Goal: Task Accomplishment & Management: Use online tool/utility

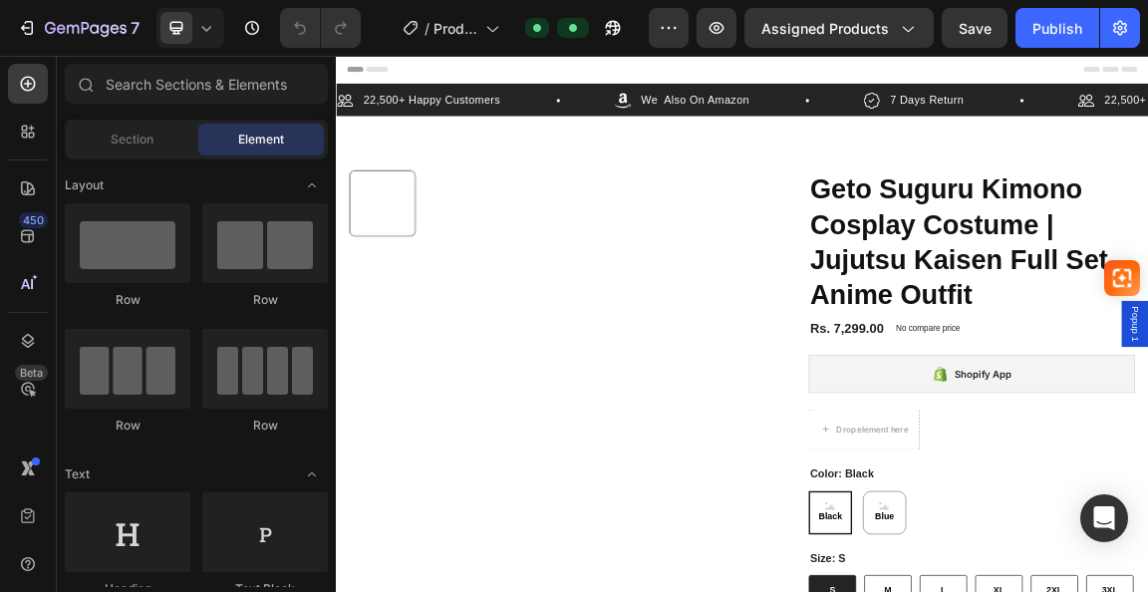
scroll to position [100, 0]
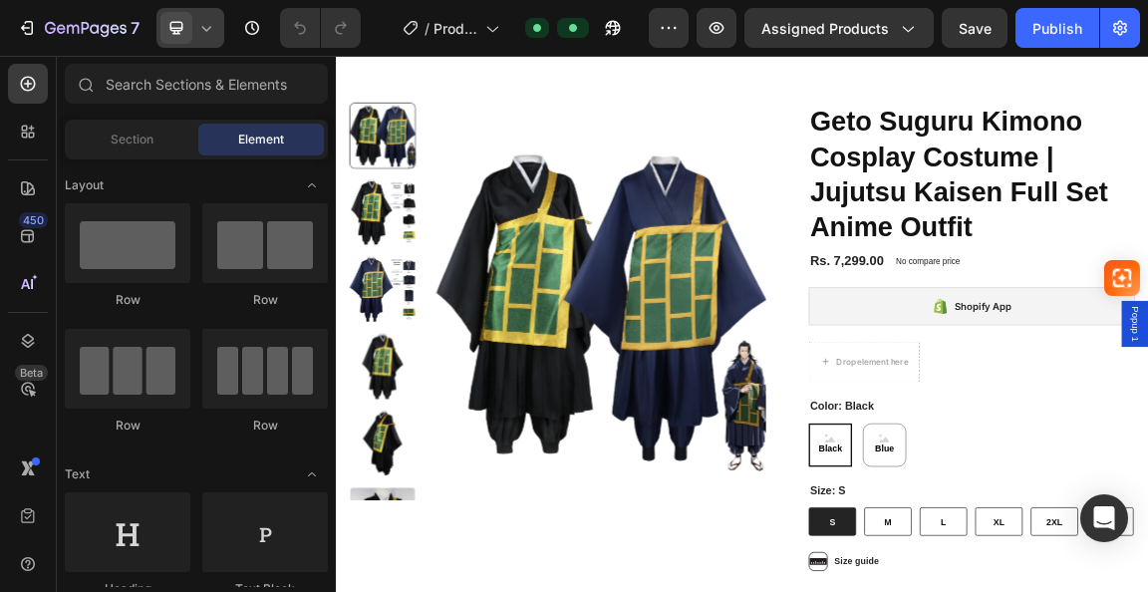
click at [211, 33] on icon at bounding box center [206, 28] width 20 height 20
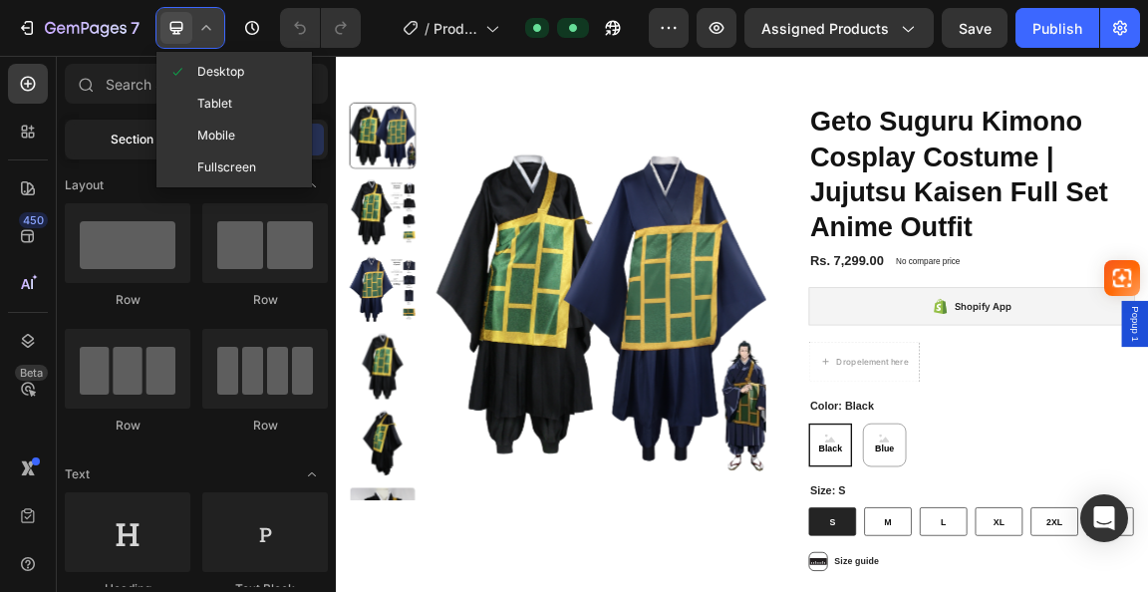
click at [189, 128] on span at bounding box center [182, 136] width 29 height 16
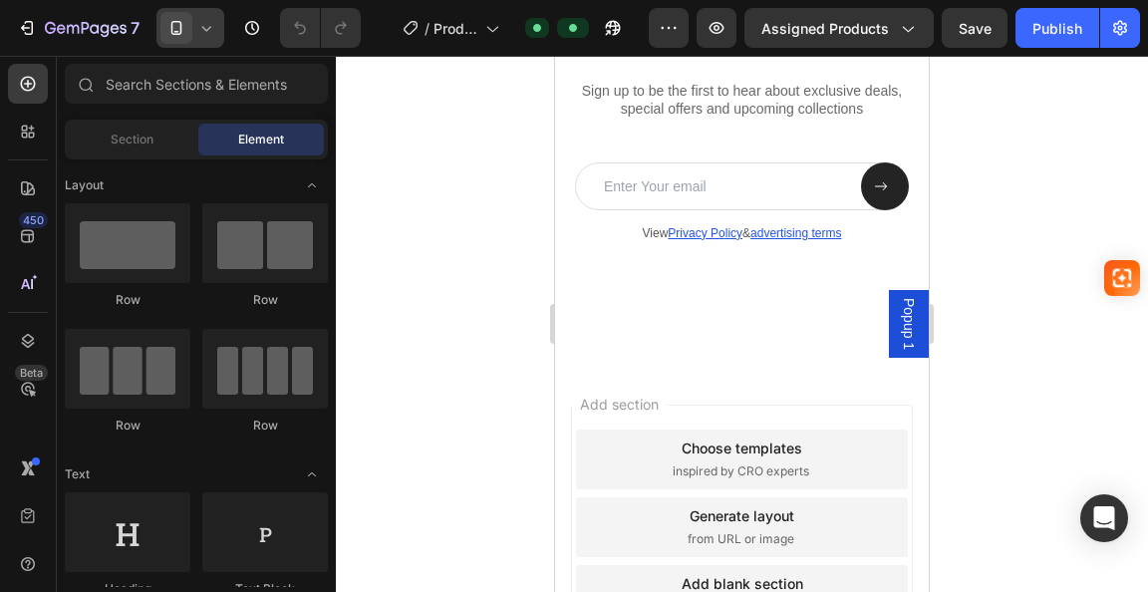
scroll to position [3043, 0]
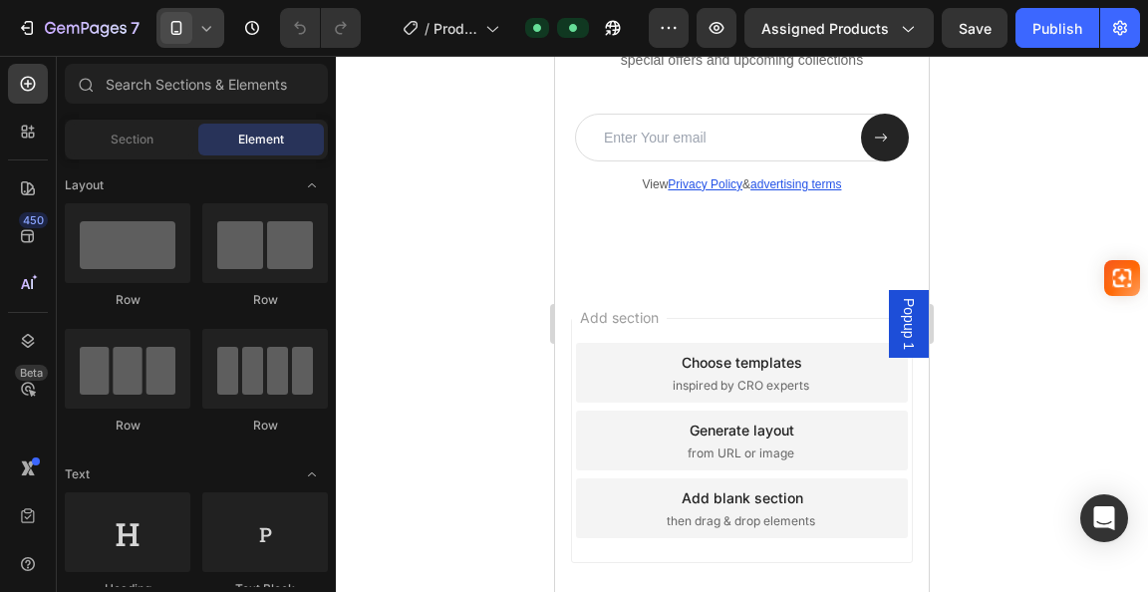
click at [682, 373] on div "Choose templates" at bounding box center [742, 362] width 121 height 21
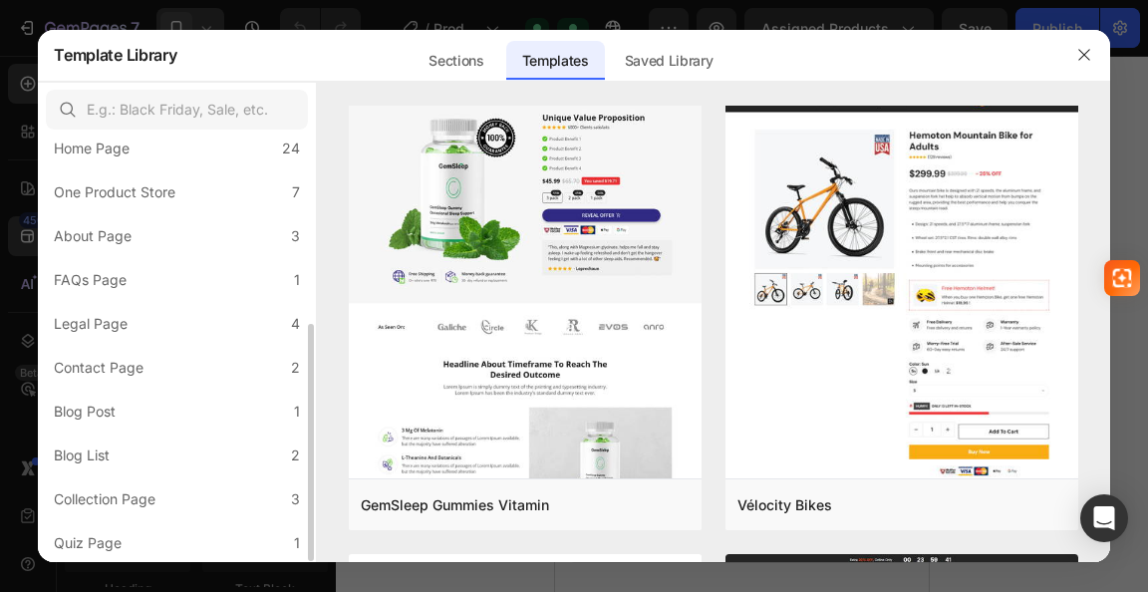
scroll to position [0, 0]
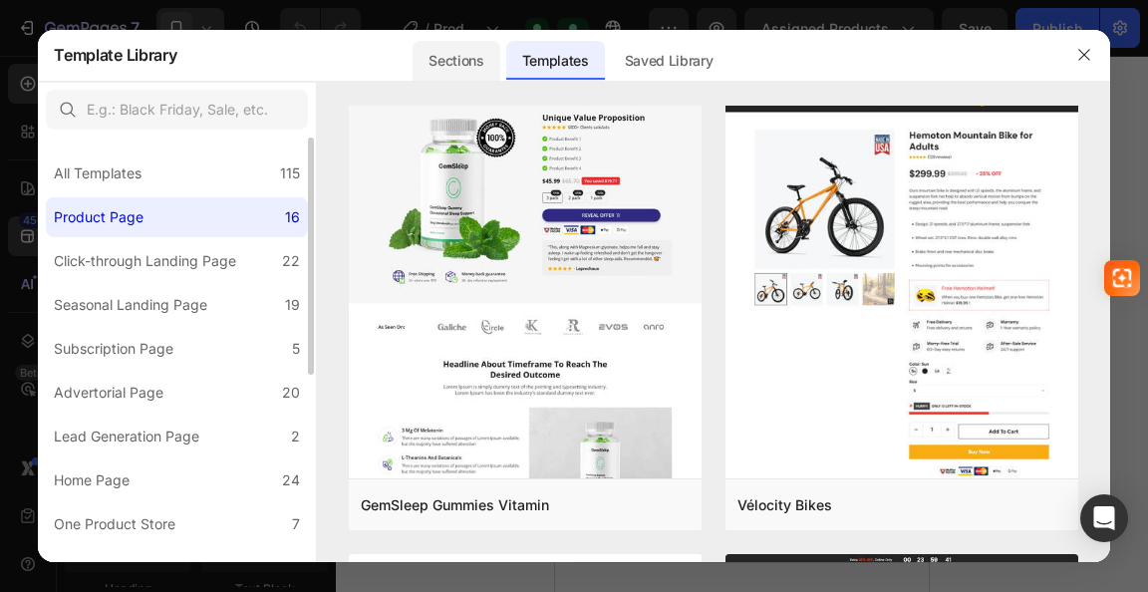
click at [419, 73] on div "Sections" at bounding box center [456, 61] width 87 height 40
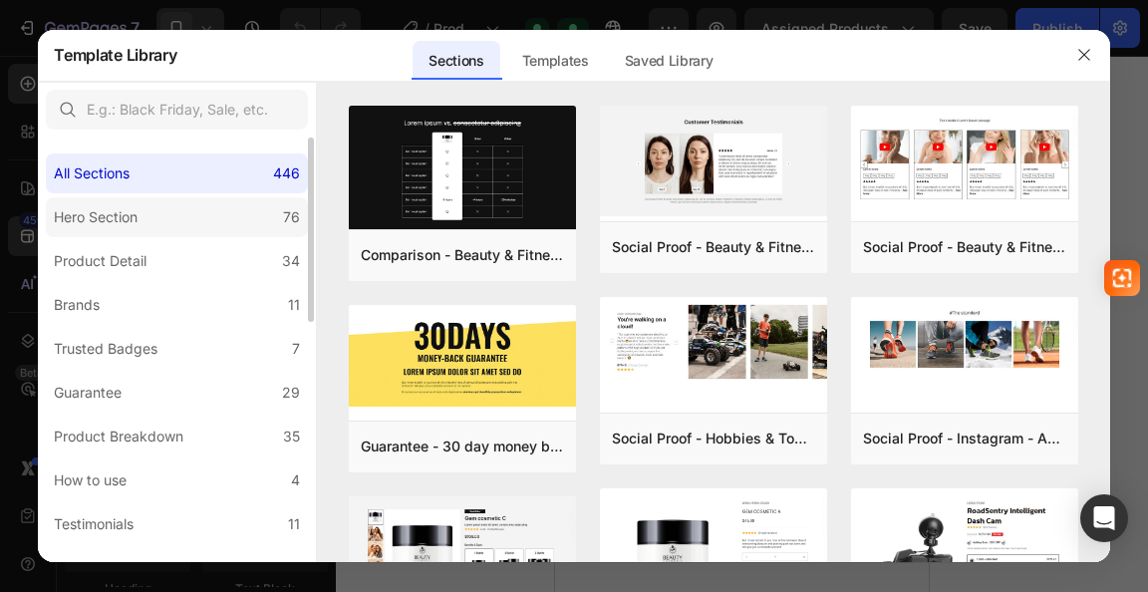
click at [192, 198] on label "Hero Section 76" at bounding box center [177, 217] width 262 height 40
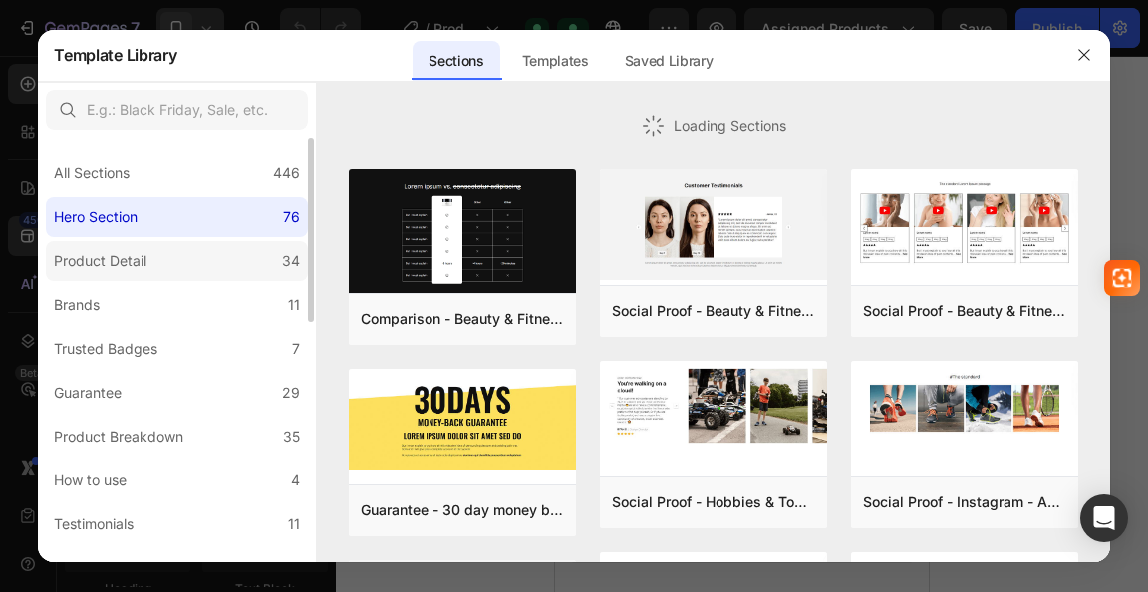
click at [214, 251] on label "Product Detail 34" at bounding box center [177, 261] width 262 height 40
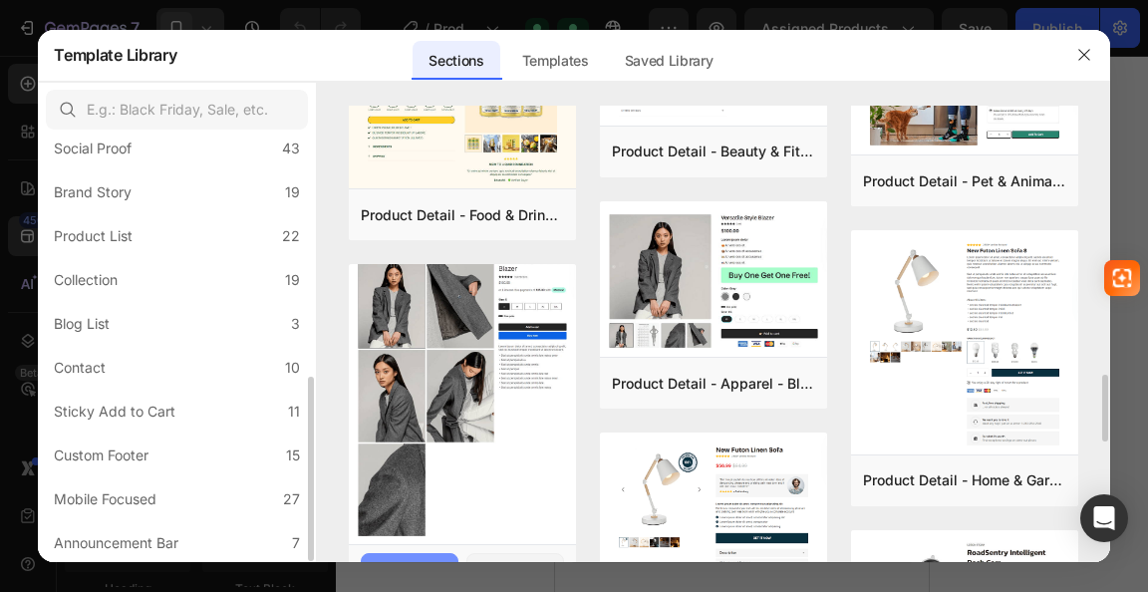
scroll to position [1724, 0]
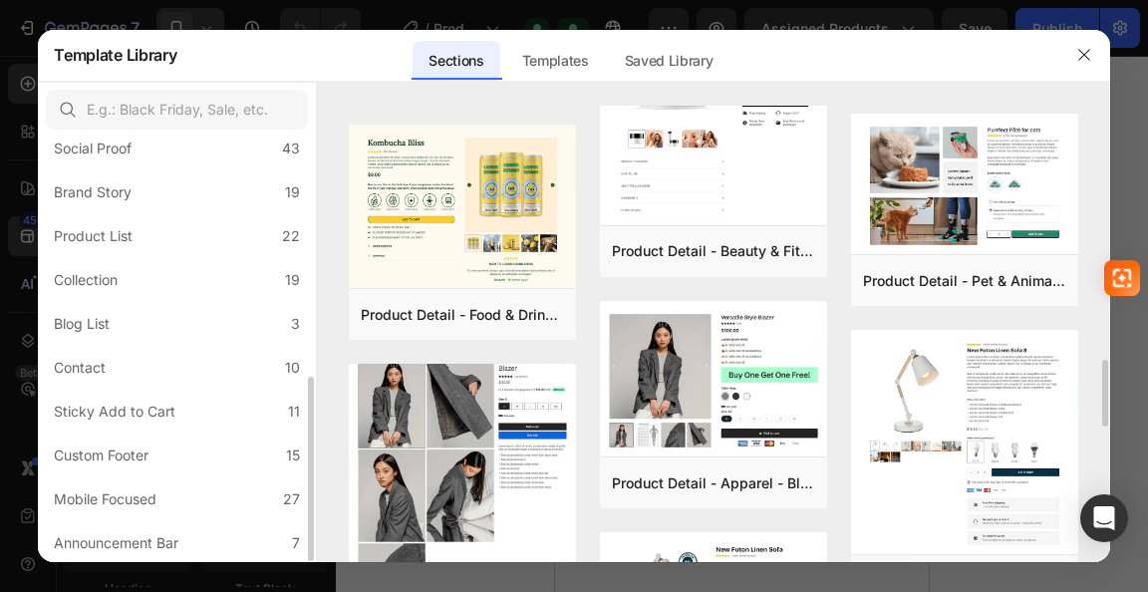
click at [503, 412] on img at bounding box center [462, 495] width 227 height 305
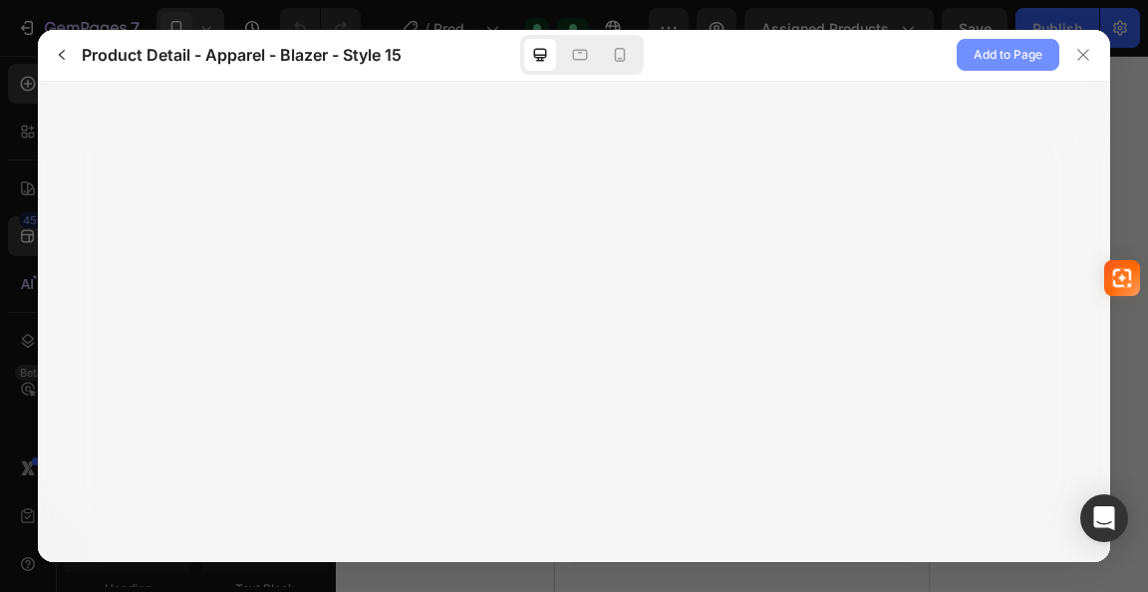
click at [998, 57] on span "Add to Page" at bounding box center [1008, 55] width 69 height 24
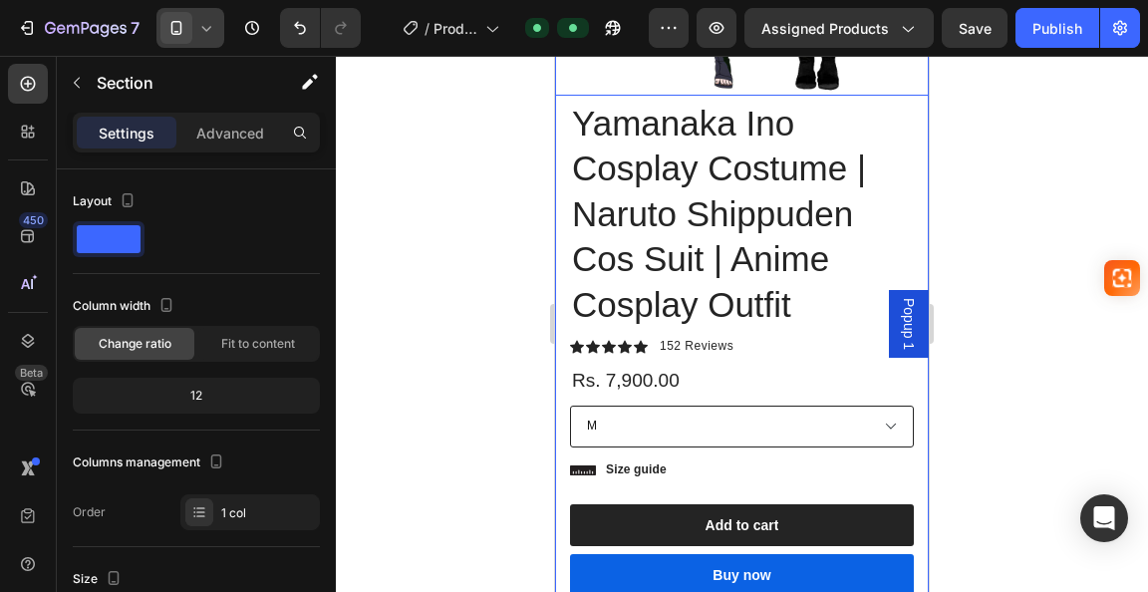
scroll to position [3670, 0]
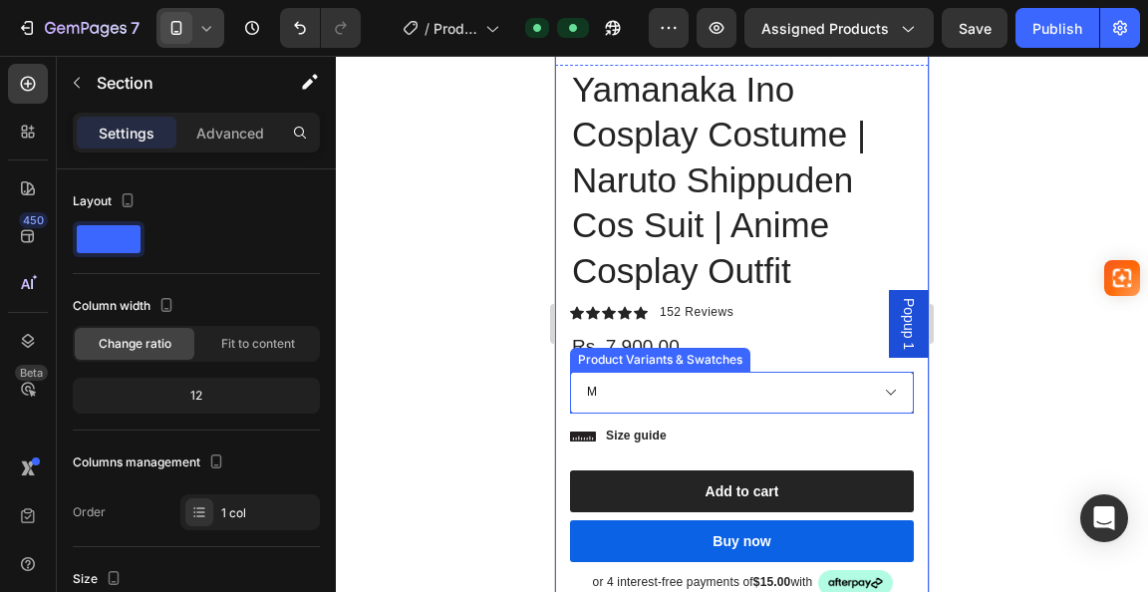
click at [873, 376] on select "M L XL 2XL 3XL" at bounding box center [742, 393] width 344 height 42
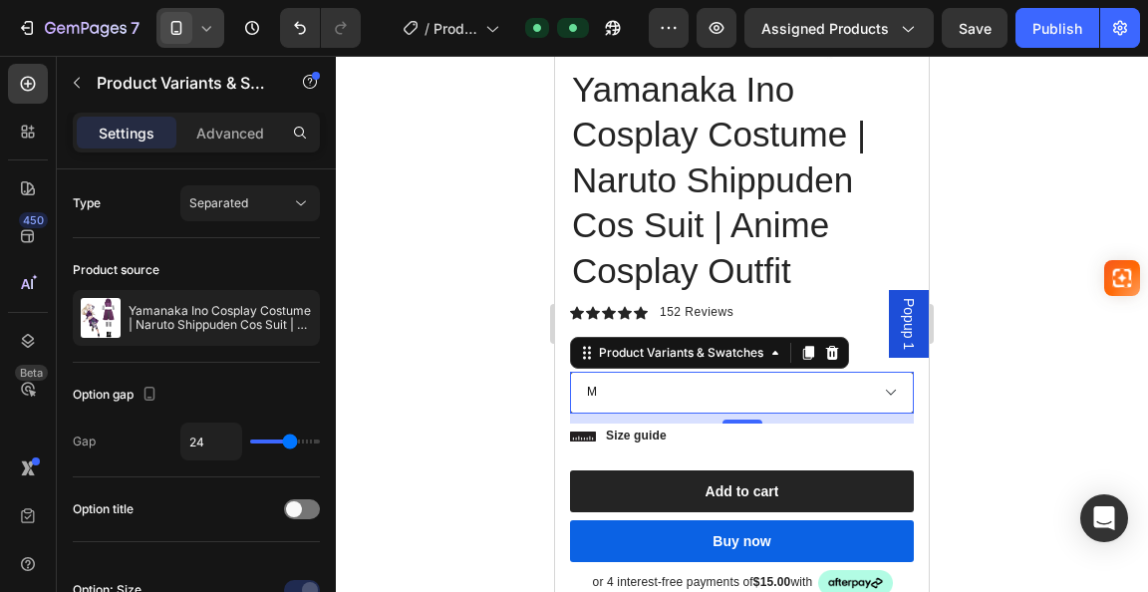
click at [873, 376] on select "M L XL 2XL 3XL" at bounding box center [742, 393] width 344 height 42
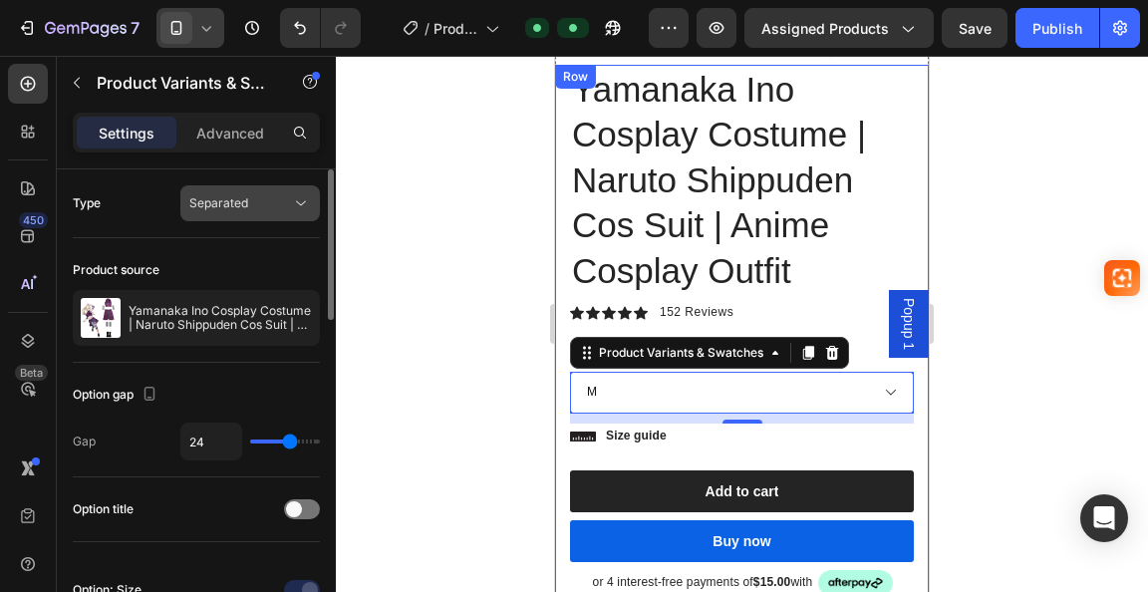
click at [250, 200] on div "Separated" at bounding box center [240, 203] width 102 height 18
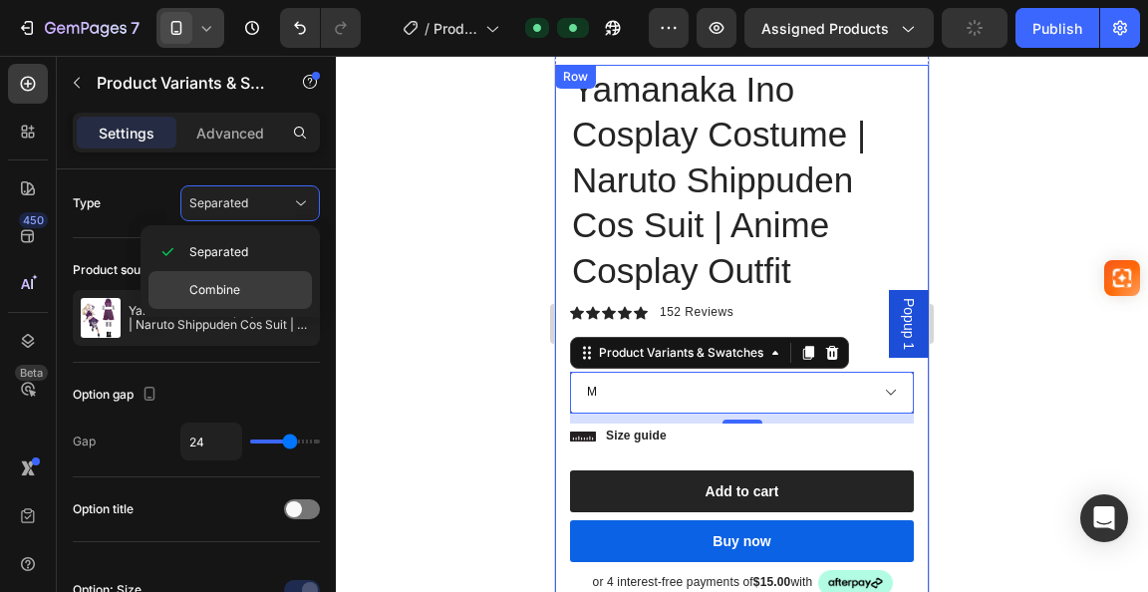
click at [242, 278] on div "Combine" at bounding box center [229, 290] width 163 height 38
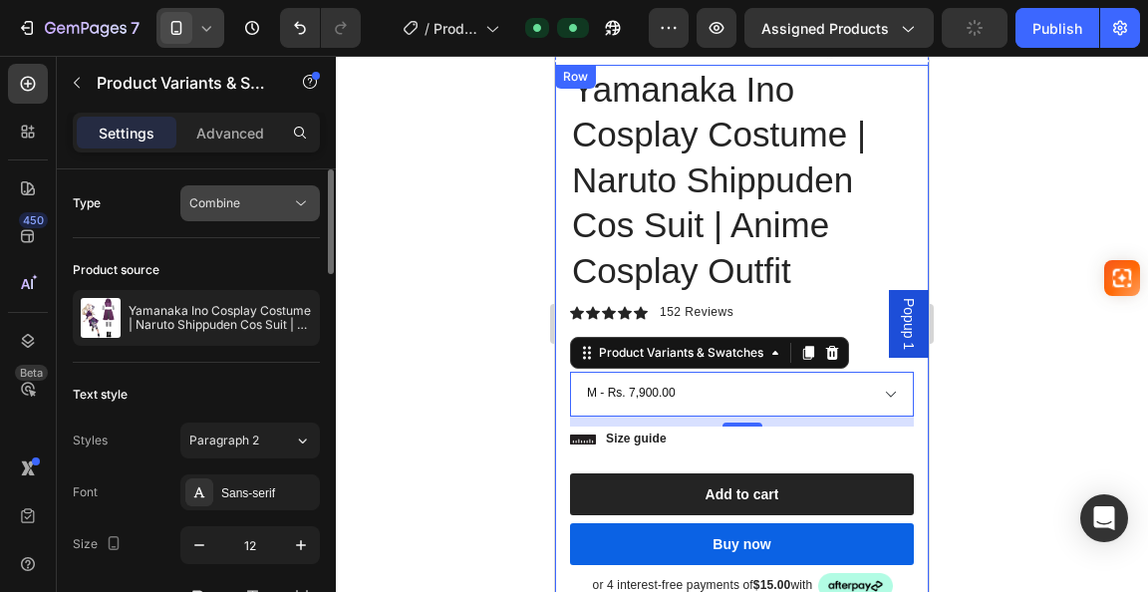
click at [254, 195] on div "Combine" at bounding box center [240, 203] width 102 height 18
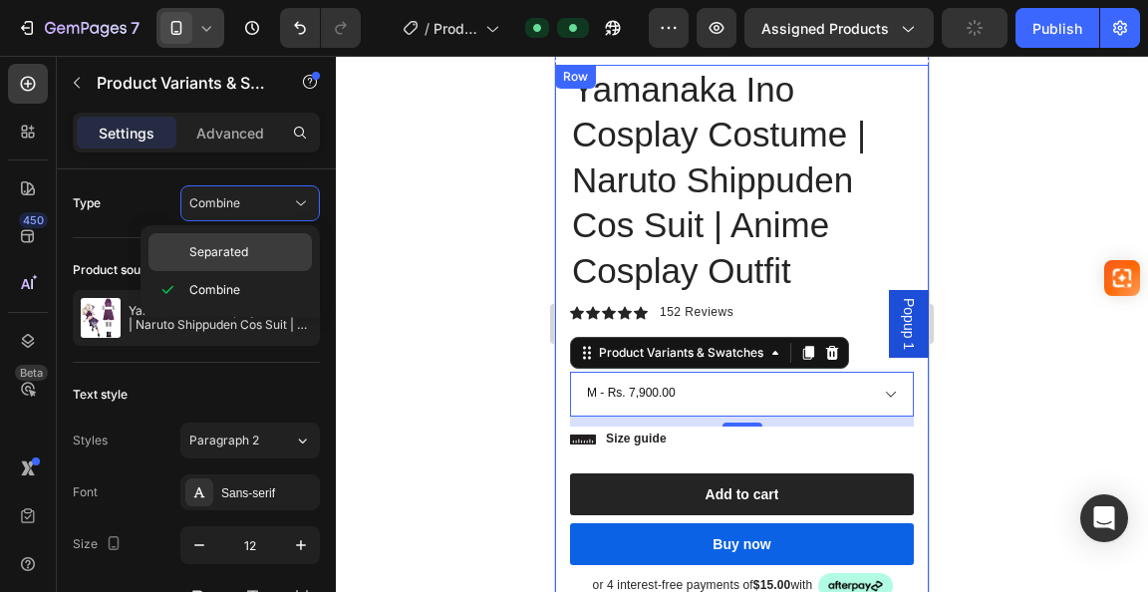
click at [255, 257] on p "Separated" at bounding box center [246, 252] width 114 height 18
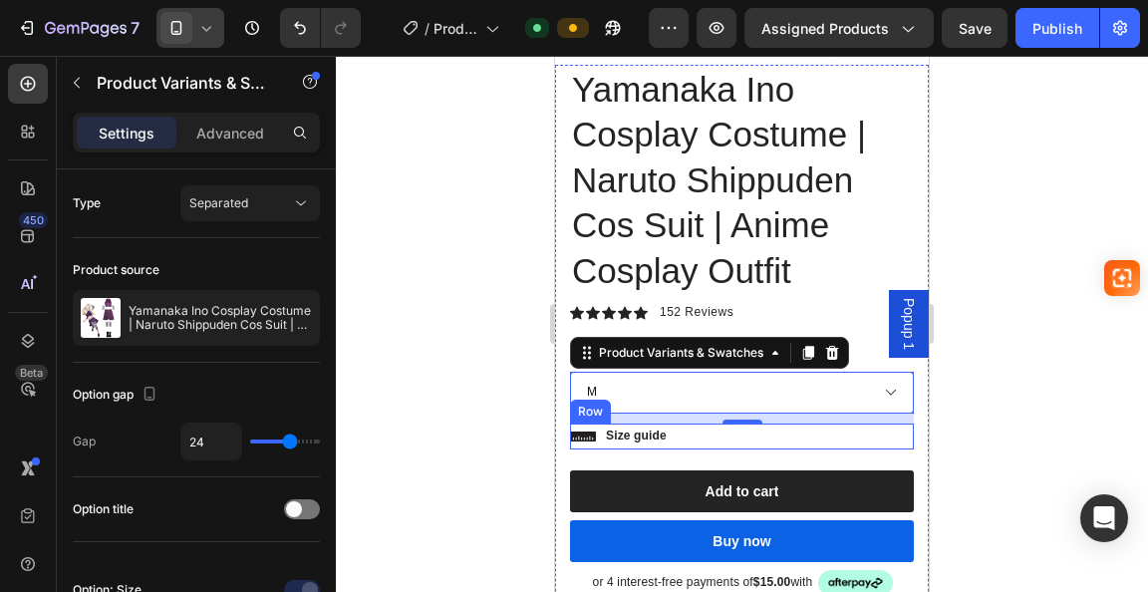
click at [712, 433] on div "Icon Size guide Text Block Row" at bounding box center [742, 437] width 344 height 26
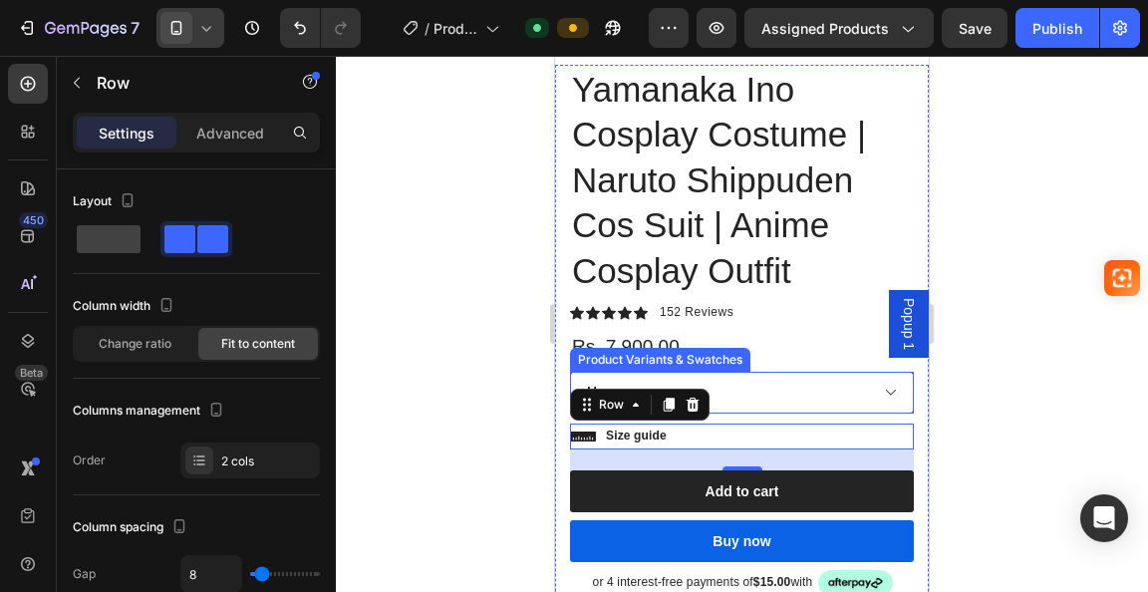
click at [753, 375] on select "M L XL 2XL 3XL" at bounding box center [742, 393] width 344 height 42
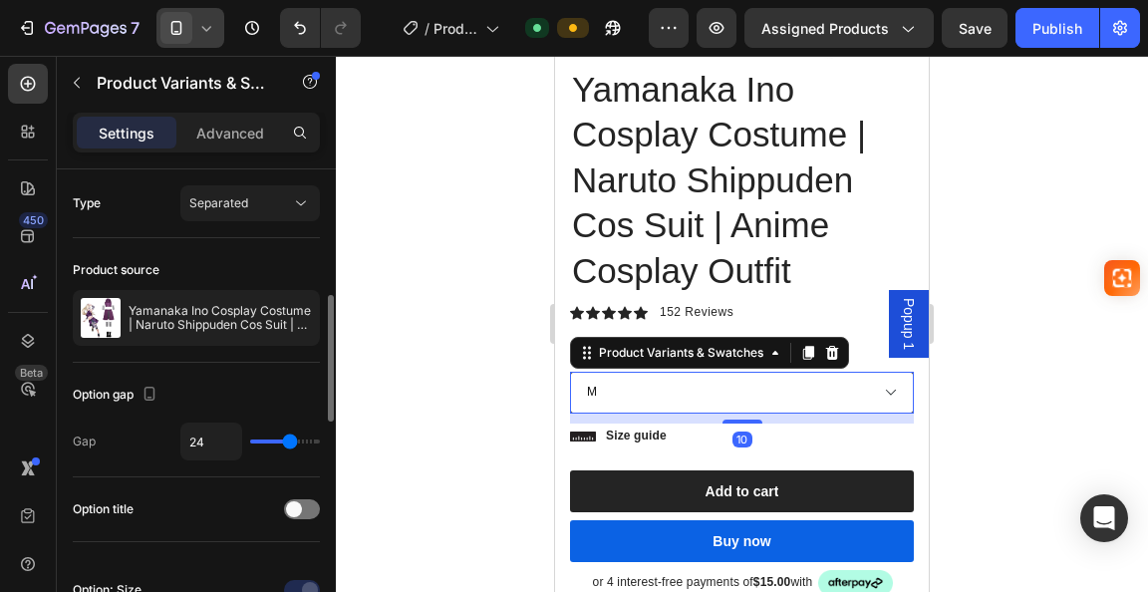
scroll to position [199, 0]
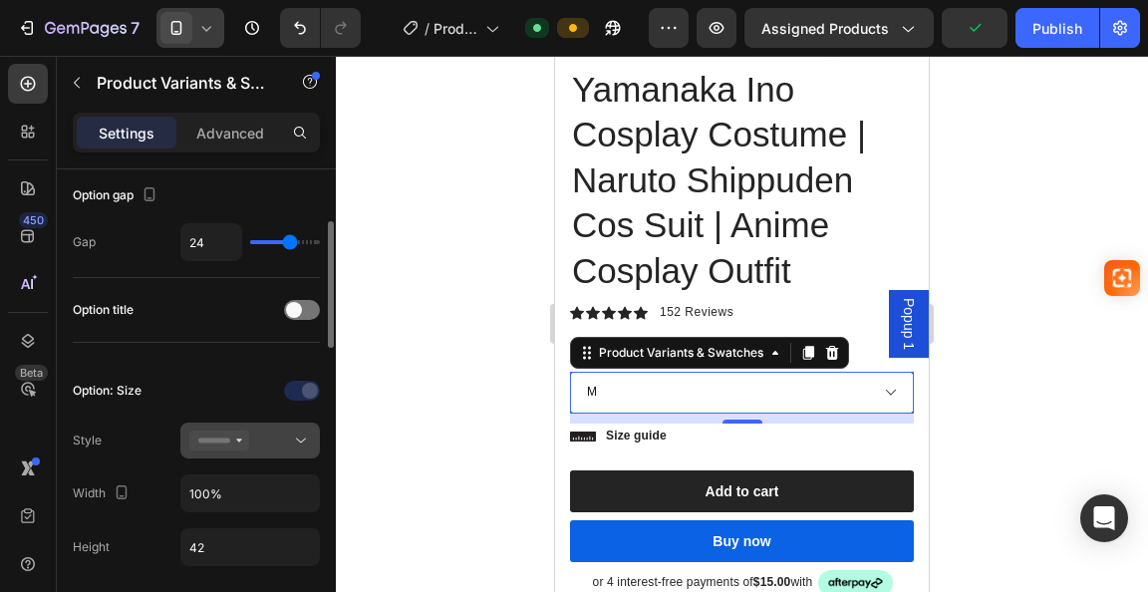
click at [269, 436] on div at bounding box center [250, 441] width 122 height 20
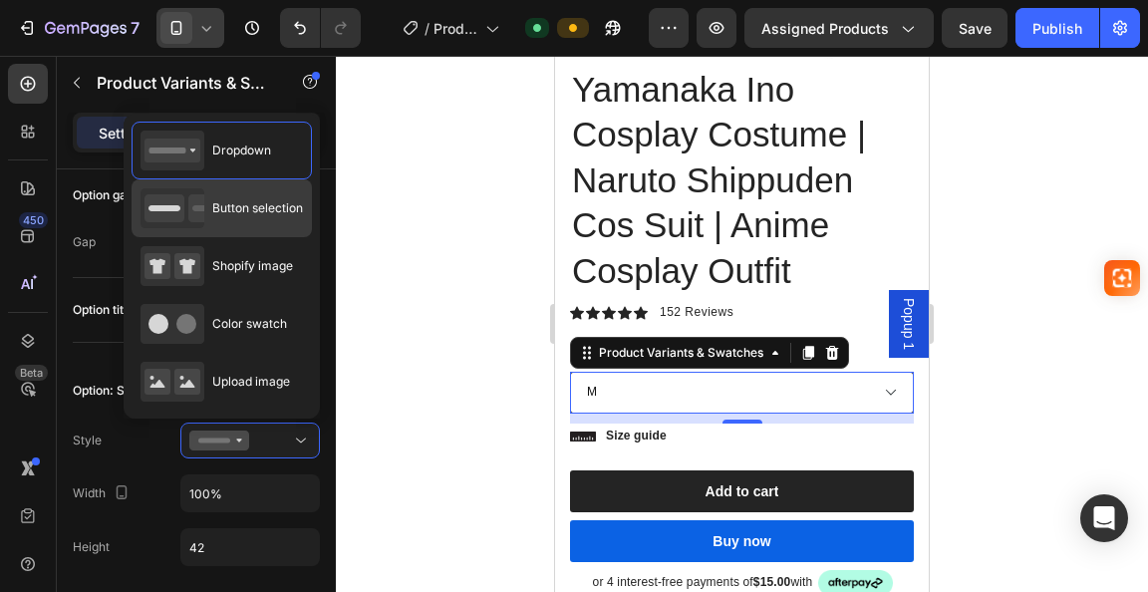
click at [231, 221] on div "Button selection" at bounding box center [222, 208] width 162 height 40
type input "45"
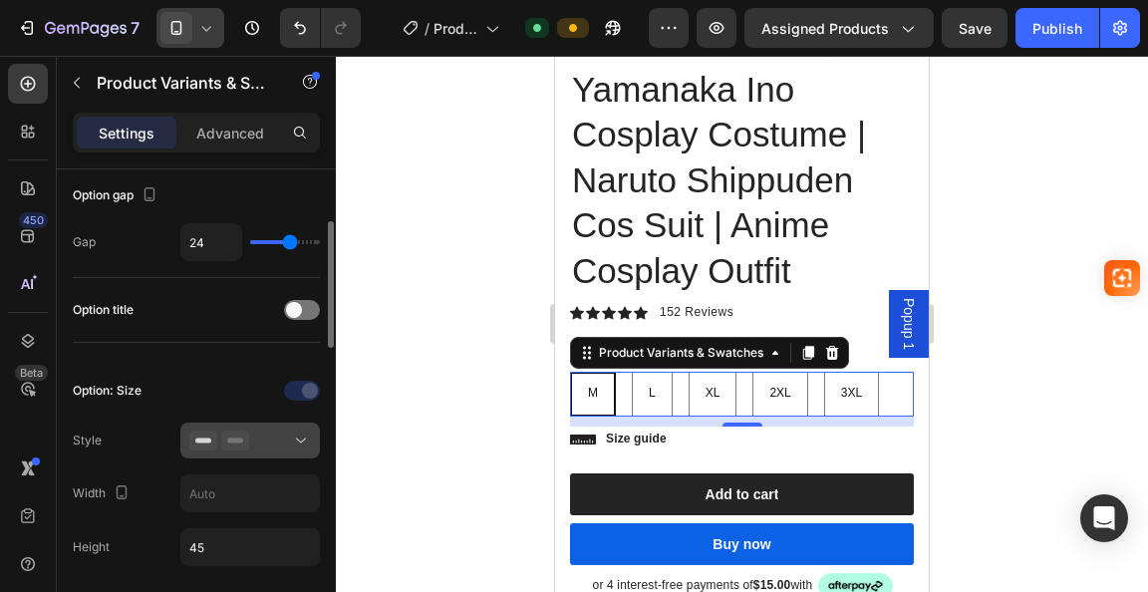
click at [281, 451] on button at bounding box center [250, 441] width 140 height 36
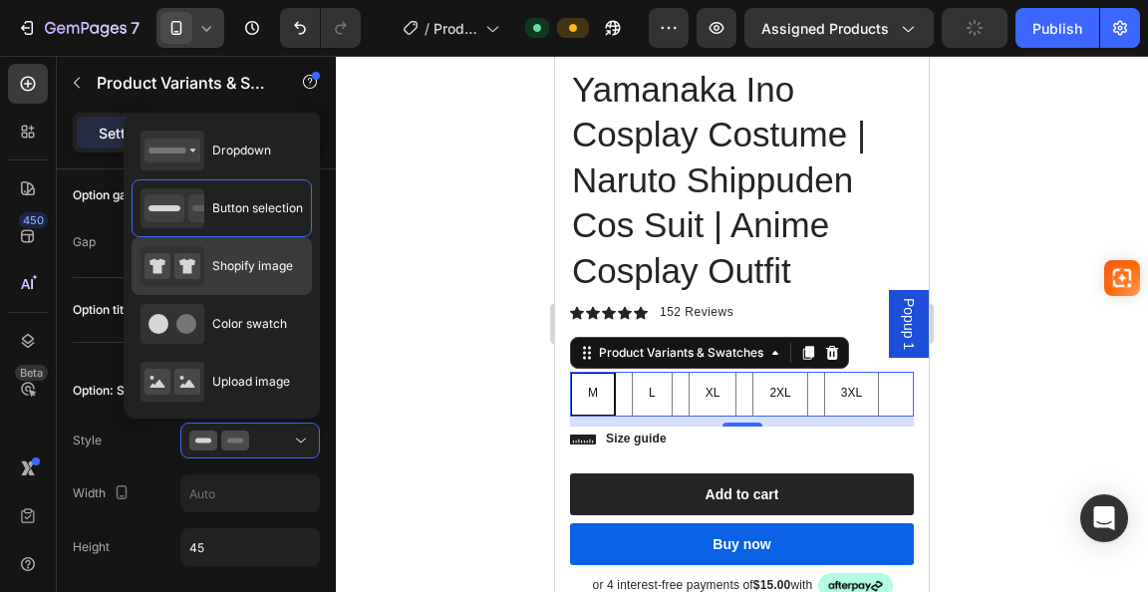
click at [237, 272] on span "Shopify image" at bounding box center [252, 266] width 81 height 18
type input "64"
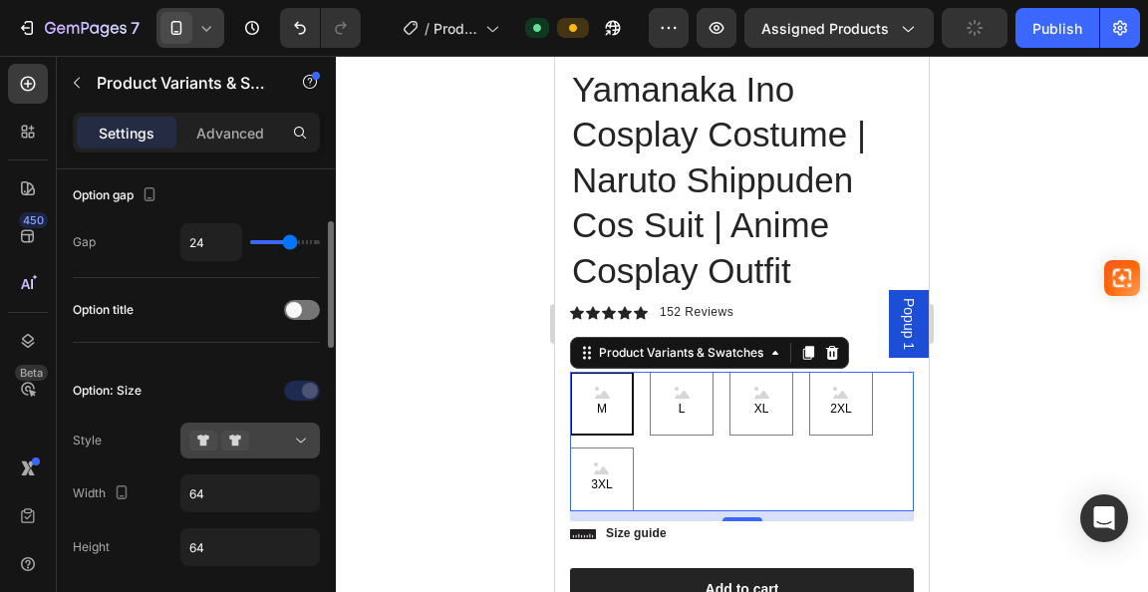
click at [281, 436] on div at bounding box center [250, 441] width 122 height 20
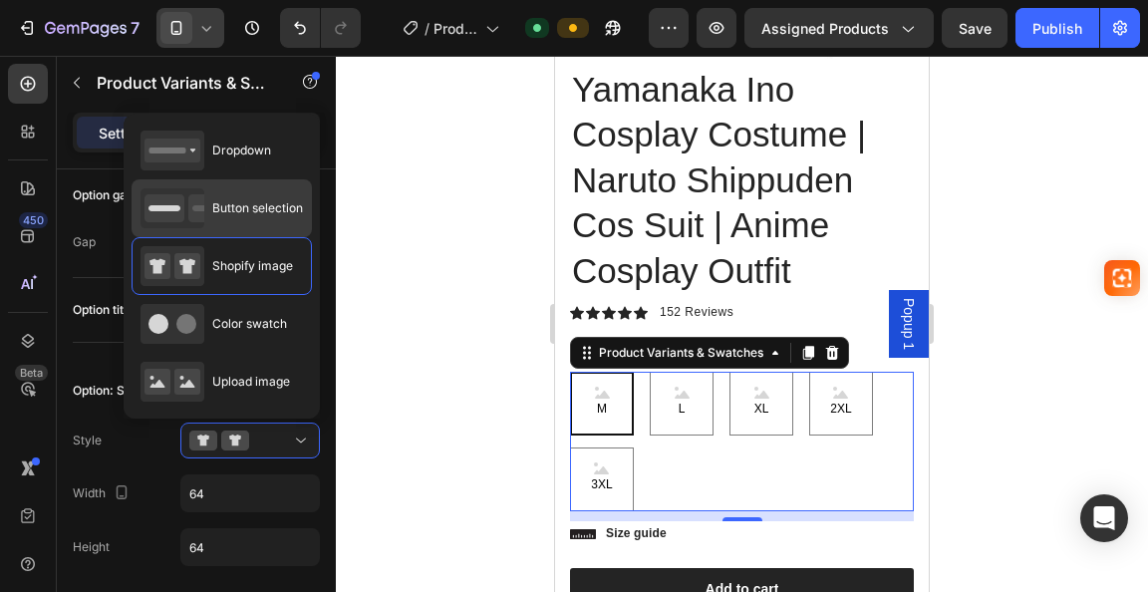
click at [232, 212] on span "Button selection" at bounding box center [257, 208] width 91 height 18
type input "45"
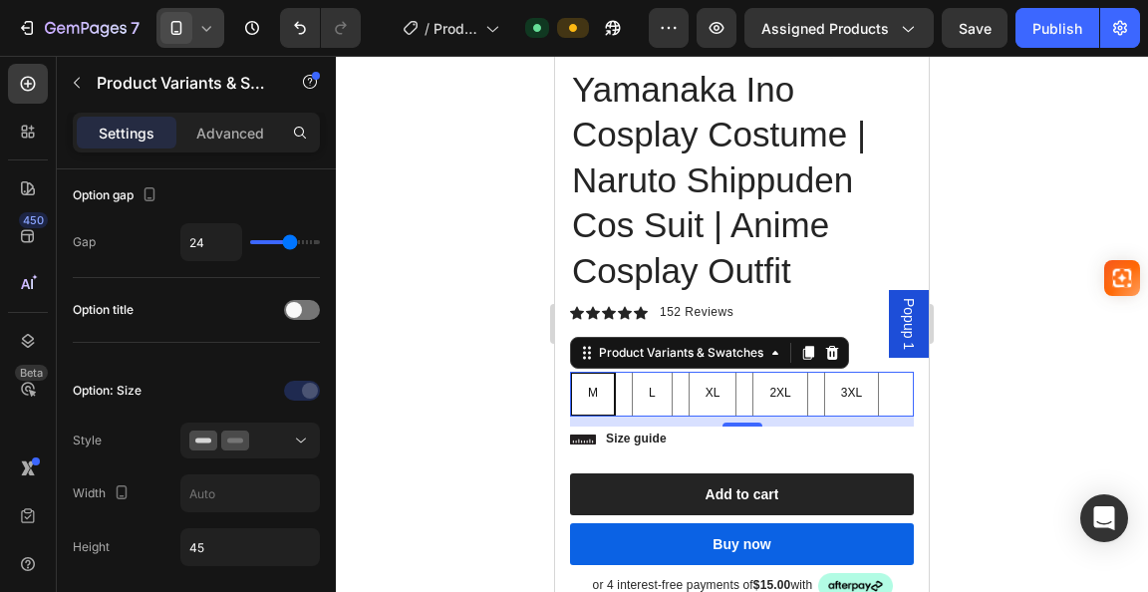
click at [458, 443] on div at bounding box center [742, 324] width 812 height 536
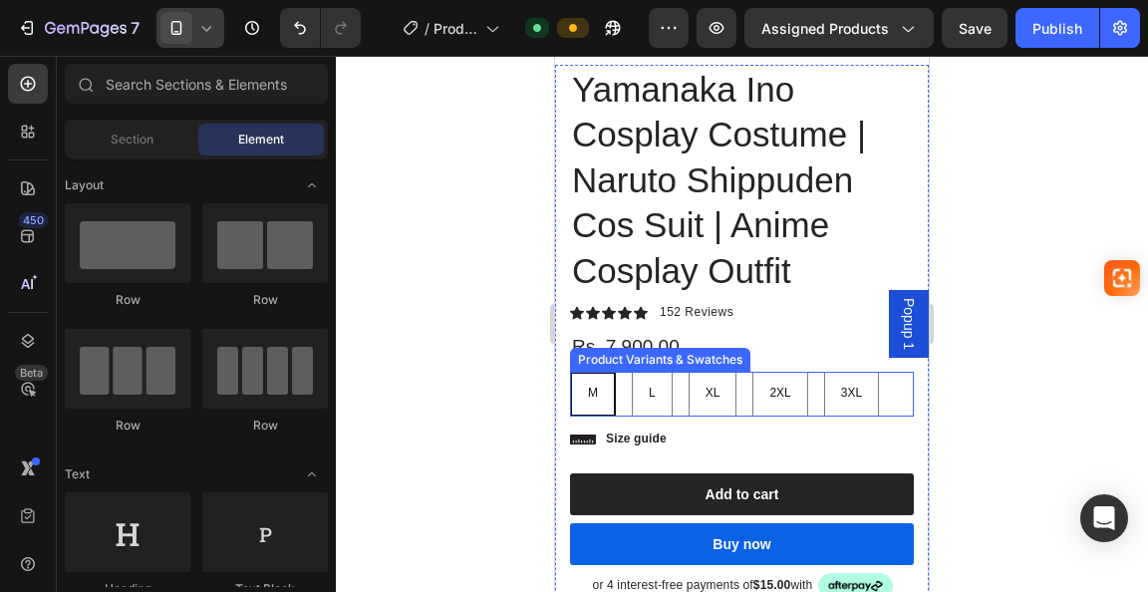
click at [598, 384] on div "M" at bounding box center [593, 394] width 42 height 38
click at [570, 372] on input "M M M" at bounding box center [569, 371] width 1 height 1
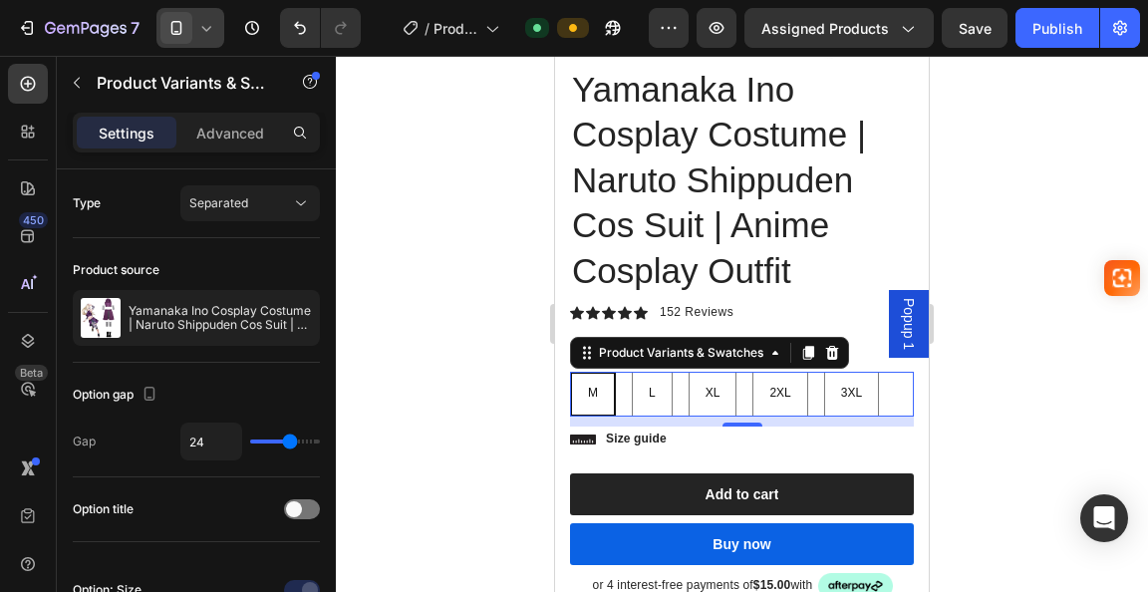
click at [200, 24] on icon at bounding box center [206, 28] width 20 height 20
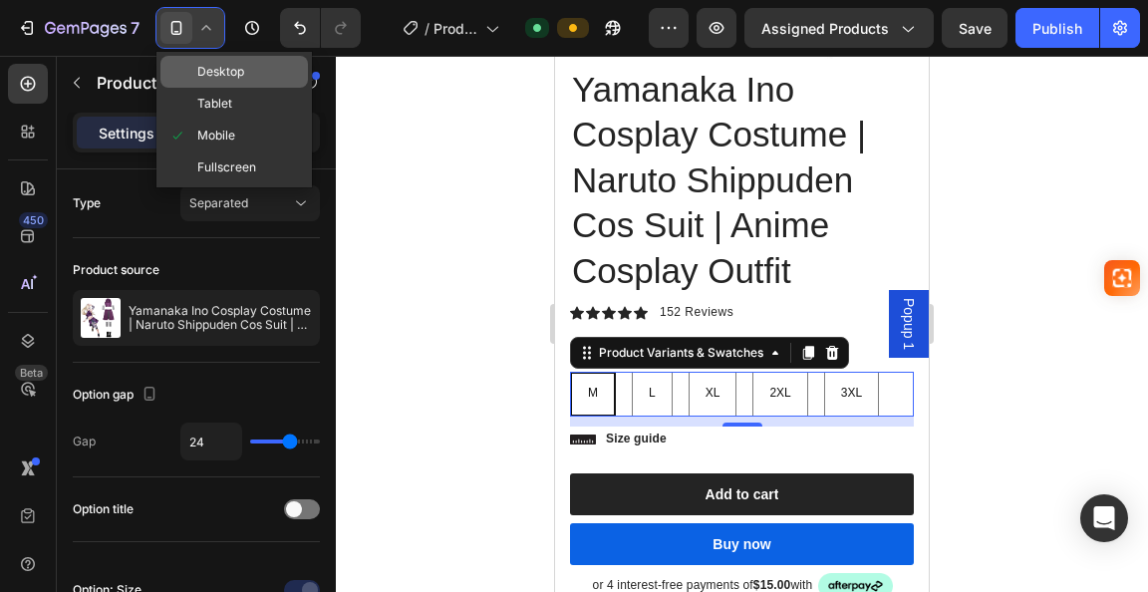
click at [215, 79] on span "Desktop" at bounding box center [220, 72] width 47 height 20
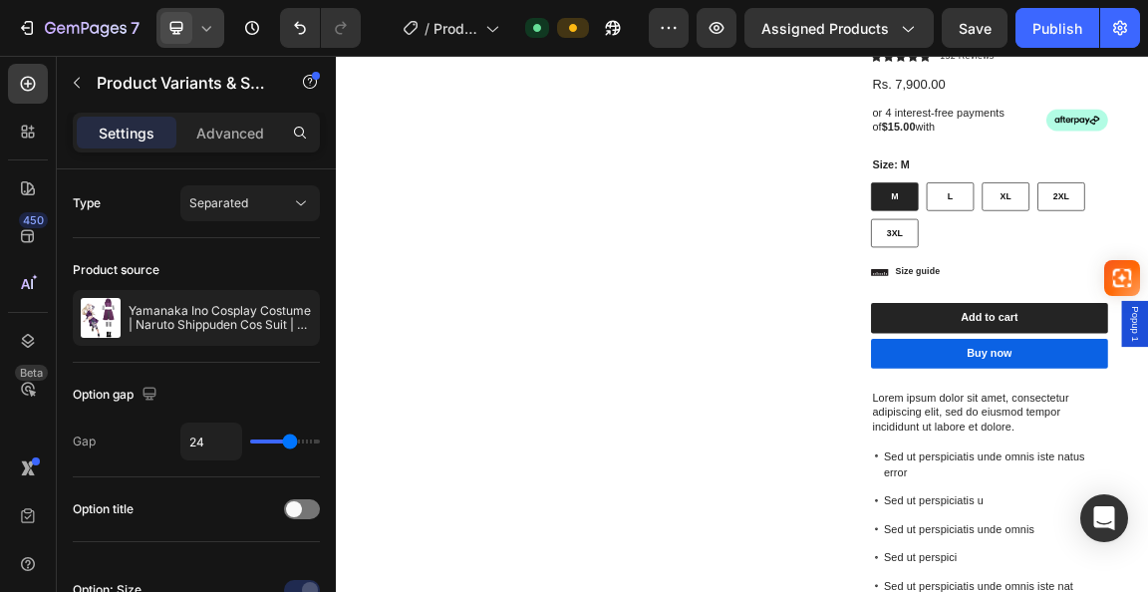
type input "14"
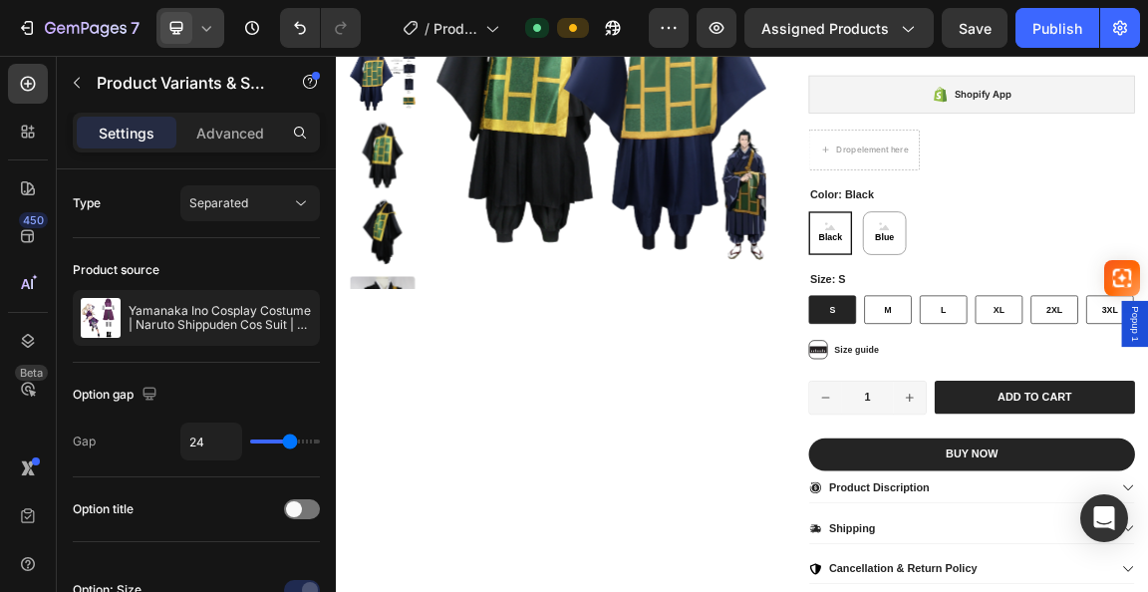
scroll to position [372, 0]
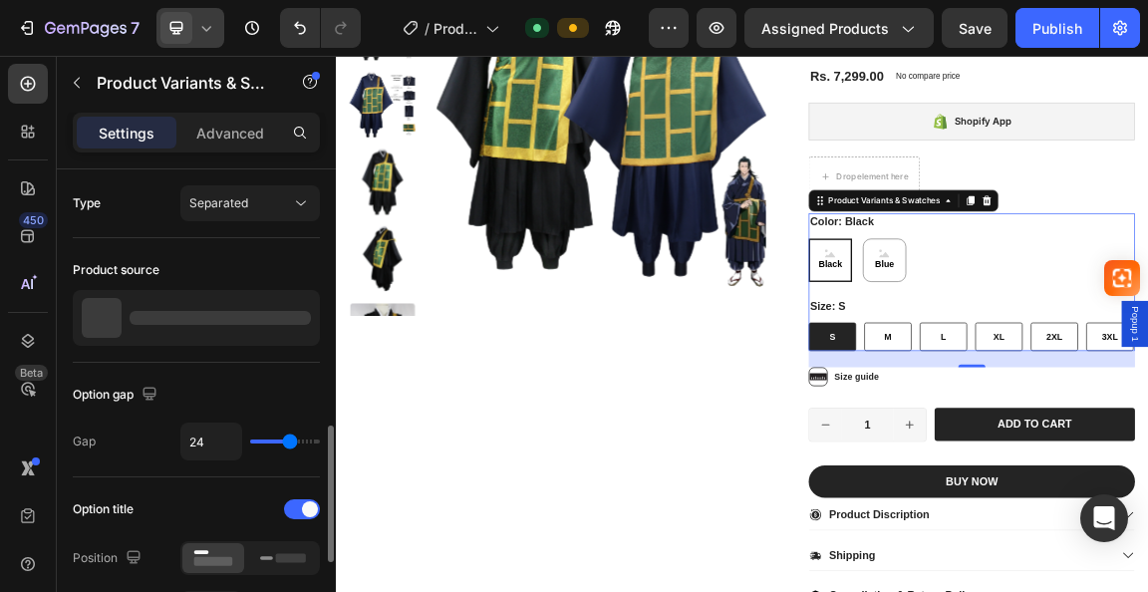
scroll to position [199, 0]
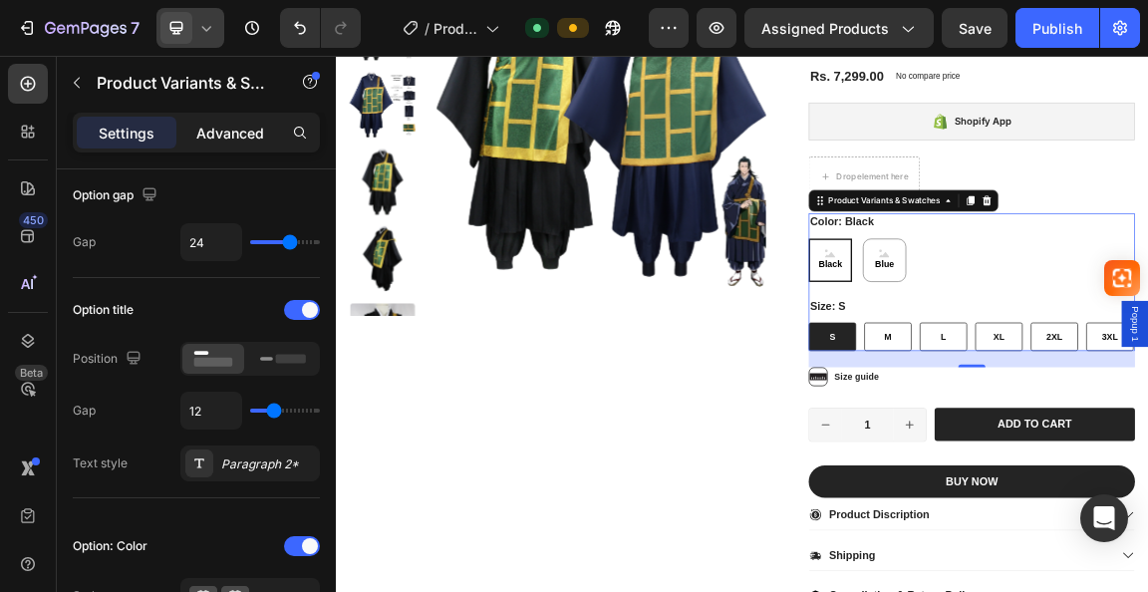
click at [235, 127] on p "Advanced" at bounding box center [230, 133] width 68 height 21
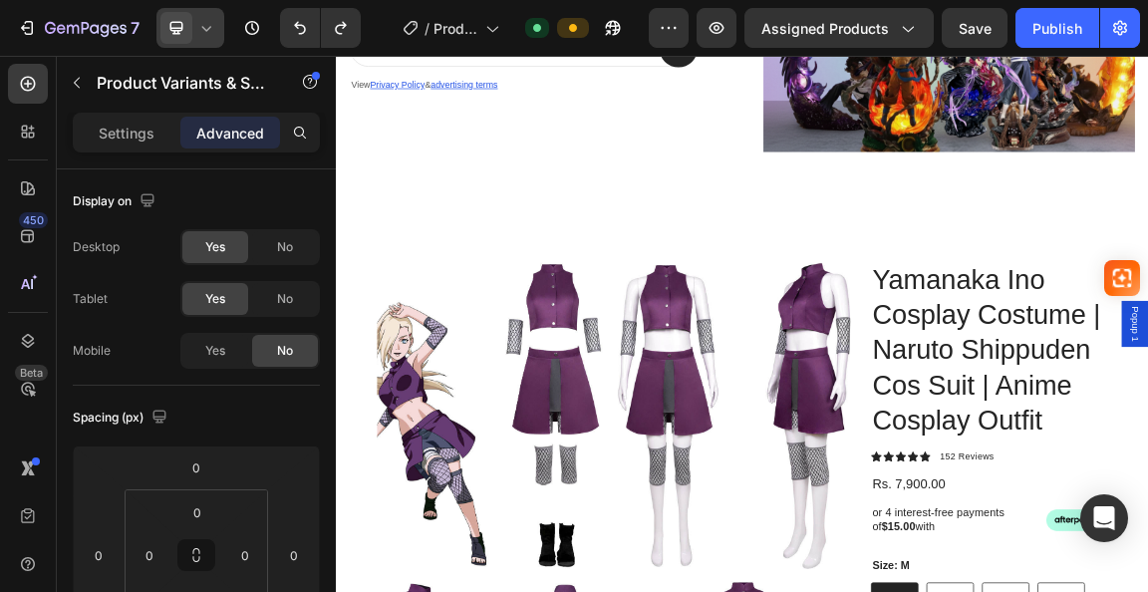
scroll to position [3162, 0]
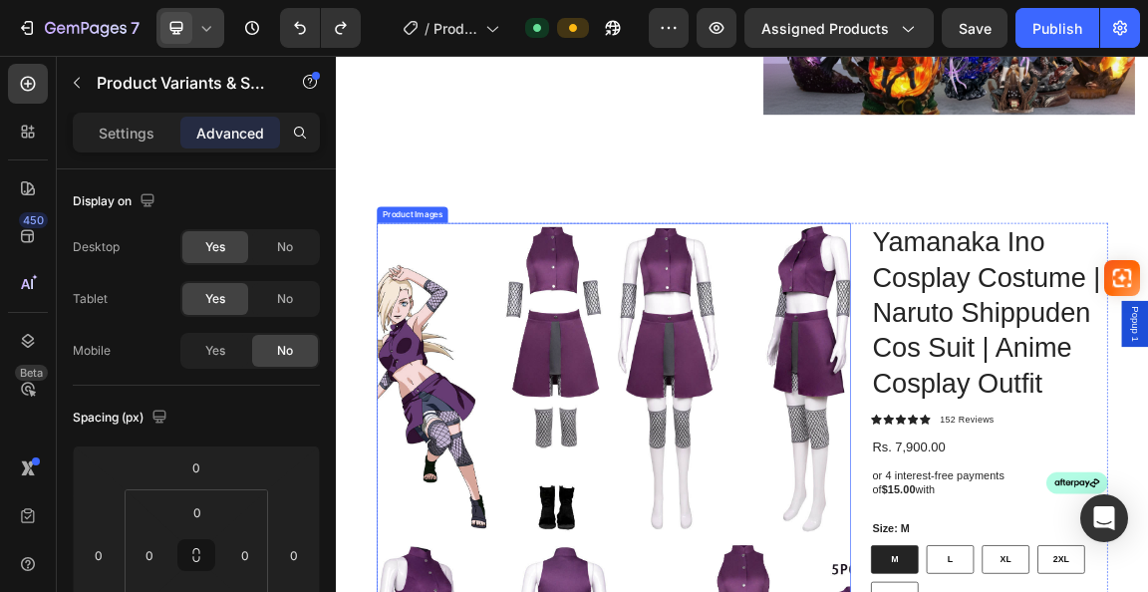
click at [895, 334] on img at bounding box center [921, 531] width 344 height 458
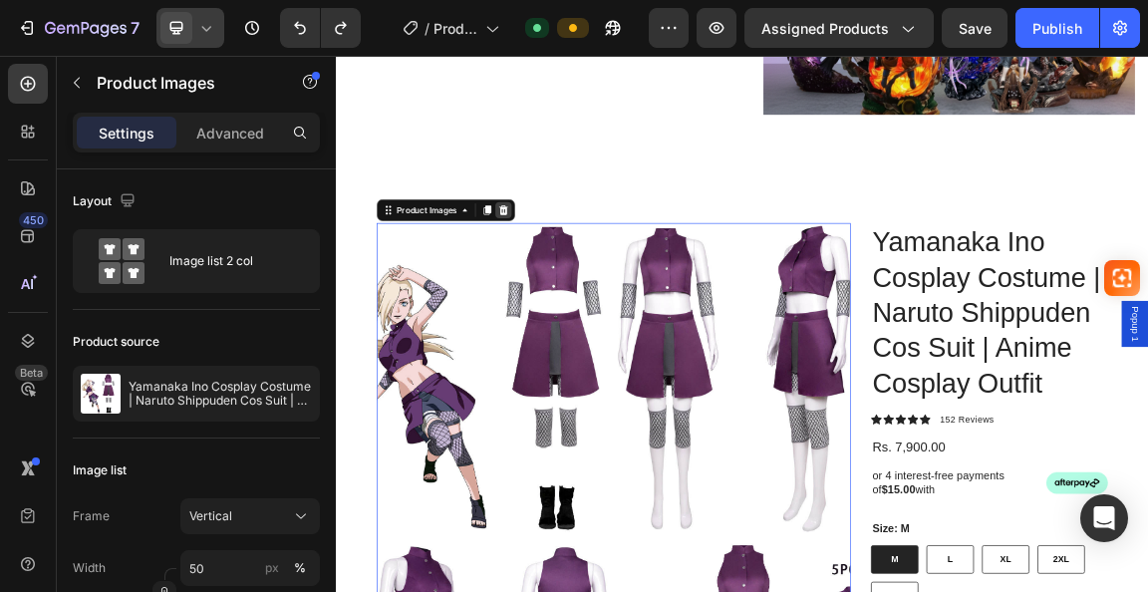
click at [576, 281] on icon at bounding box center [582, 283] width 16 height 16
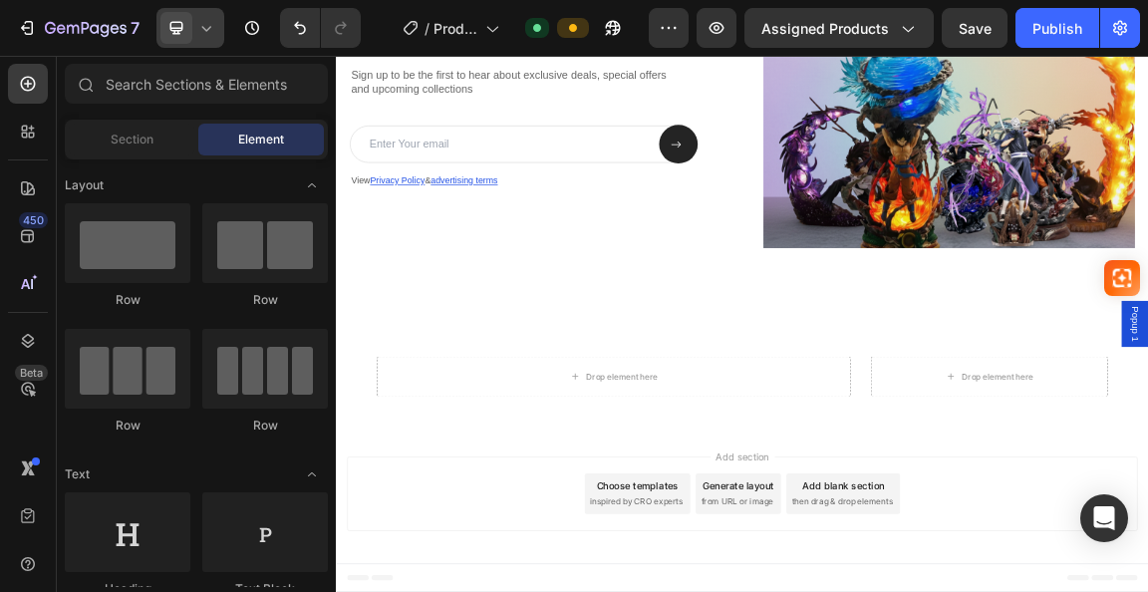
scroll to position [2958, 0]
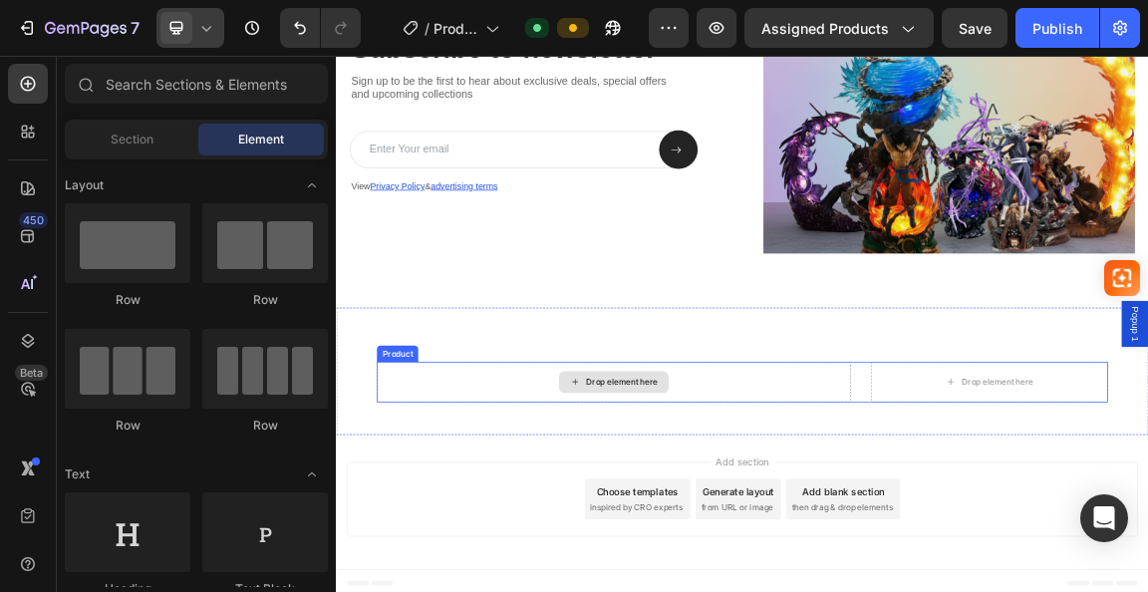
click at [934, 516] on div "Drop element here" at bounding box center [745, 536] width 698 height 60
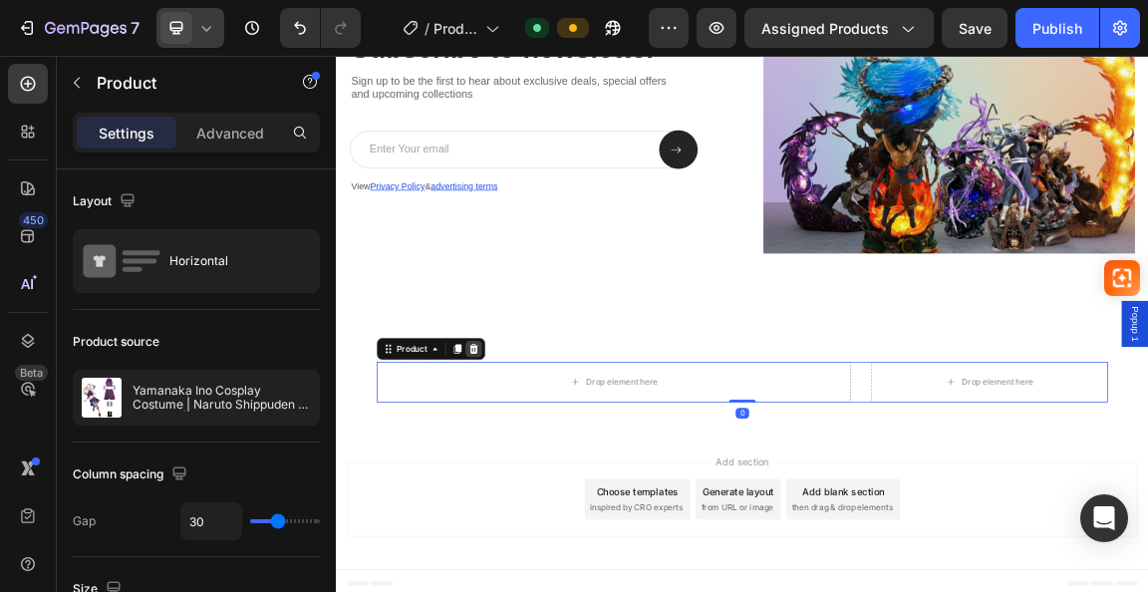
click at [540, 481] on icon at bounding box center [538, 487] width 13 height 14
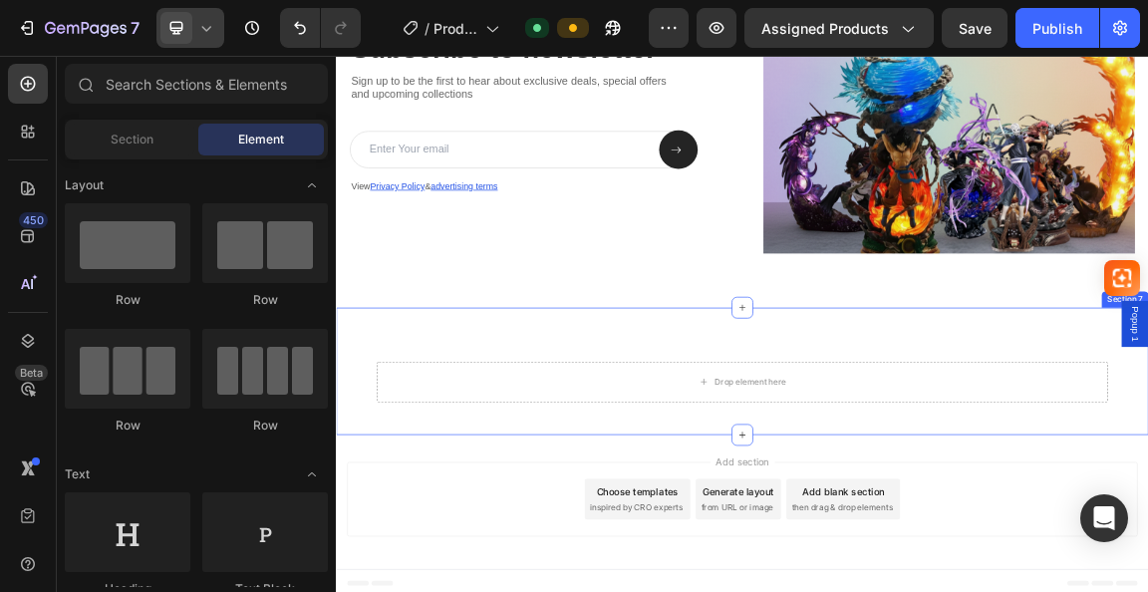
click at [696, 471] on div "Drop element here Section 7" at bounding box center [934, 520] width 1196 height 187
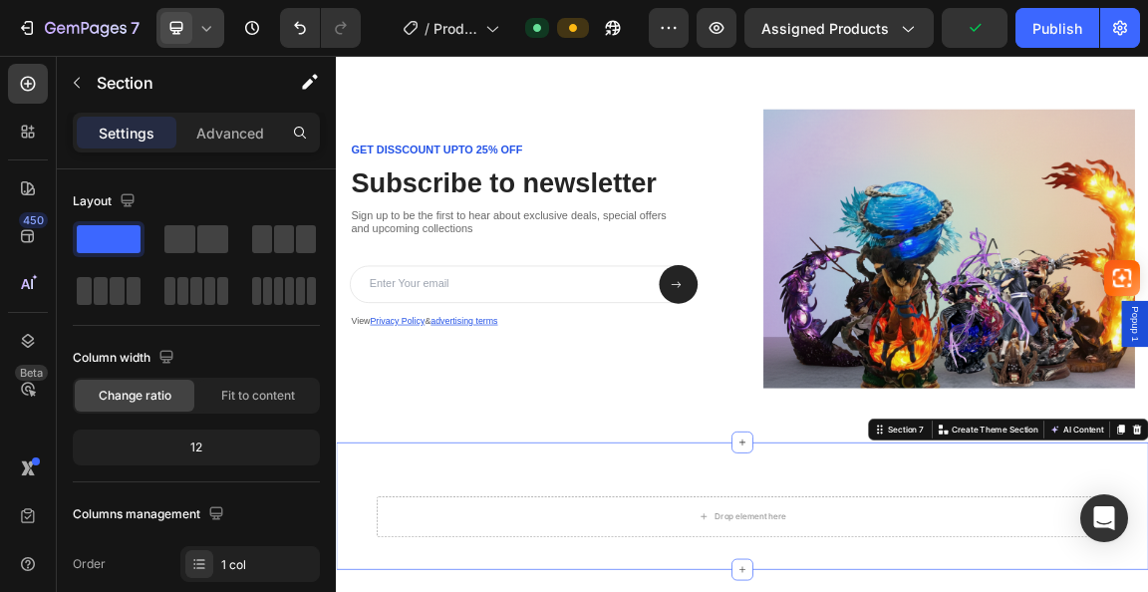
scroll to position [2759, 0]
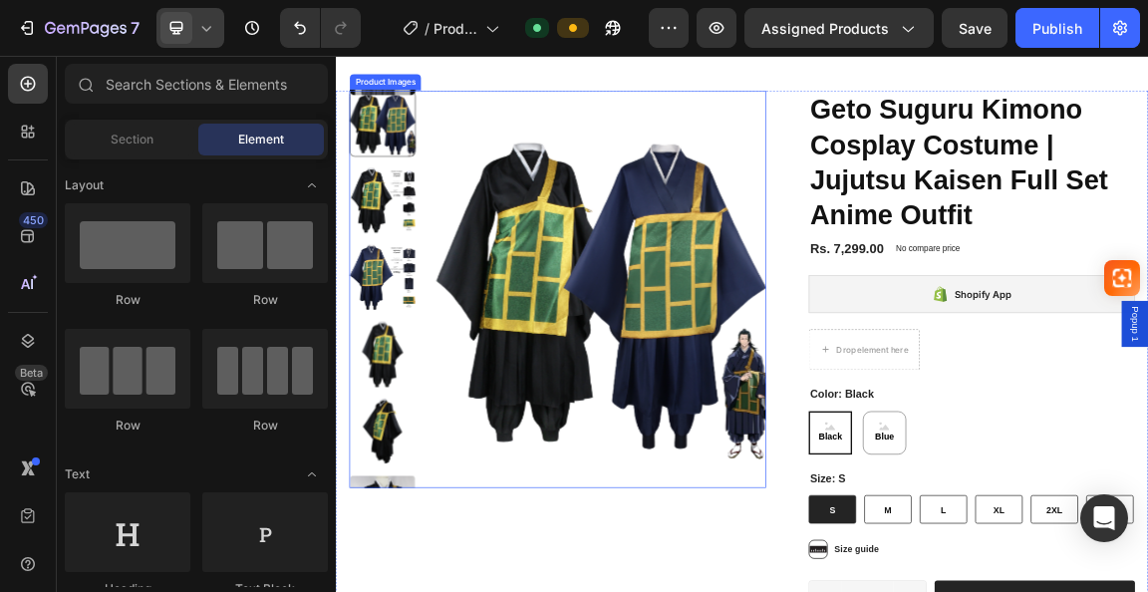
scroll to position [199, 0]
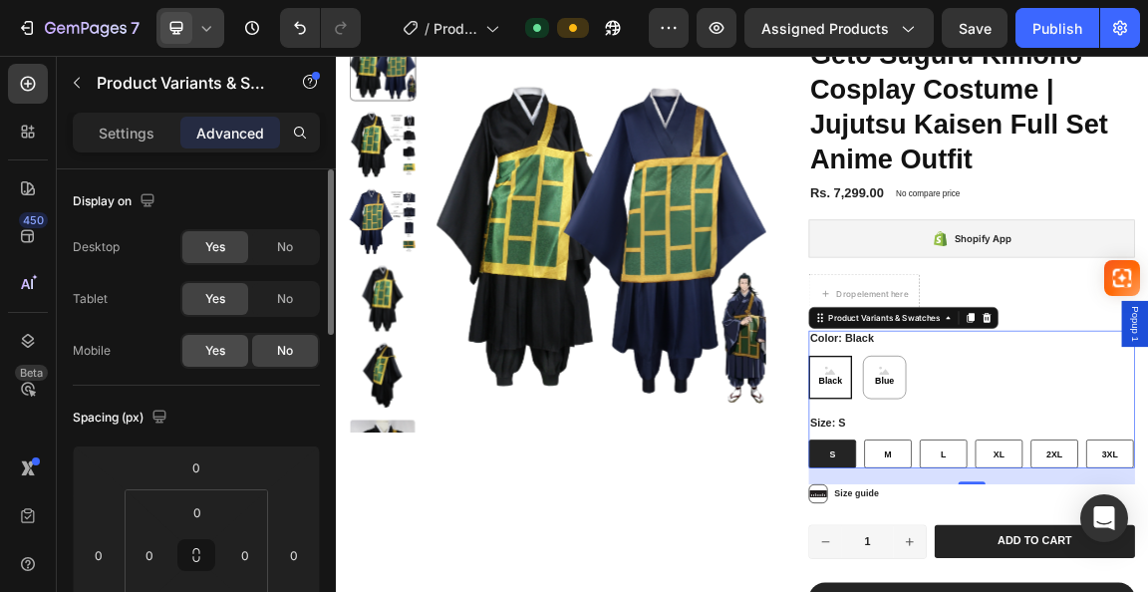
click at [211, 353] on span "Yes" at bounding box center [215, 351] width 20 height 18
click at [215, 35] on icon at bounding box center [206, 28] width 20 height 20
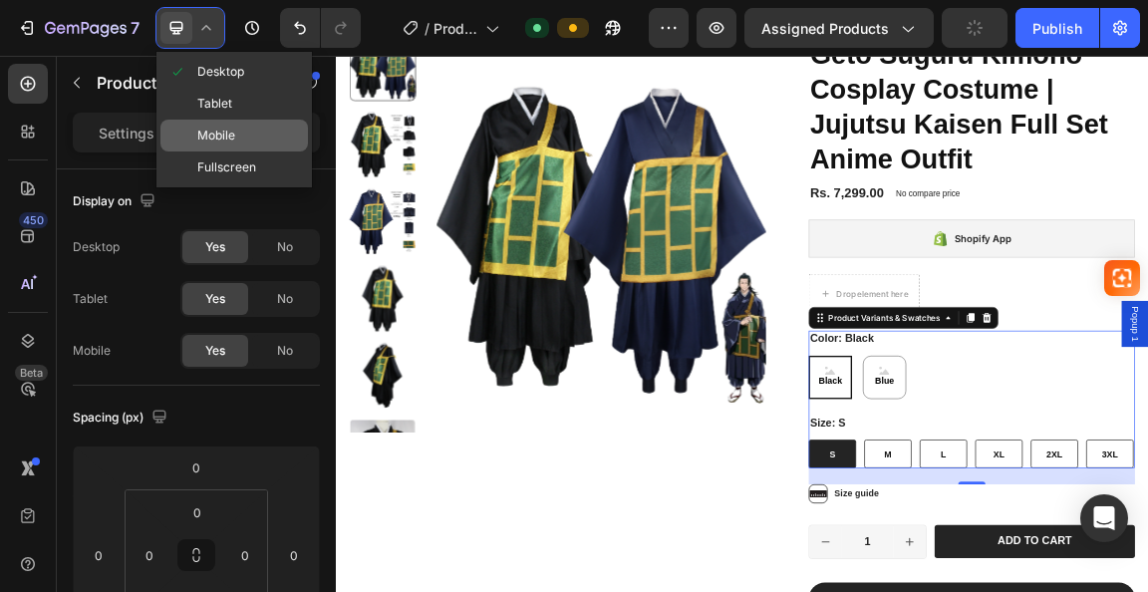
click at [211, 147] on div "Mobile" at bounding box center [233, 136] width 147 height 32
type input "0"
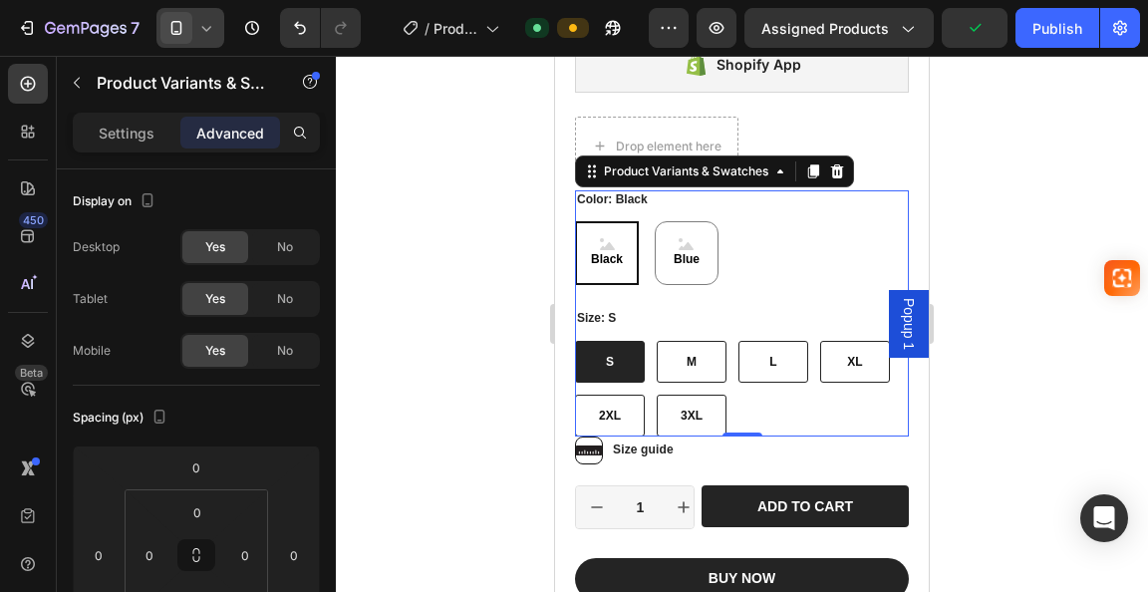
scroll to position [909, 0]
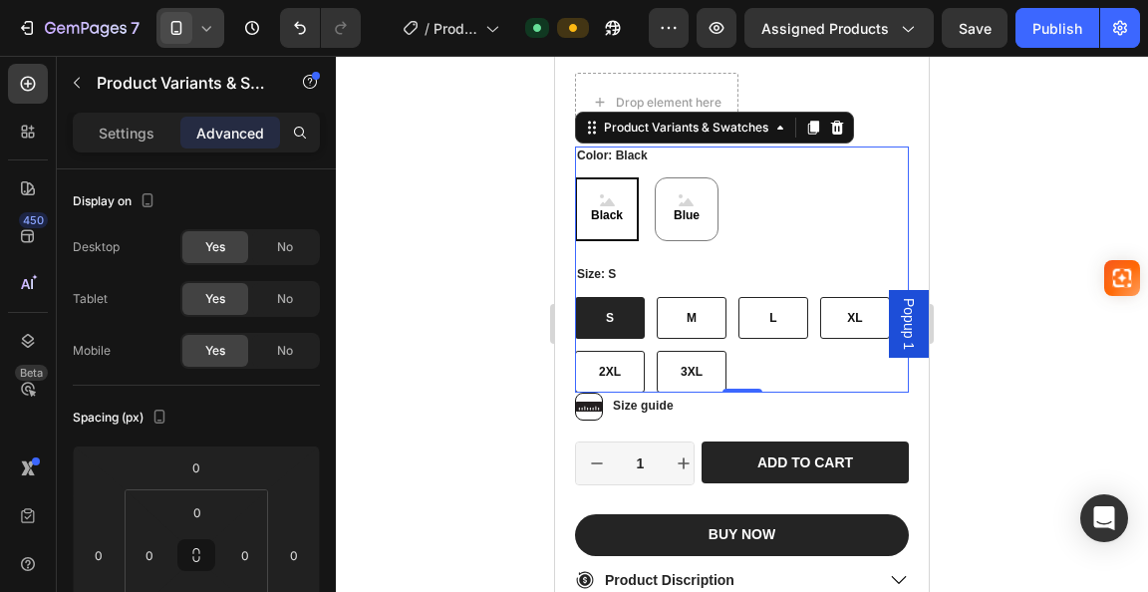
click at [661, 305] on div "M" at bounding box center [692, 318] width 70 height 42
click at [657, 297] on input "M M M" at bounding box center [656, 296] width 1 height 1
radio input "true"
click at [627, 305] on div "S" at bounding box center [610, 318] width 40 height 34
click at [575, 297] on input "S S S" at bounding box center [574, 296] width 1 height 1
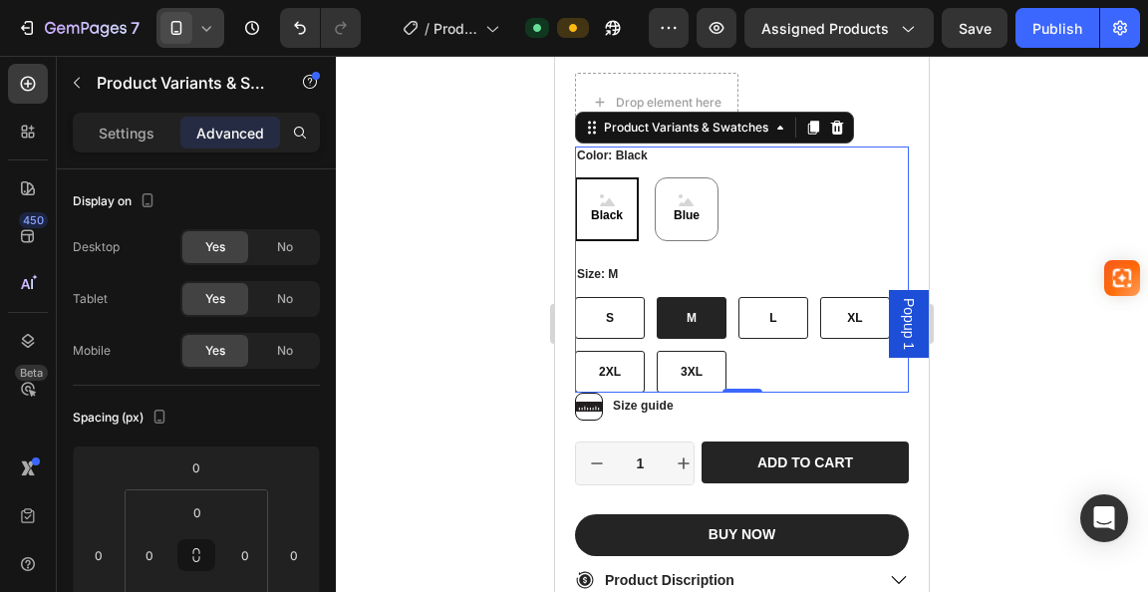
radio input "true"
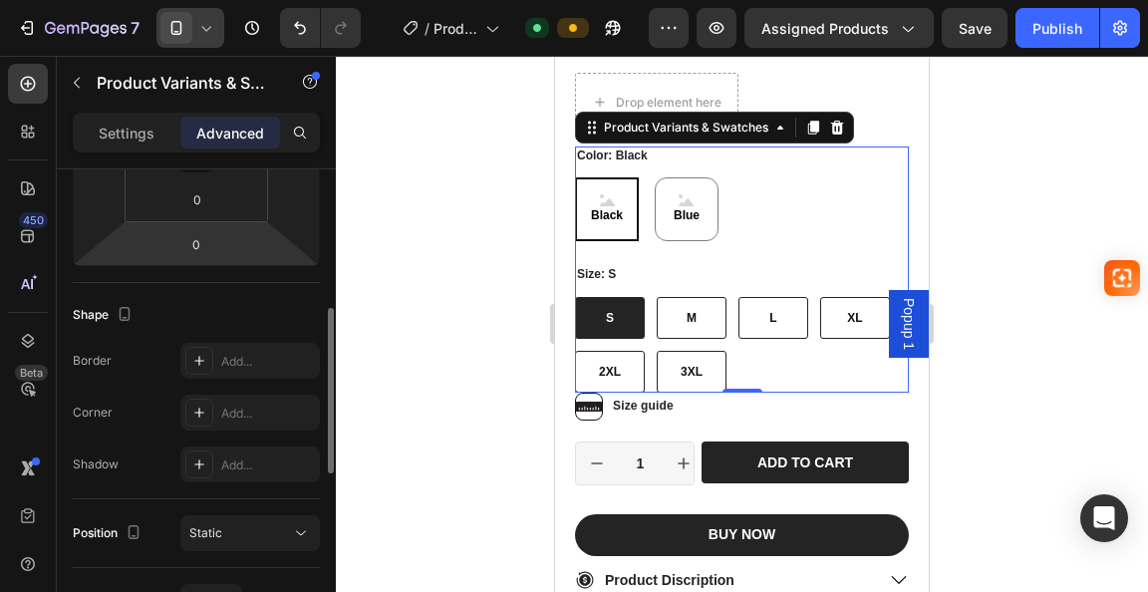
scroll to position [299, 0]
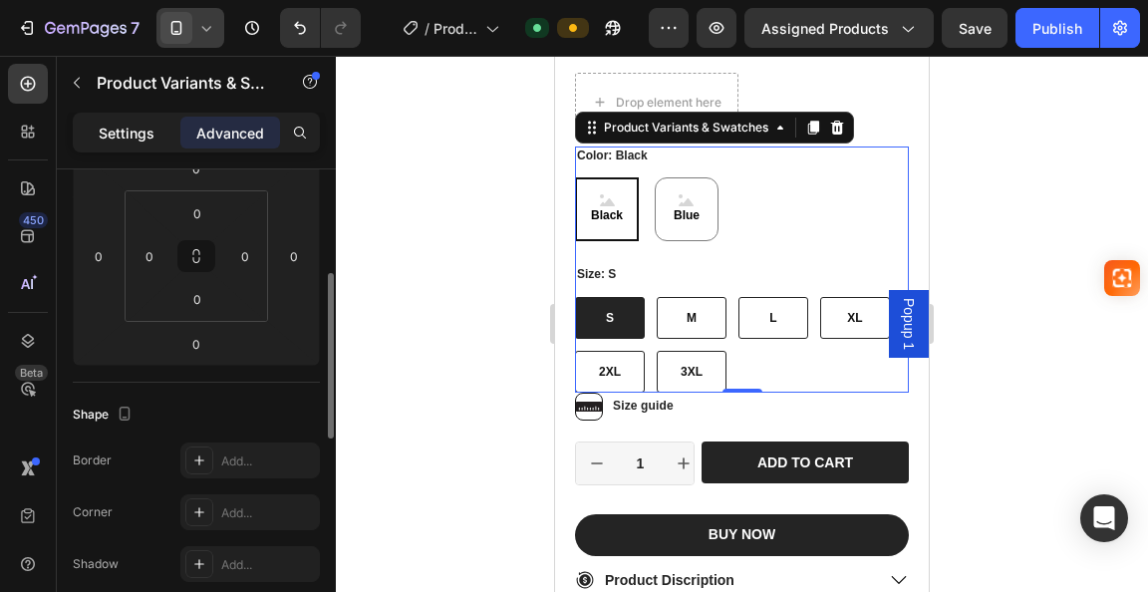
click at [124, 129] on p "Settings" at bounding box center [127, 133] width 56 height 21
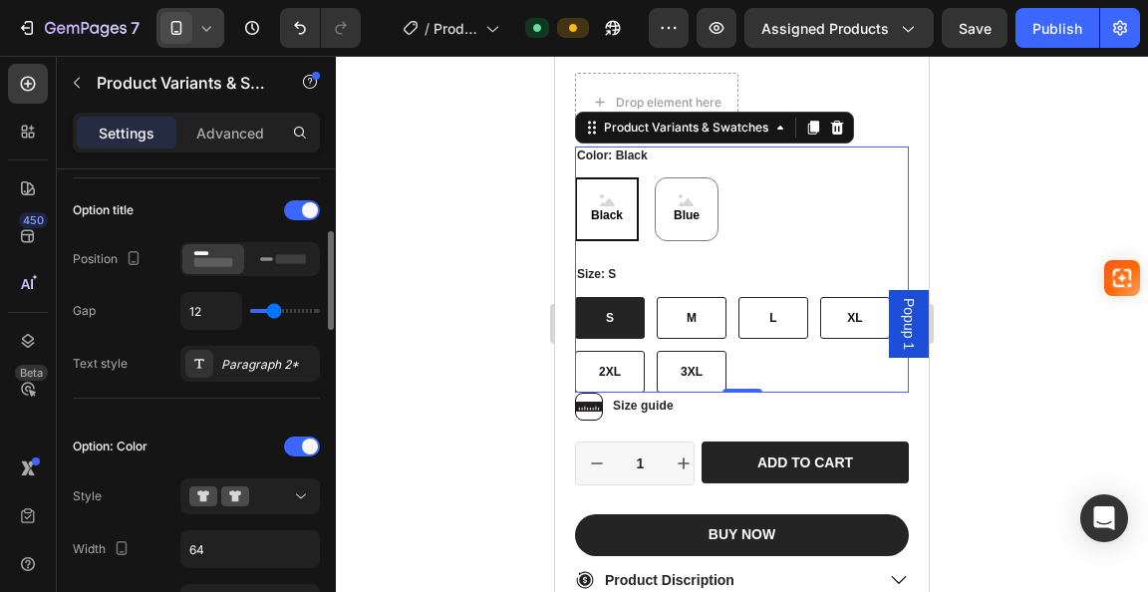
scroll to position [399, 0]
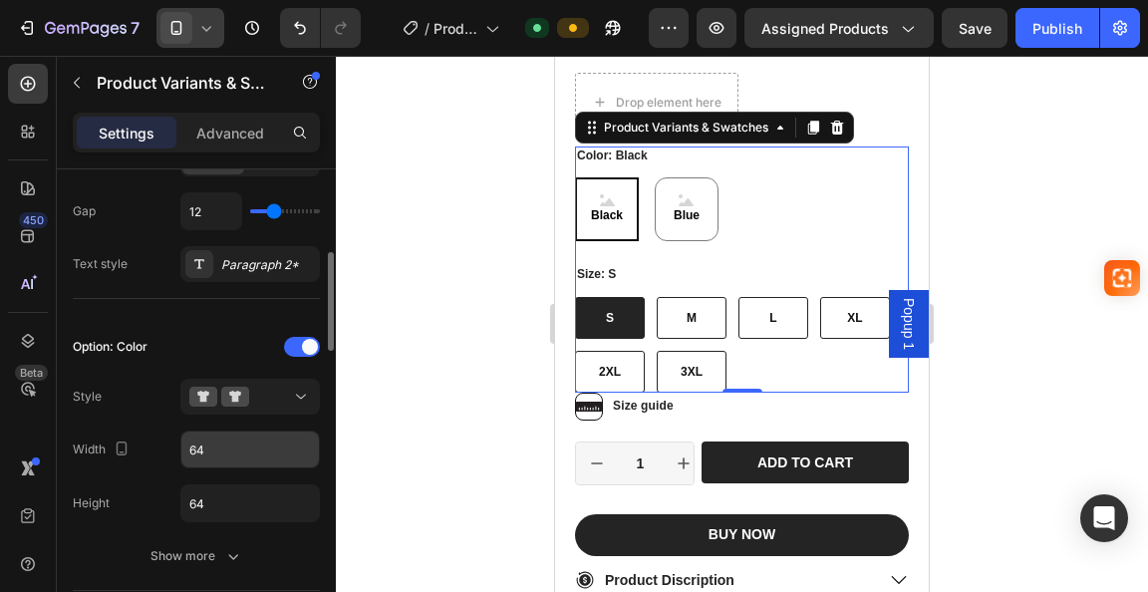
click at [231, 446] on input "64" at bounding box center [250, 450] width 138 height 36
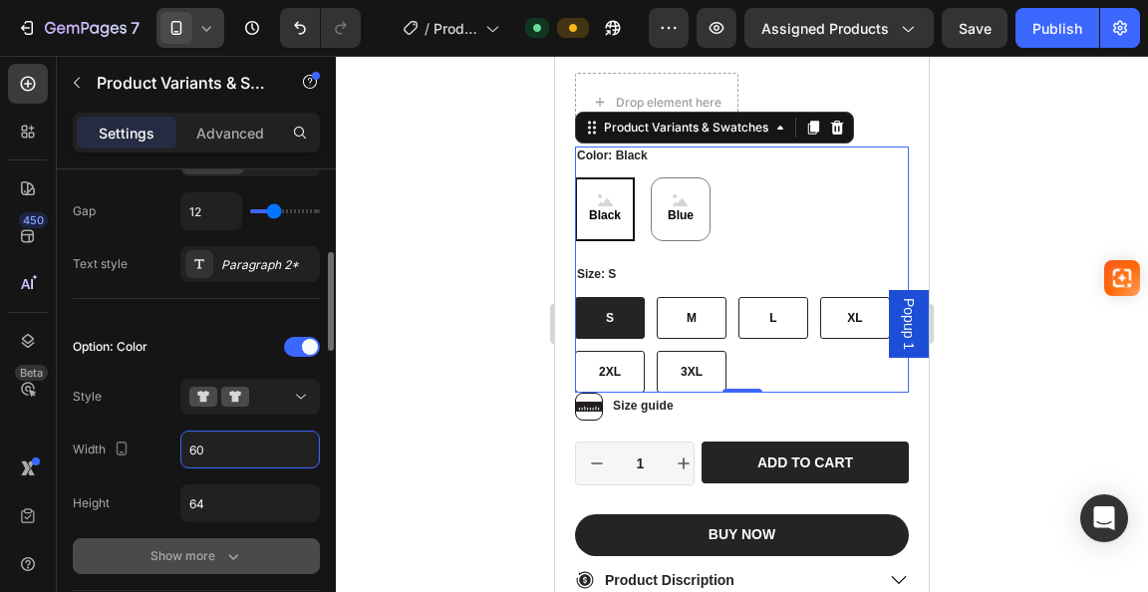
type input "60"
click at [244, 552] on button "Show more" at bounding box center [196, 556] width 247 height 36
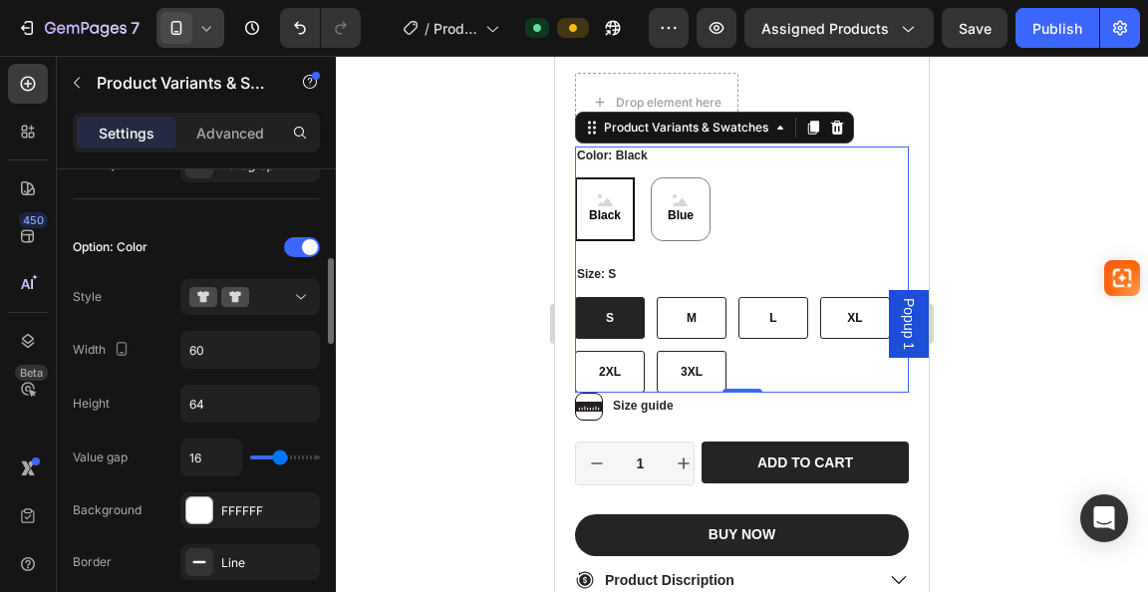
scroll to position [598, 0]
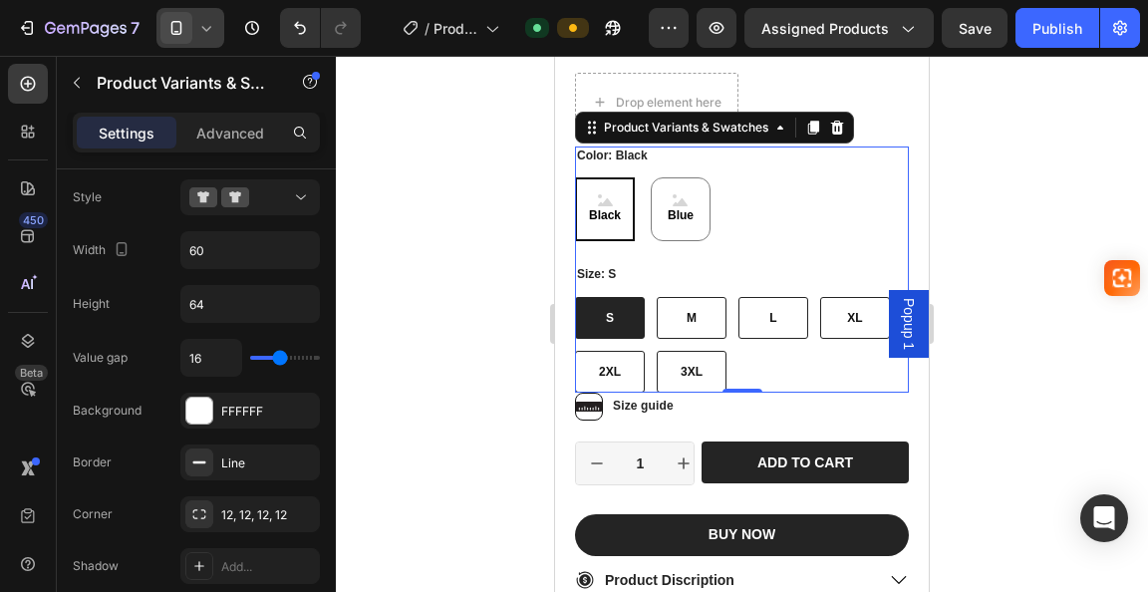
click at [686, 306] on div "M" at bounding box center [692, 318] width 42 height 34
click at [657, 297] on input "M M M" at bounding box center [656, 296] width 1 height 1
radio input "true"
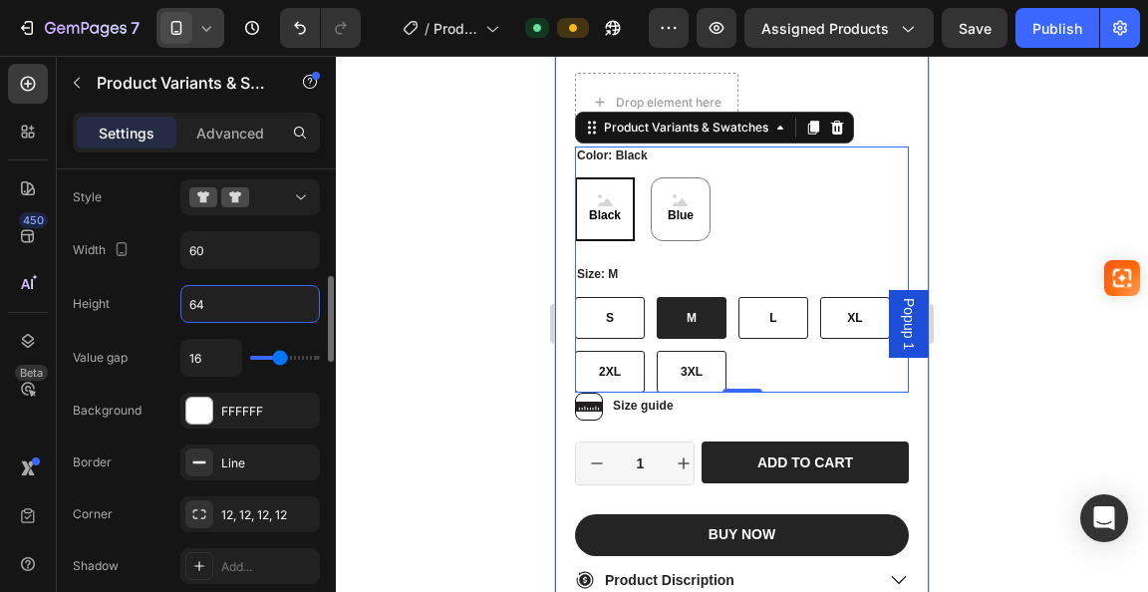
click at [235, 304] on input "64" at bounding box center [250, 304] width 138 height 36
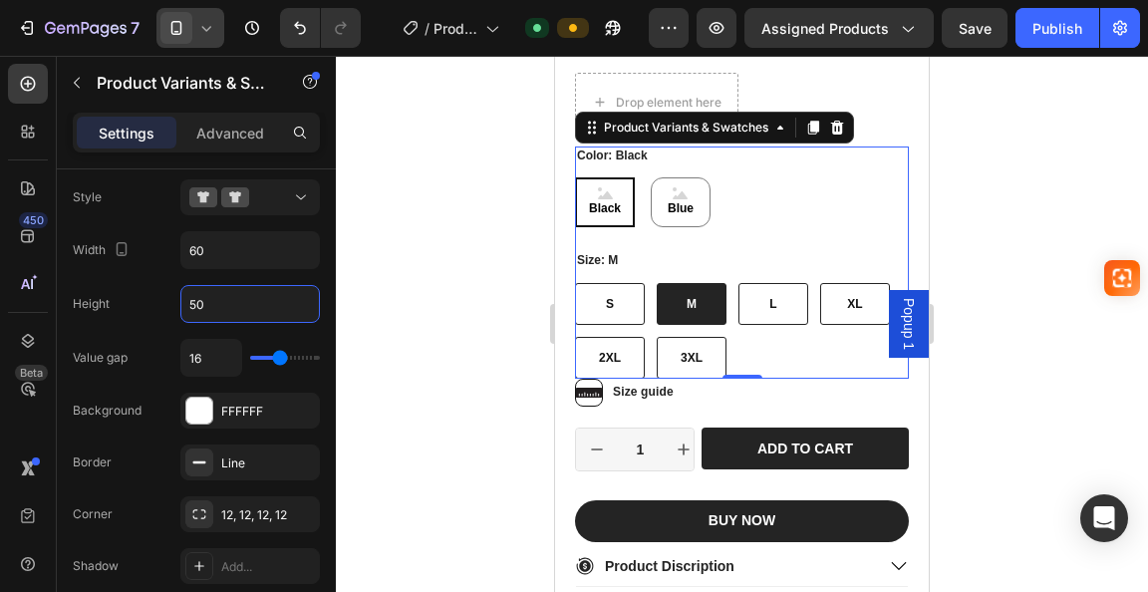
type input "50"
click at [769, 297] on span "L" at bounding box center [772, 304] width 7 height 14
click at [738, 283] on input "L L L" at bounding box center [737, 282] width 1 height 1
radio input "true"
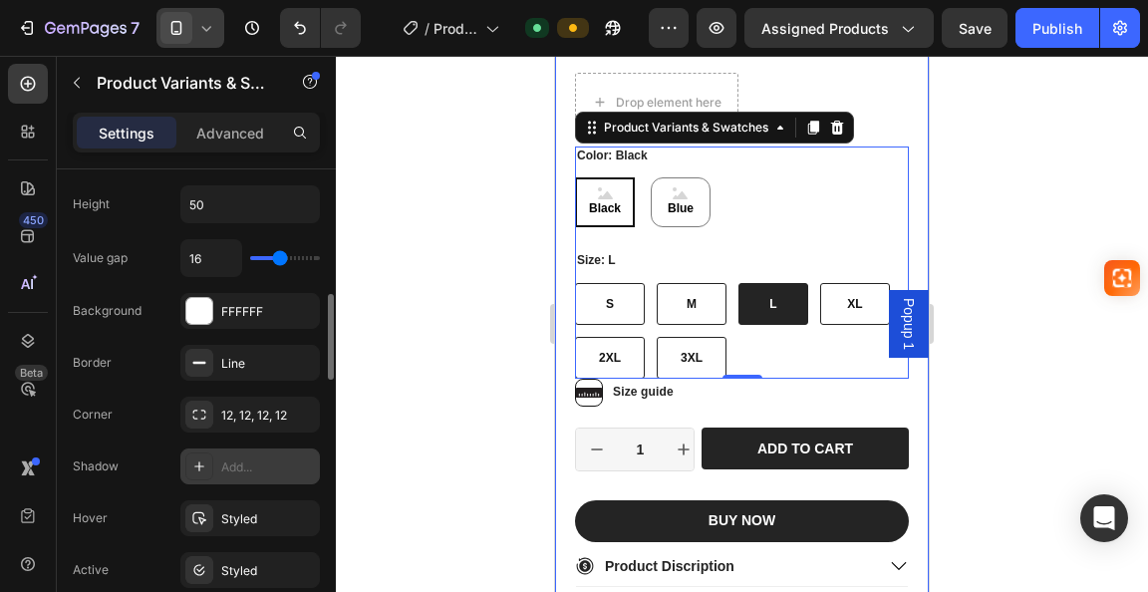
scroll to position [797, 0]
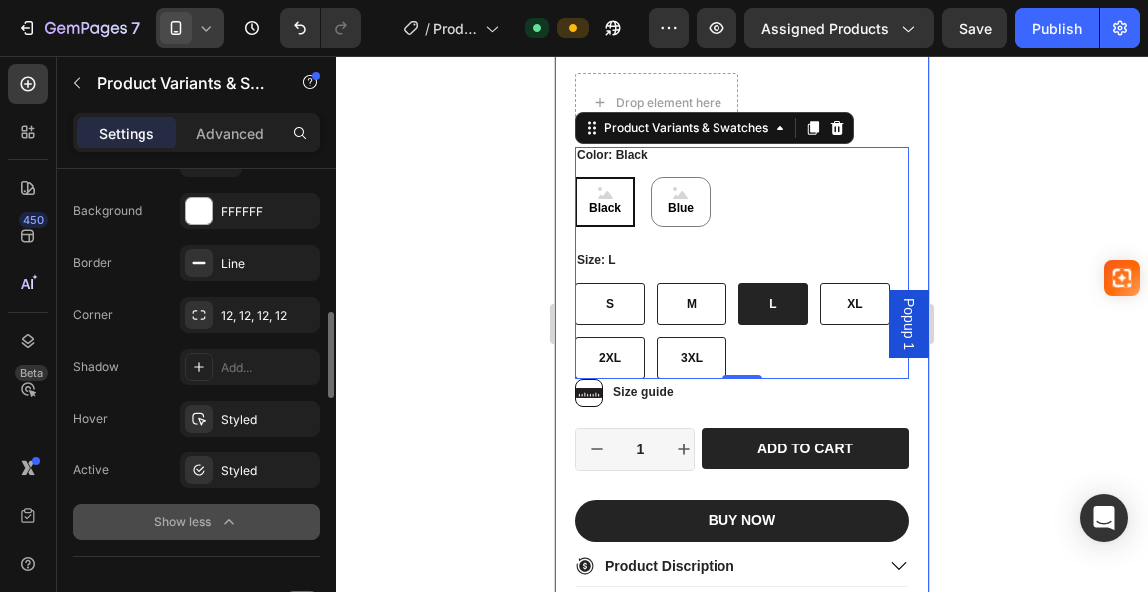
click at [227, 516] on icon "button" at bounding box center [229, 522] width 20 height 20
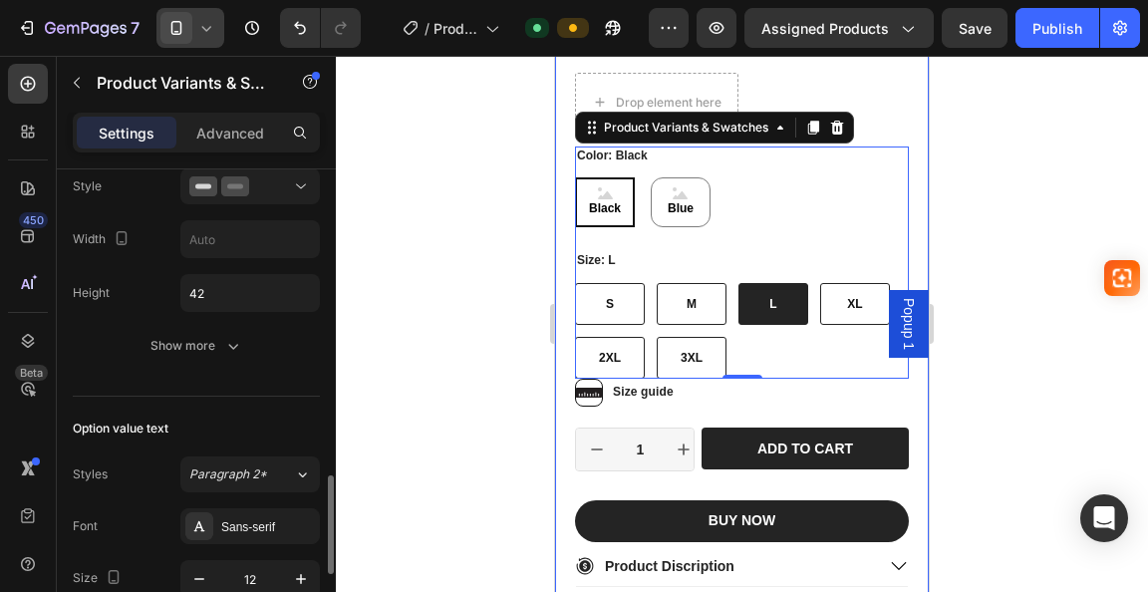
scroll to position [997, 0]
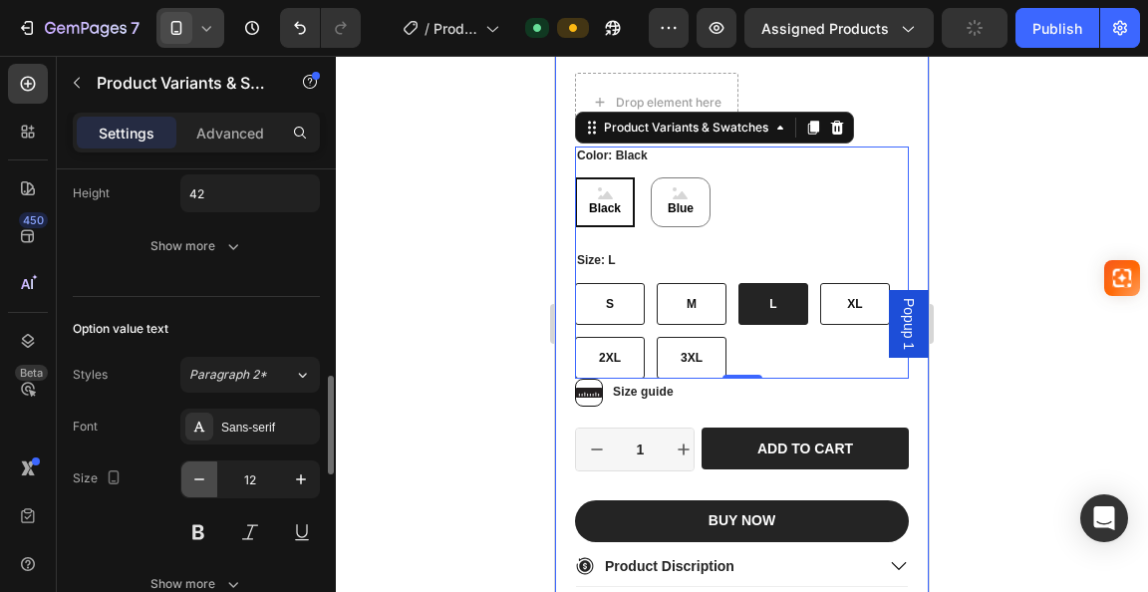
click at [198, 478] on icon "button" at bounding box center [199, 479] width 20 height 20
click at [295, 478] on icon "button" at bounding box center [301, 479] width 20 height 20
type input "12"
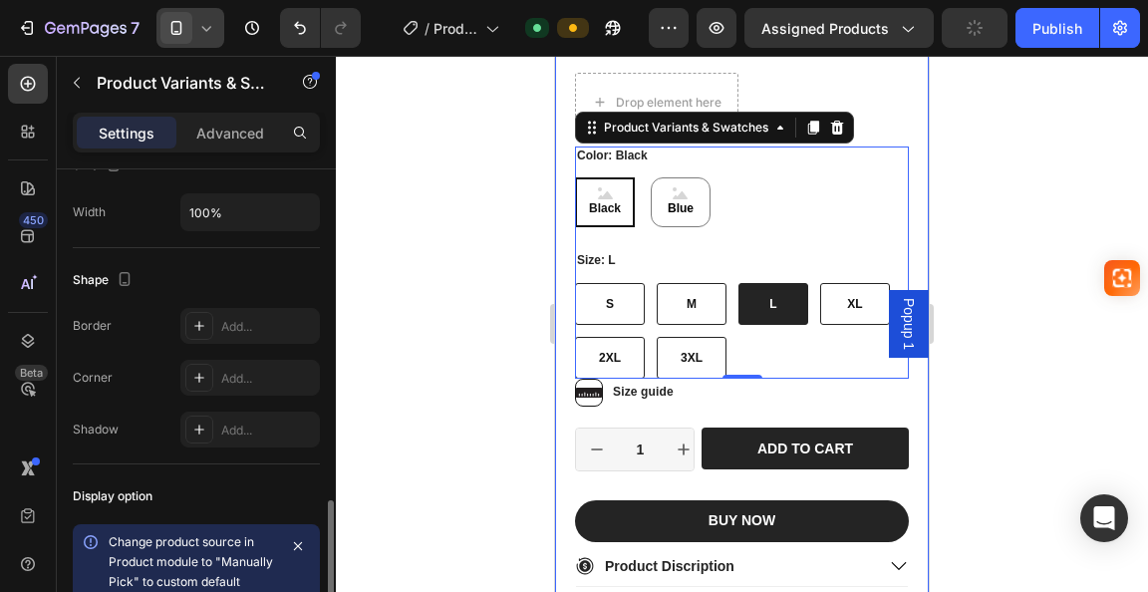
scroll to position [1694, 0]
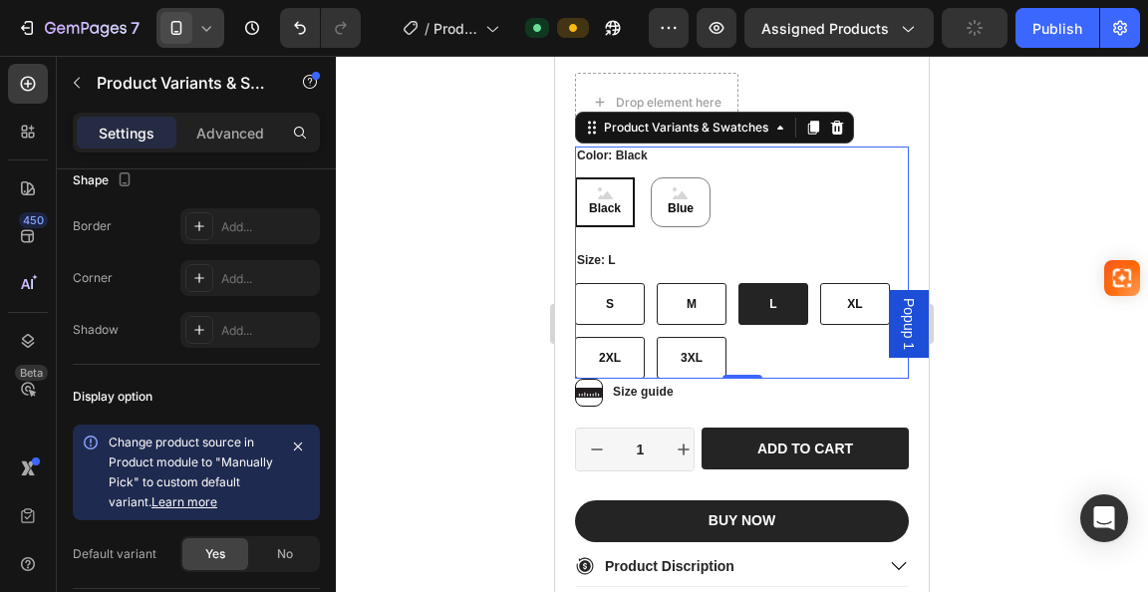
click at [602, 287] on div "S" at bounding box center [610, 304] width 40 height 34
click at [575, 283] on input "S S S" at bounding box center [574, 282] width 1 height 1
radio input "true"
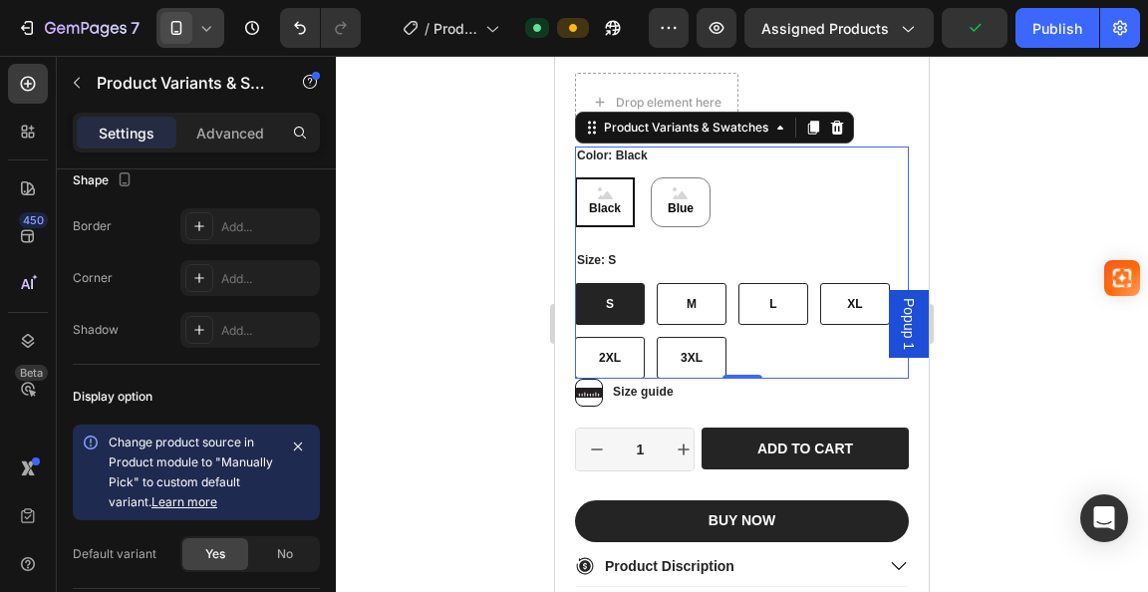
click at [602, 287] on div "S" at bounding box center [610, 304] width 40 height 34
click at [575, 283] on input "S S S" at bounding box center [574, 282] width 1 height 1
click at [674, 291] on div "M" at bounding box center [692, 304] width 42 height 34
click at [657, 283] on input "M M M" at bounding box center [656, 282] width 1 height 1
radio input "true"
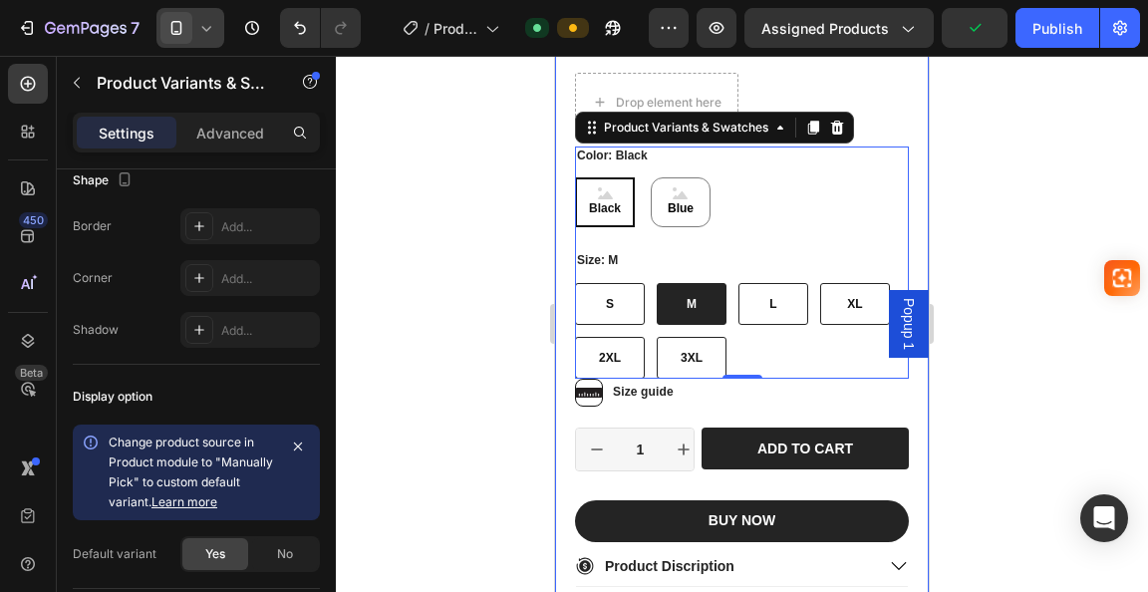
click at [569, 179] on div "Product Images Geto Suguru Kimono Cosplay Costume | Jujutsu Kaisen Full Set Ani…" at bounding box center [742, 19] width 374 height 1526
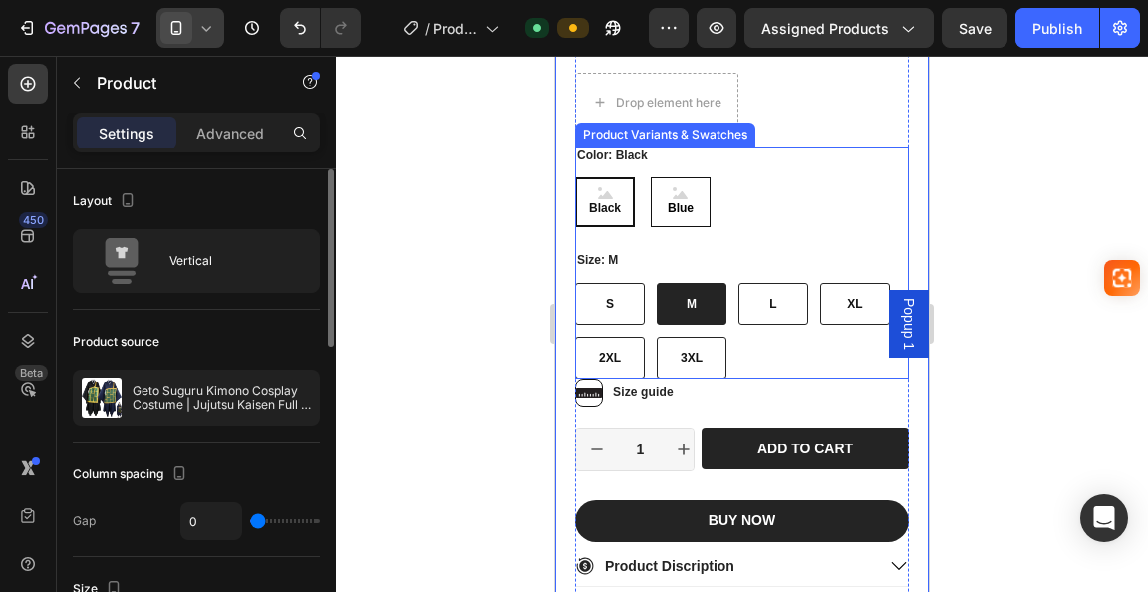
click at [678, 199] on span "Blue" at bounding box center [681, 208] width 34 height 18
click at [651, 177] on input "Blue Blue Blue" at bounding box center [650, 176] width 1 height 1
radio input "true"
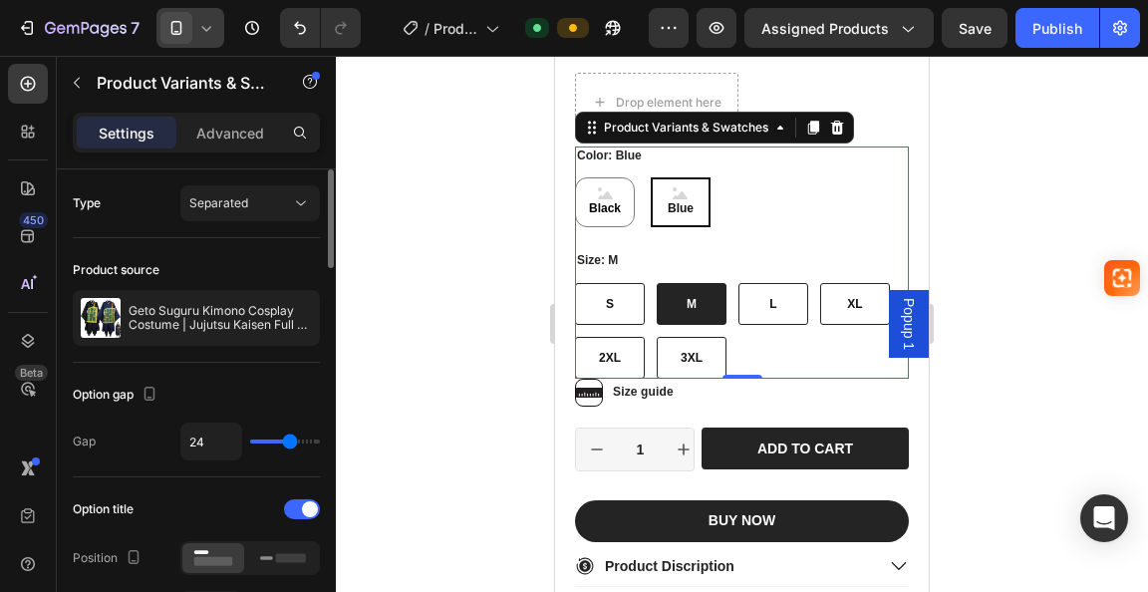
type input "21"
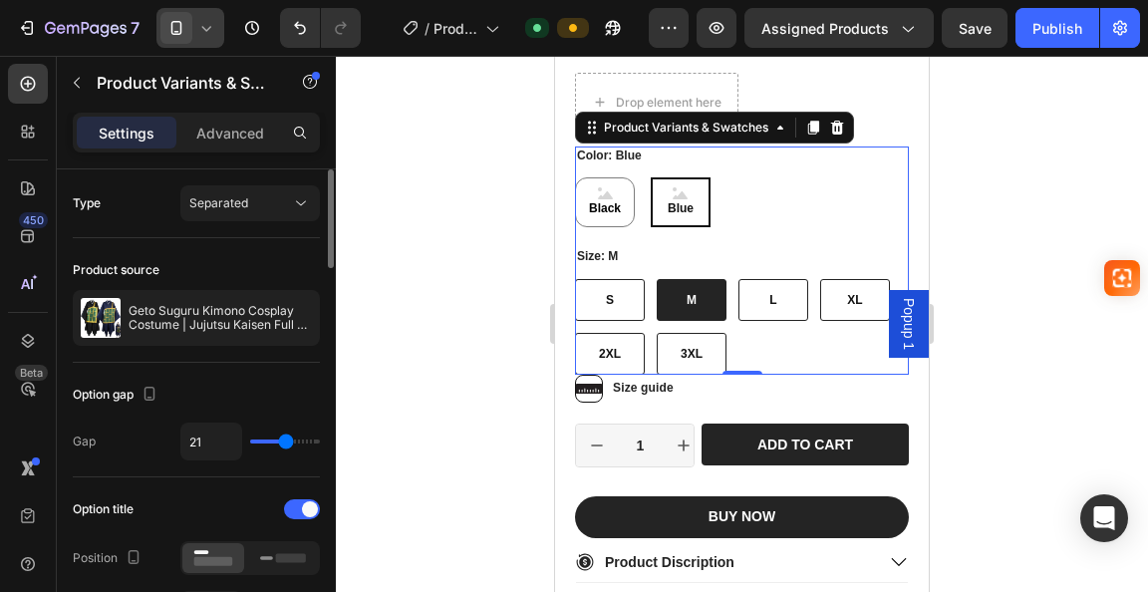
type input "20"
type input "17"
type input "16"
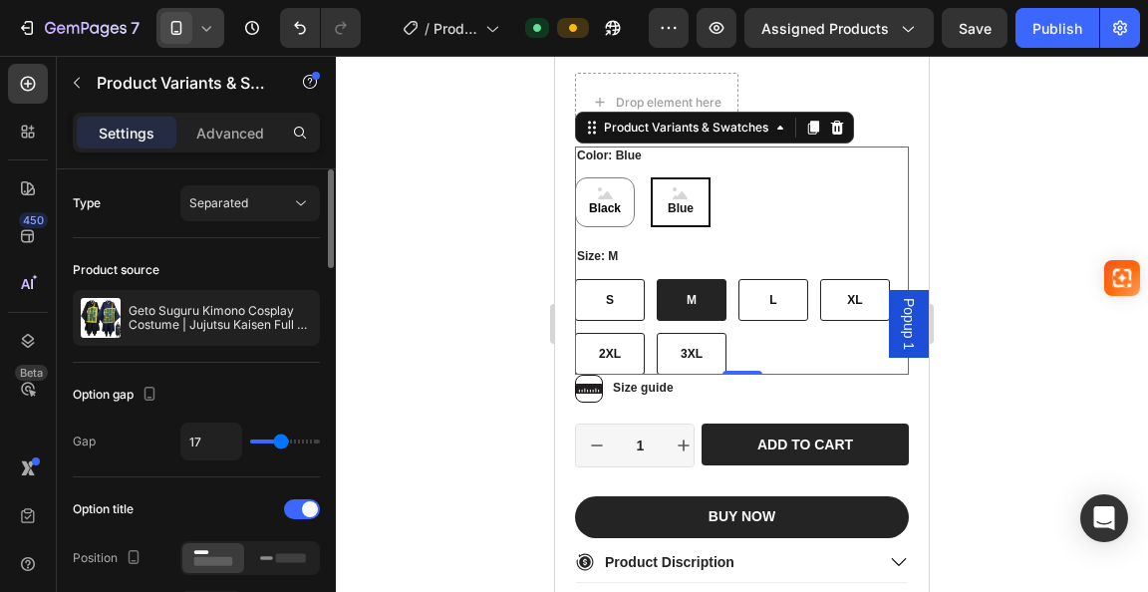
type input "16"
type input "15"
type input "14"
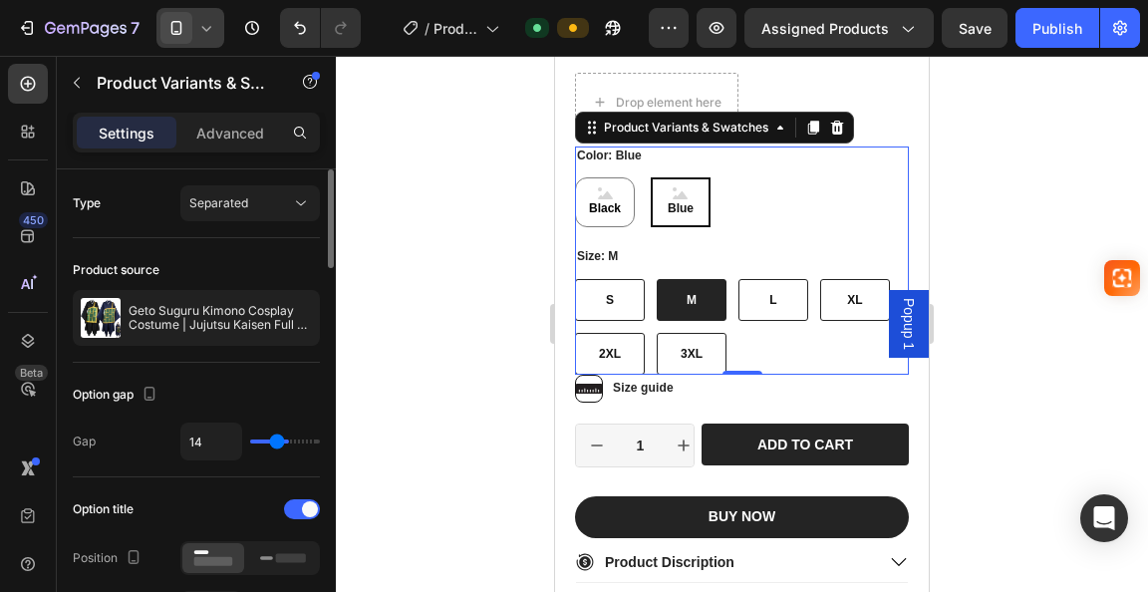
type input "13"
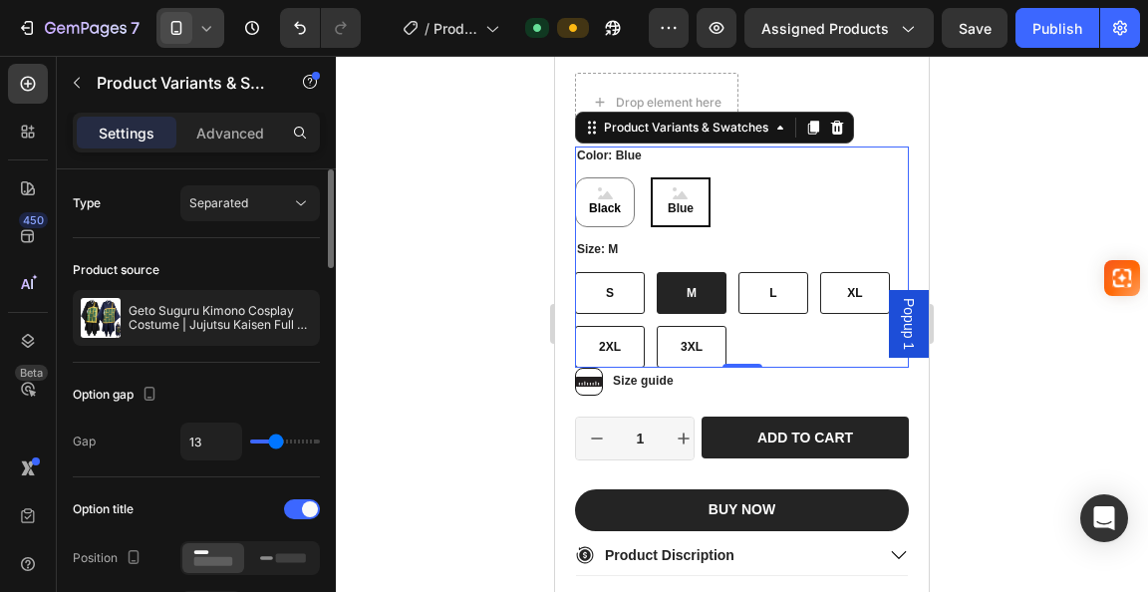
type input "12"
type input "11"
type input "10"
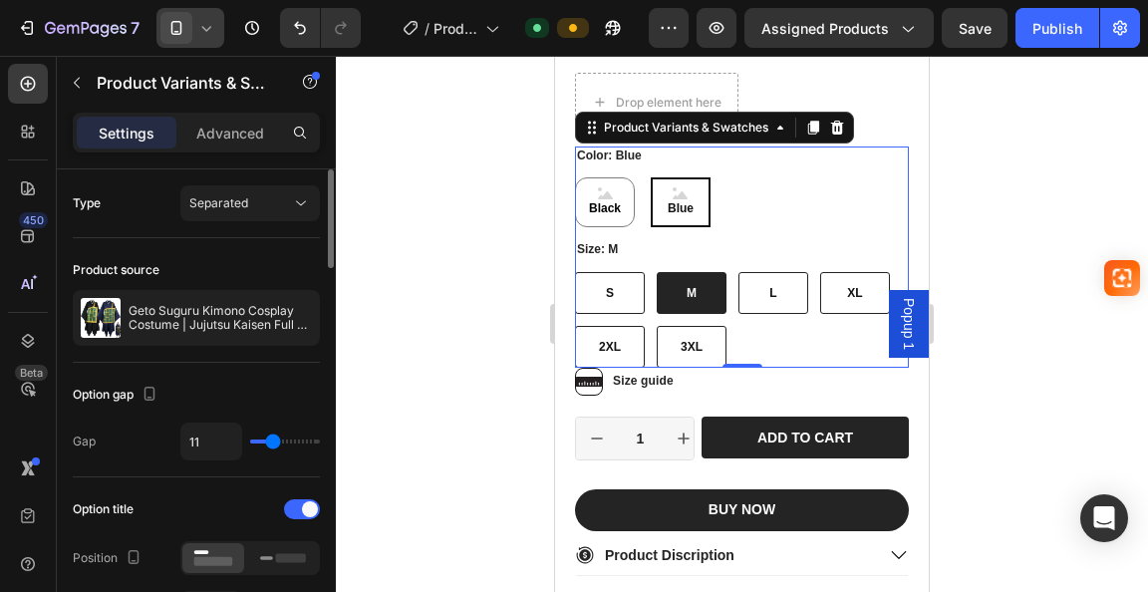
type input "10"
type input "9"
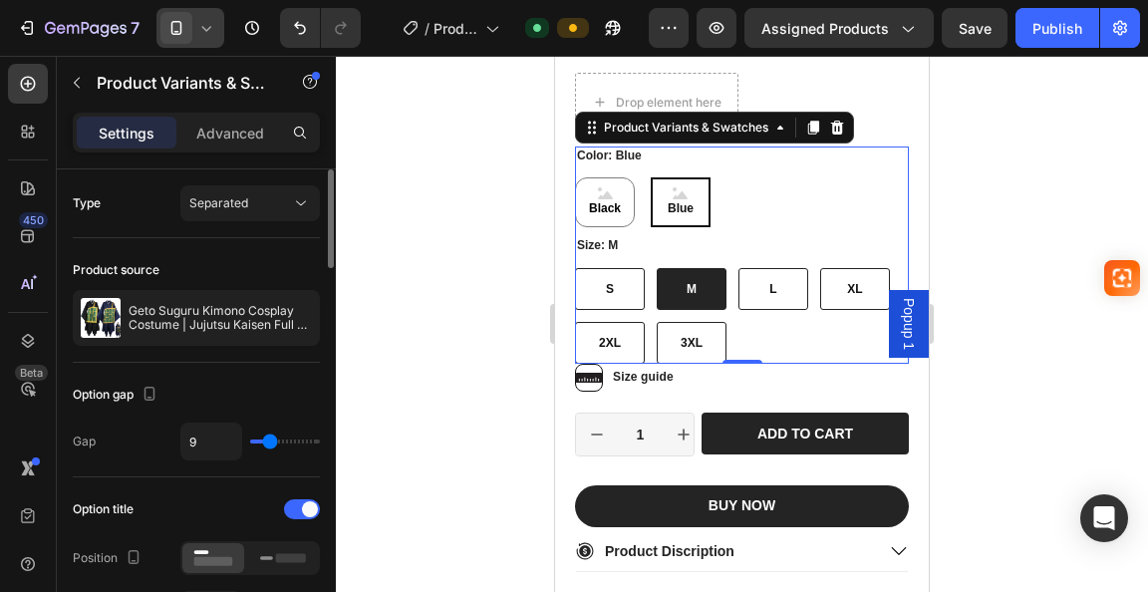
type input "8"
type input "7"
type input "5"
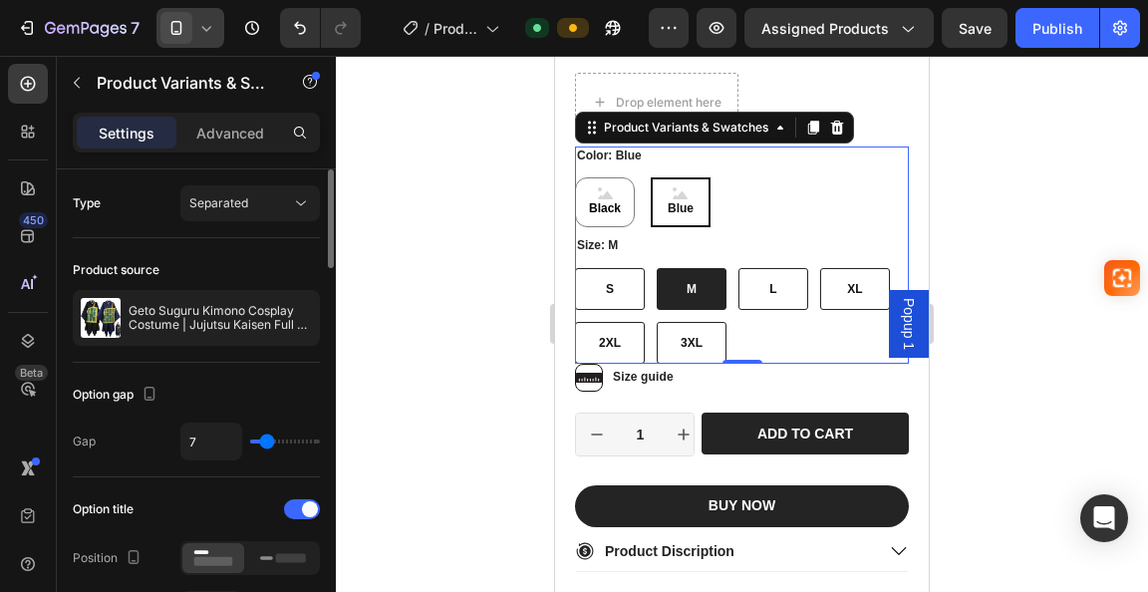
type input "5"
type input "4"
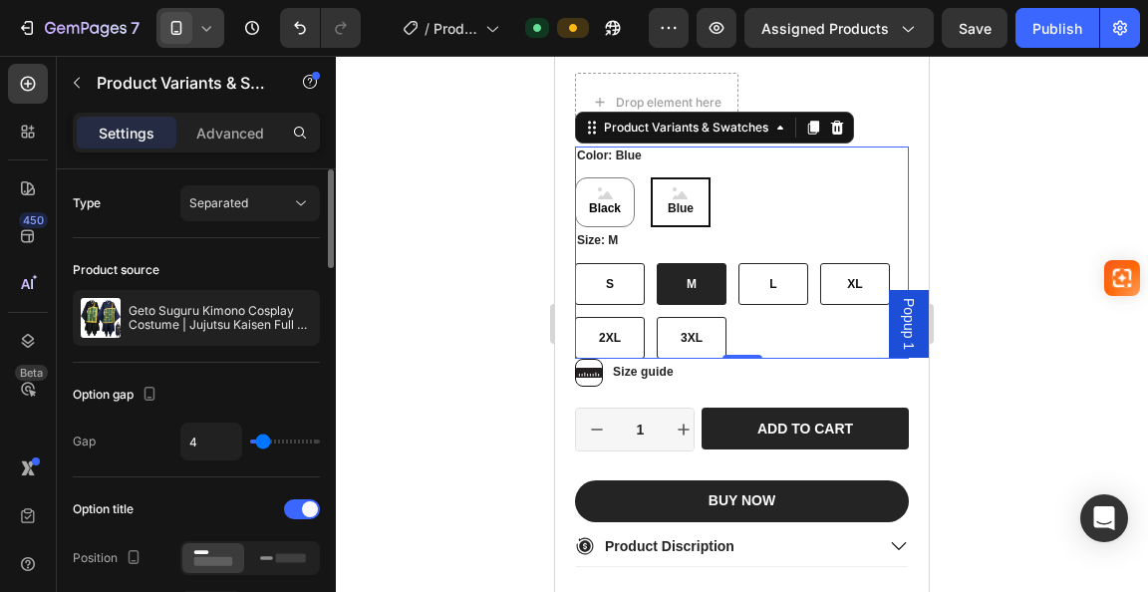
type input "3"
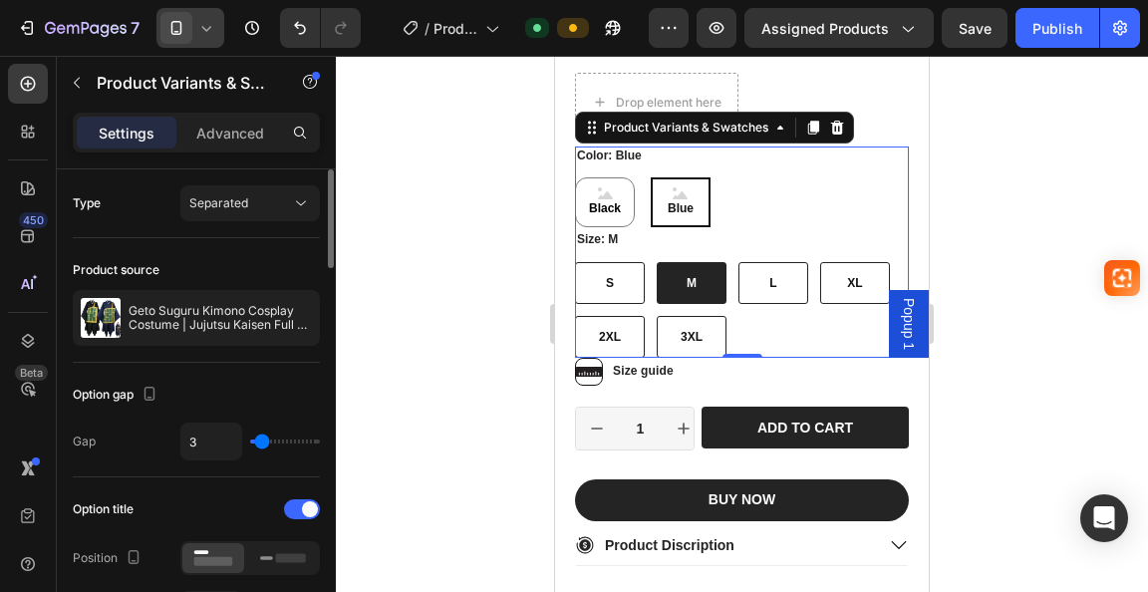
type input "7"
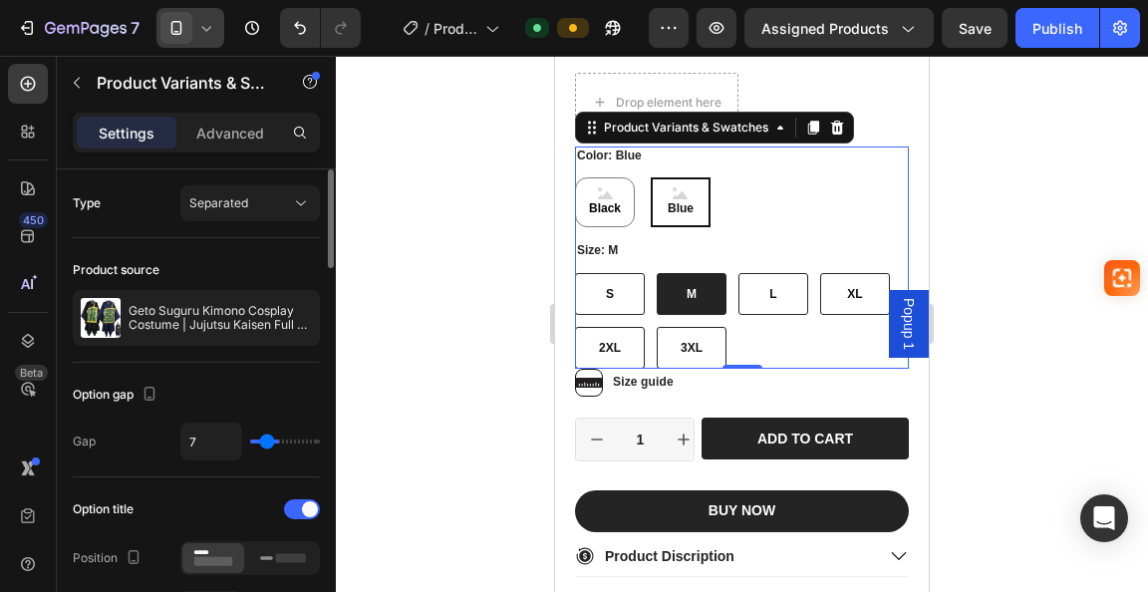
type input "14"
type input "17"
type input "19"
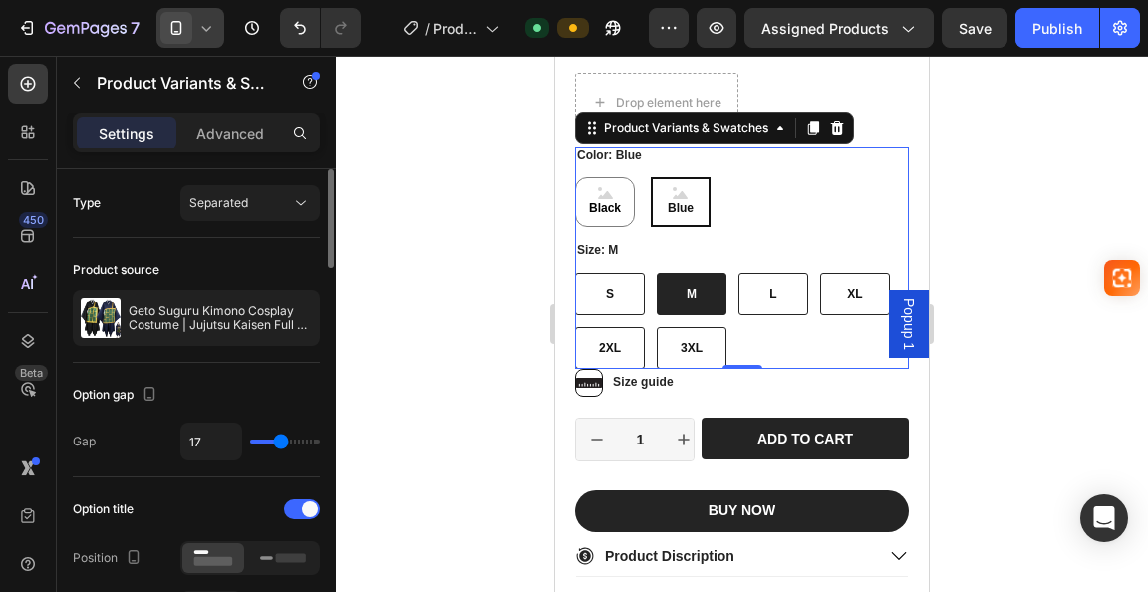
type input "19"
type input "20"
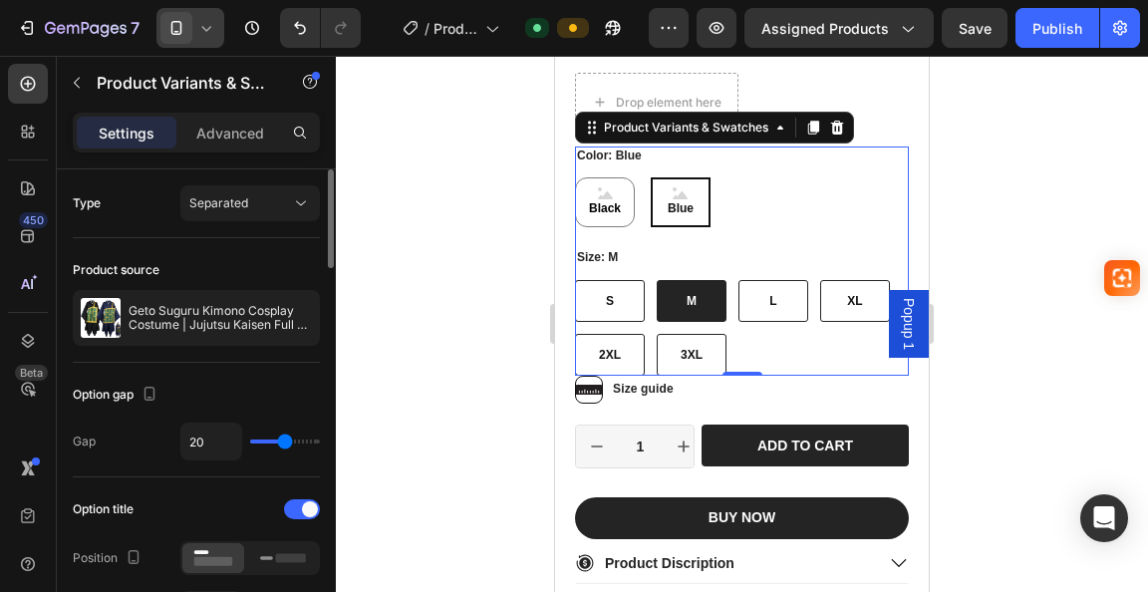
type input "21"
type input "22"
type input "23"
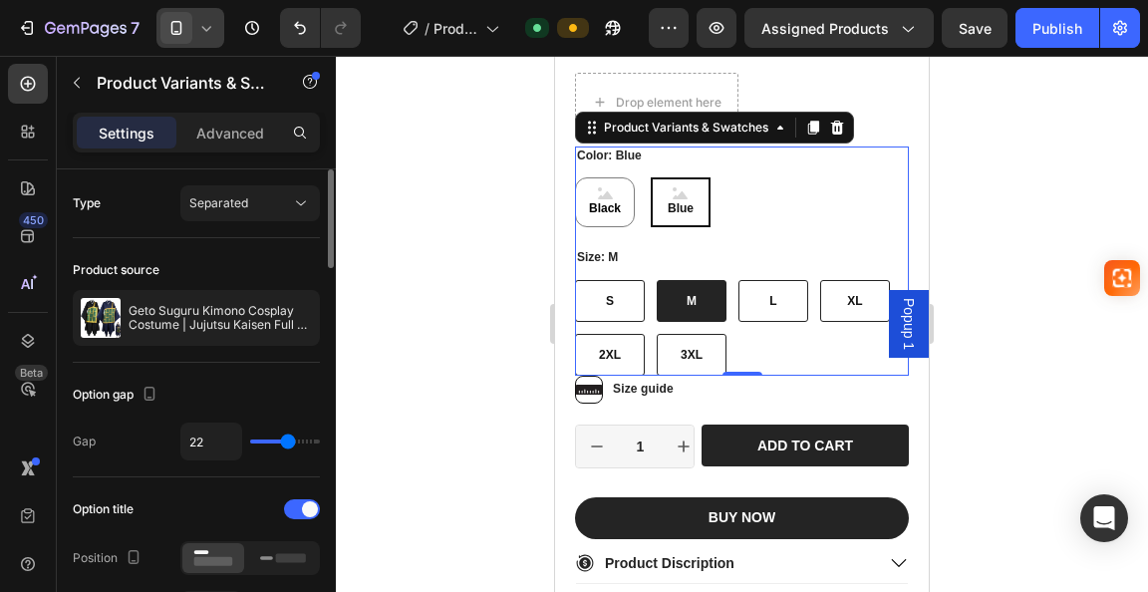
type input "23"
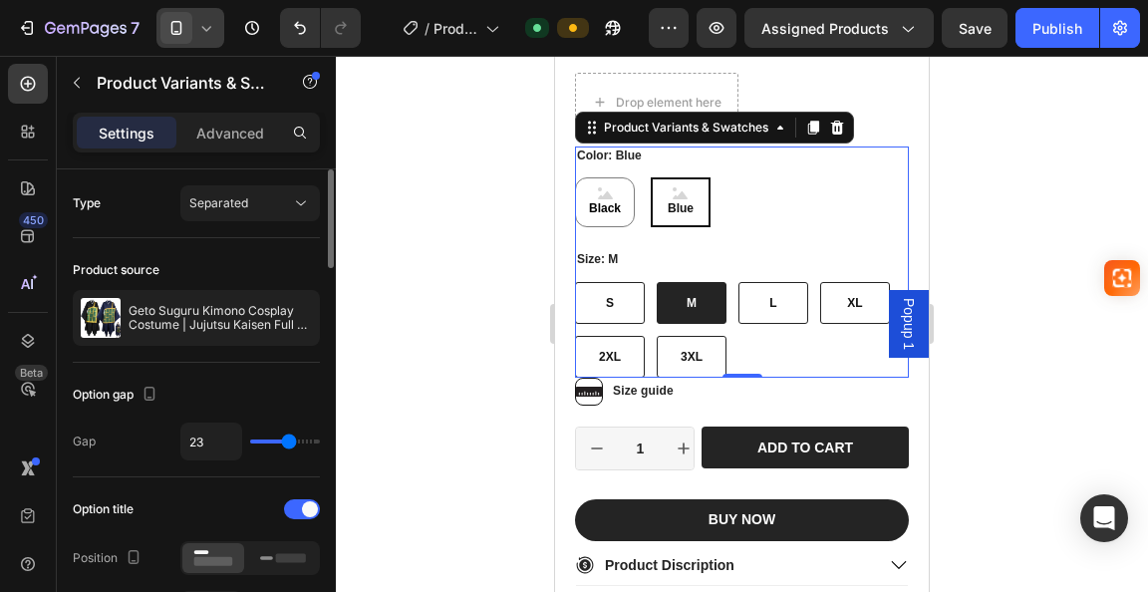
type input "21"
type input "20"
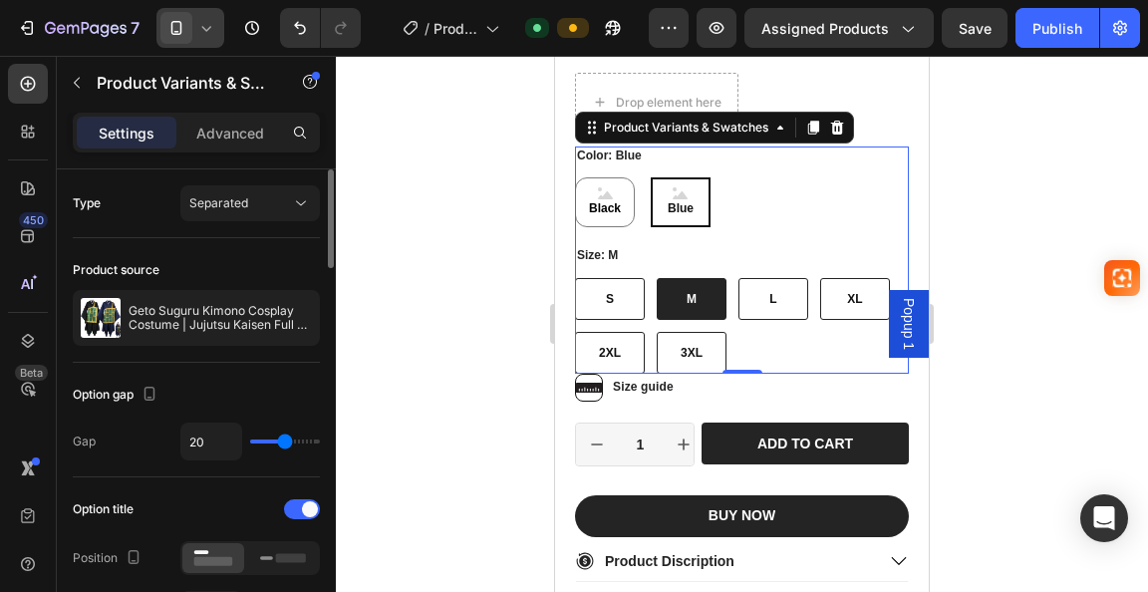
type input "19"
type input "18"
type input "16"
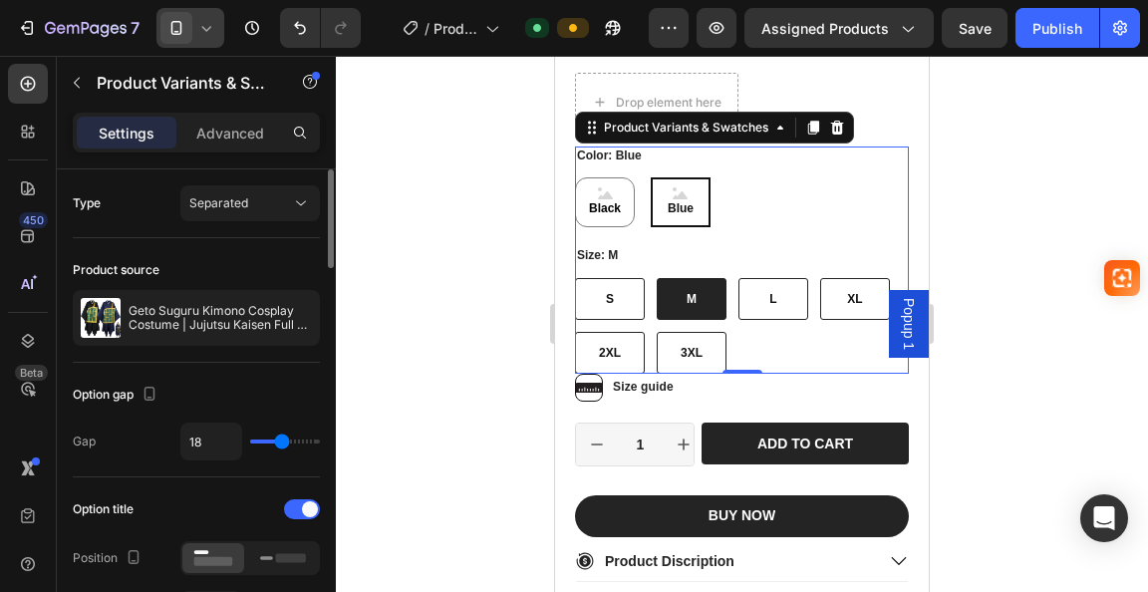
type input "16"
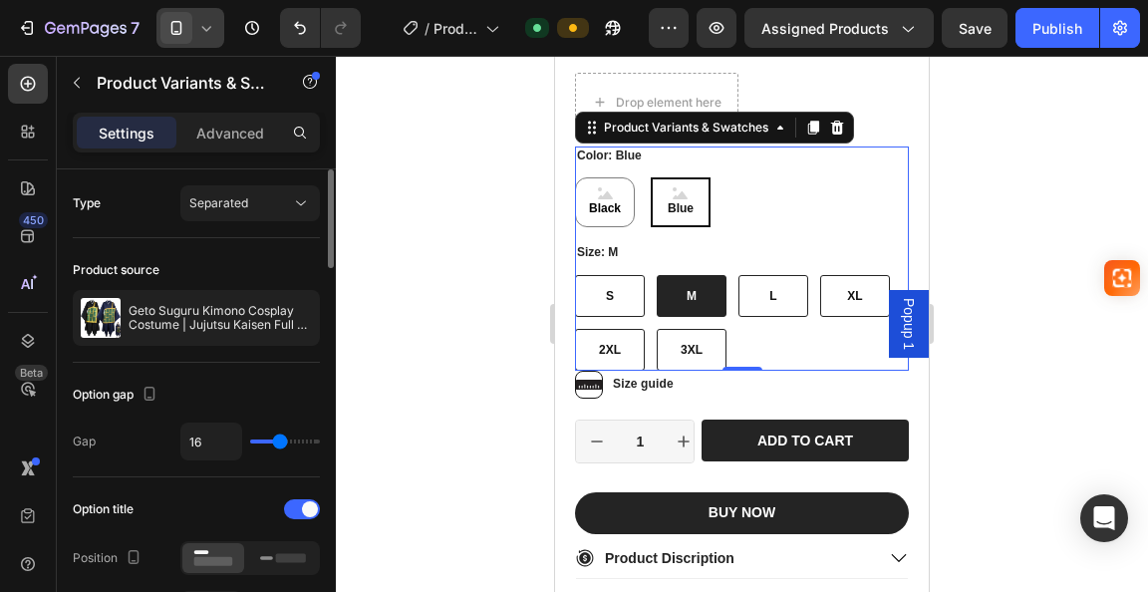
type input "17"
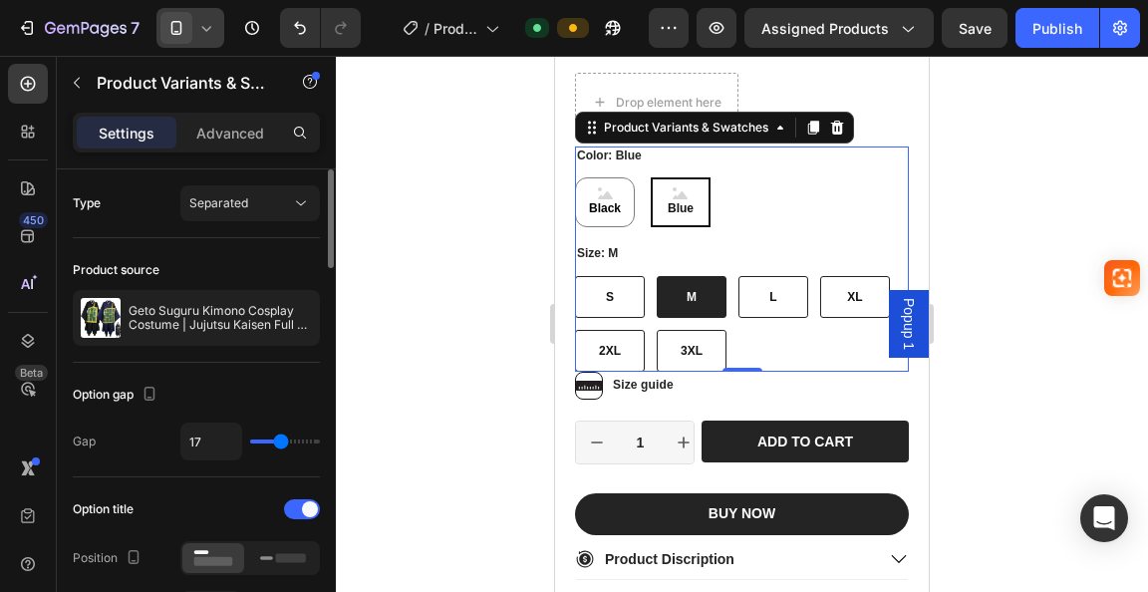
drag, startPoint x: 291, startPoint y: 438, endPoint x: 280, endPoint y: 440, distance: 11.1
type input "17"
click at [280, 440] on input "range" at bounding box center [285, 442] width 70 height 4
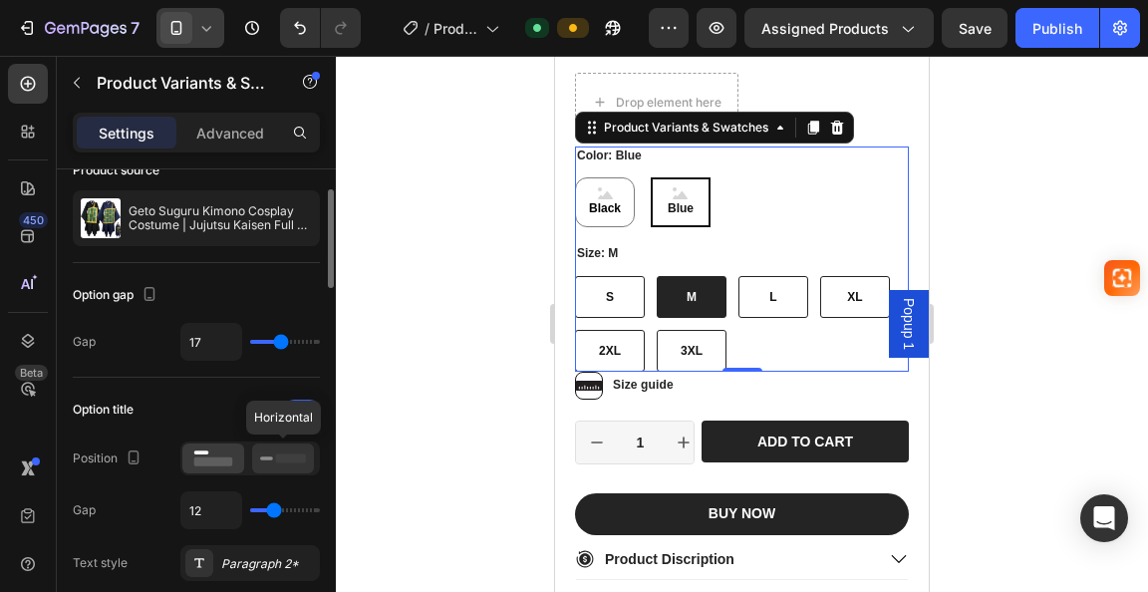
click at [267, 470] on div at bounding box center [283, 458] width 62 height 30
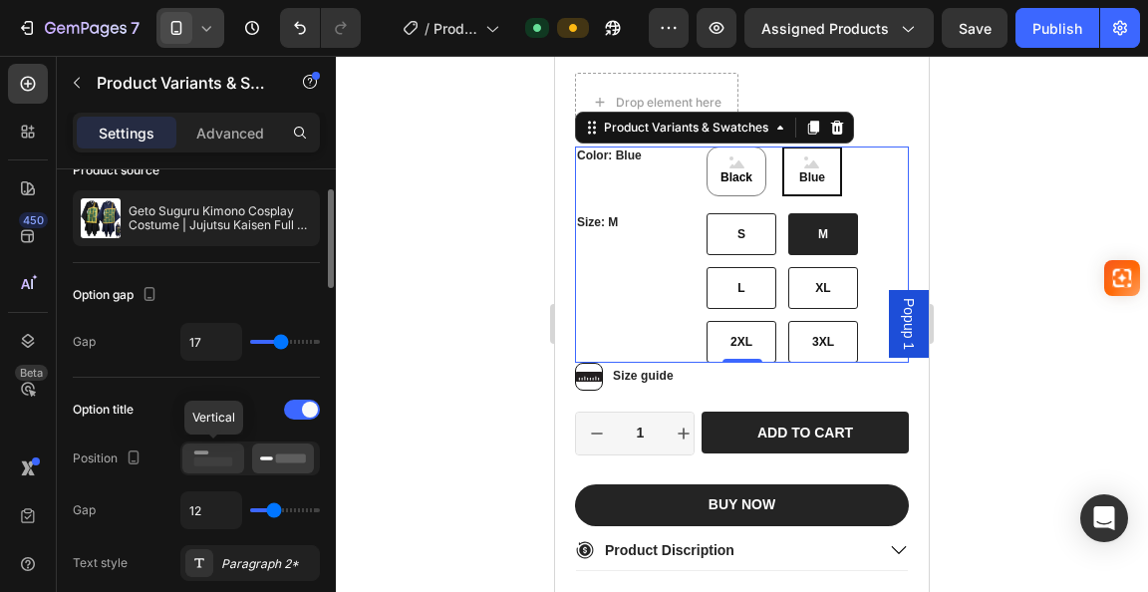
click at [224, 463] on rect at bounding box center [213, 461] width 39 height 9
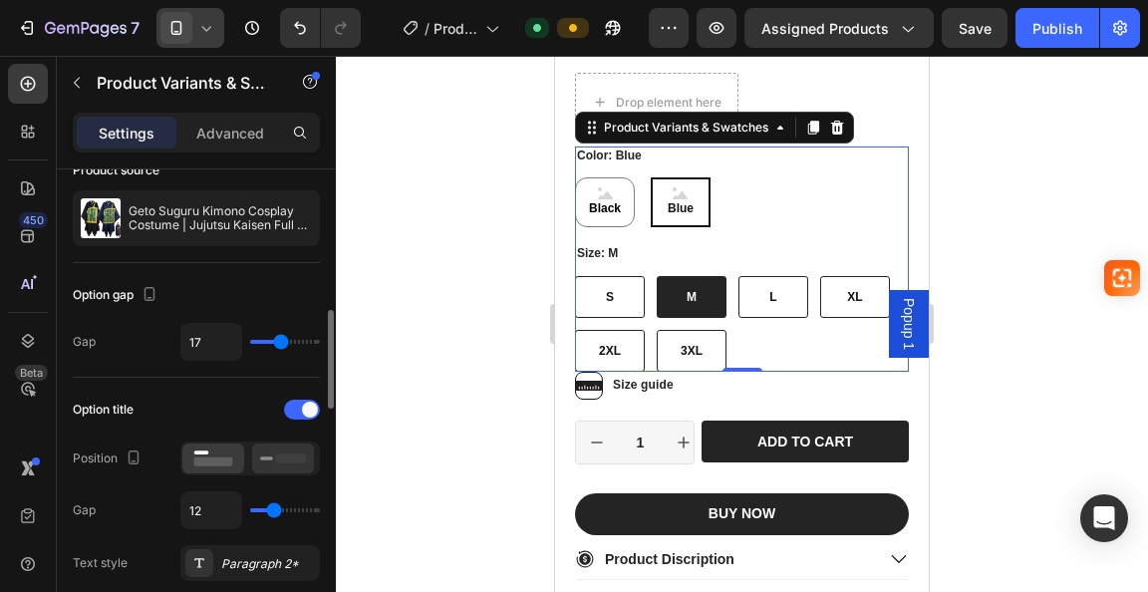
scroll to position [199, 0]
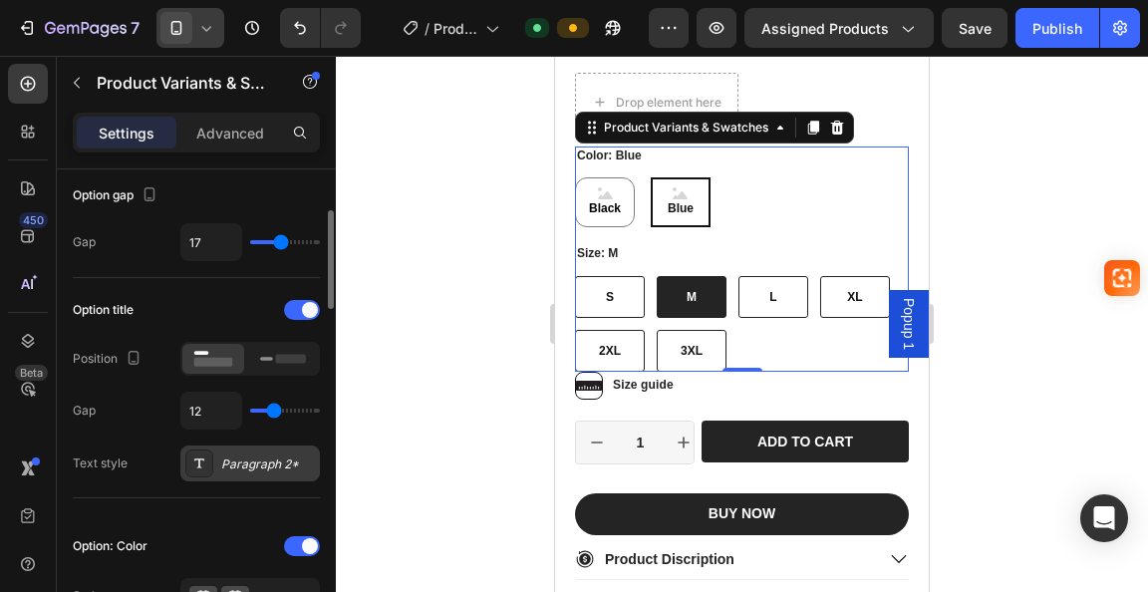
click at [252, 465] on div "Paragraph 2*" at bounding box center [268, 464] width 94 height 18
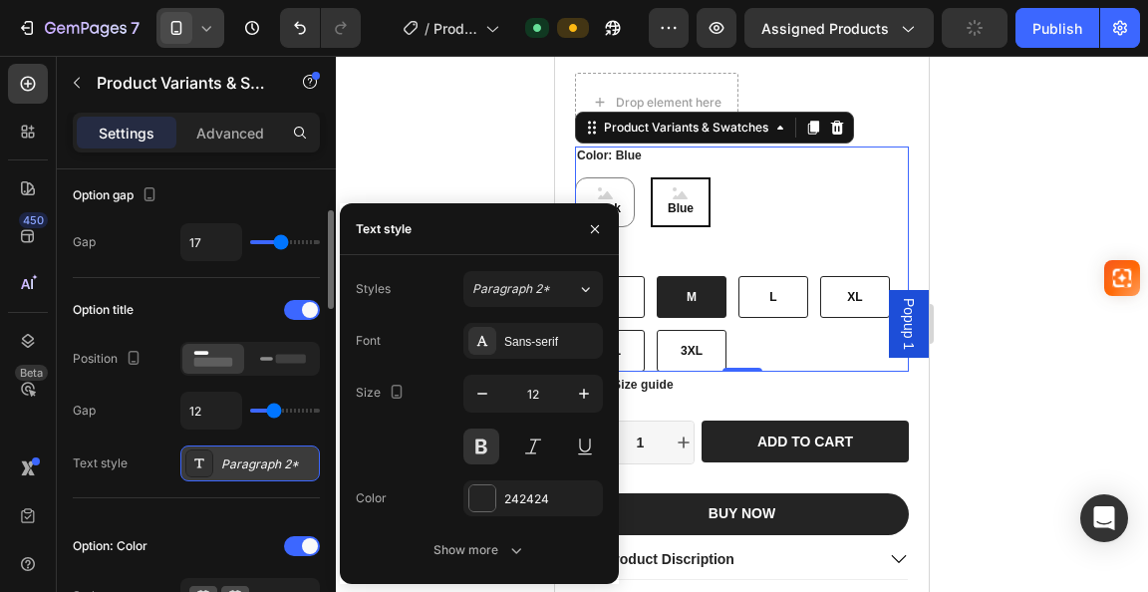
click at [252, 465] on div "Paragraph 2*" at bounding box center [268, 464] width 94 height 18
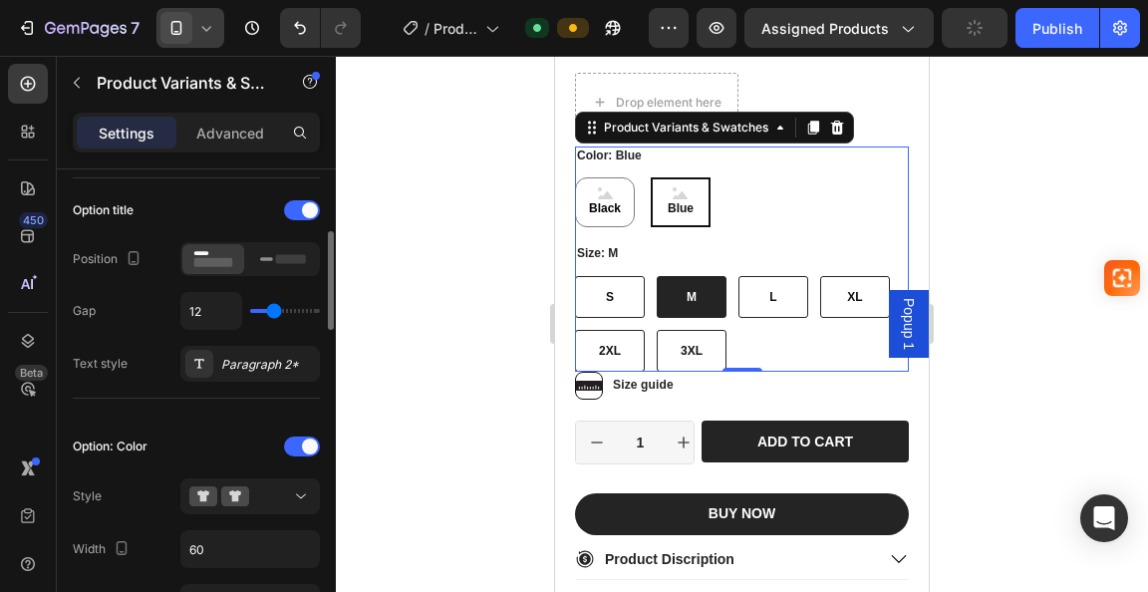
scroll to position [399, 0]
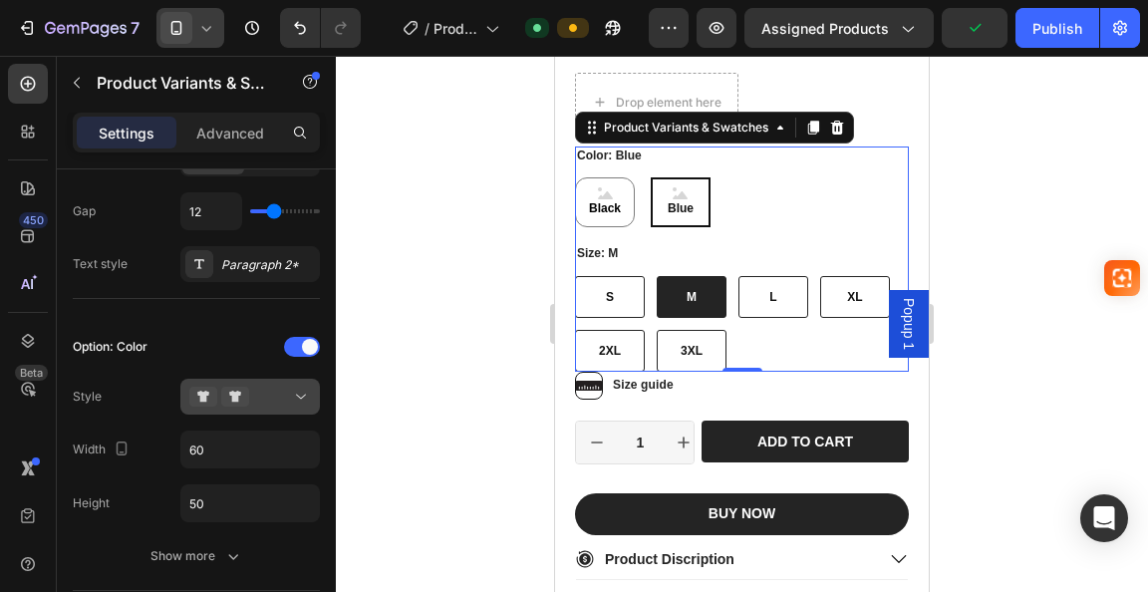
click at [308, 394] on icon at bounding box center [301, 397] width 20 height 20
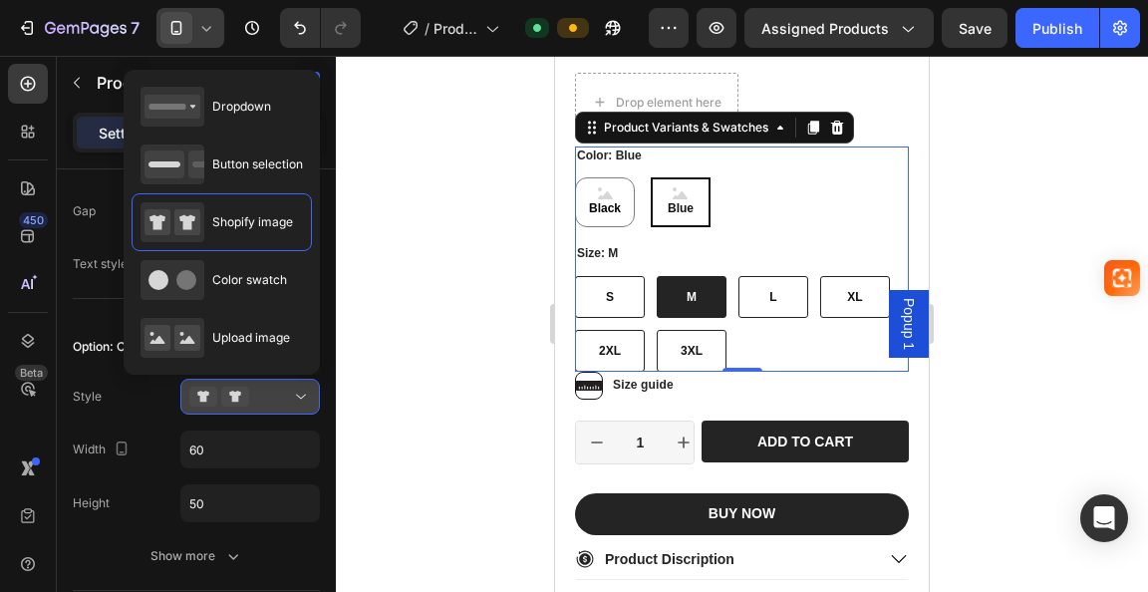
click at [307, 394] on icon at bounding box center [301, 397] width 20 height 20
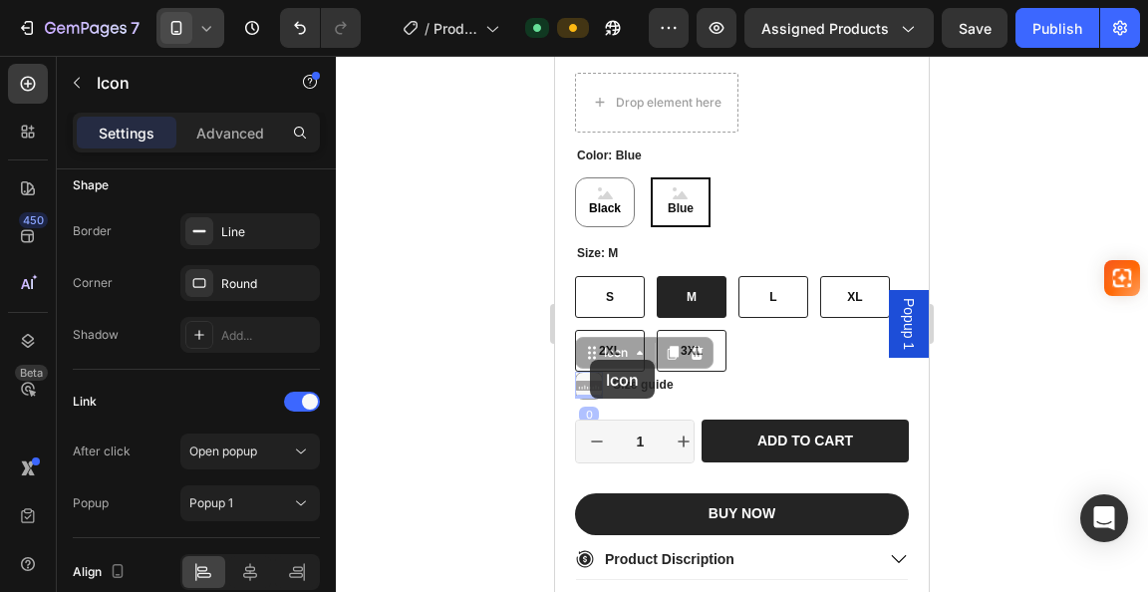
scroll to position [0, 0]
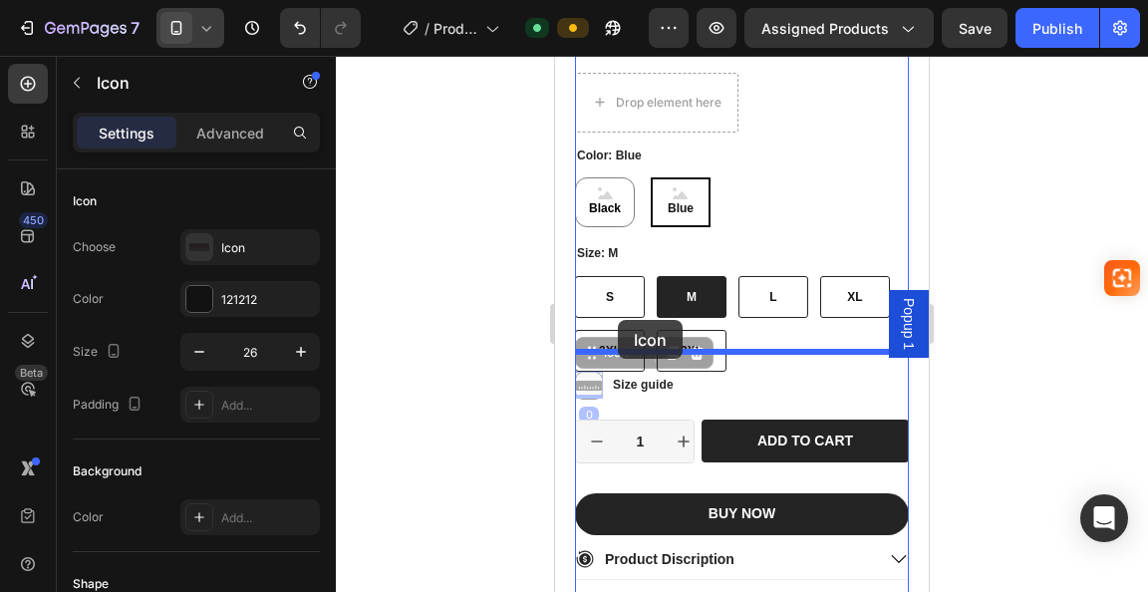
drag, startPoint x: 590, startPoint y: 360, endPoint x: 618, endPoint y: 320, distance: 48.7
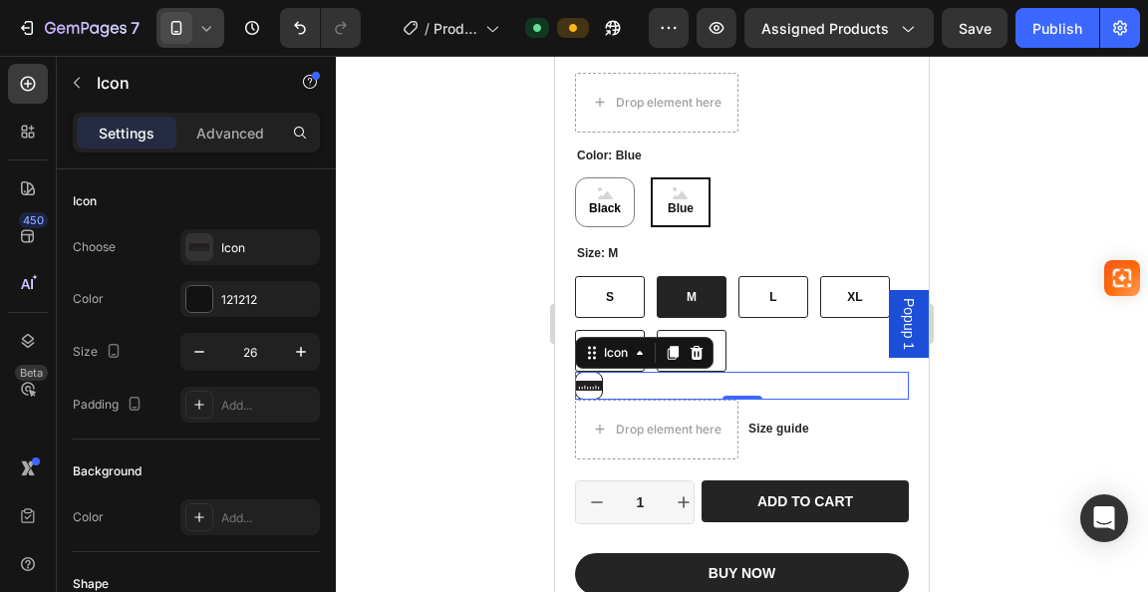
click at [596, 381] on icon at bounding box center [589, 386] width 26 height 10
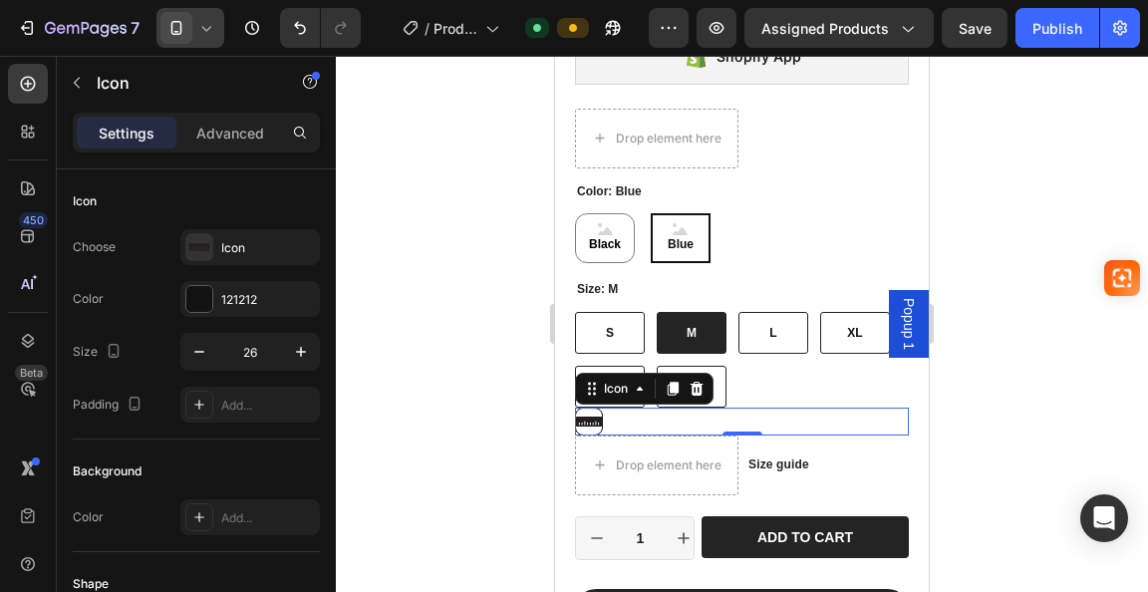
scroll to position [909, 0]
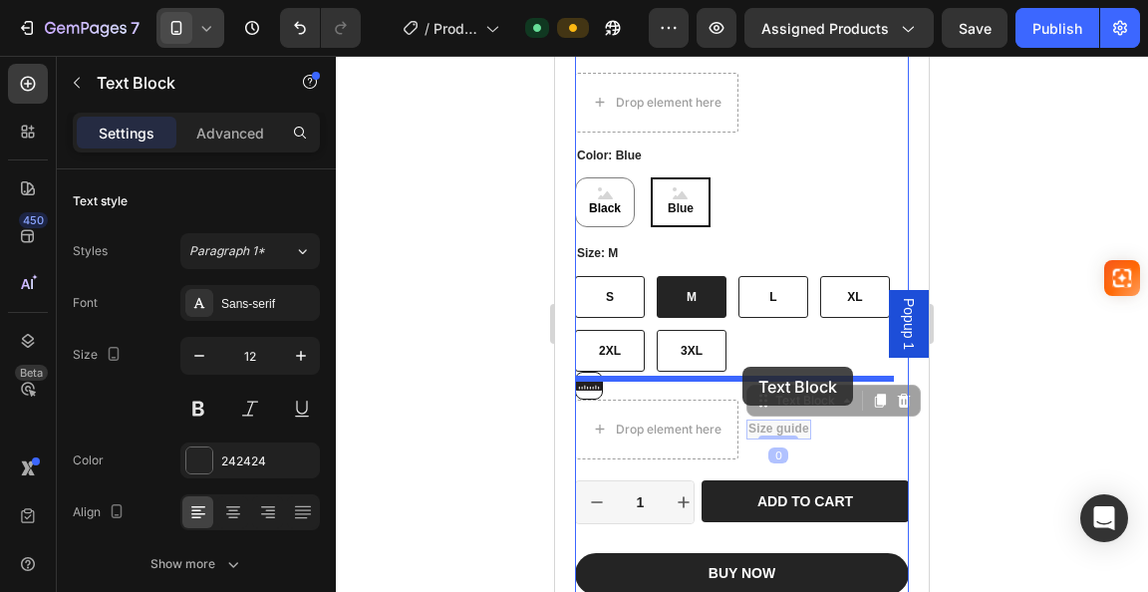
drag, startPoint x: 771, startPoint y: 404, endPoint x: 742, endPoint y: 366, distance: 47.6
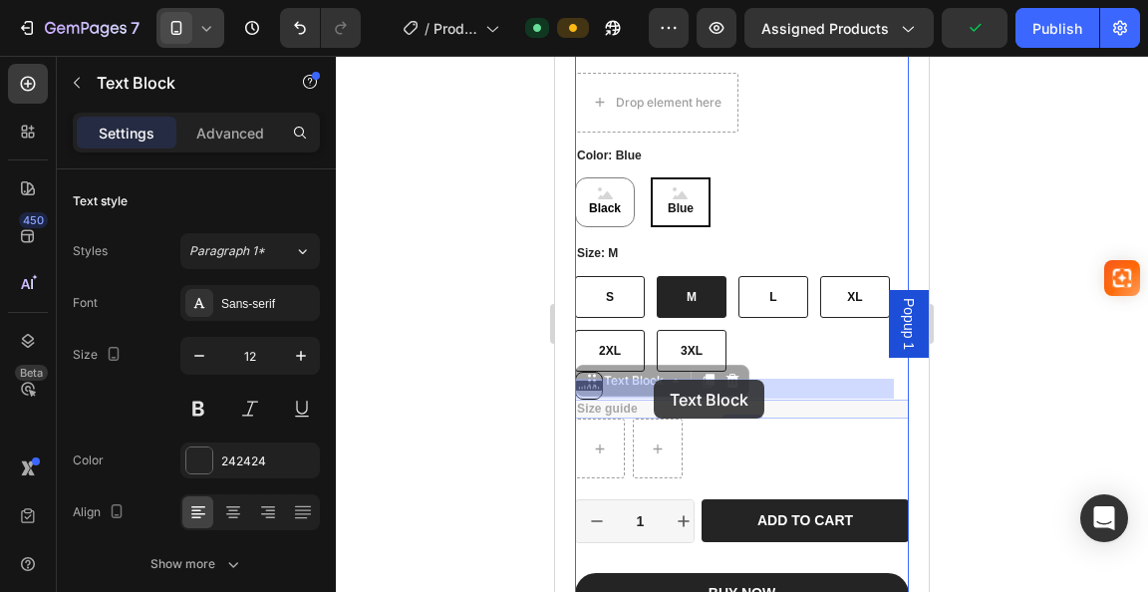
drag, startPoint x: 623, startPoint y: 387, endPoint x: 654, endPoint y: 380, distance: 31.7
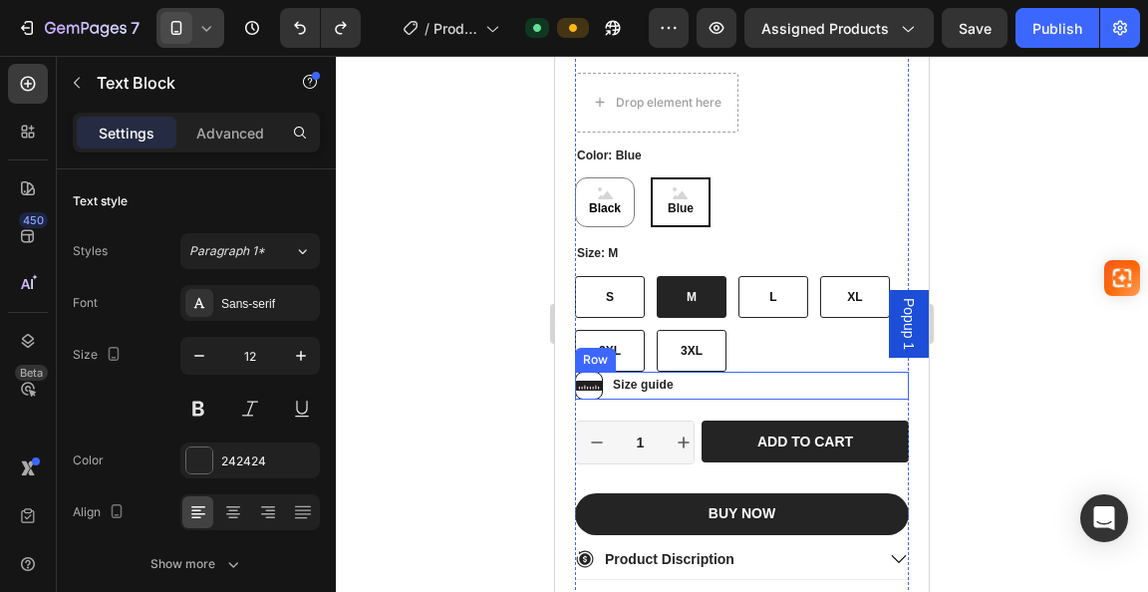
click at [696, 372] on div "Icon Size guide Text Block Row" at bounding box center [742, 386] width 334 height 28
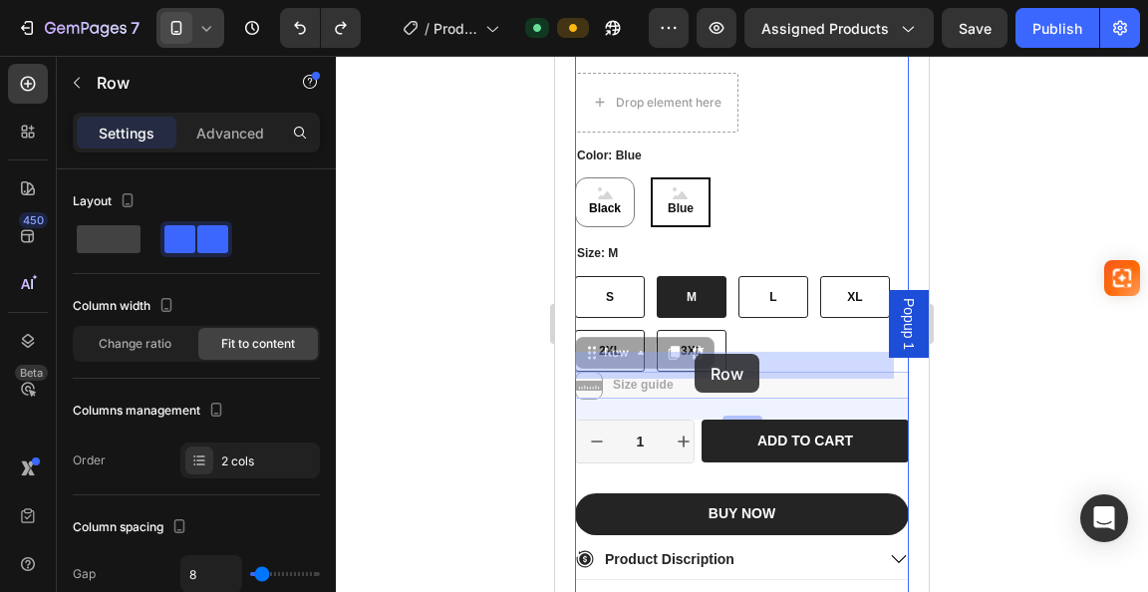
drag, startPoint x: 696, startPoint y: 365, endPoint x: 695, endPoint y: 354, distance: 11.0
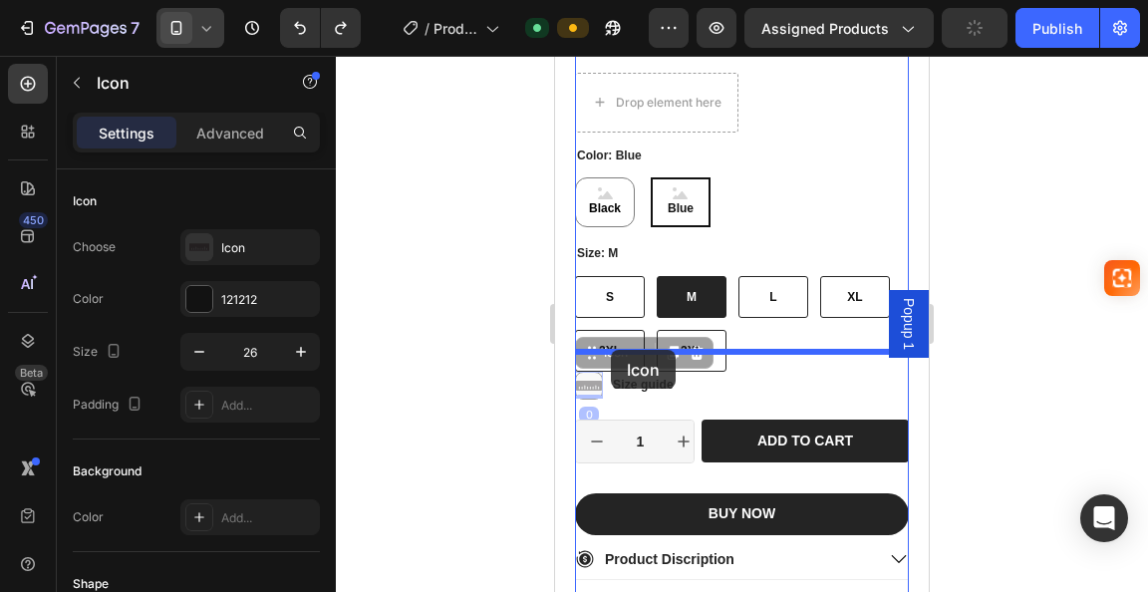
drag, startPoint x: 593, startPoint y: 362, endPoint x: 611, endPoint y: 350, distance: 21.6
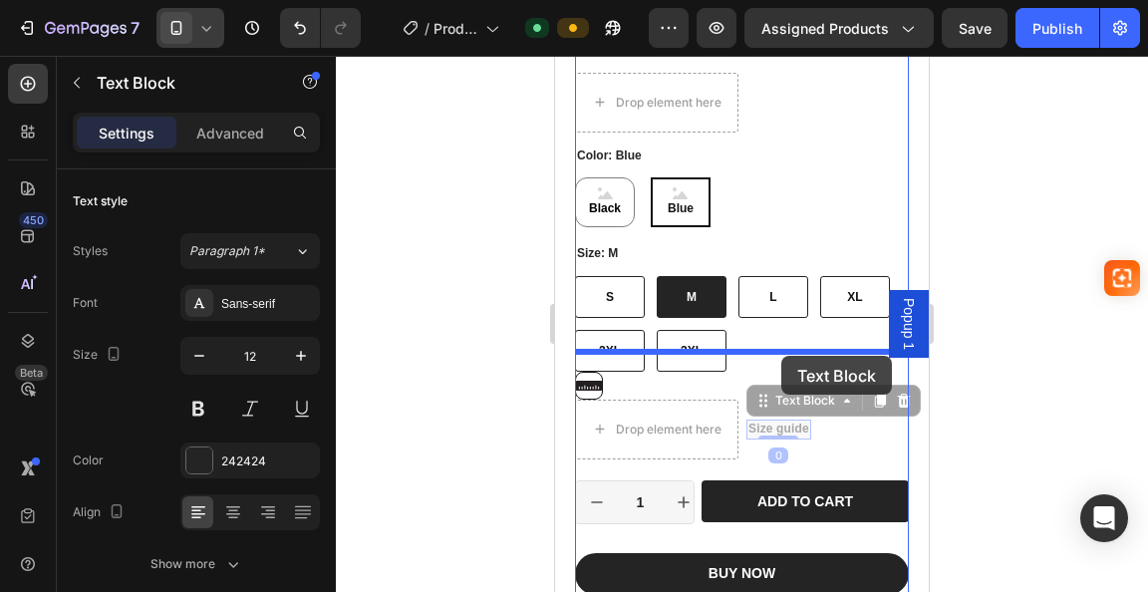
drag, startPoint x: 783, startPoint y: 411, endPoint x: 781, endPoint y: 356, distance: 54.8
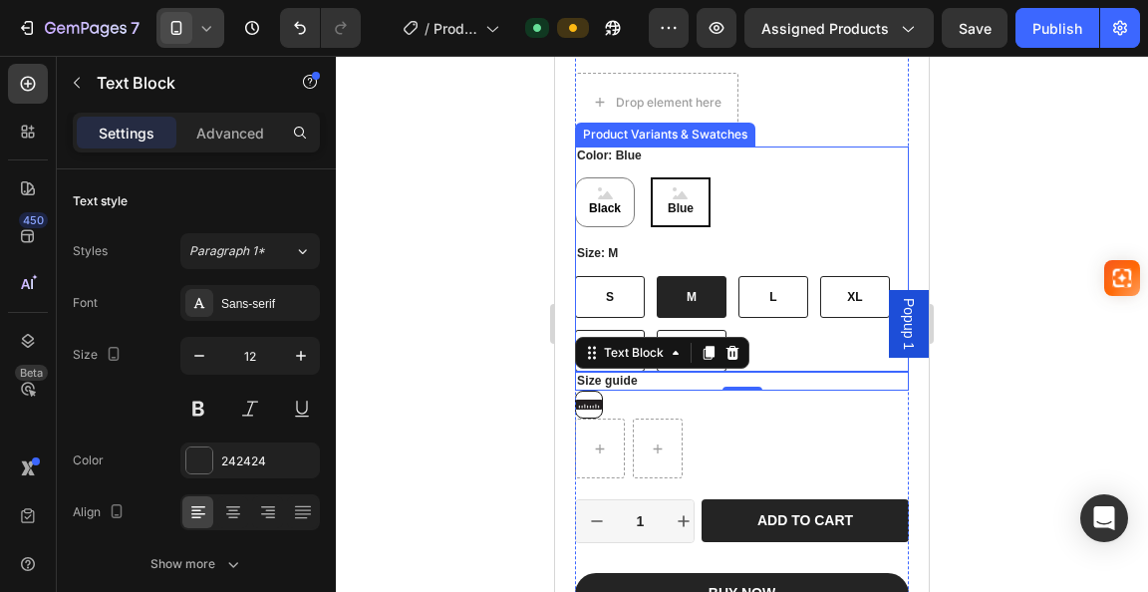
click at [763, 349] on div "S S S M M M L L L XL XL XL 2XL 2XL 2XL 3XL 3XL 3XL" at bounding box center [742, 324] width 334 height 96
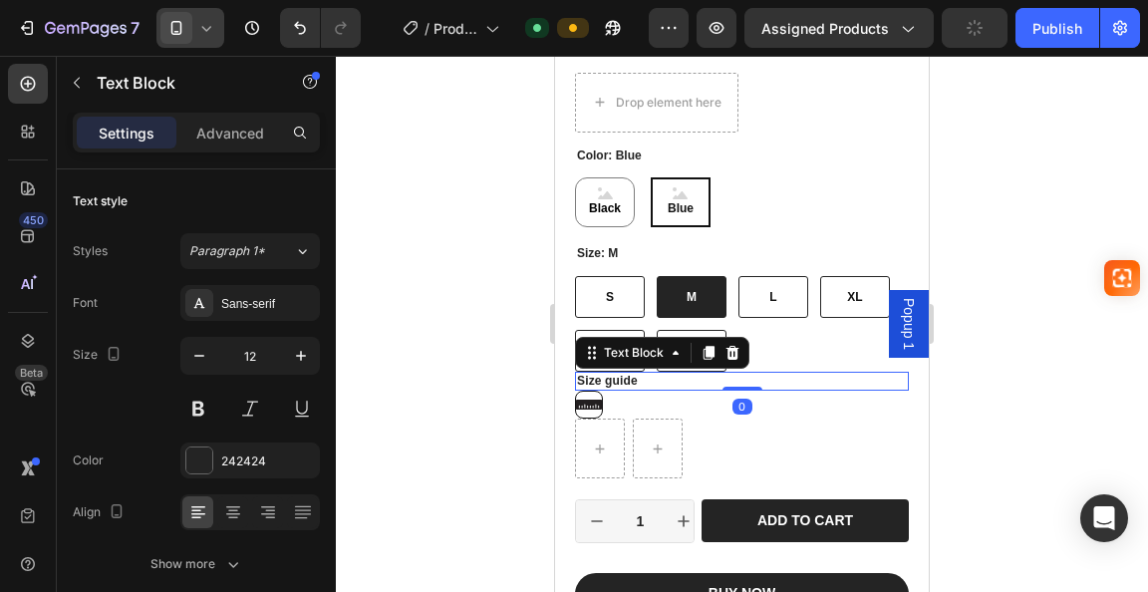
click at [741, 372] on div "Size guide" at bounding box center [742, 382] width 334 height 20
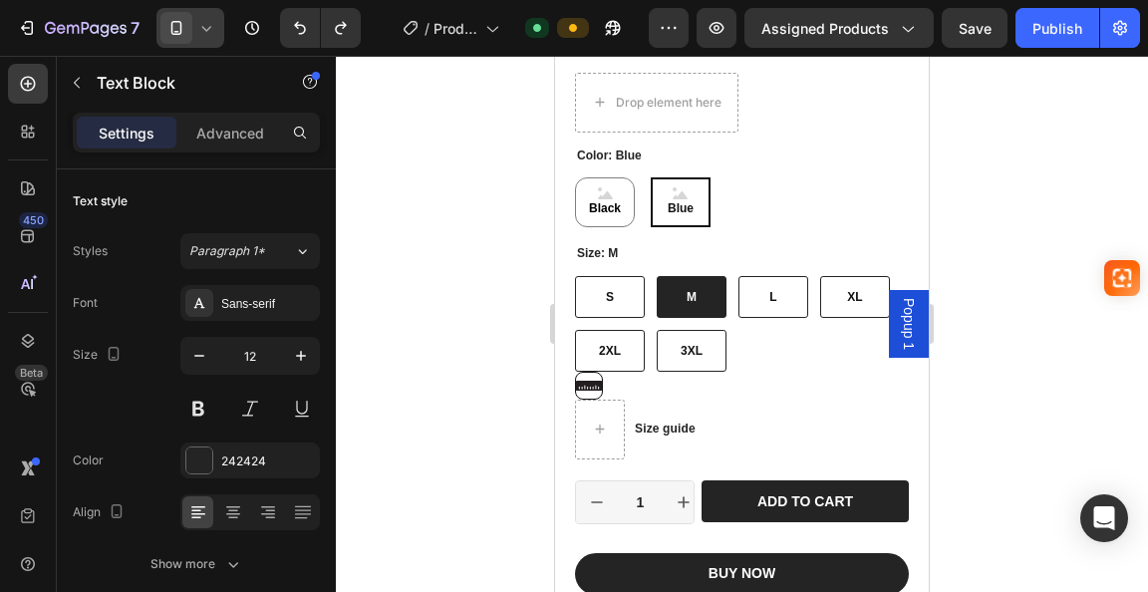
click at [656, 422] on p "Size guide" at bounding box center [665, 430] width 61 height 16
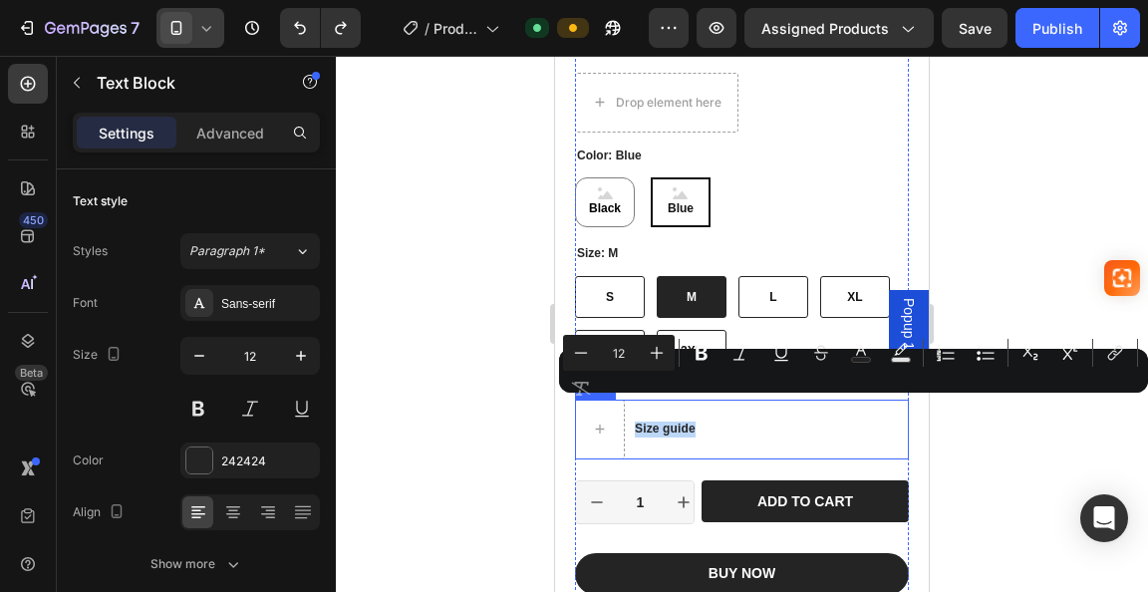
drag, startPoint x: 694, startPoint y: 404, endPoint x: 1185, endPoint y: 459, distance: 494.5
click at [630, 404] on div "Size guide Text Block Row" at bounding box center [742, 430] width 334 height 60
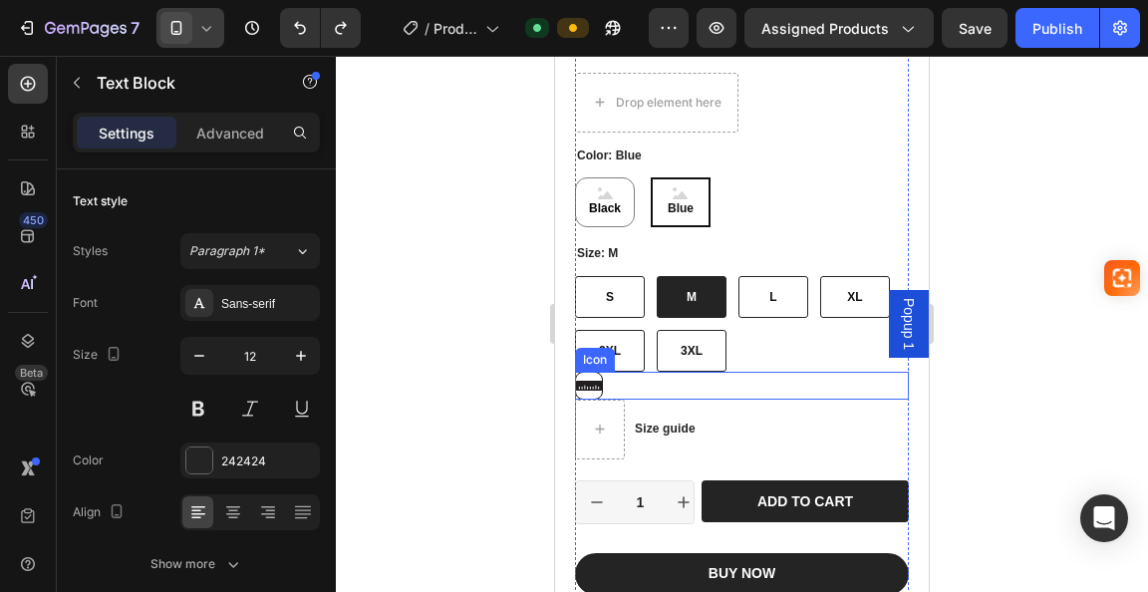
drag, startPoint x: 666, startPoint y: 408, endPoint x: 652, endPoint y: 367, distance: 43.2
click at [652, 367] on div "Geto Suguru Kimono Cosplay Costume | Jujutsu Kaisen Full Set Anime Outfit Produ…" at bounding box center [742, 309] width 334 height 1049
click at [654, 372] on div "Icon" at bounding box center [742, 386] width 334 height 28
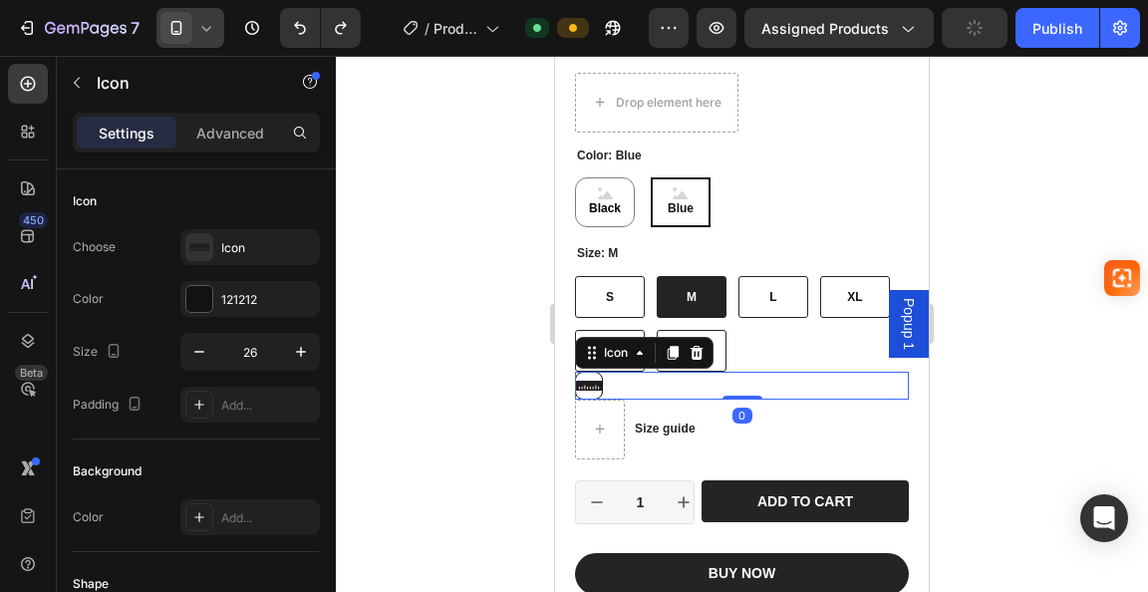
click at [614, 372] on div "Icon 0" at bounding box center [742, 386] width 334 height 28
click at [666, 372] on div "Icon 0" at bounding box center [742, 386] width 334 height 28
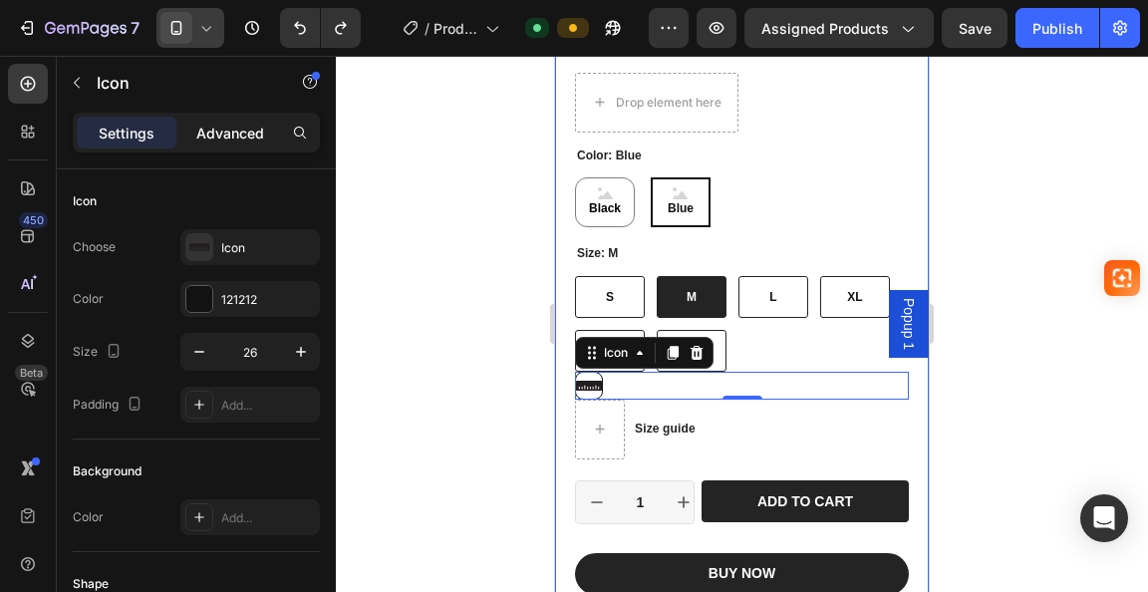
click at [219, 134] on p "Advanced" at bounding box center [230, 133] width 68 height 21
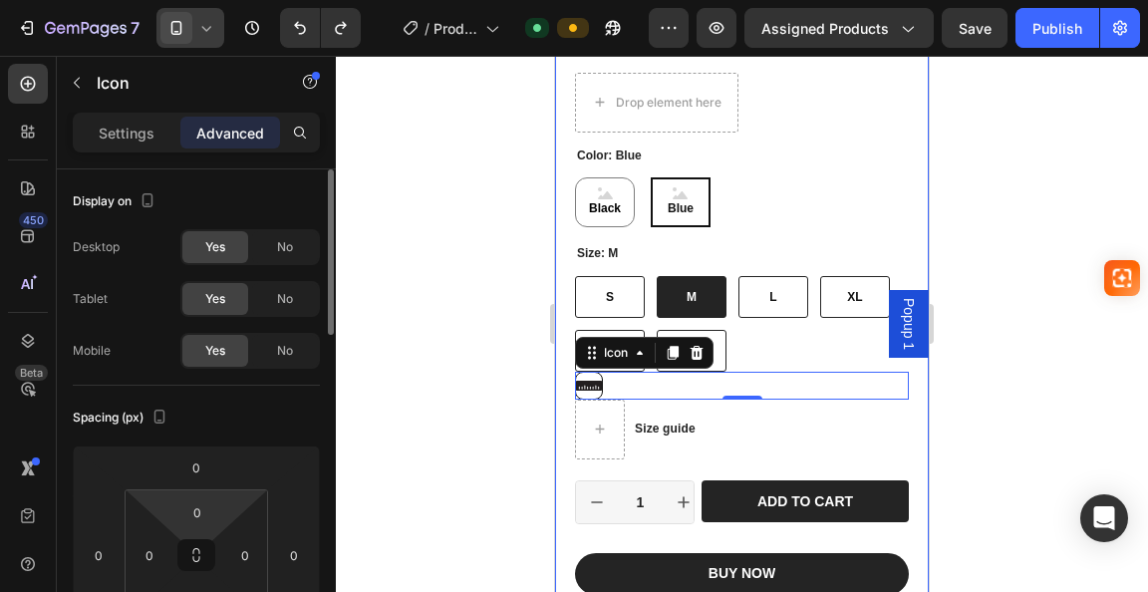
scroll to position [100, 0]
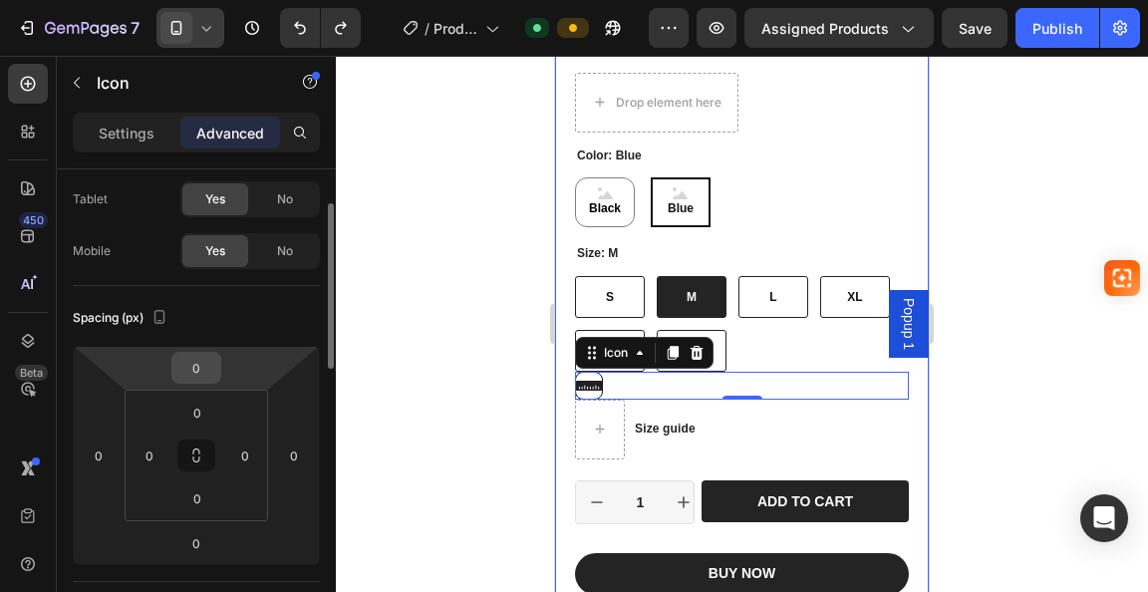
click at [214, 381] on div "0" at bounding box center [196, 368] width 50 height 32
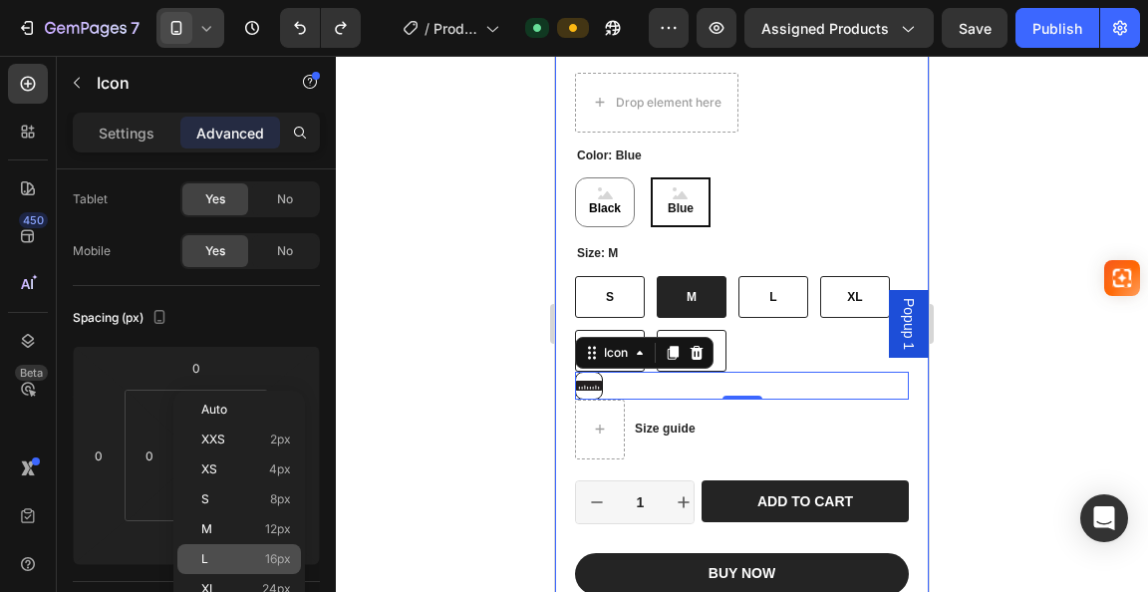
click at [265, 558] on span "16px" at bounding box center [278, 559] width 26 height 14
type input "16"
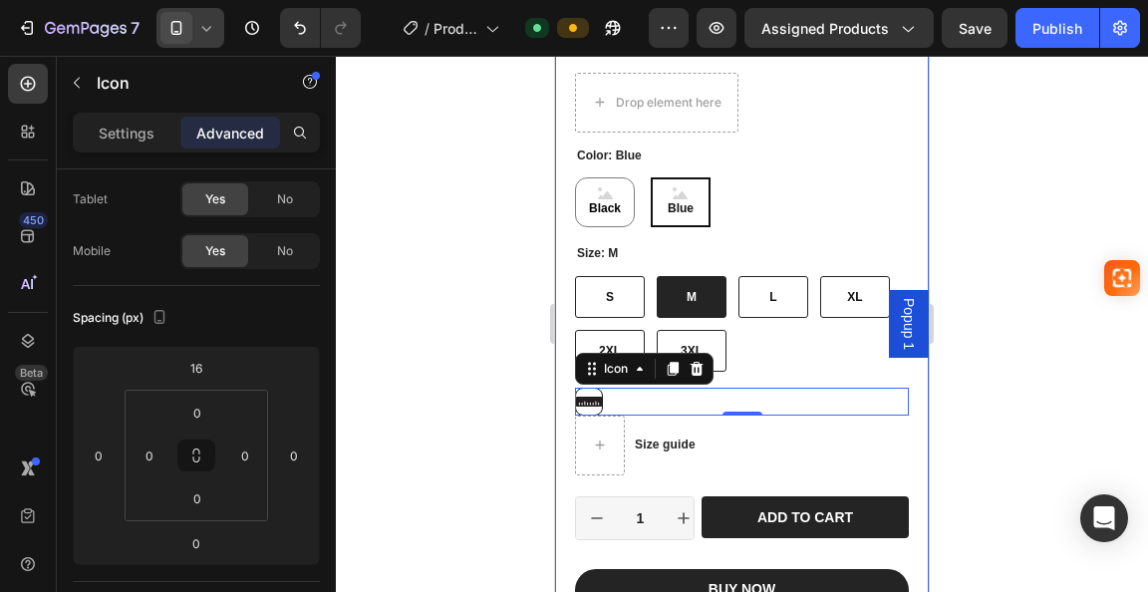
click at [415, 435] on div at bounding box center [742, 324] width 812 height 536
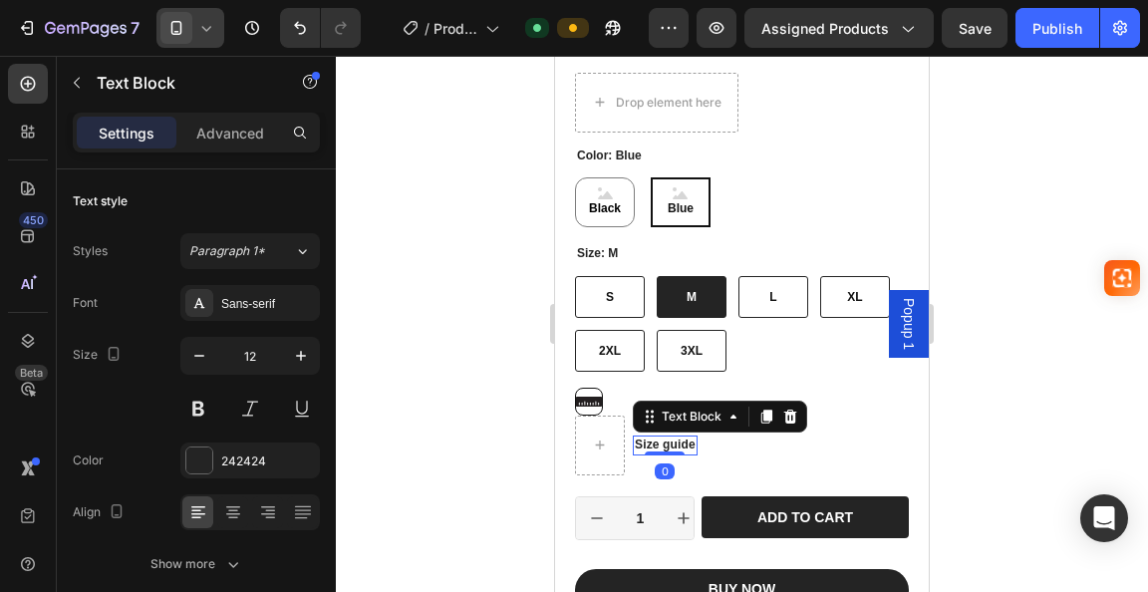
click at [466, 438] on div at bounding box center [742, 324] width 812 height 536
click at [648, 438] on p "Size guide" at bounding box center [665, 446] width 61 height 16
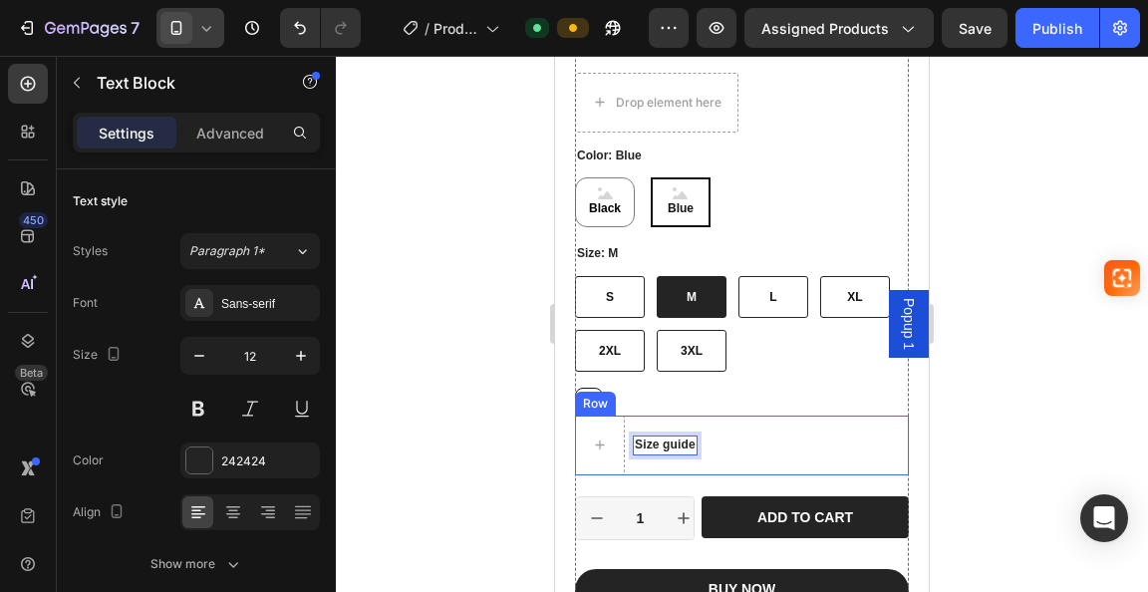
click at [733, 436] on div "Size guide Text Block 0 Row" at bounding box center [742, 446] width 334 height 60
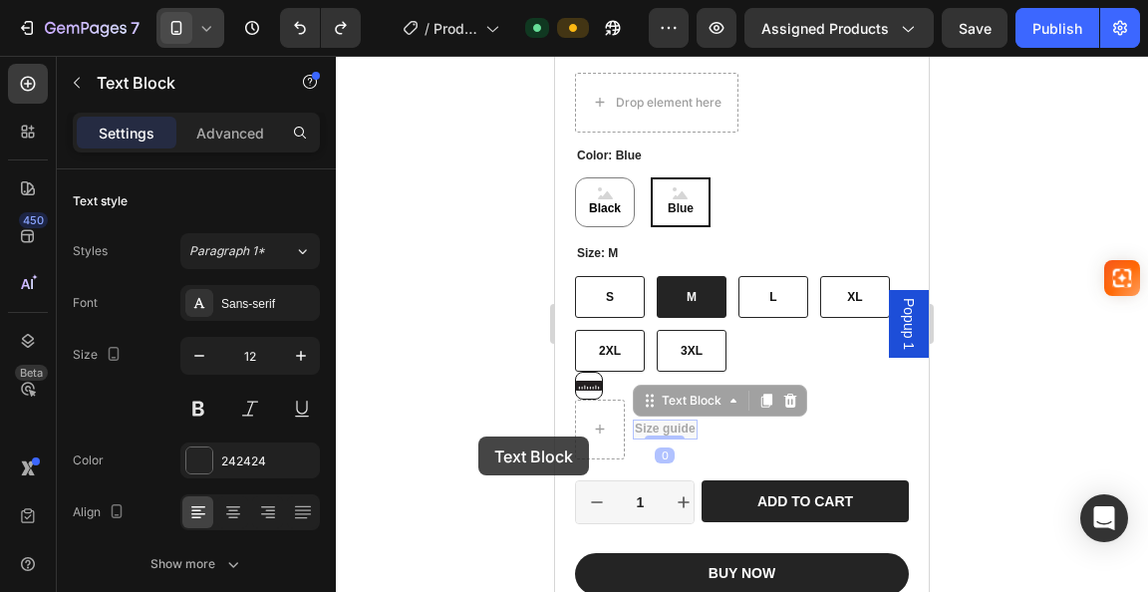
click at [474, 434] on div at bounding box center [742, 324] width 812 height 536
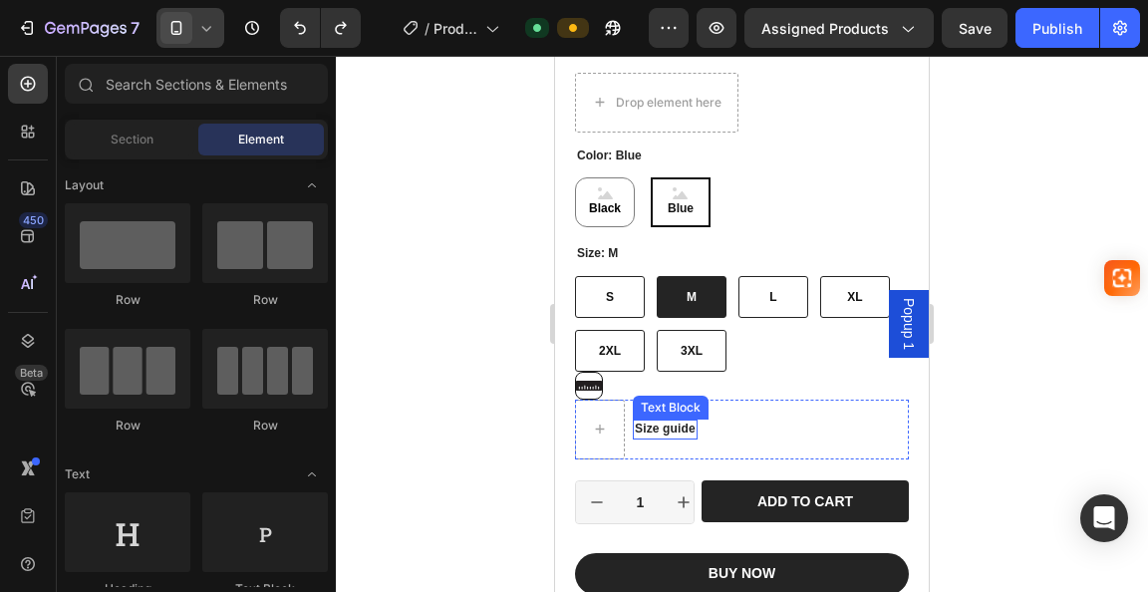
click at [670, 422] on p "Size guide" at bounding box center [665, 430] width 61 height 16
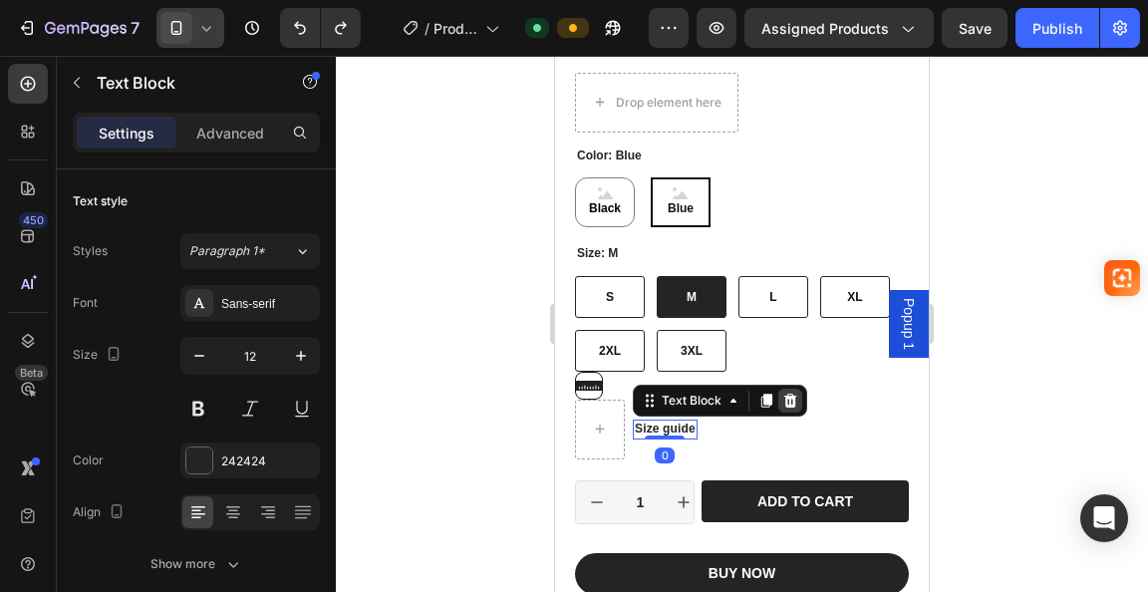
click at [780, 389] on div at bounding box center [790, 401] width 24 height 24
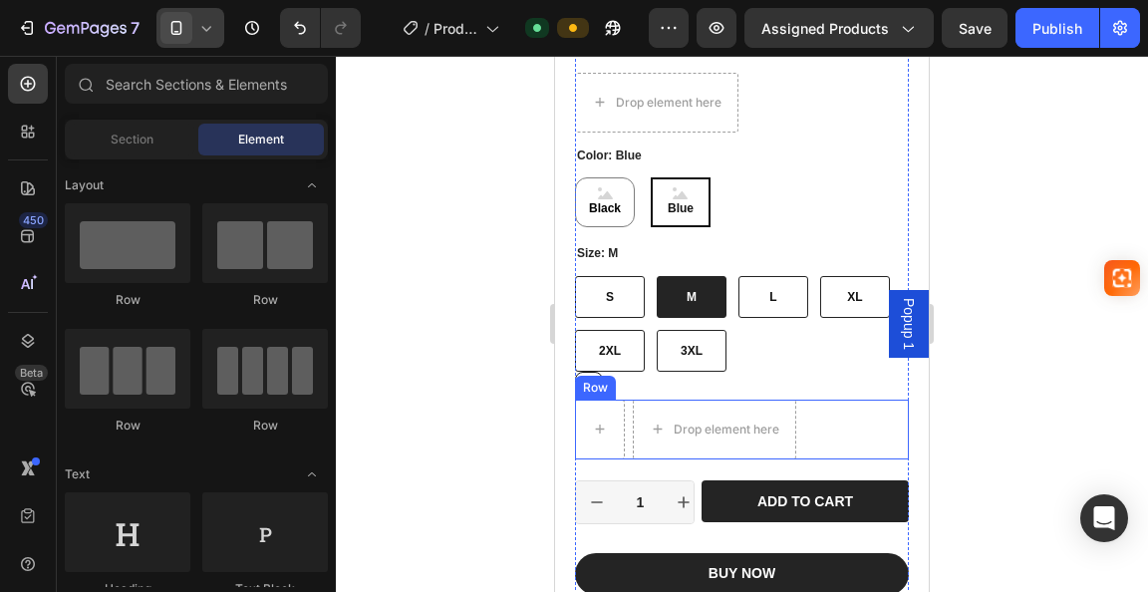
click at [797, 400] on div "Drop element here Row" at bounding box center [742, 430] width 334 height 60
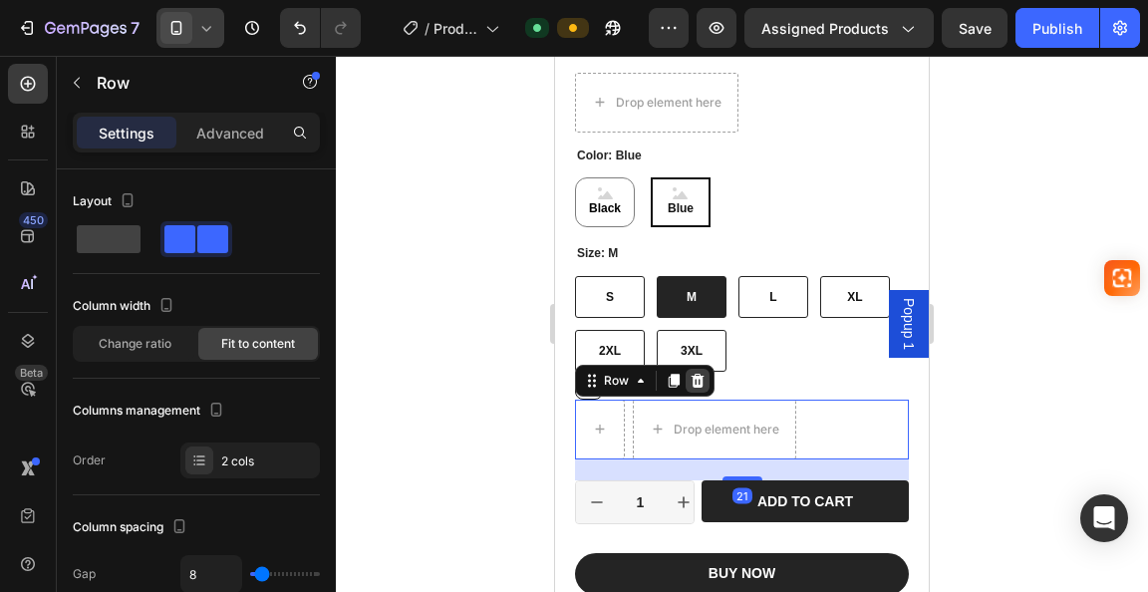
click at [700, 374] on icon at bounding box center [698, 381] width 13 height 14
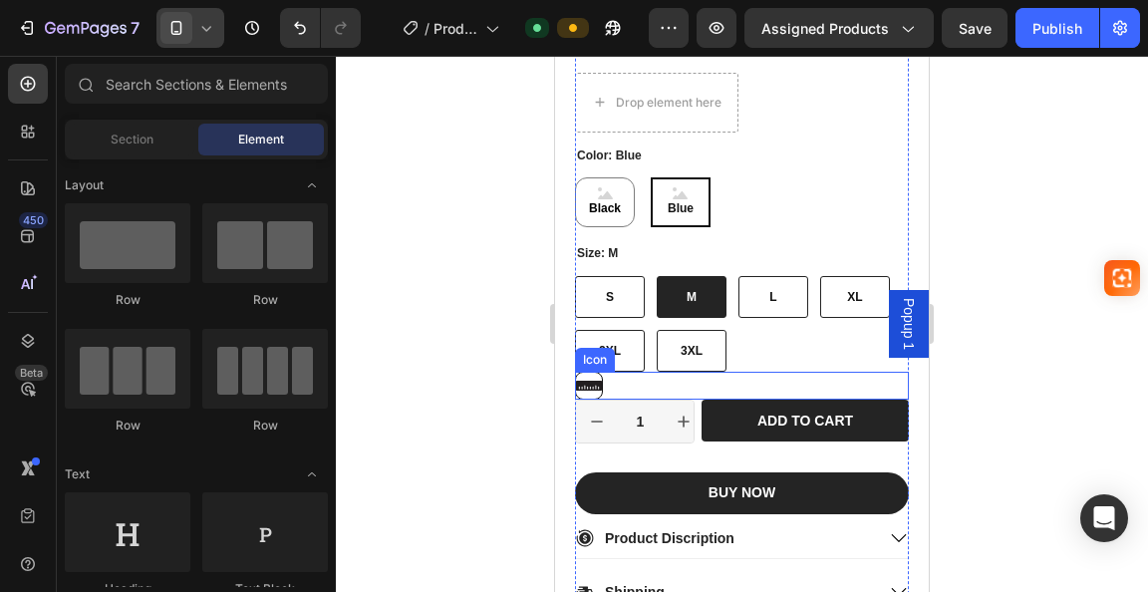
click at [609, 372] on div "Icon" at bounding box center [742, 386] width 334 height 28
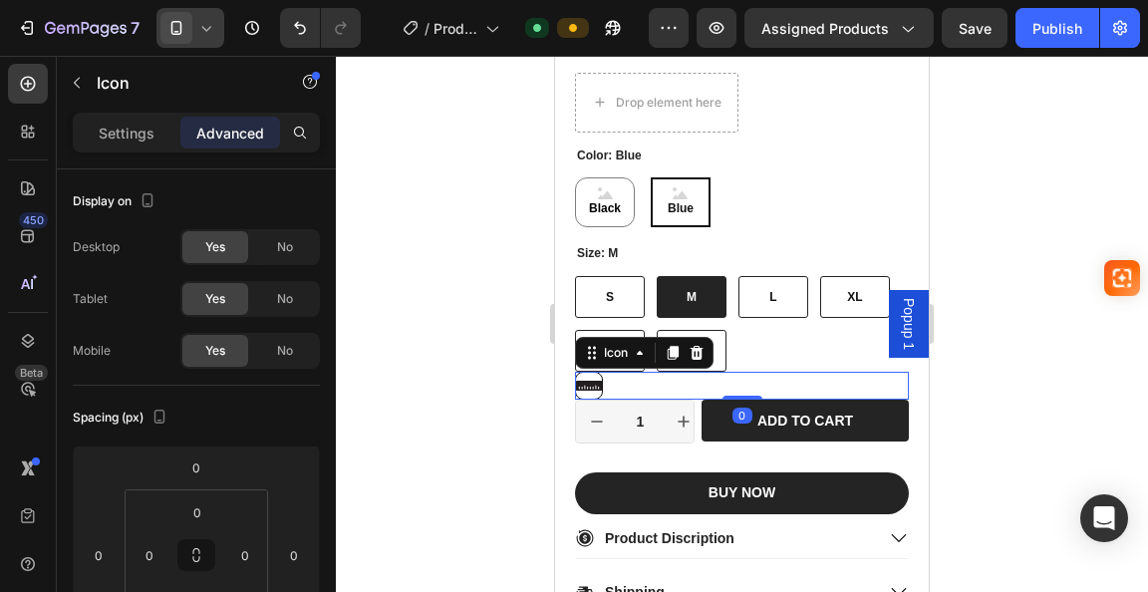
click at [593, 381] on icon at bounding box center [589, 386] width 26 height 10
click at [590, 373] on icon at bounding box center [589, 386] width 26 height 26
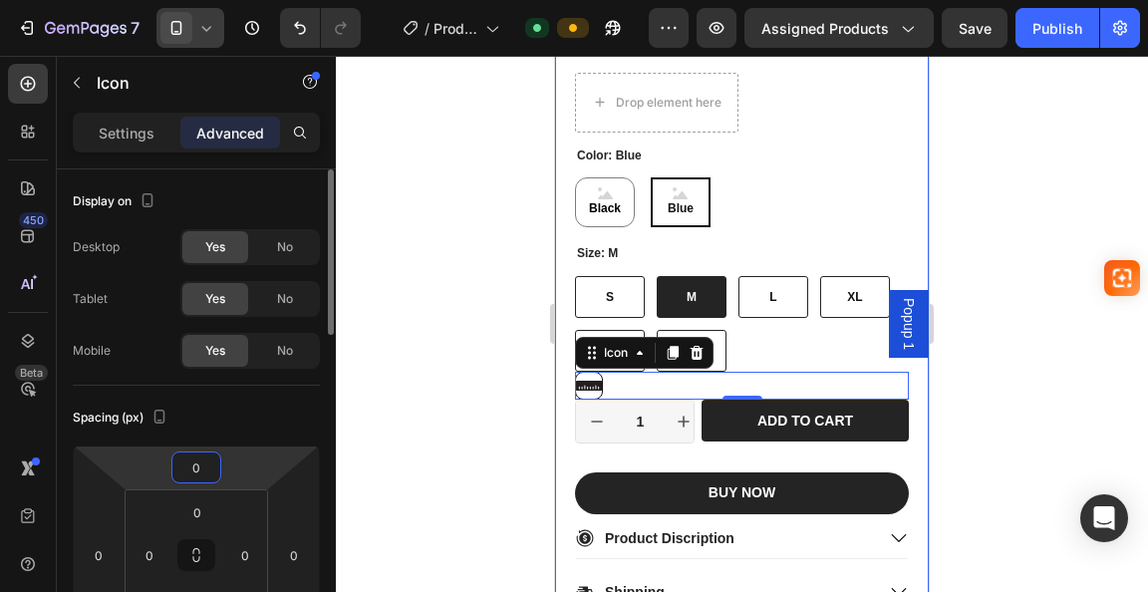
click at [197, 479] on input "0" at bounding box center [196, 467] width 40 height 30
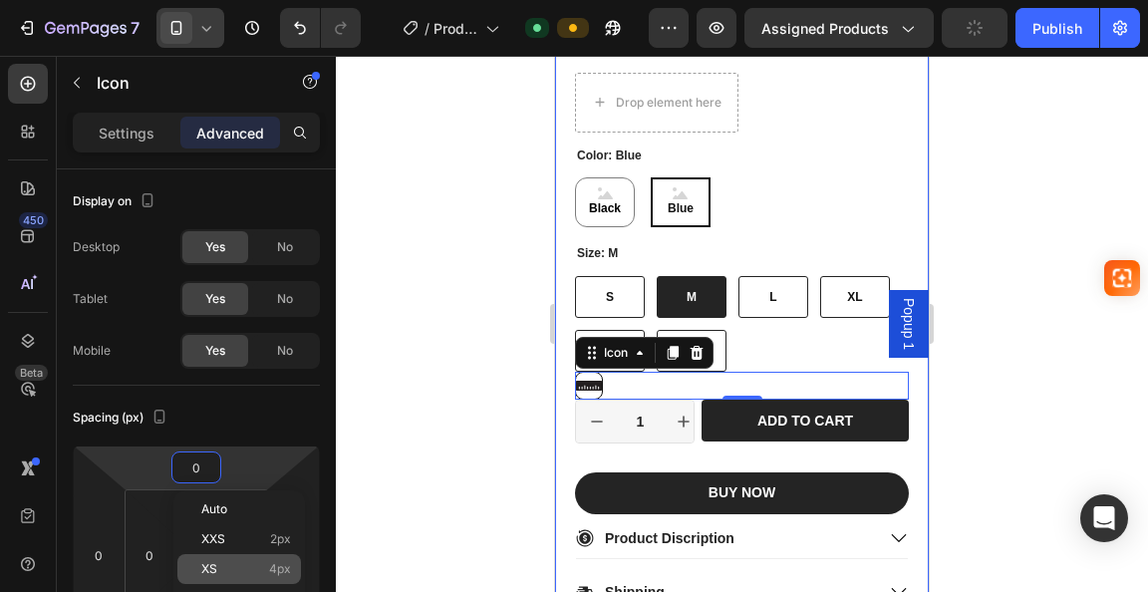
click at [271, 566] on span "4px" at bounding box center [280, 569] width 22 height 14
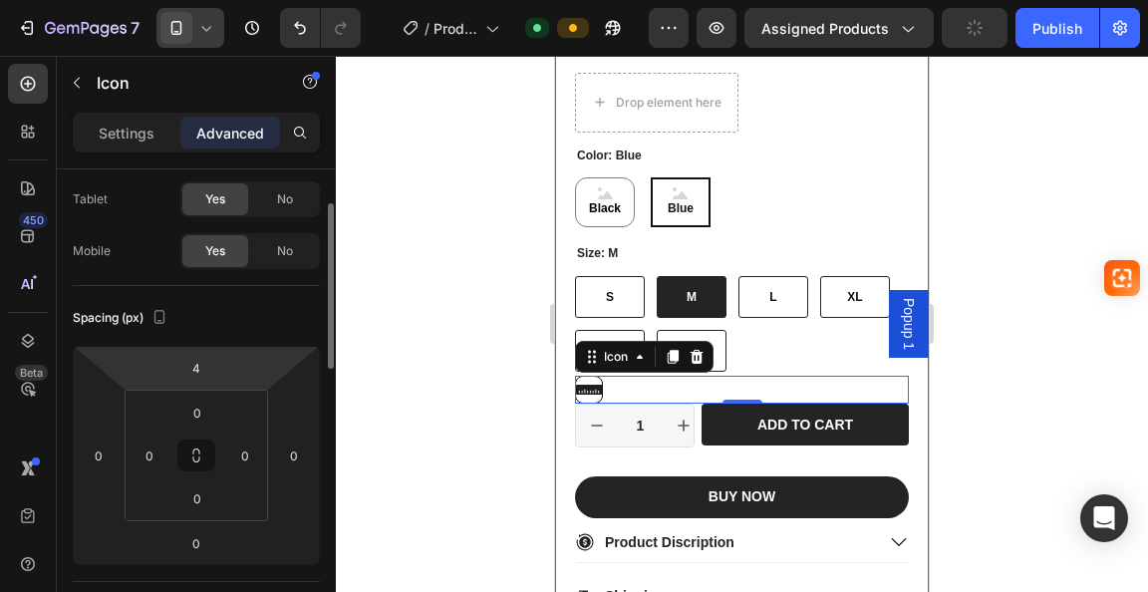
click at [240, 0] on html "7 / Product Page - Sep 19, 15:16:56 Default Preview Assigned Products Publish 4…" at bounding box center [574, 0] width 1148 height 0
click at [216, 369] on div "4" at bounding box center [196, 368] width 50 height 32
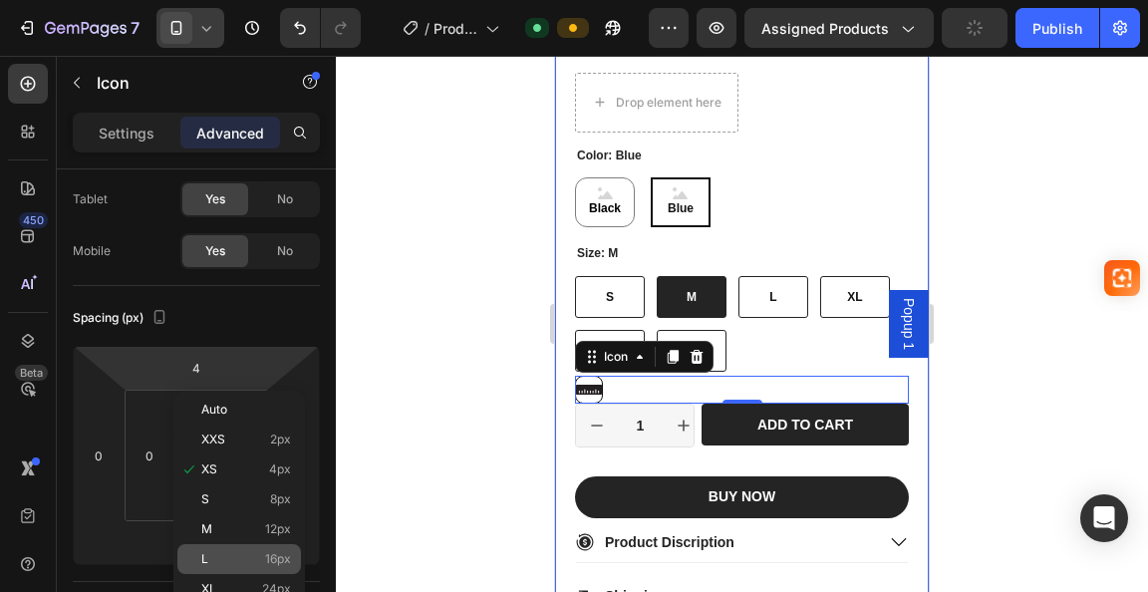
click at [267, 553] on span "16px" at bounding box center [278, 559] width 26 height 14
type input "16"
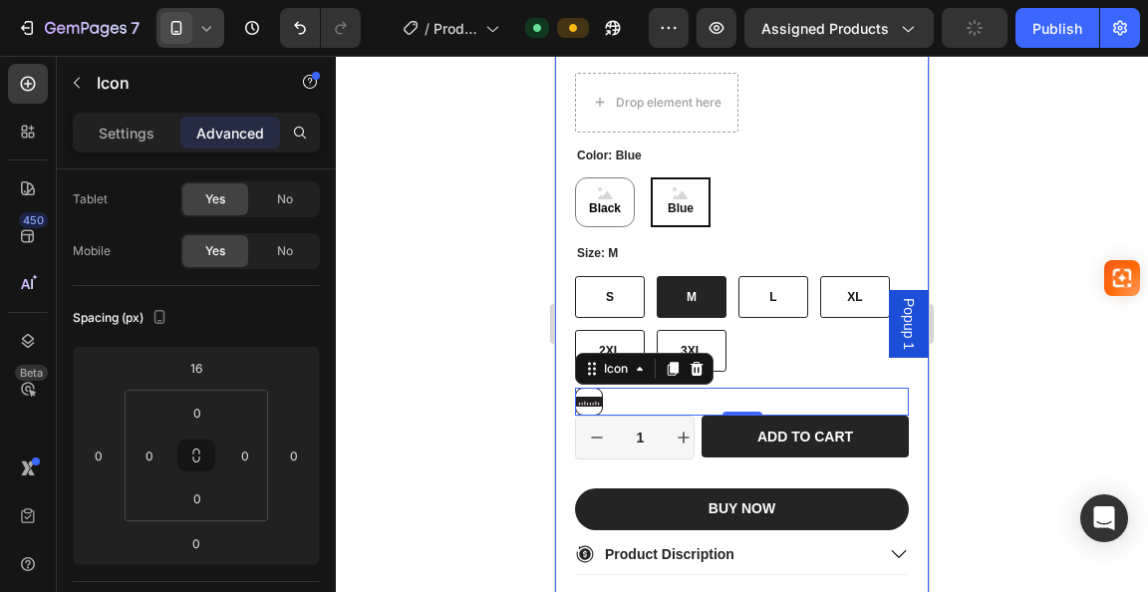
click at [371, 284] on div at bounding box center [742, 324] width 812 height 536
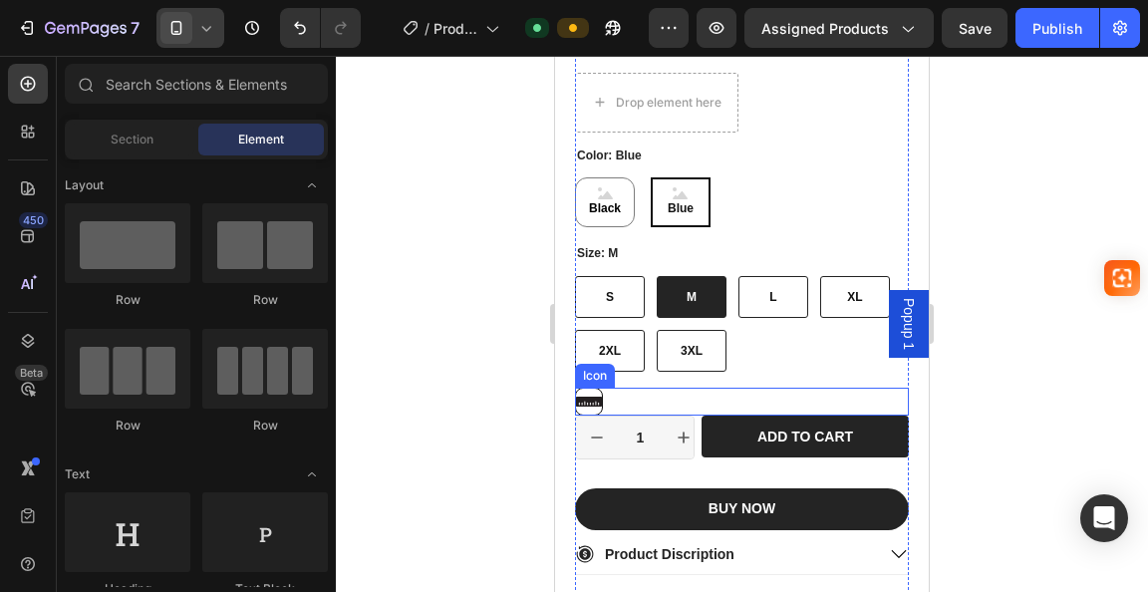
click at [600, 397] on icon at bounding box center [589, 402] width 26 height 10
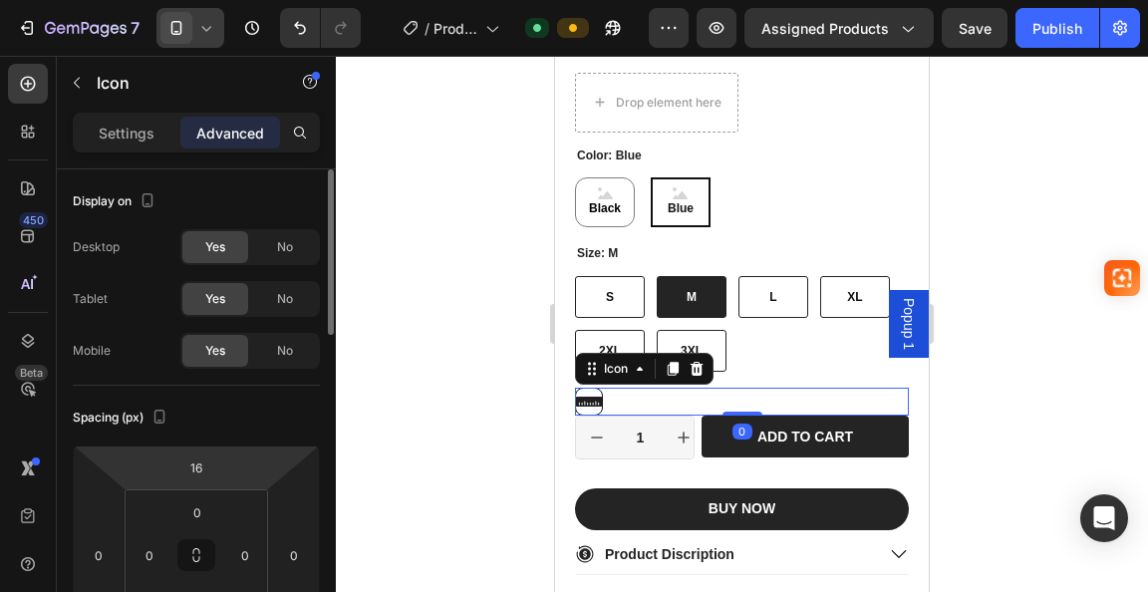
scroll to position [199, 0]
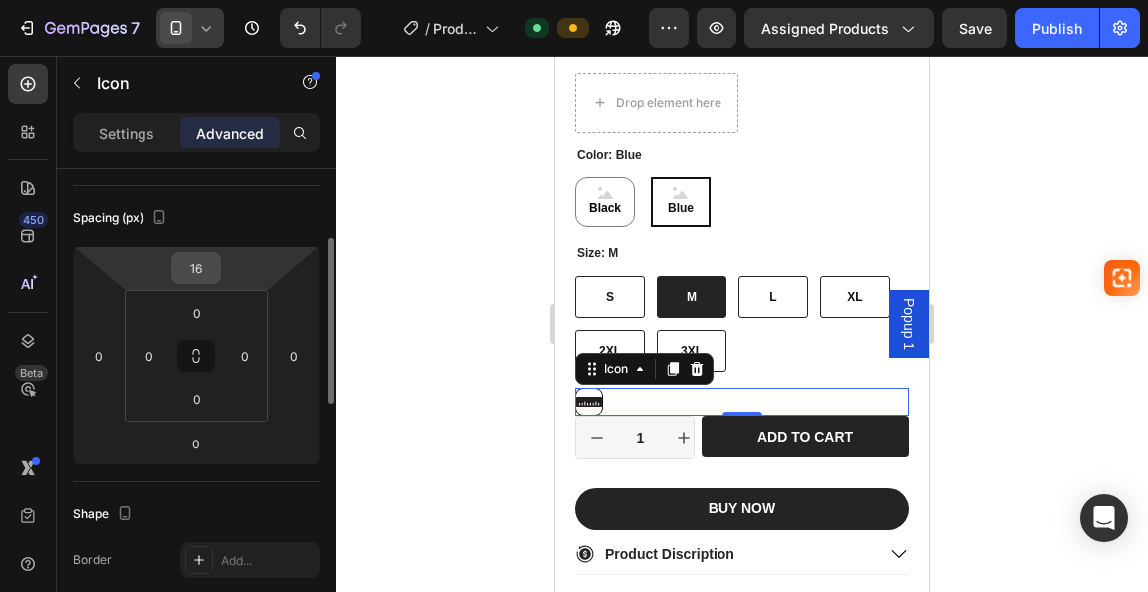
click at [219, 277] on div "16" at bounding box center [196, 268] width 50 height 32
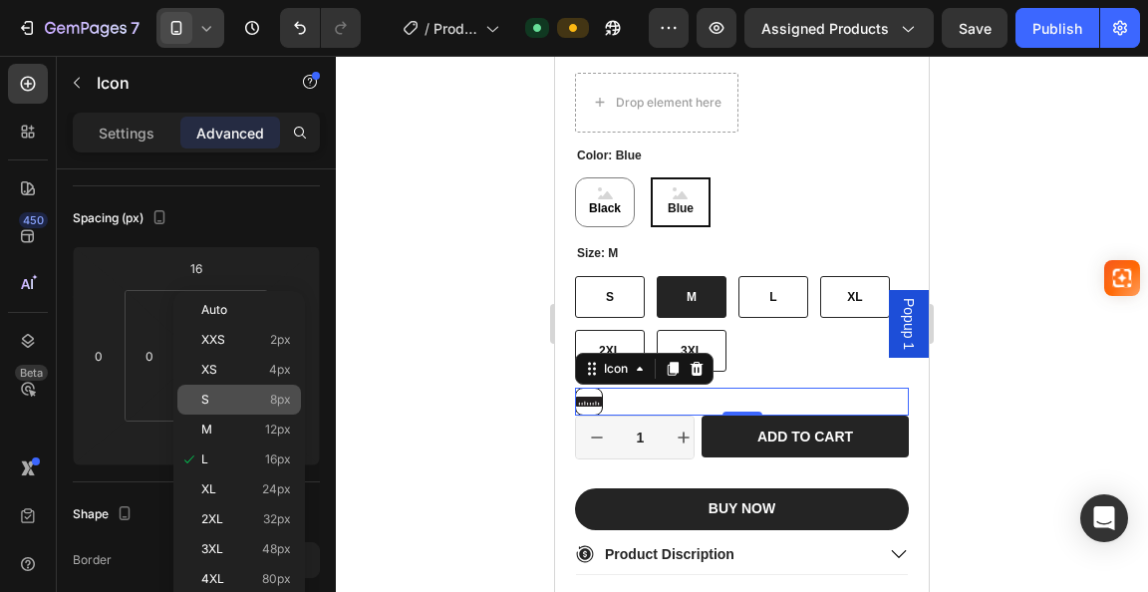
click at [272, 404] on span "8px" at bounding box center [280, 400] width 21 height 14
type input "8"
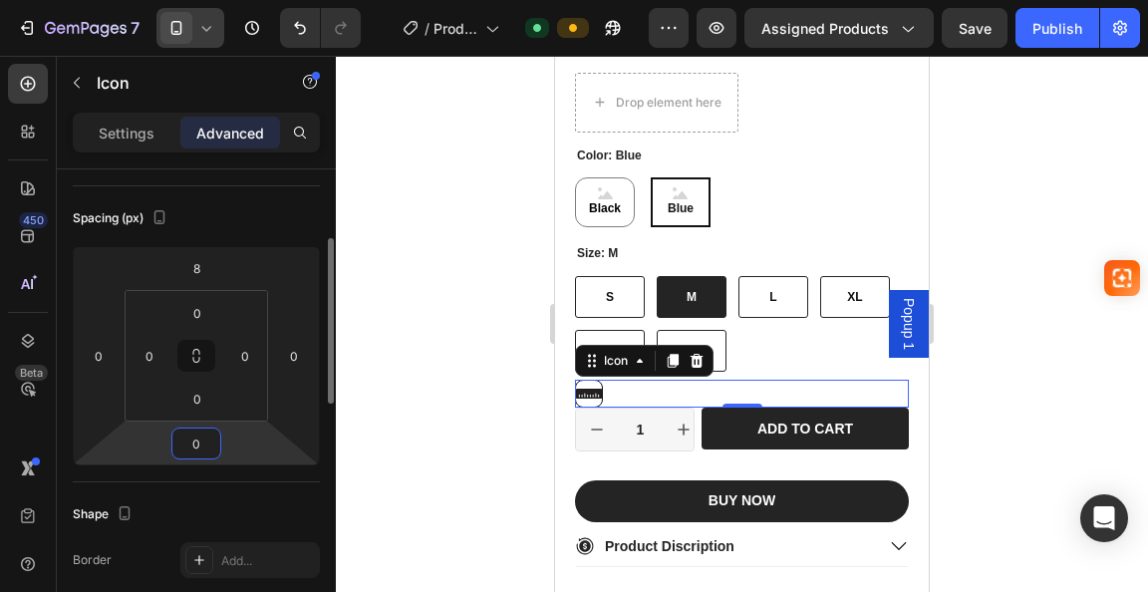
click at [184, 0] on html "7 / Product Page - Sep 19, 15:16:56 Default Preview Assigned Products Save Publ…" at bounding box center [574, 0] width 1148 height 0
click at [214, 443] on input "0" at bounding box center [196, 444] width 40 height 30
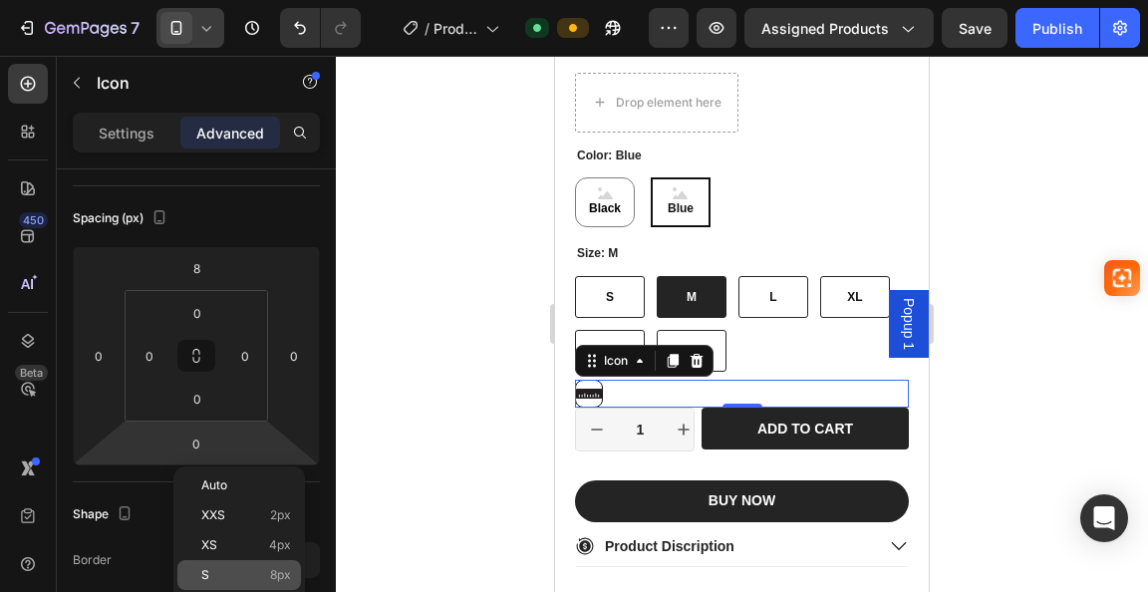
click at [267, 568] on p "S 8px" at bounding box center [246, 575] width 90 height 14
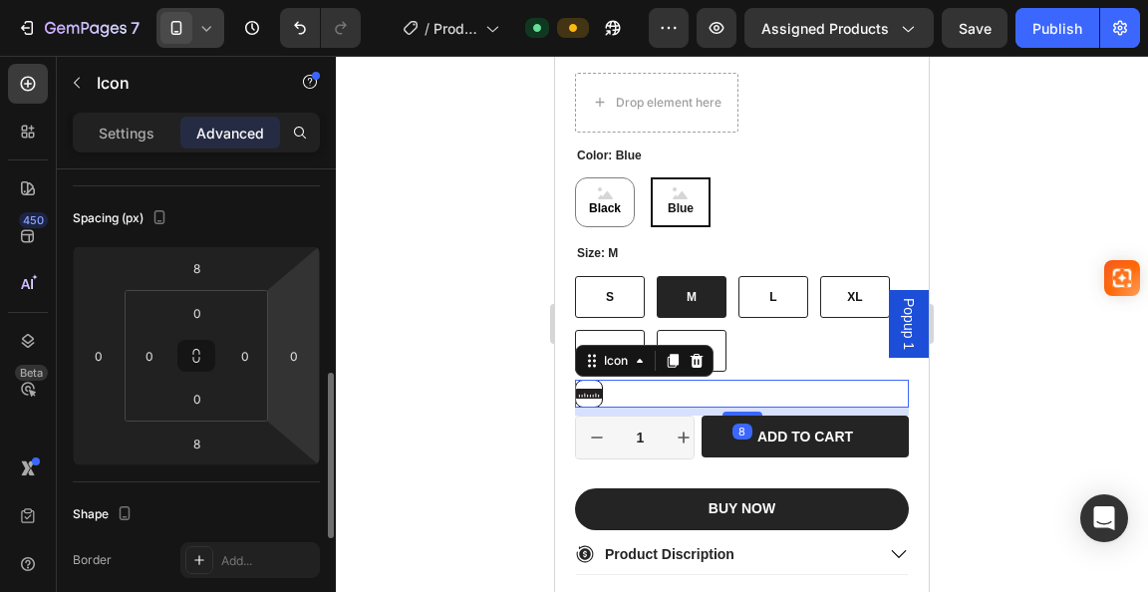
scroll to position [299, 0]
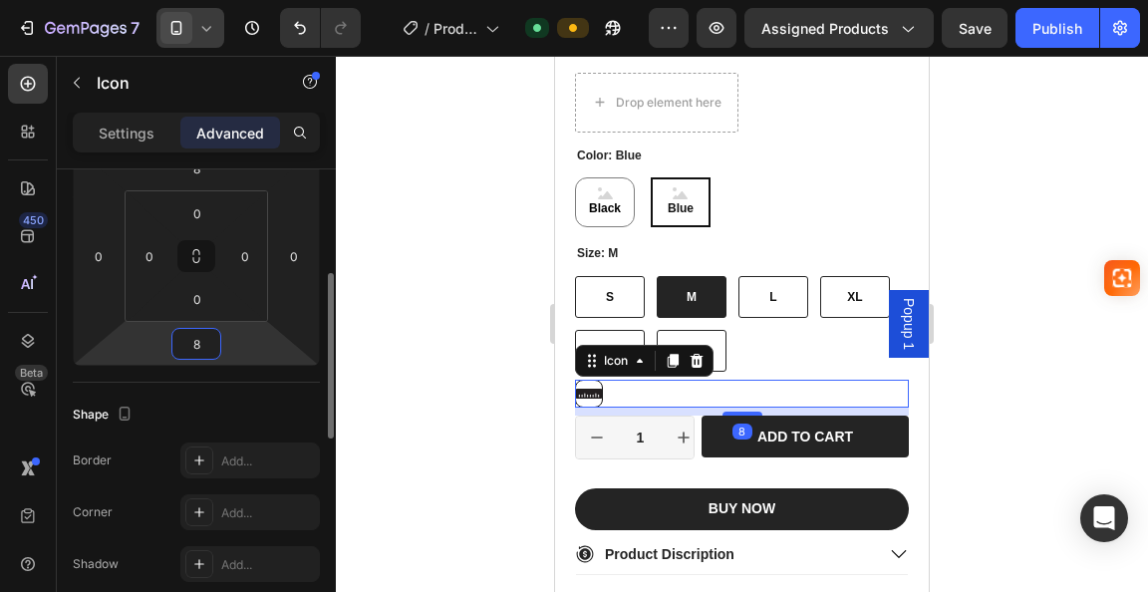
click at [235, 0] on html "7 / Product Page - Sep 19, 15:16:56 Default Preview Assigned Products Save Publ…" at bounding box center [574, 0] width 1148 height 0
click at [226, 0] on html "7 / Product Page - Sep 19, 15:16:56 Default Preview Assigned Products Save Publ…" at bounding box center [574, 0] width 1148 height 0
click at [230, 0] on html "7 / Product Page - Sep 19, 15:16:56 Default Preview Assigned Products Save Publ…" at bounding box center [574, 0] width 1148 height 0
click at [215, 346] on input "8" at bounding box center [196, 344] width 40 height 30
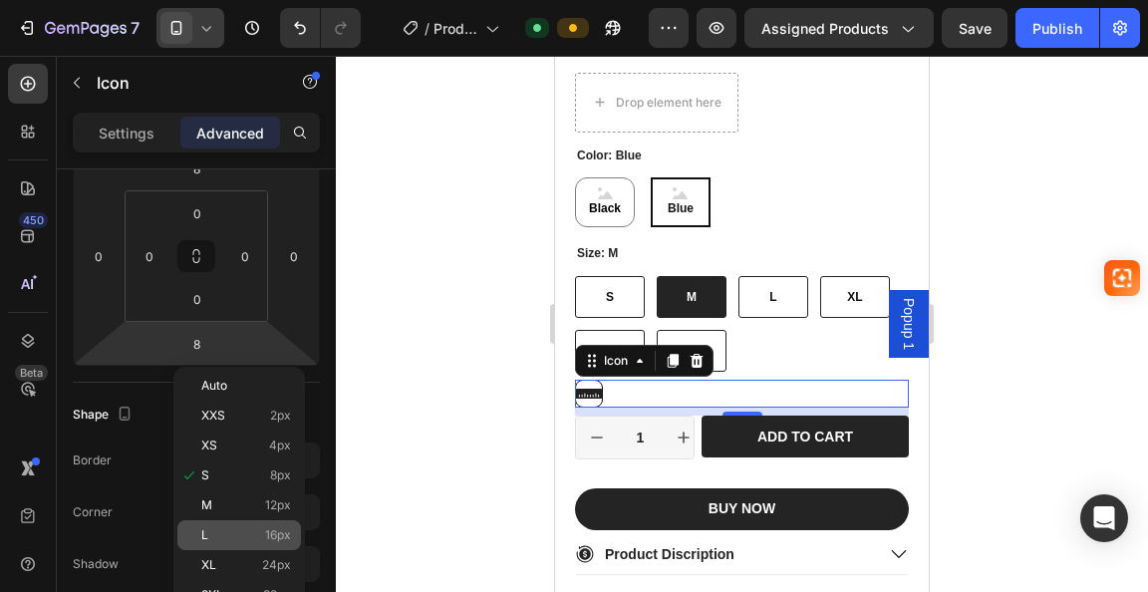
click at [232, 541] on p "L 16px" at bounding box center [246, 535] width 90 height 14
type input "16"
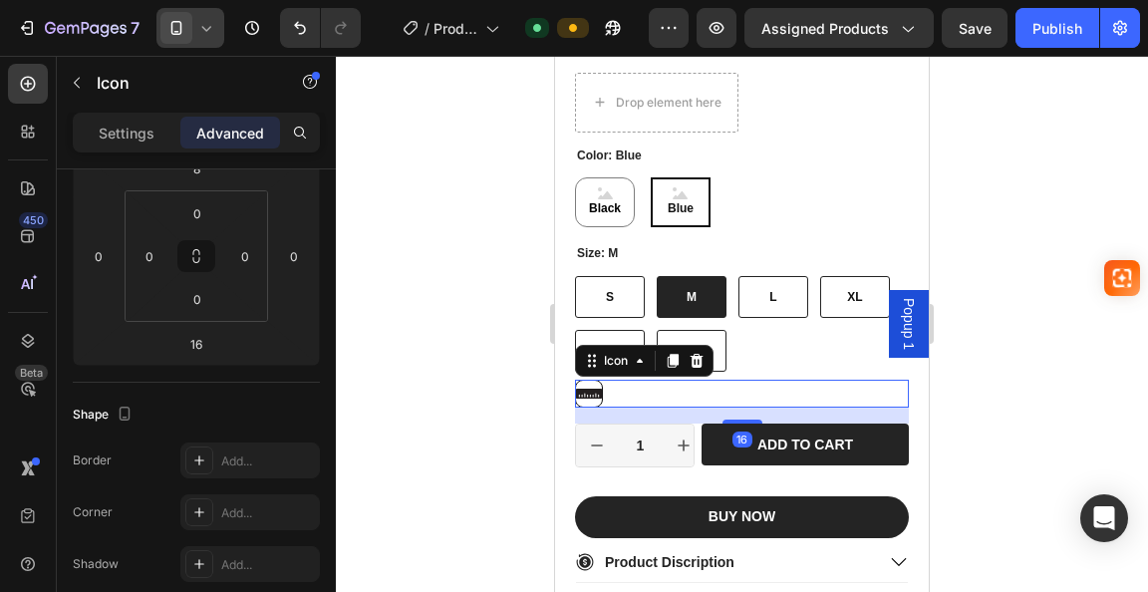
click at [443, 402] on div at bounding box center [742, 324] width 812 height 536
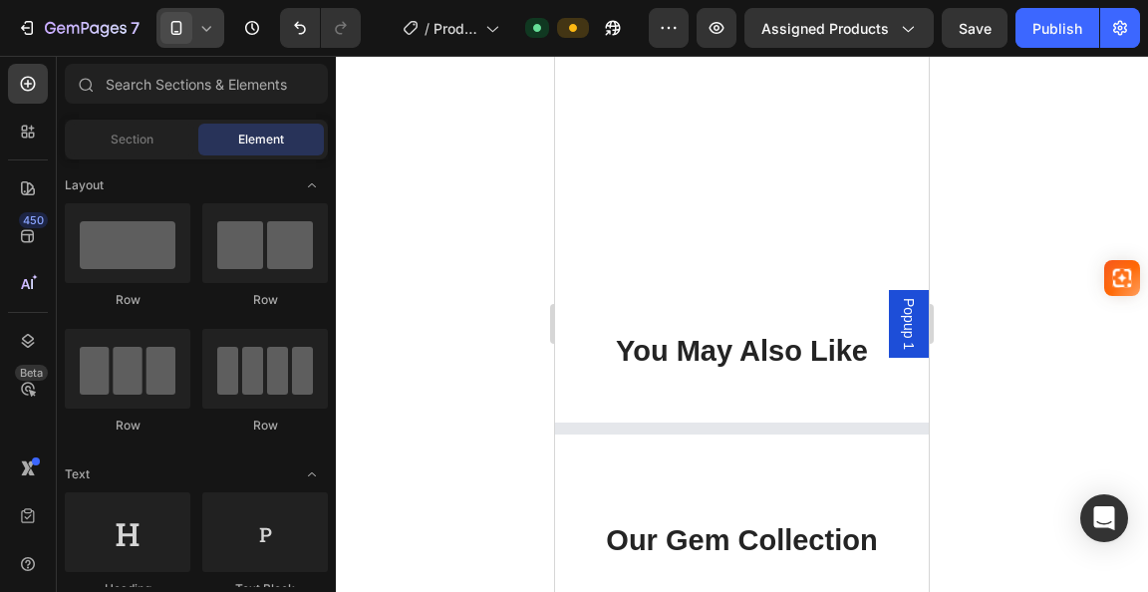
scroll to position [1806, 0]
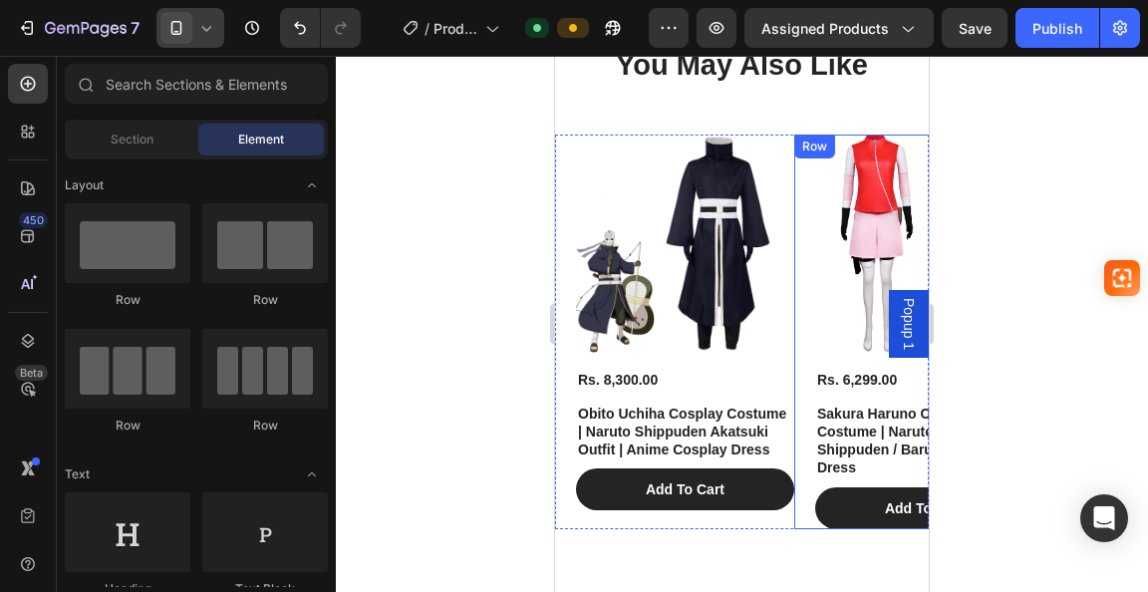
click at [801, 315] on div "Product Images Rs. 6,299.00 Product Price Product Price Sakura Haruno Cosplay C…" at bounding box center [913, 332] width 239 height 395
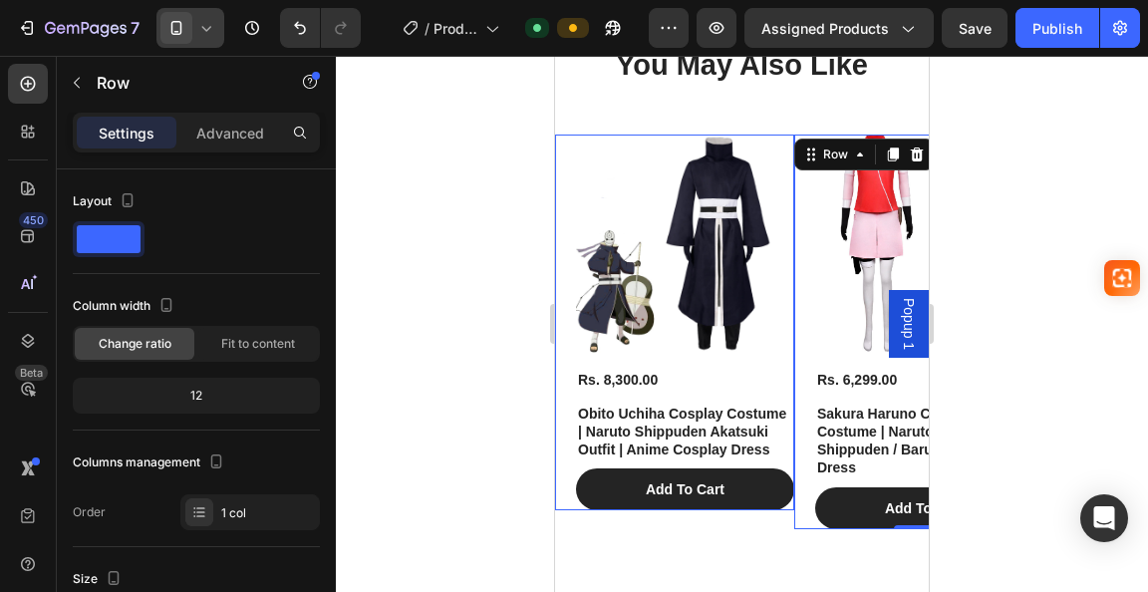
click at [794, 396] on div "Product Images Rs. 6,299.00 Product Price Product Price Sakura Haruno Cosplay C…" at bounding box center [913, 332] width 239 height 395
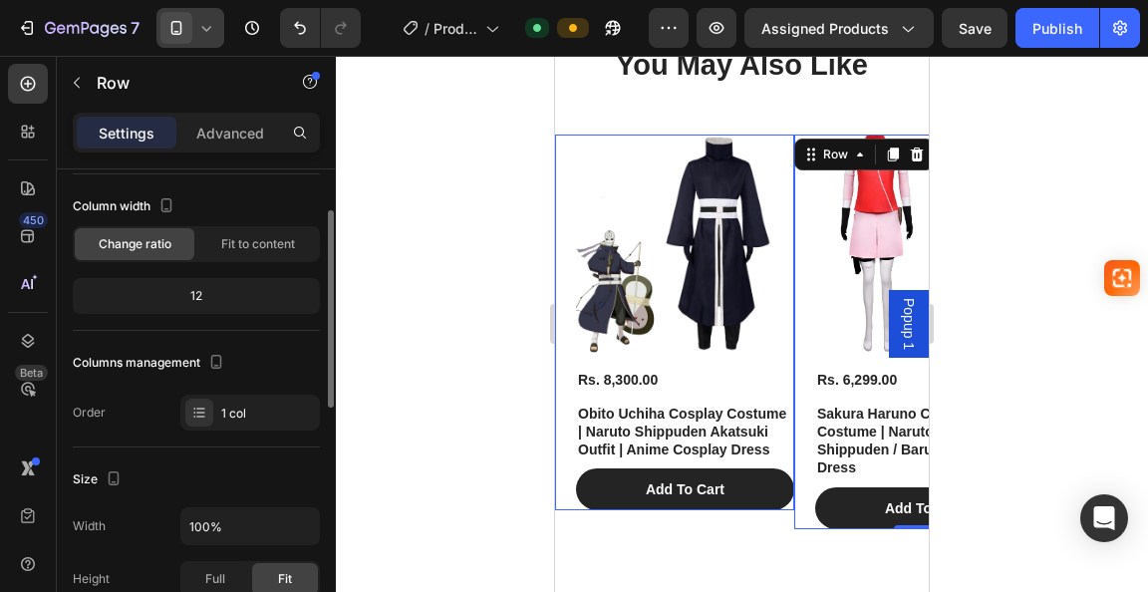
scroll to position [199, 0]
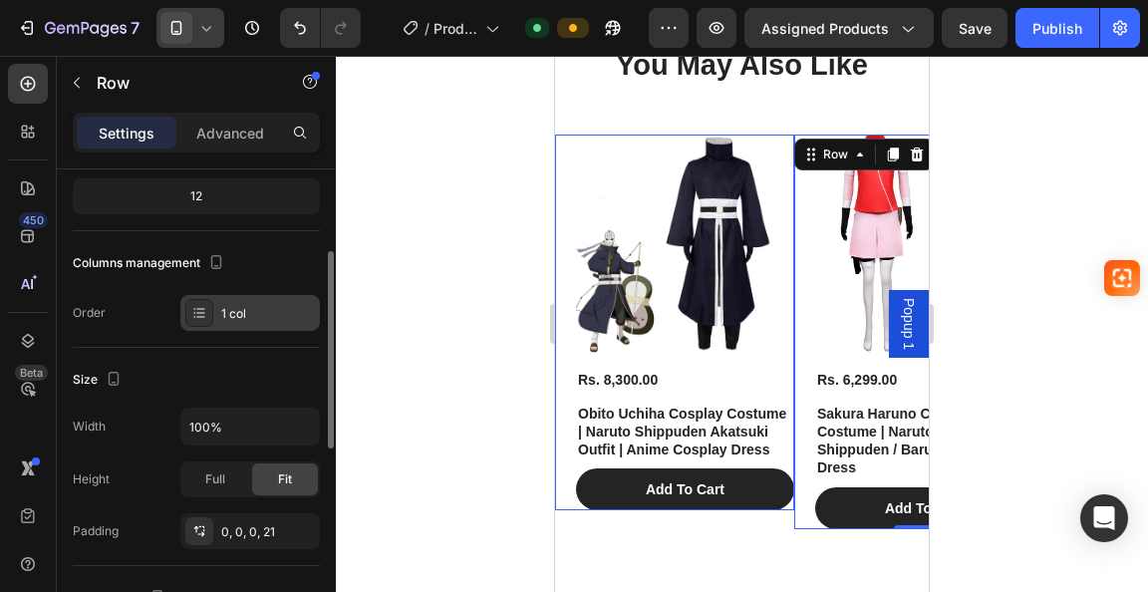
click at [210, 316] on div at bounding box center [199, 313] width 28 height 28
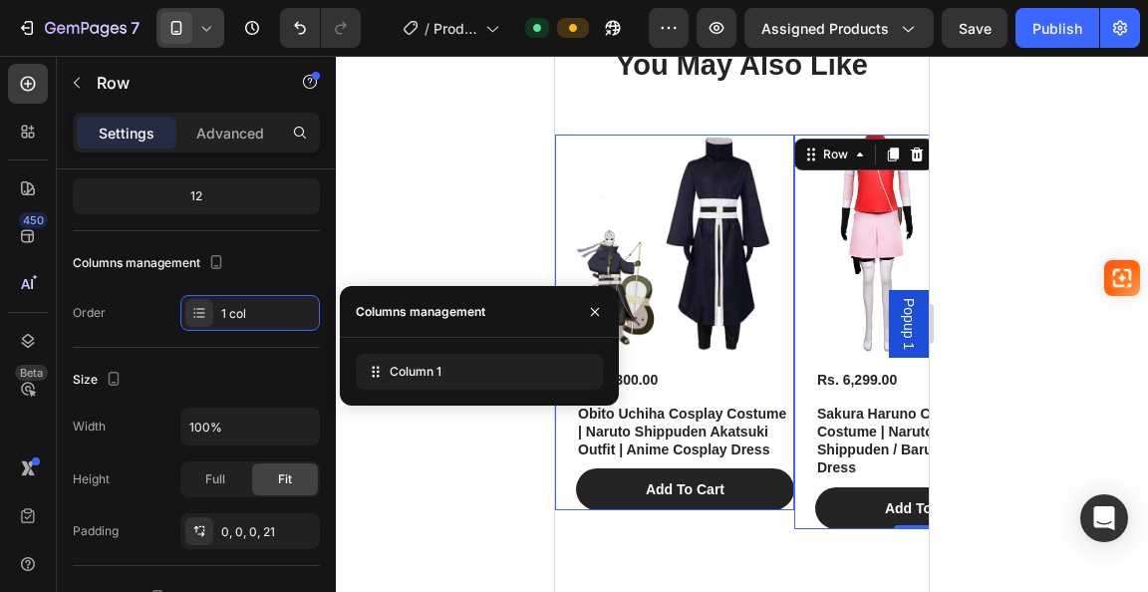
click at [409, 476] on div at bounding box center [742, 324] width 812 height 536
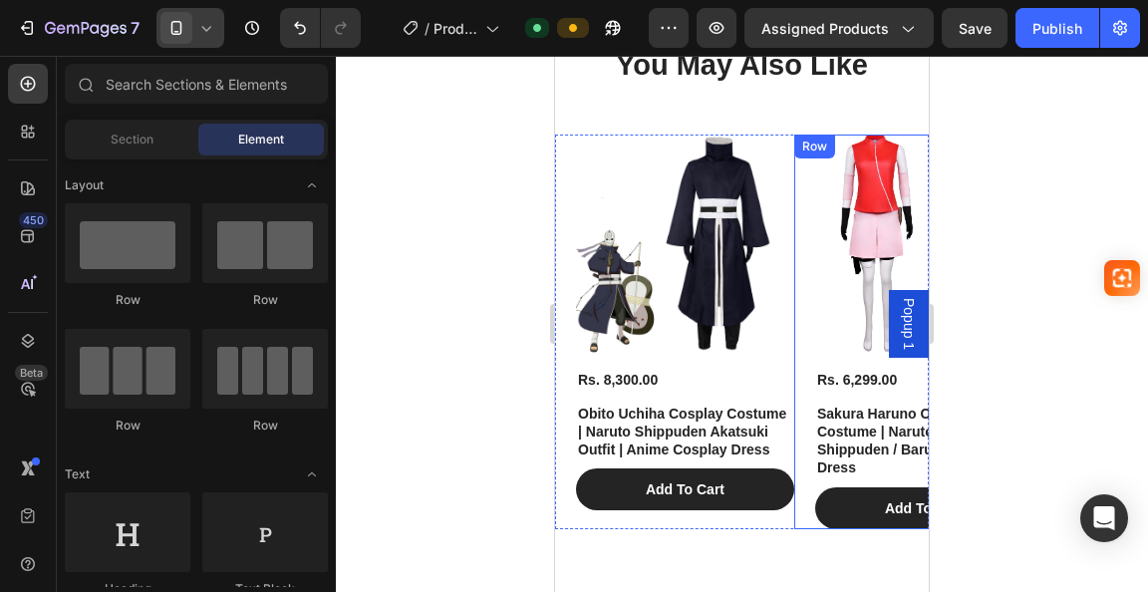
click at [813, 184] on div "Product Images Rs. 6,299.00 Product Price Product Price Sakura Haruno Cosplay C…" at bounding box center [913, 332] width 239 height 395
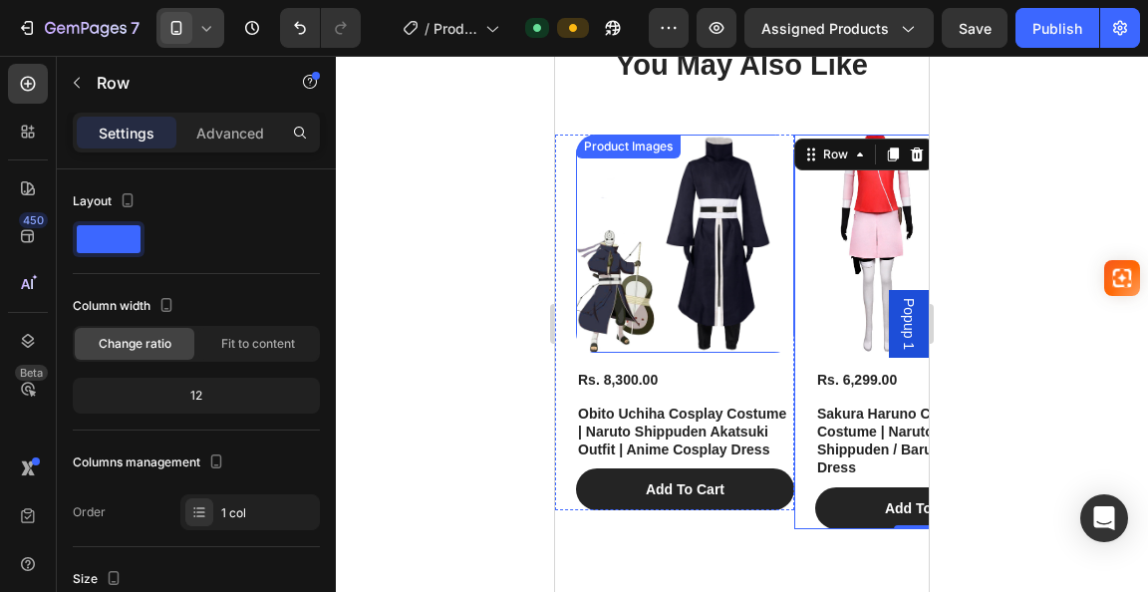
click at [775, 196] on img at bounding box center [685, 244] width 218 height 218
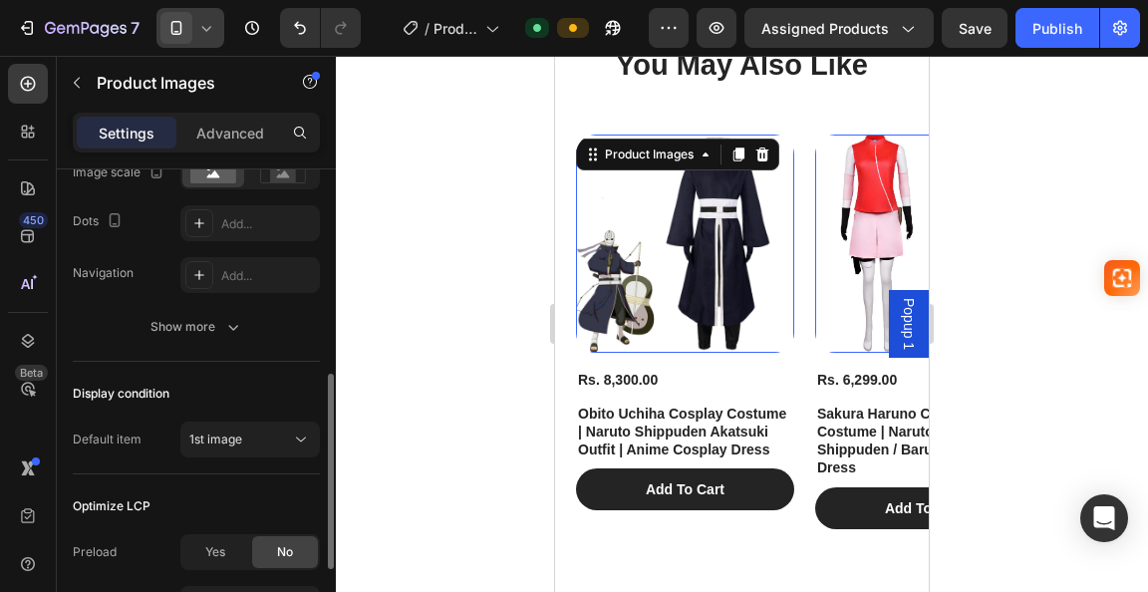
scroll to position [598, 0]
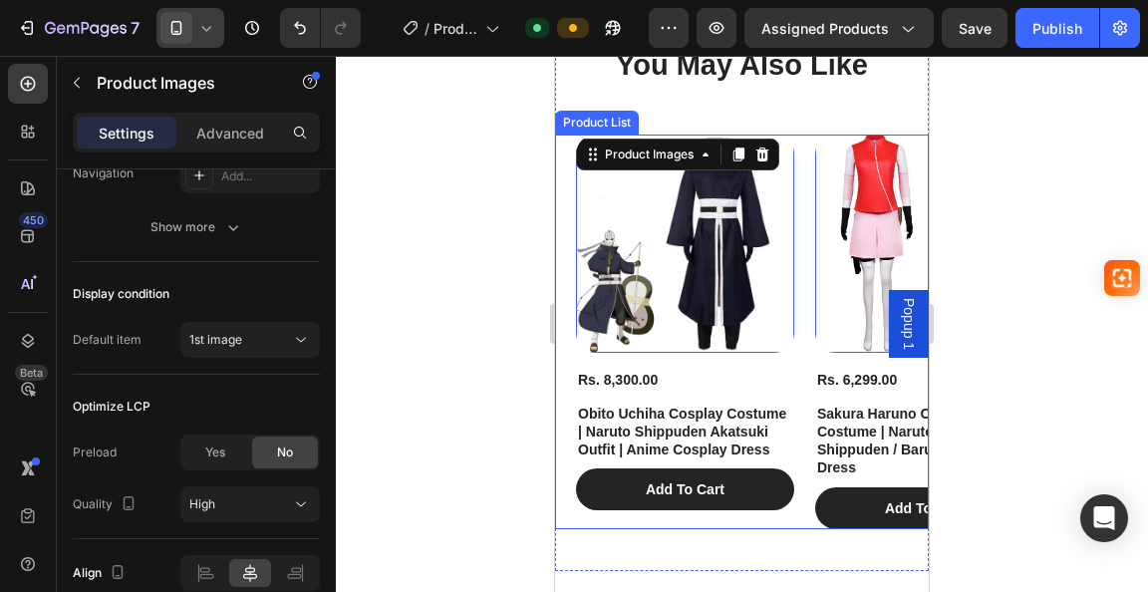
click at [781, 518] on div "Product Images 16 Rs. 8,300.00 Product Price Product Price Obito Uchiha Cosplay…" at bounding box center [674, 332] width 239 height 395
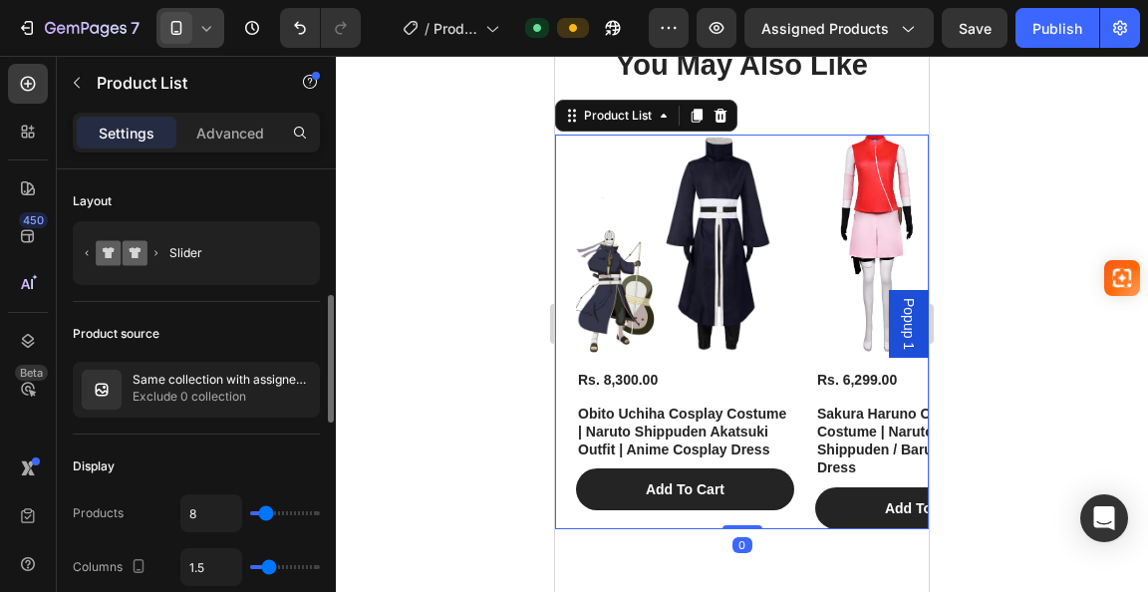
scroll to position [100, 0]
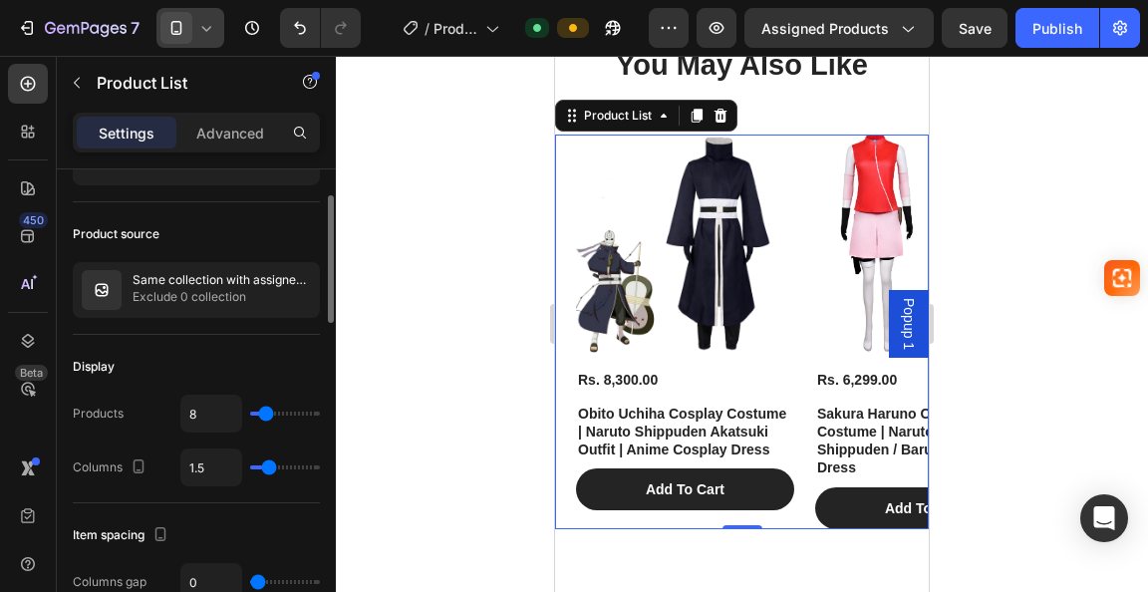
type input "3"
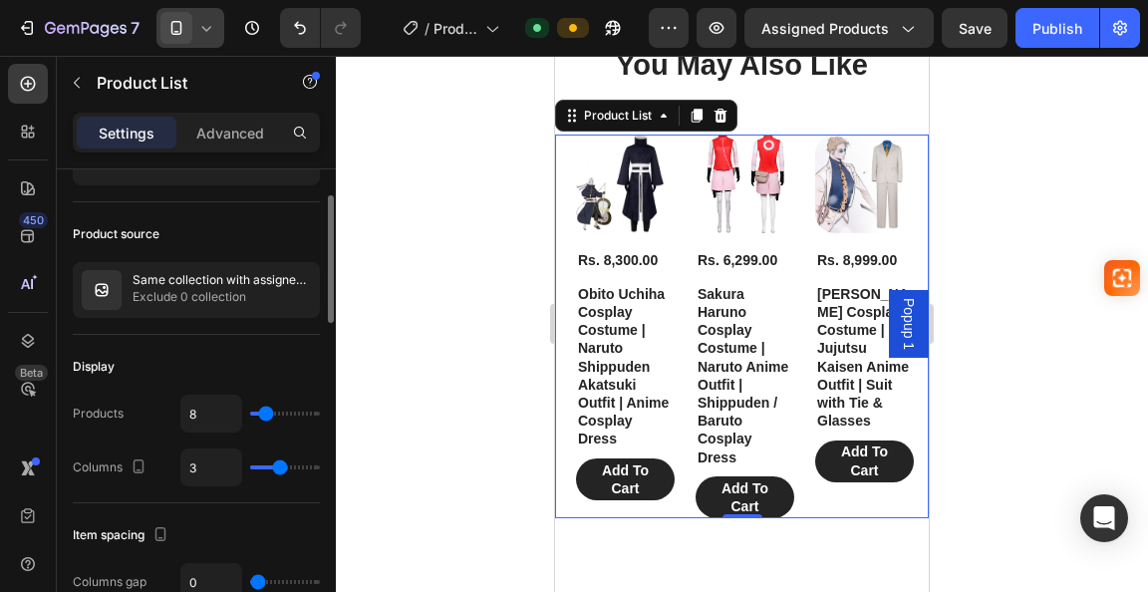
type input "1"
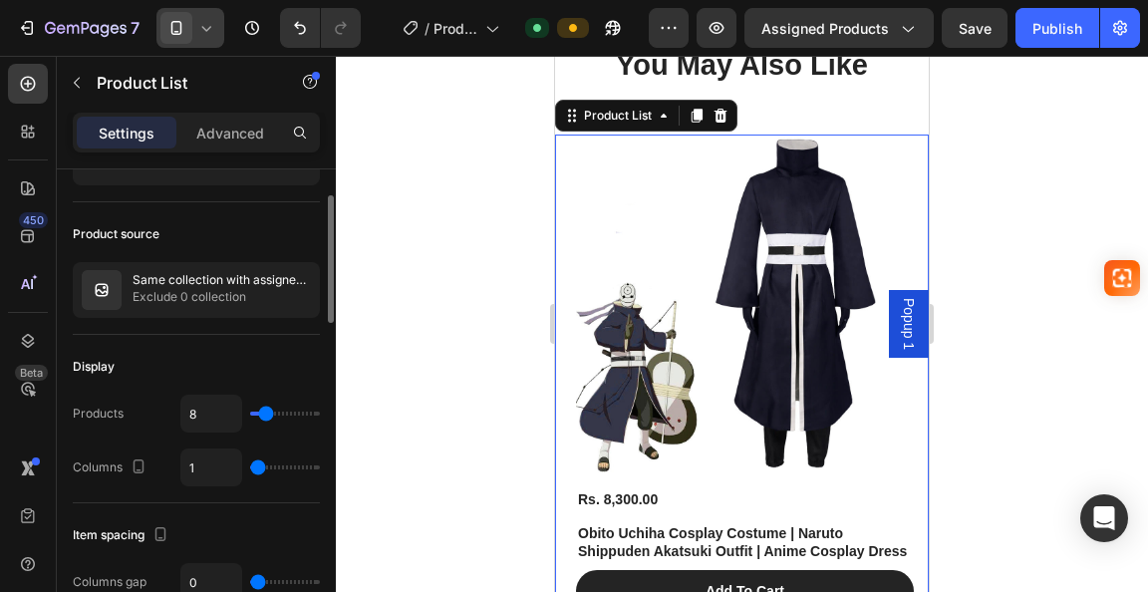
type input "2"
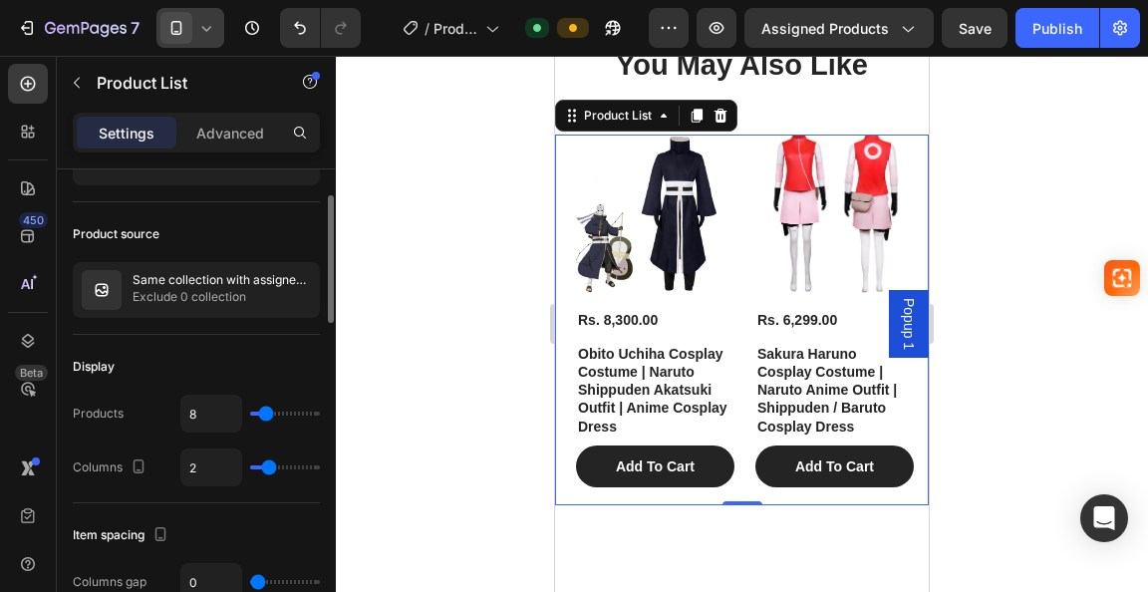
click at [265, 469] on input "range" at bounding box center [285, 467] width 70 height 4
click at [389, 381] on div at bounding box center [742, 324] width 812 height 536
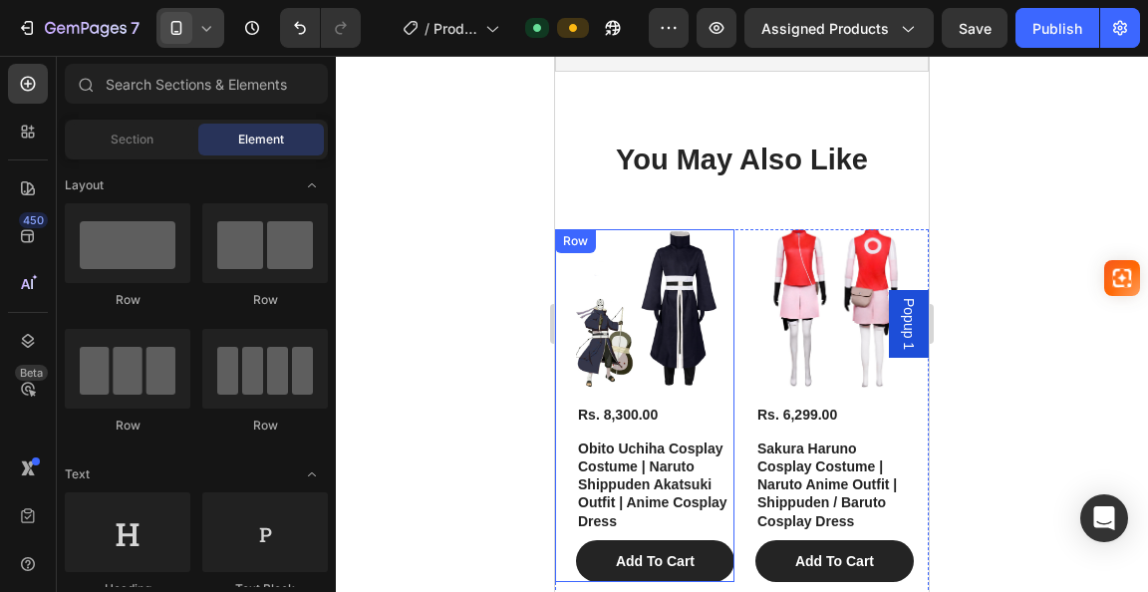
scroll to position [1906, 0]
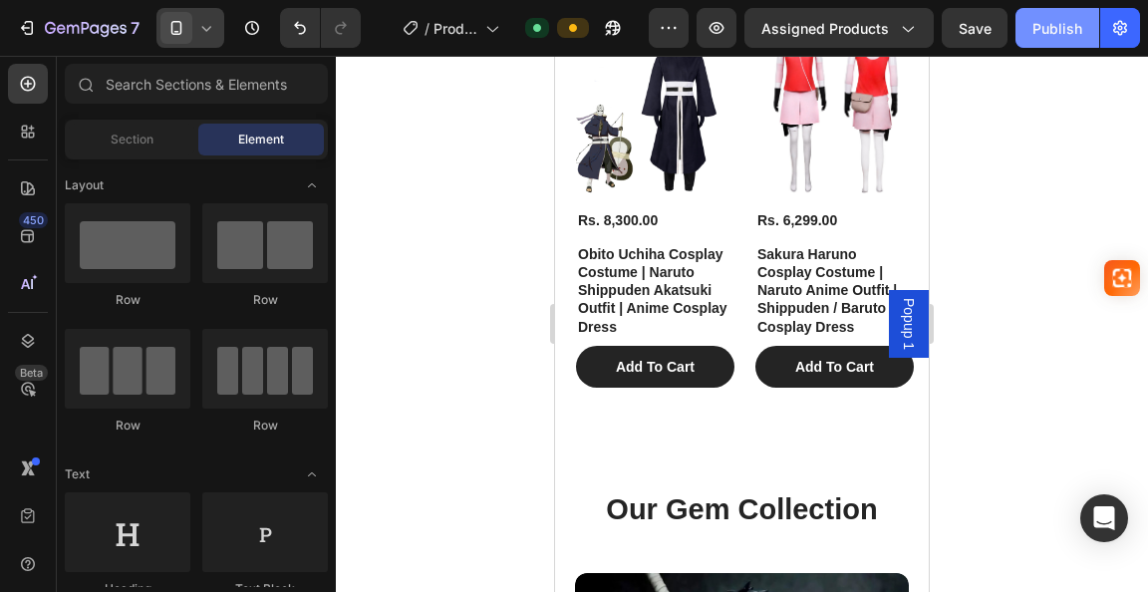
click at [1052, 41] on button "Publish" at bounding box center [1058, 28] width 84 height 40
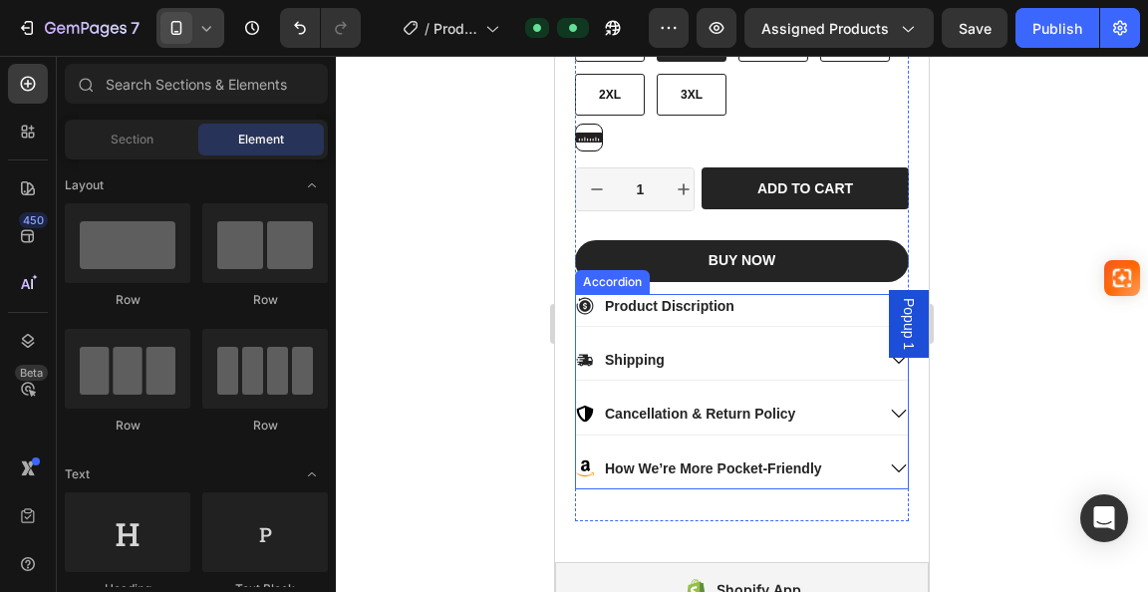
scroll to position [1108, 0]
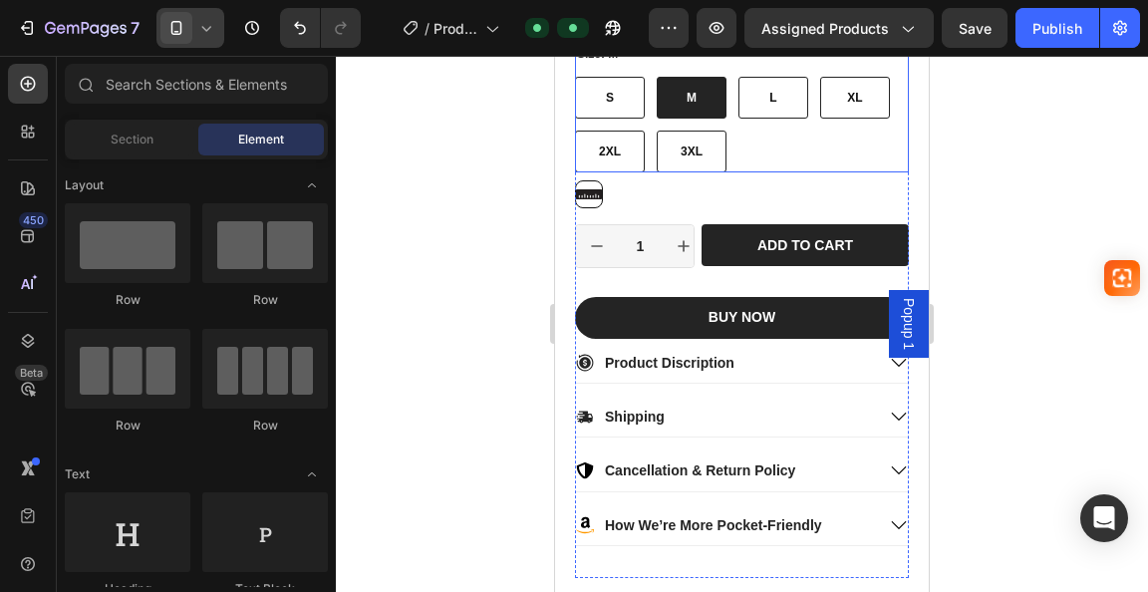
click at [769, 126] on div "S S S M M M L L L XL XL XL 2XL 2XL 2XL 3XL 3XL 3XL" at bounding box center [742, 125] width 334 height 96
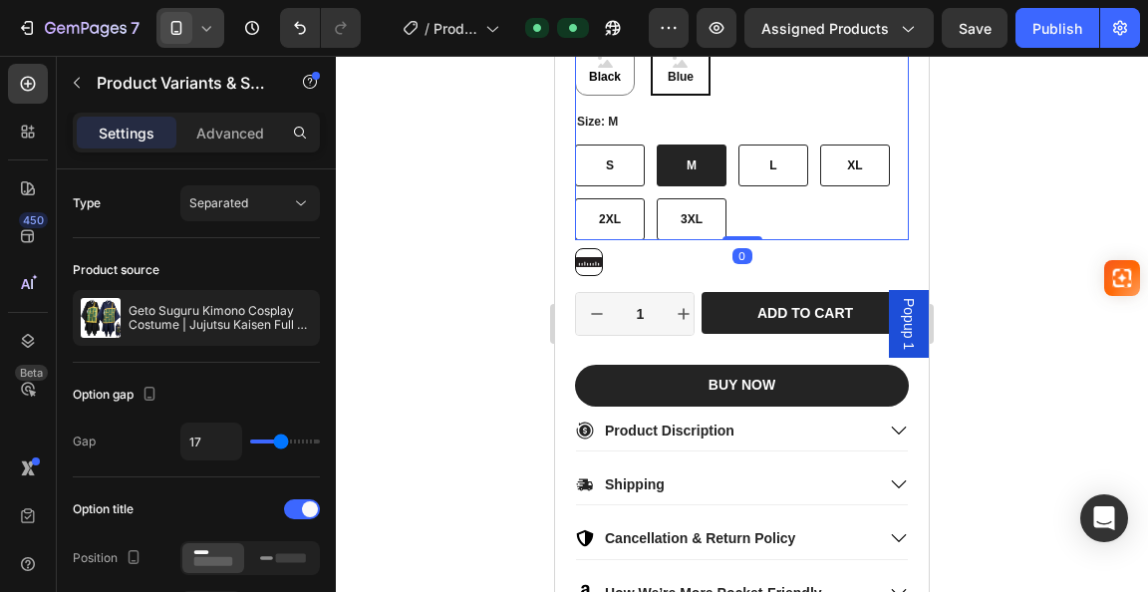
scroll to position [1009, 0]
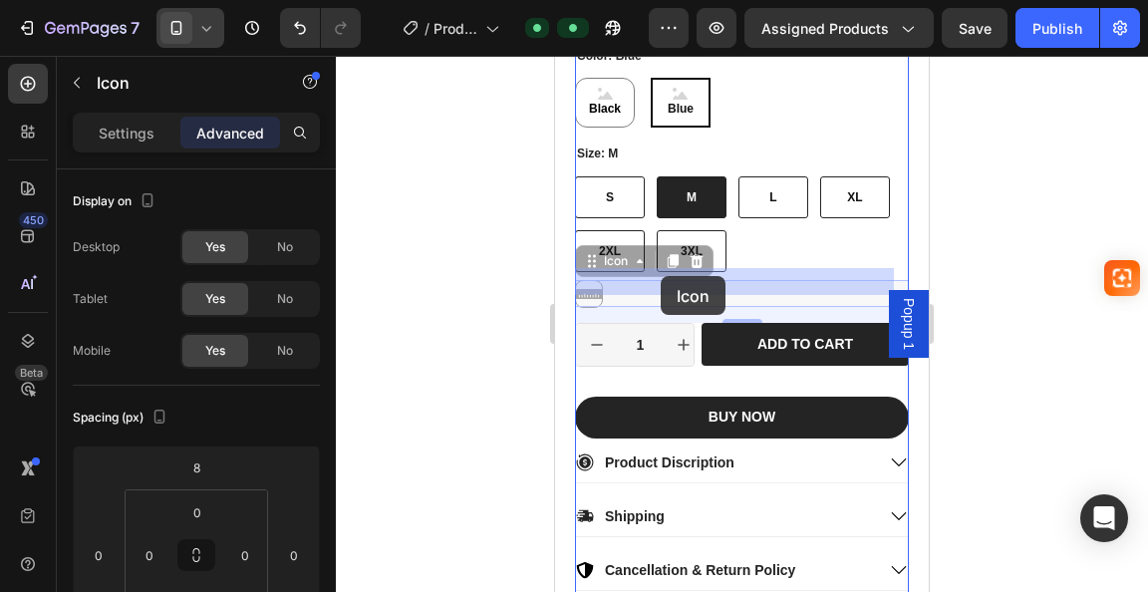
drag, startPoint x: 587, startPoint y: 271, endPoint x: 659, endPoint y: 276, distance: 71.9
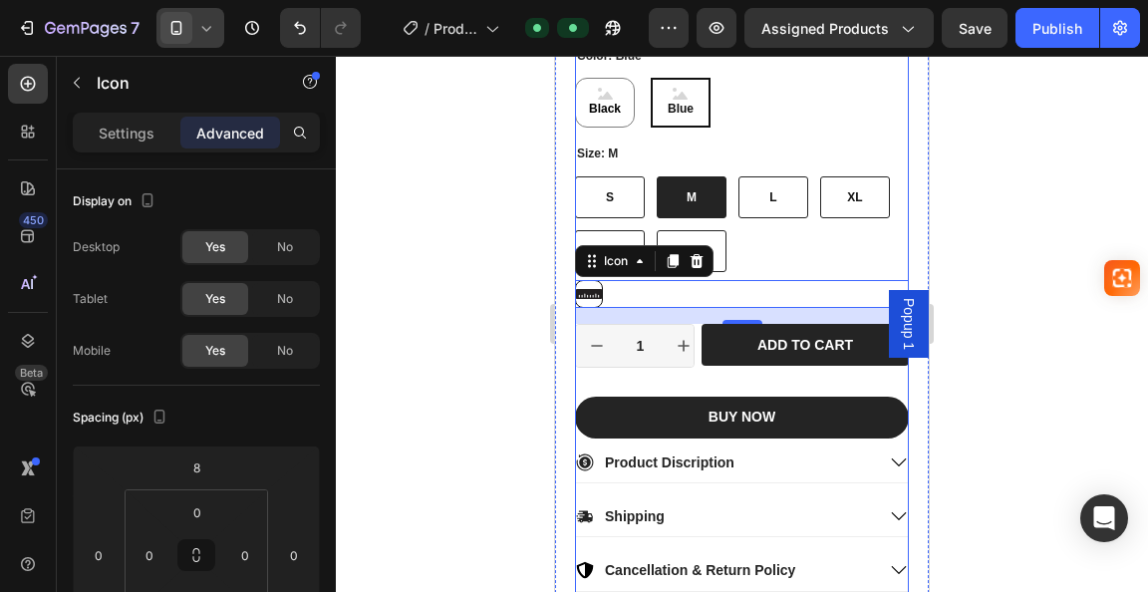
scroll to position [1108, 0]
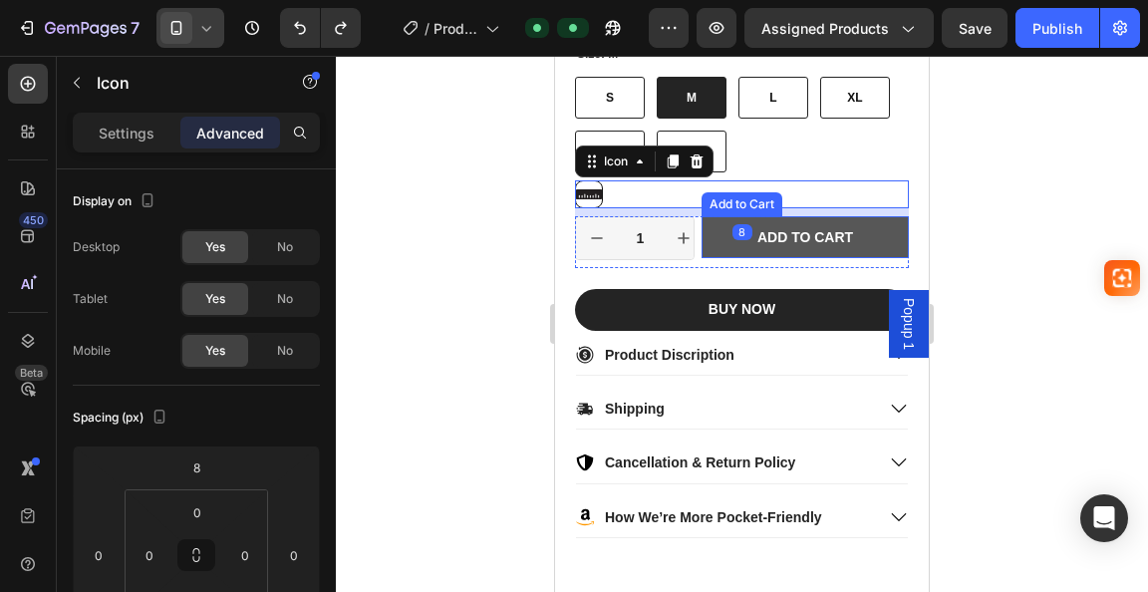
type input "0"
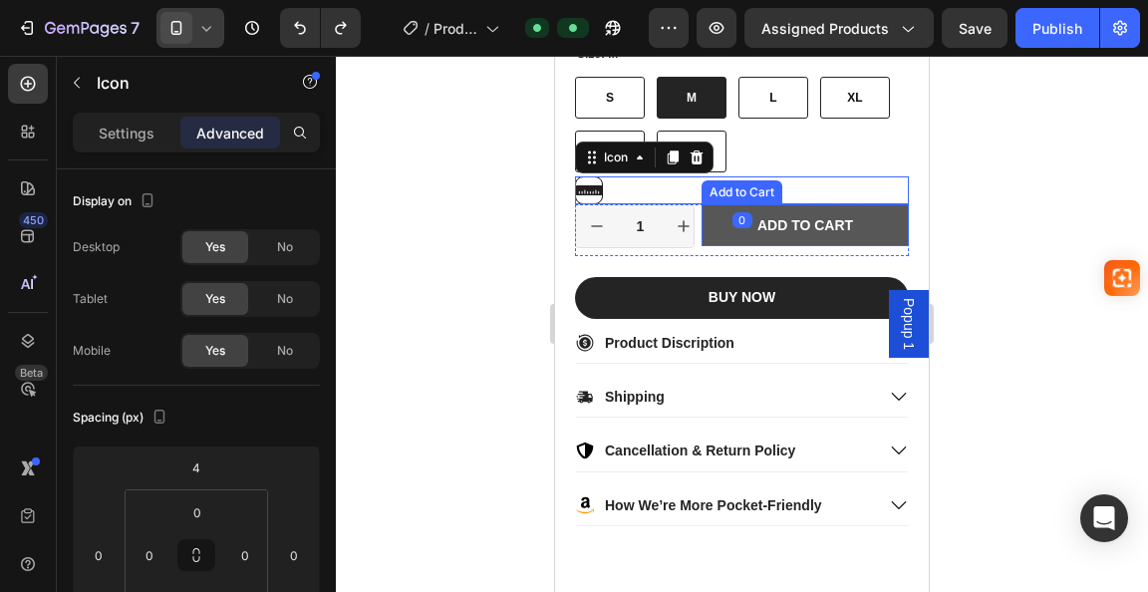
type input "0"
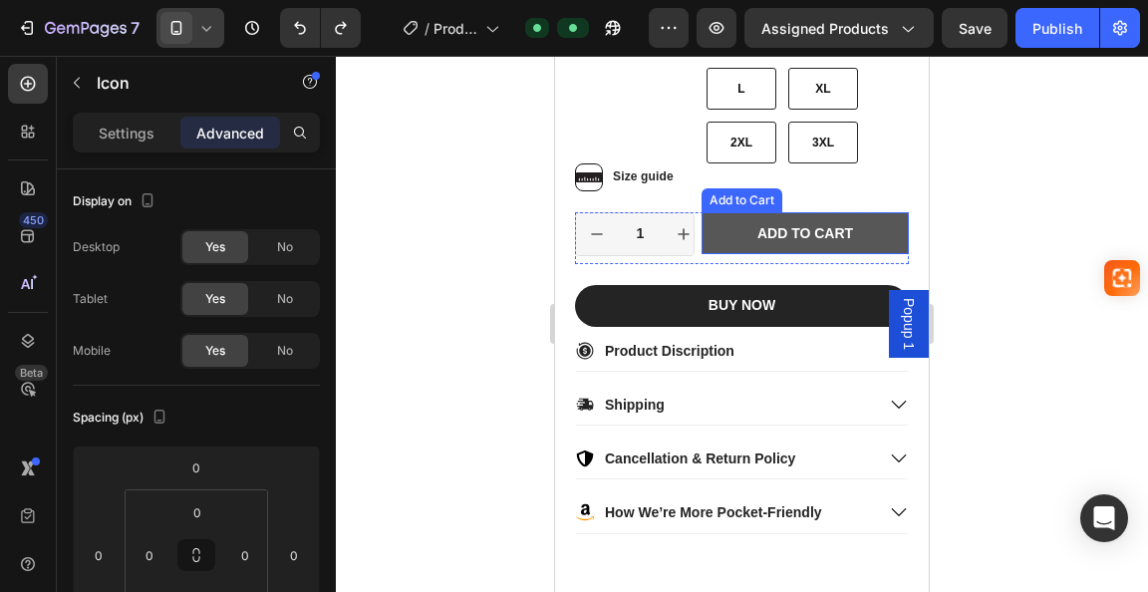
scroll to position [1044, 0]
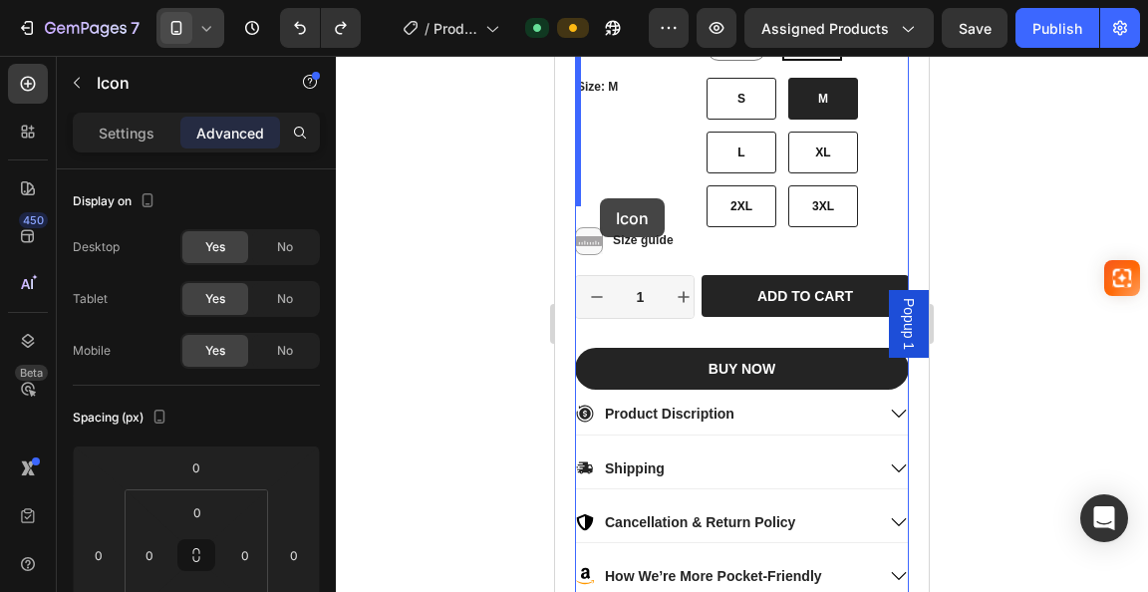
drag, startPoint x: 591, startPoint y: 222, endPoint x: 600, endPoint y: 198, distance: 25.5
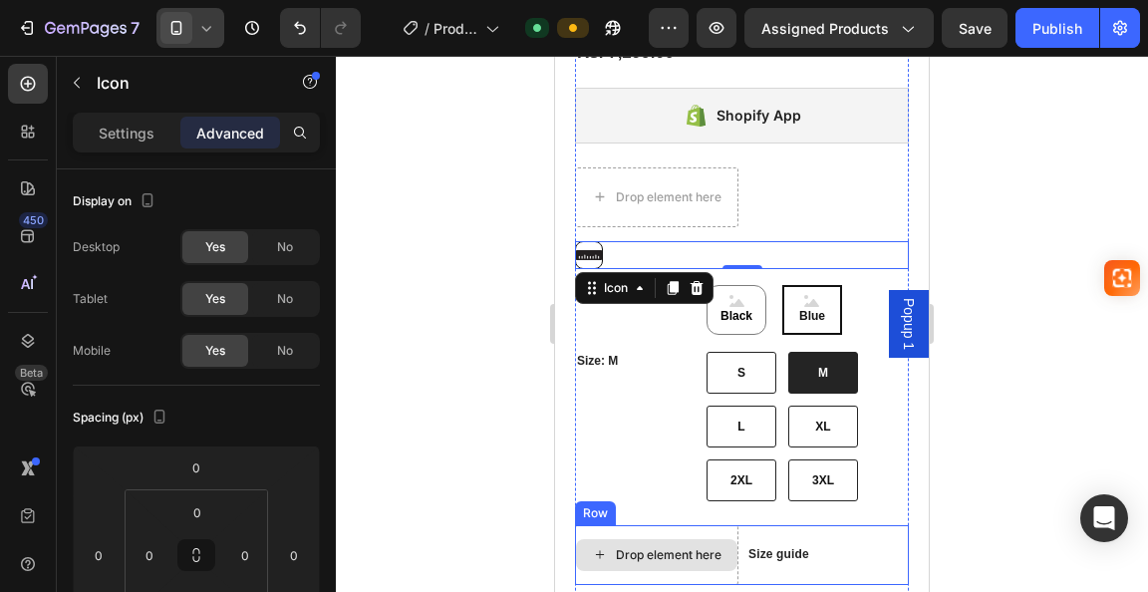
scroll to position [813, 0]
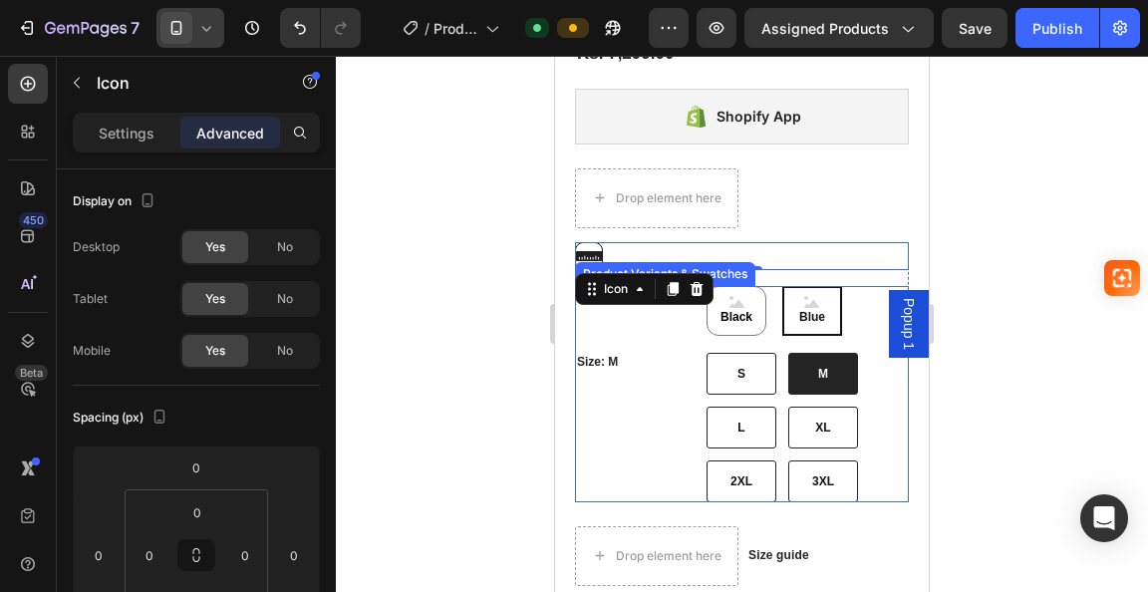
click at [651, 317] on div "Color: Blue Black Black Black Blue Blue Blue Size: M S S S M M M L L L XL XL XL…" at bounding box center [742, 394] width 334 height 216
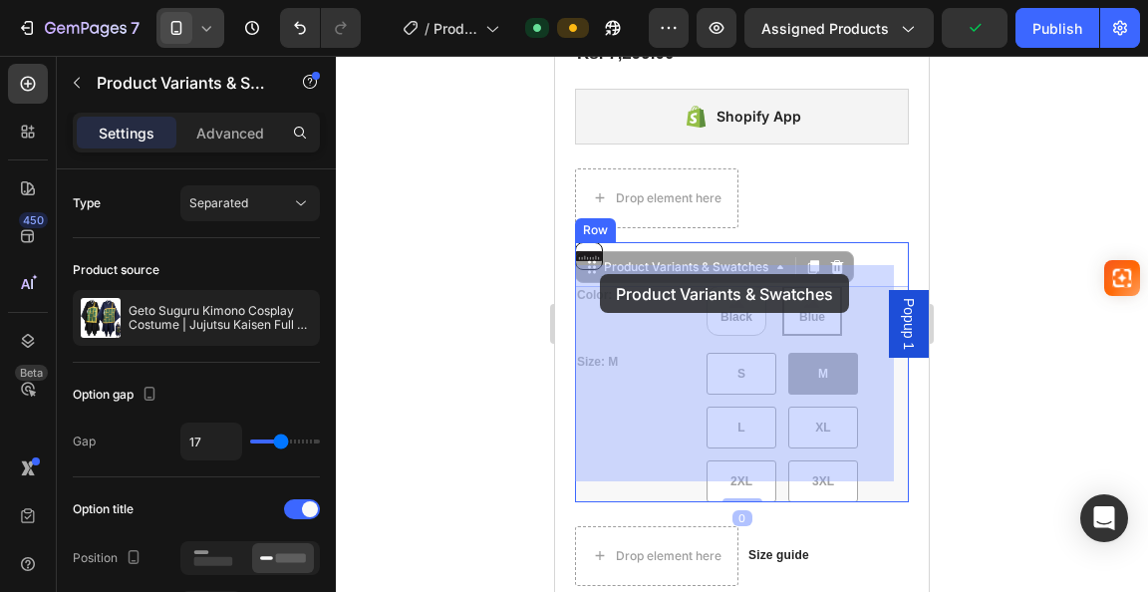
drag, startPoint x: 593, startPoint y: 234, endPoint x: 600, endPoint y: 274, distance: 40.5
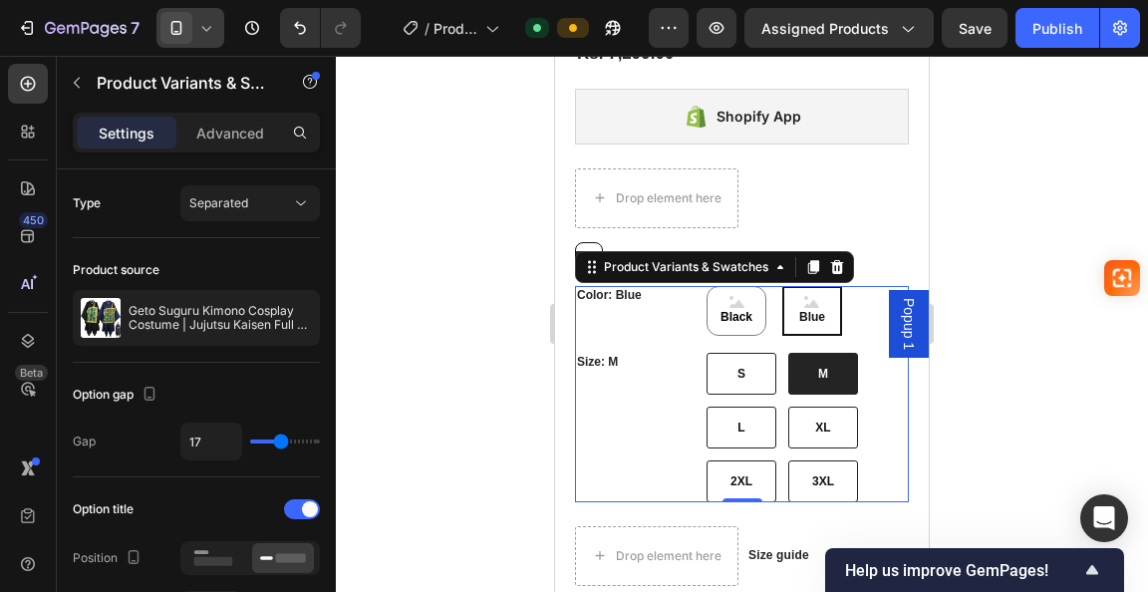
scroll to position [913, 0]
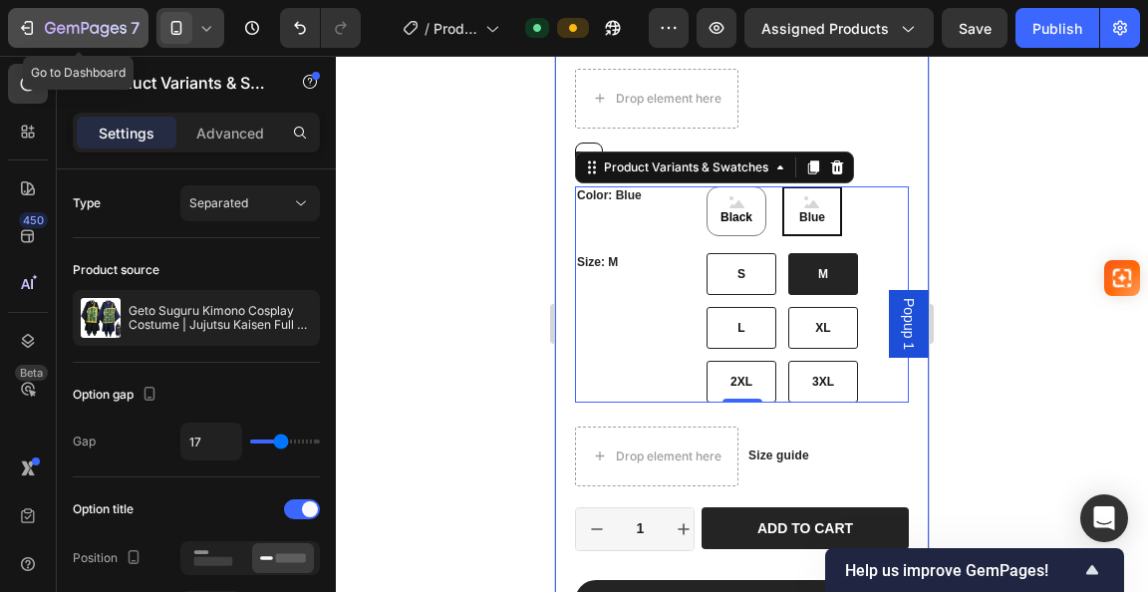
click at [22, 32] on icon "button" at bounding box center [27, 28] width 20 height 20
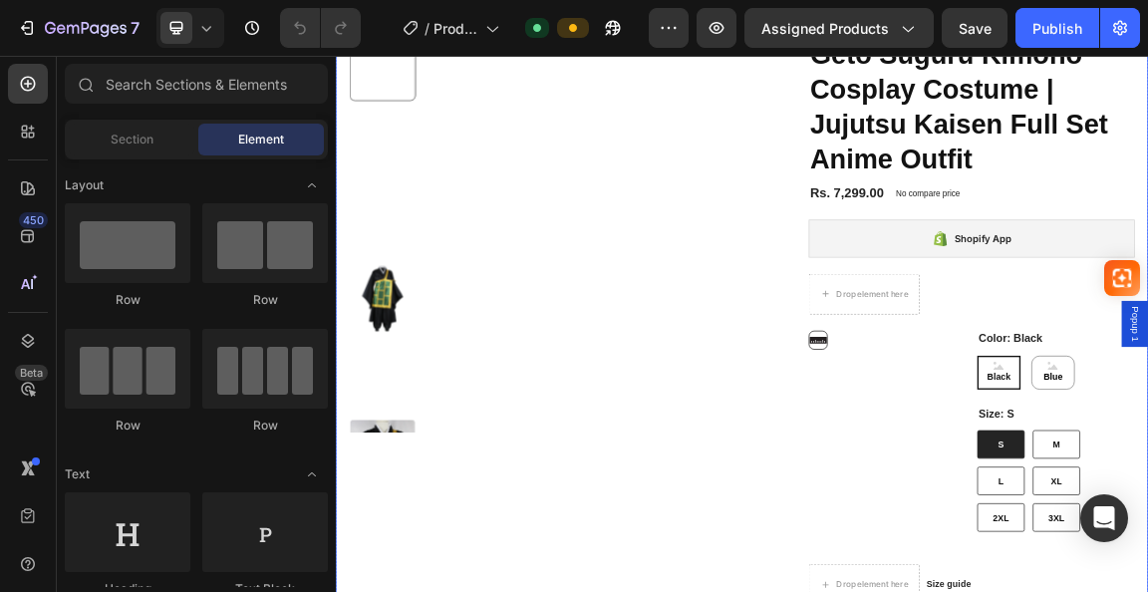
scroll to position [299, 0]
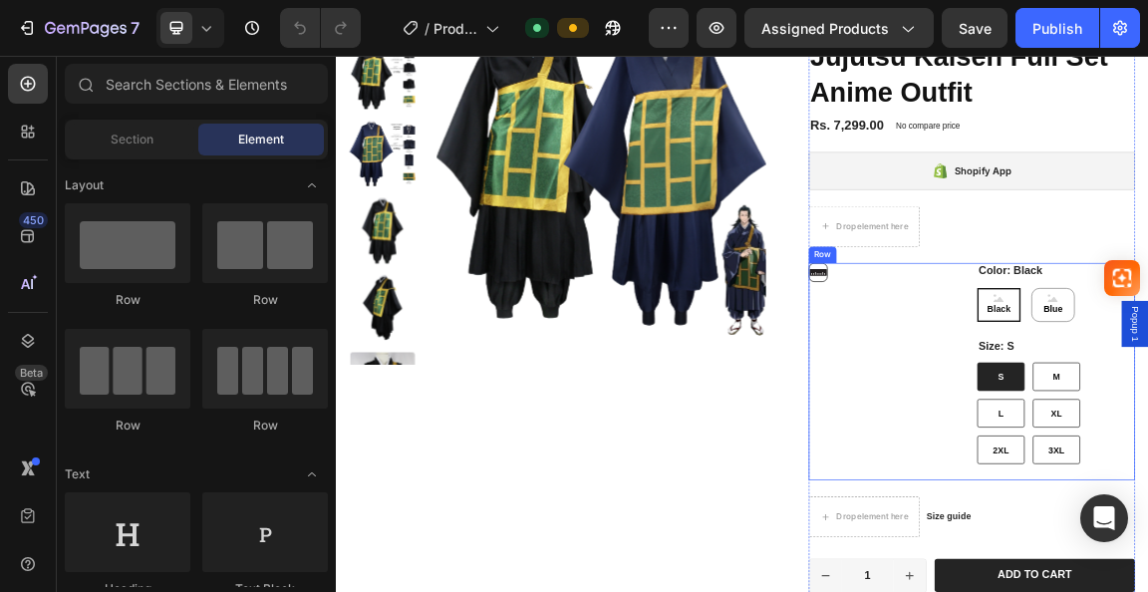
click at [1147, 436] on div "Icon" at bounding box center [1147, 521] width 232 height 321
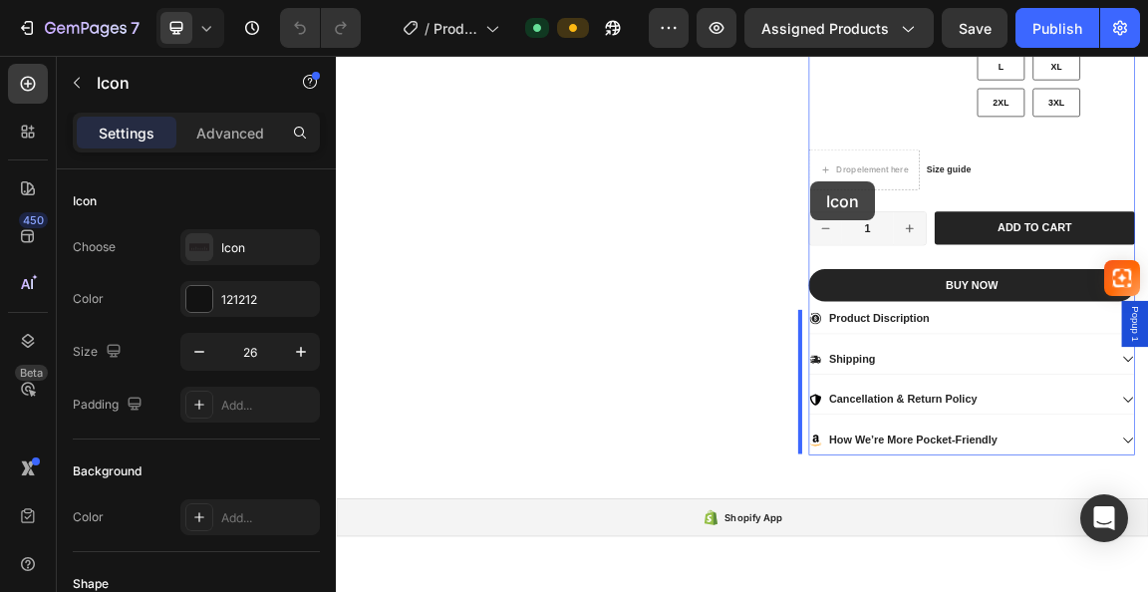
scroll to position [823, 0]
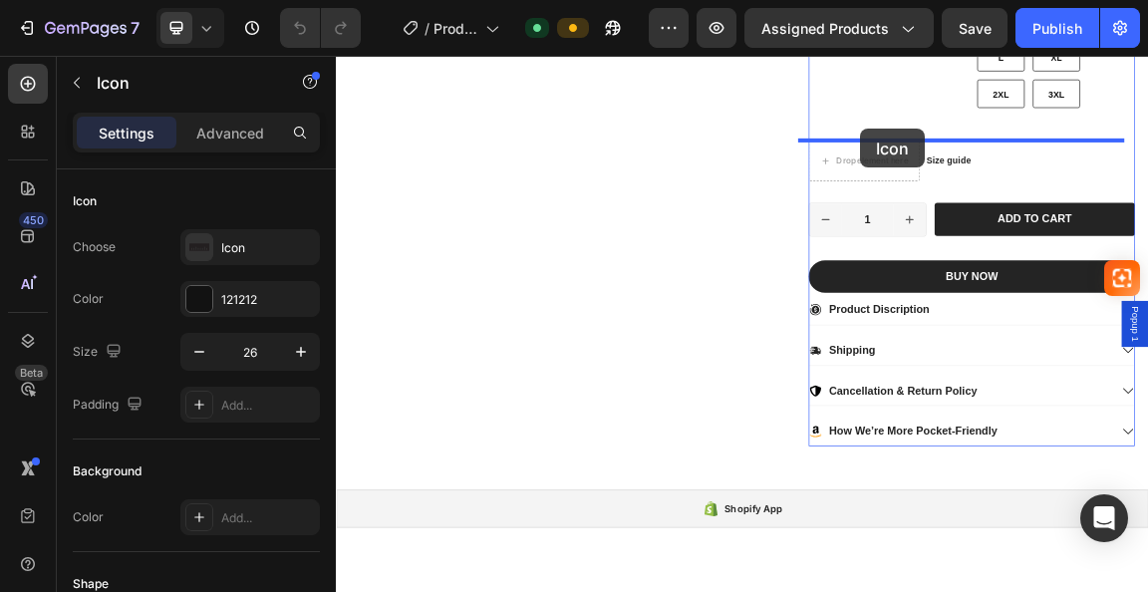
drag, startPoint x: 1023, startPoint y: 374, endPoint x: 1107, endPoint y: 163, distance: 226.7
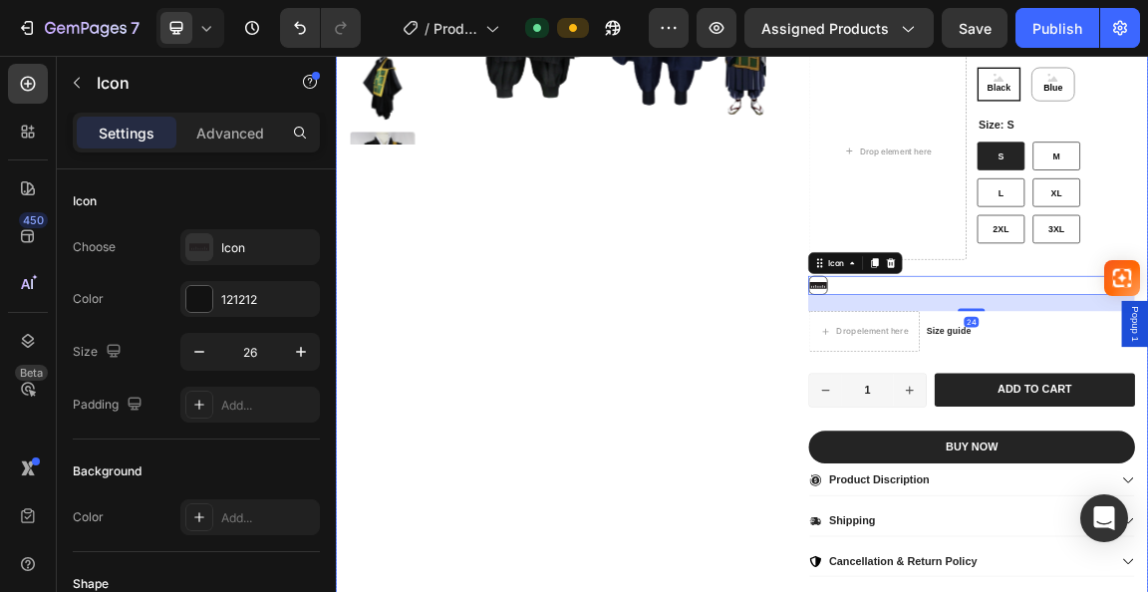
scroll to position [524, 0]
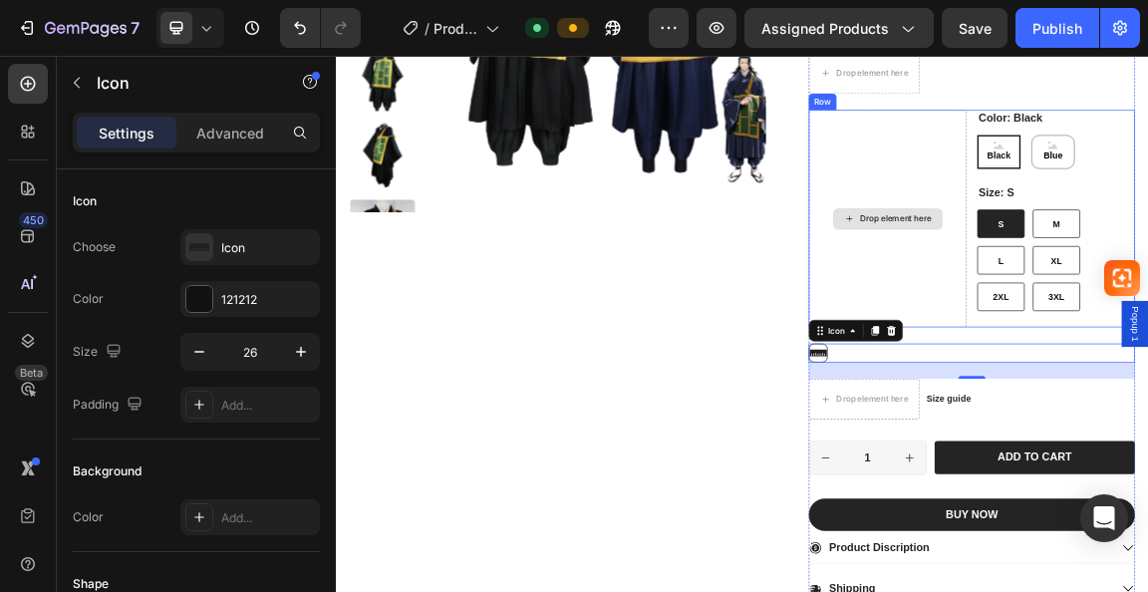
click at [1147, 215] on div "Drop element here" at bounding box center [1147, 296] width 232 height 321
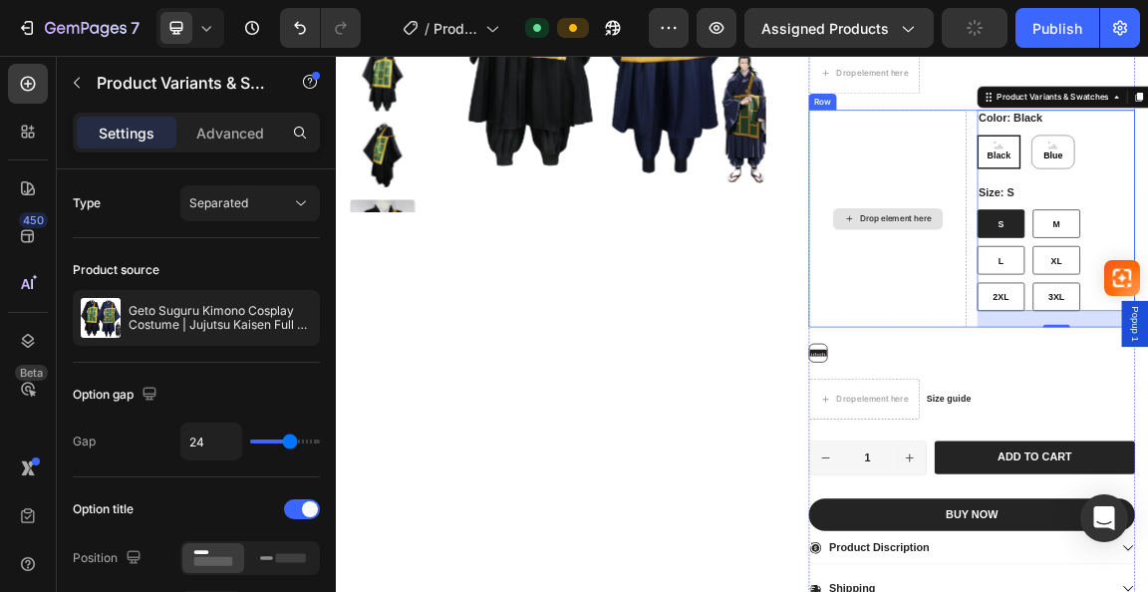
click at [1147, 247] on div "Drop element here" at bounding box center [1147, 296] width 232 height 321
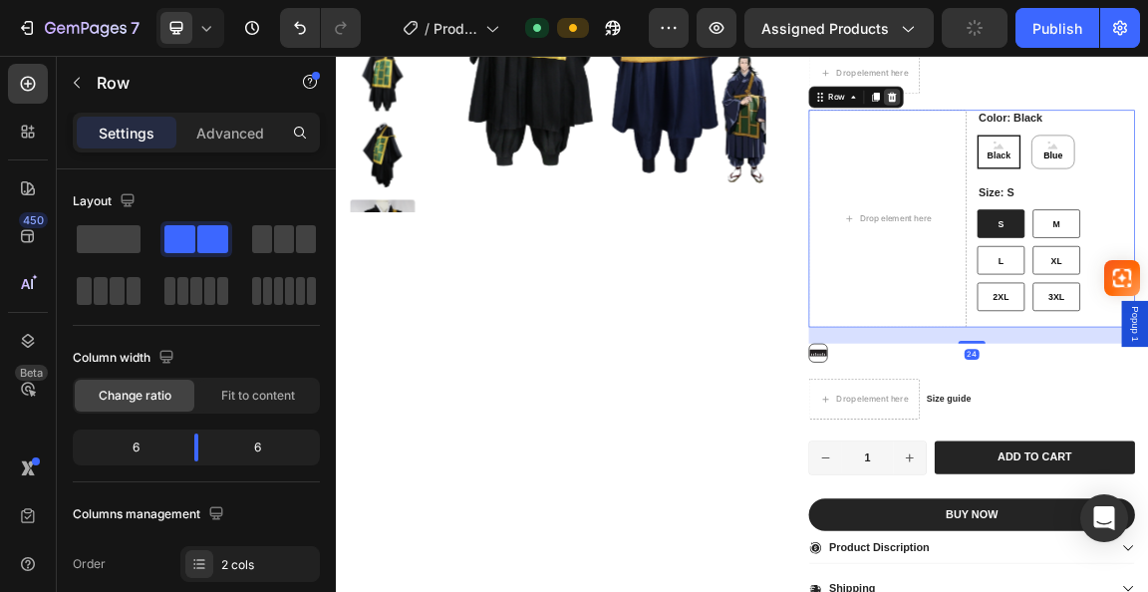
click at [1147, 113] on icon at bounding box center [1154, 117] width 13 height 14
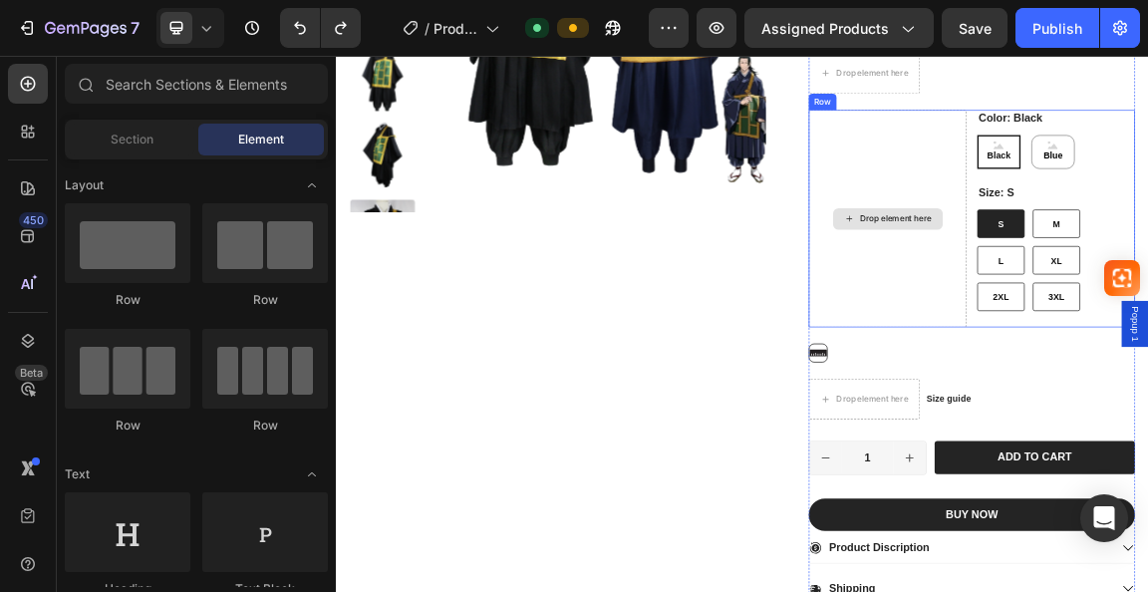
click at [1147, 327] on div "Drop element here" at bounding box center [1147, 296] width 232 height 321
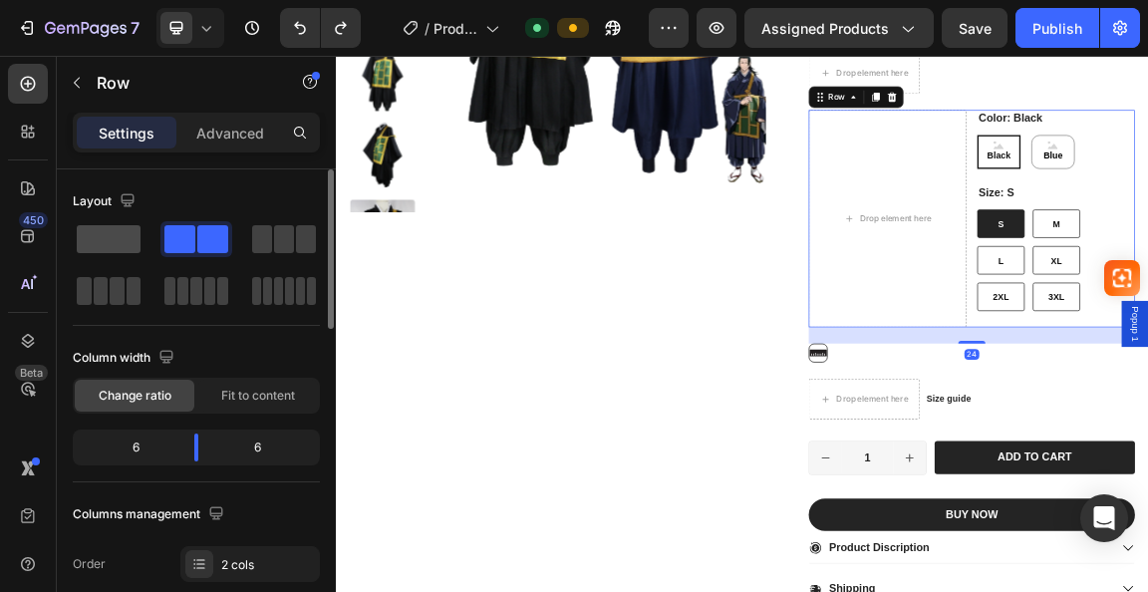
click at [94, 236] on span at bounding box center [109, 239] width 64 height 28
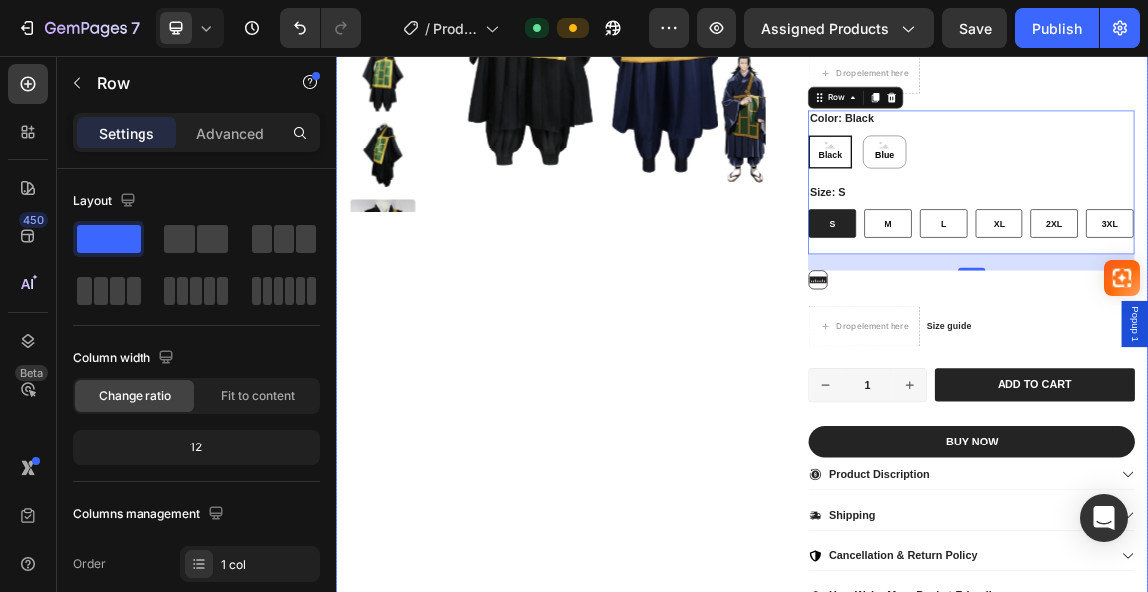
click at [547, 383] on div "Product Images" at bounding box center [663, 287] width 614 height 1174
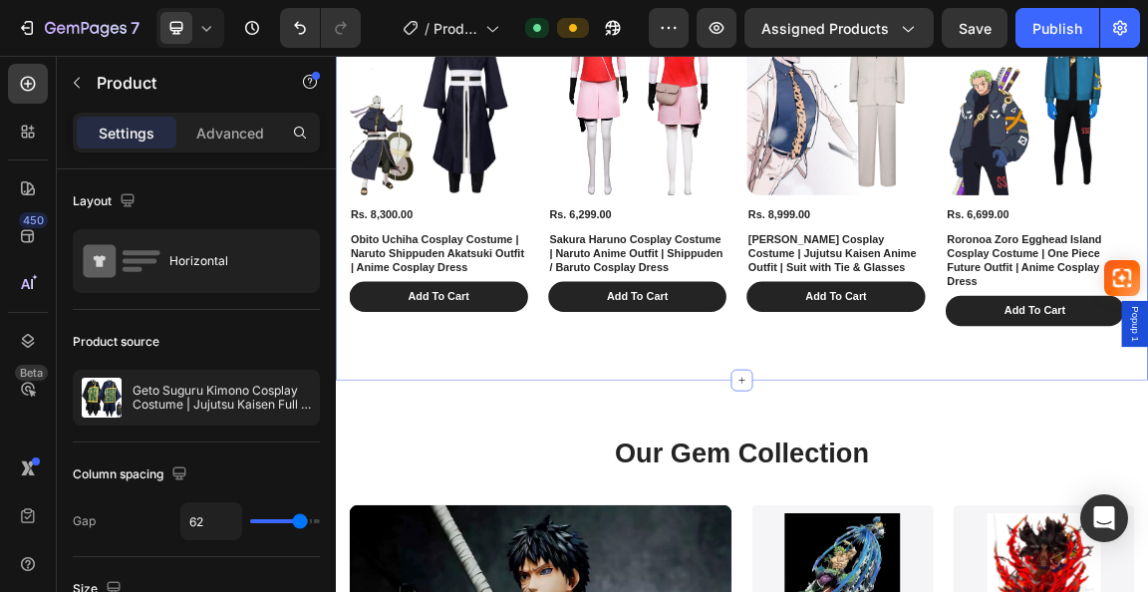
scroll to position [1720, 0]
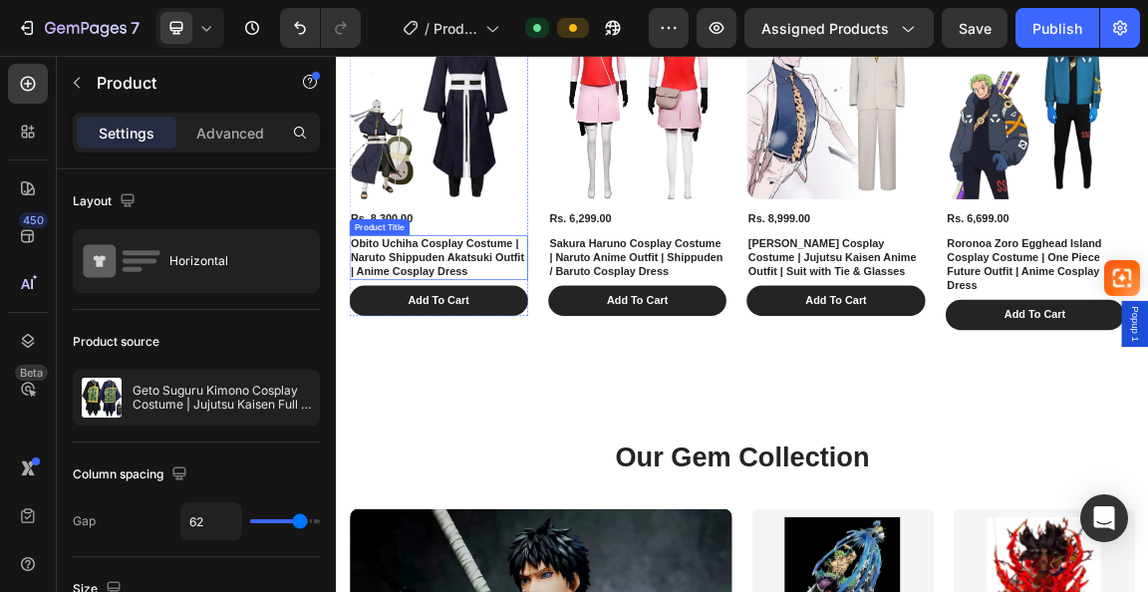
click at [479, 362] on h1 "Obito Uchiha Cosplay Costume | Naruto Shippuden Akatsuki Outfit | Anime Cosplay…" at bounding box center [487, 353] width 263 height 66
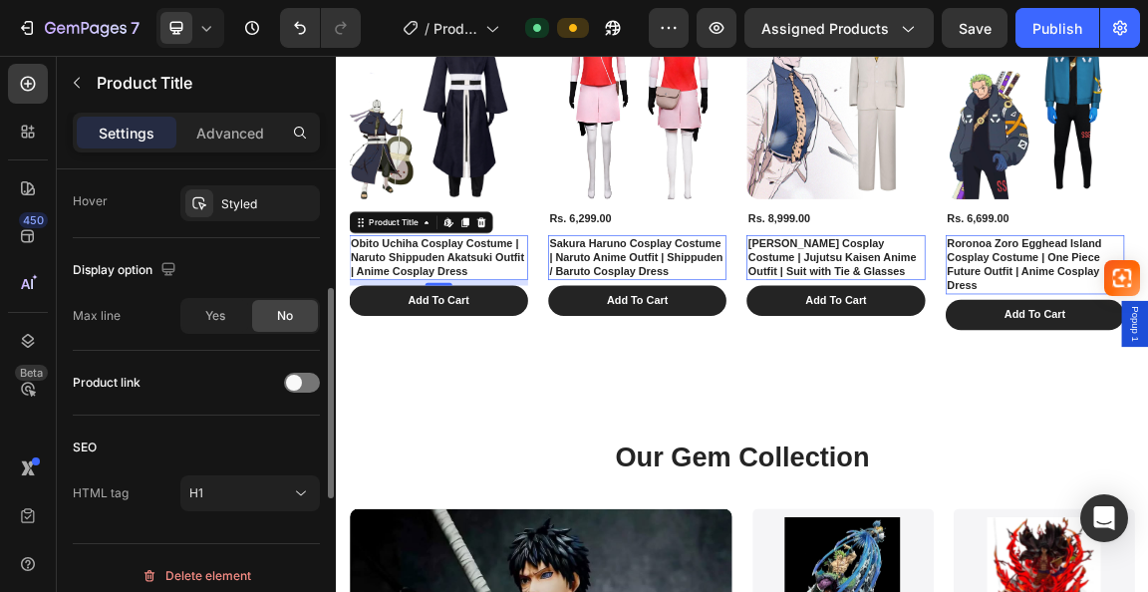
scroll to position [611, 0]
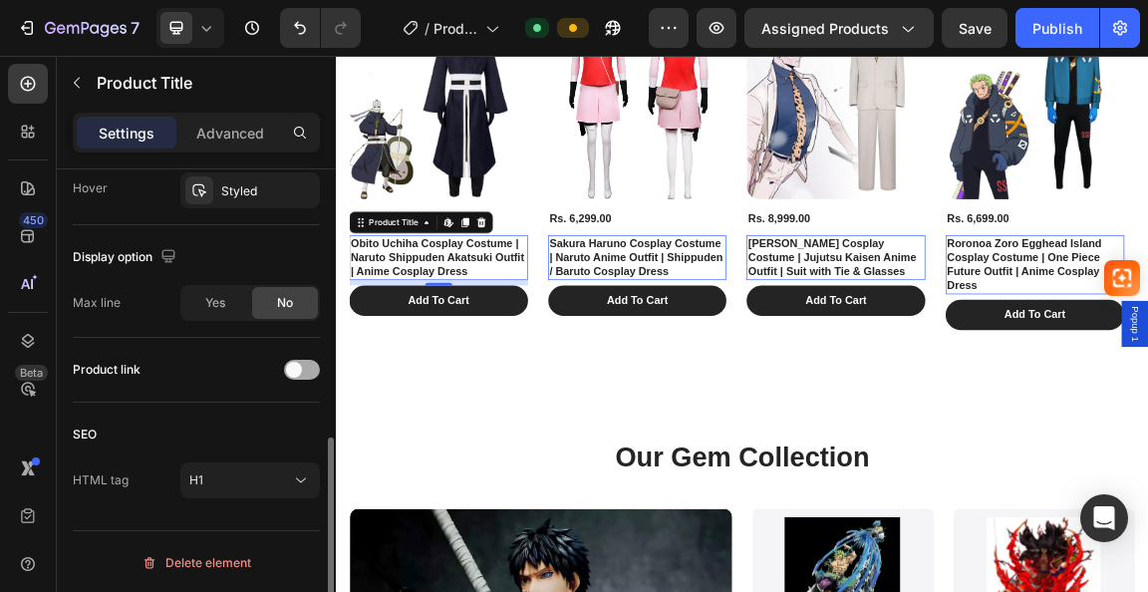
click at [298, 365] on span at bounding box center [294, 370] width 16 height 16
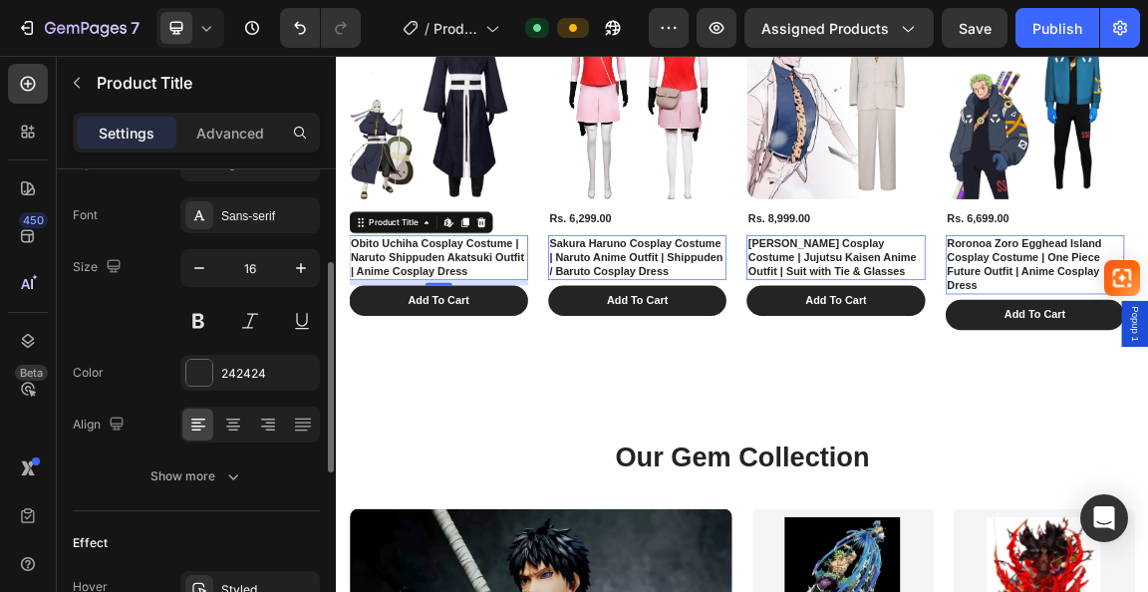
scroll to position [13, 0]
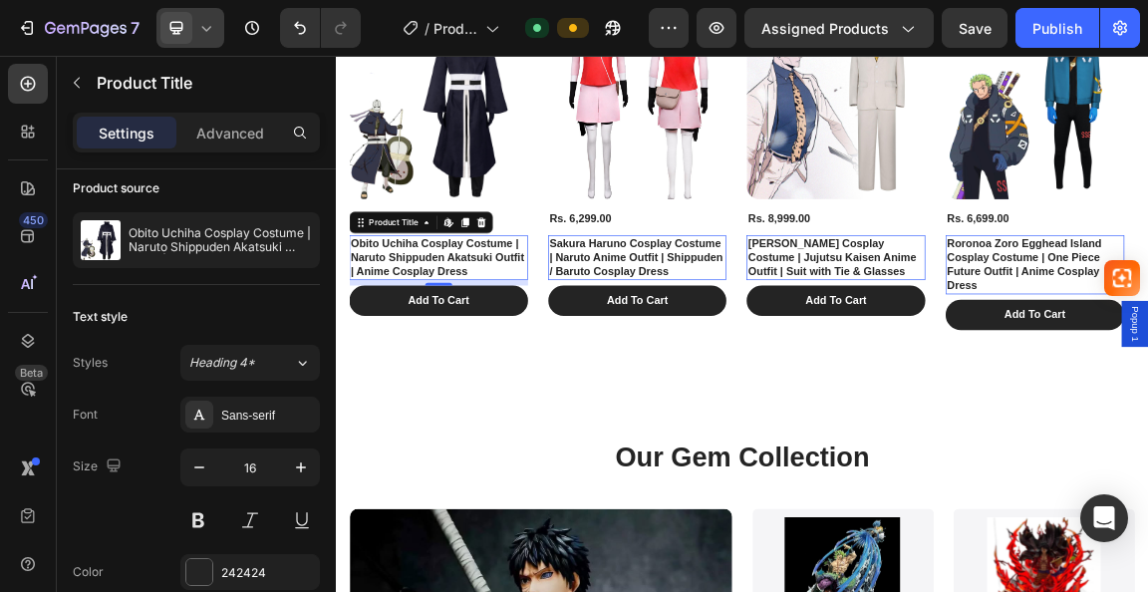
click at [192, 21] on div at bounding box center [190, 28] width 68 height 40
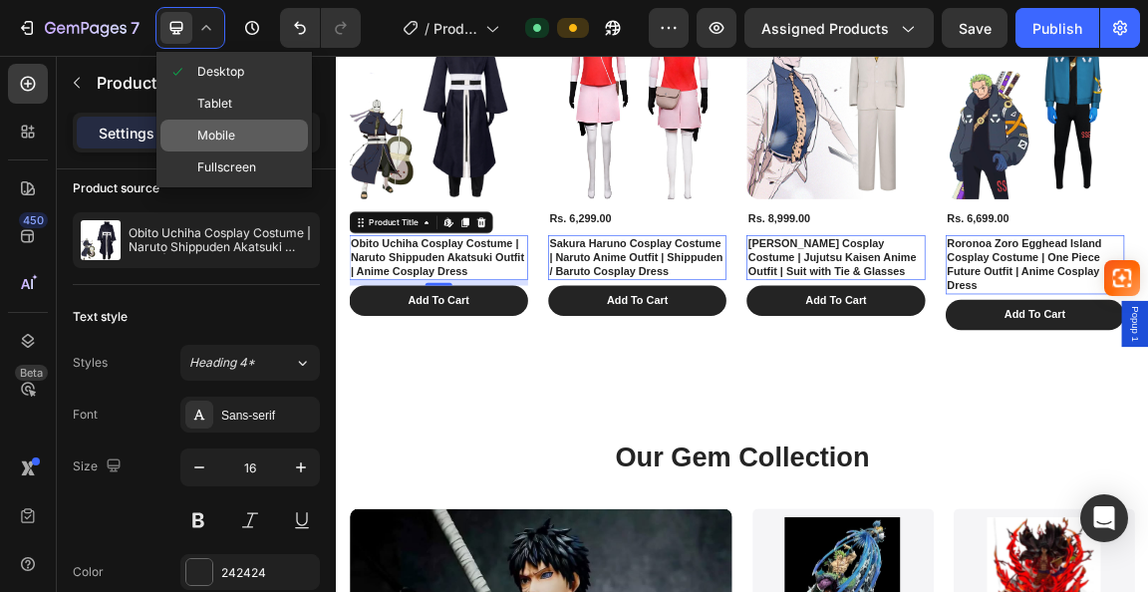
click at [212, 121] on div "Mobile" at bounding box center [233, 136] width 147 height 32
type input "14"
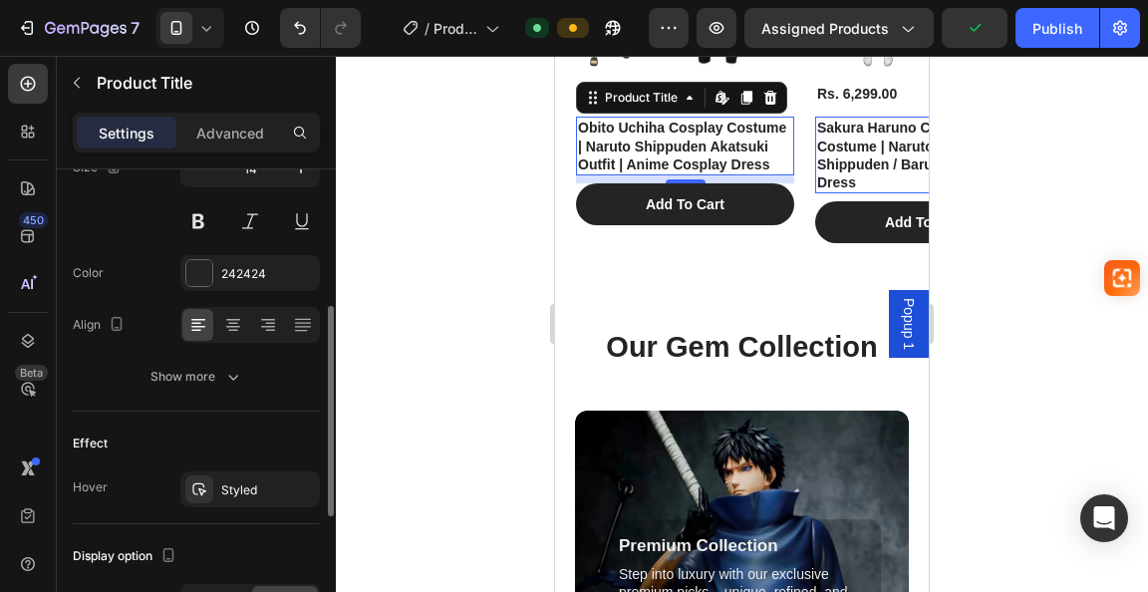
scroll to position [13, 0]
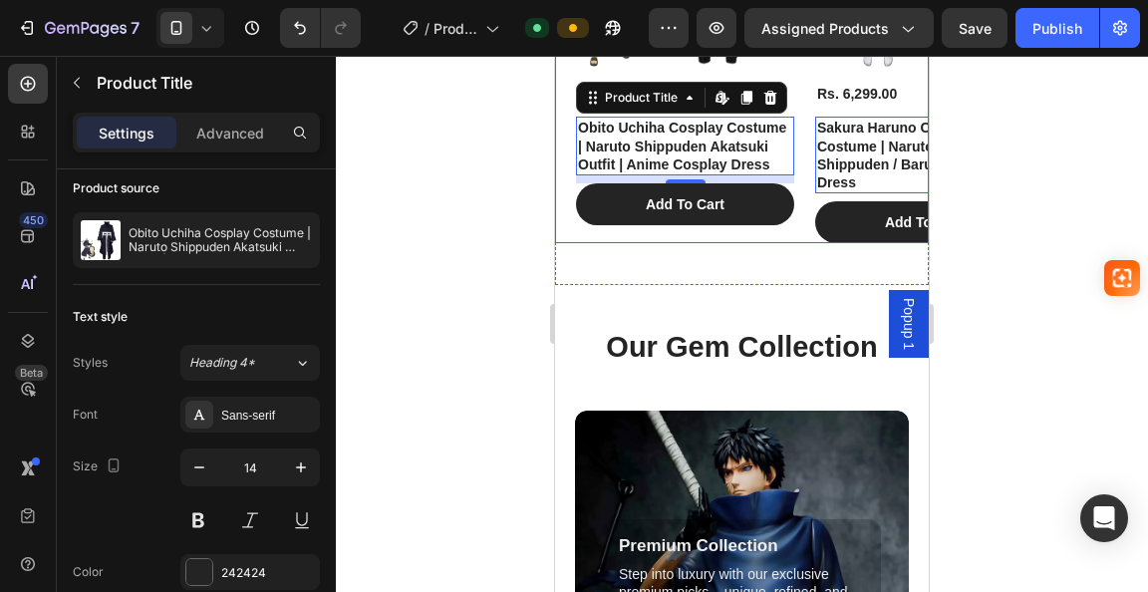
click at [773, 233] on div "Product Images Rs. 8,300.00 Product Price Product Price Obito Uchiha Cosplay Co…" at bounding box center [674, 46] width 239 height 395
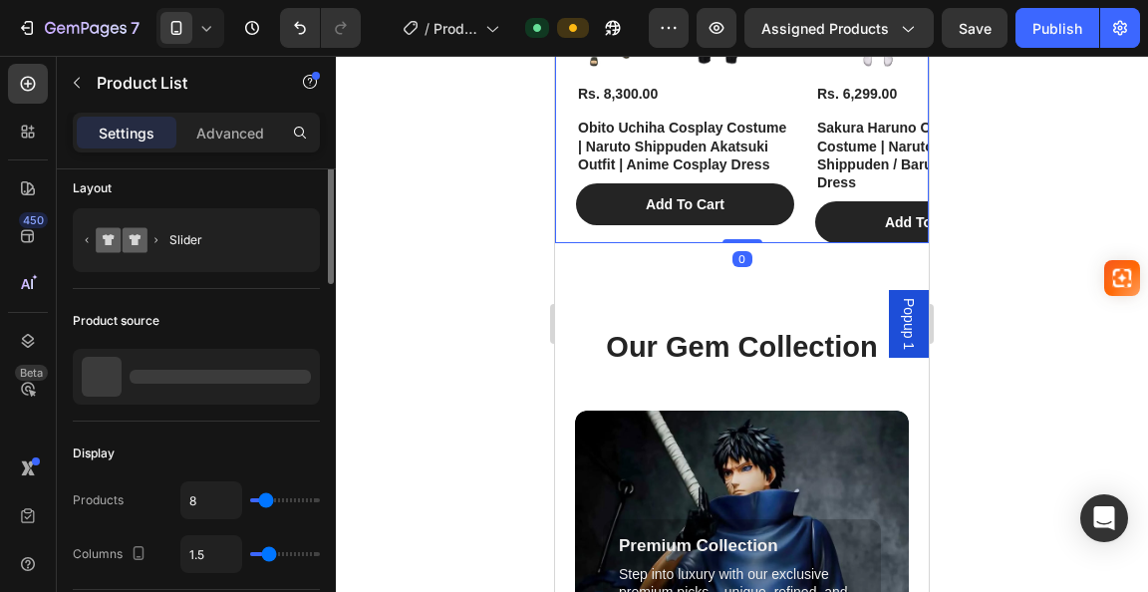
scroll to position [0, 0]
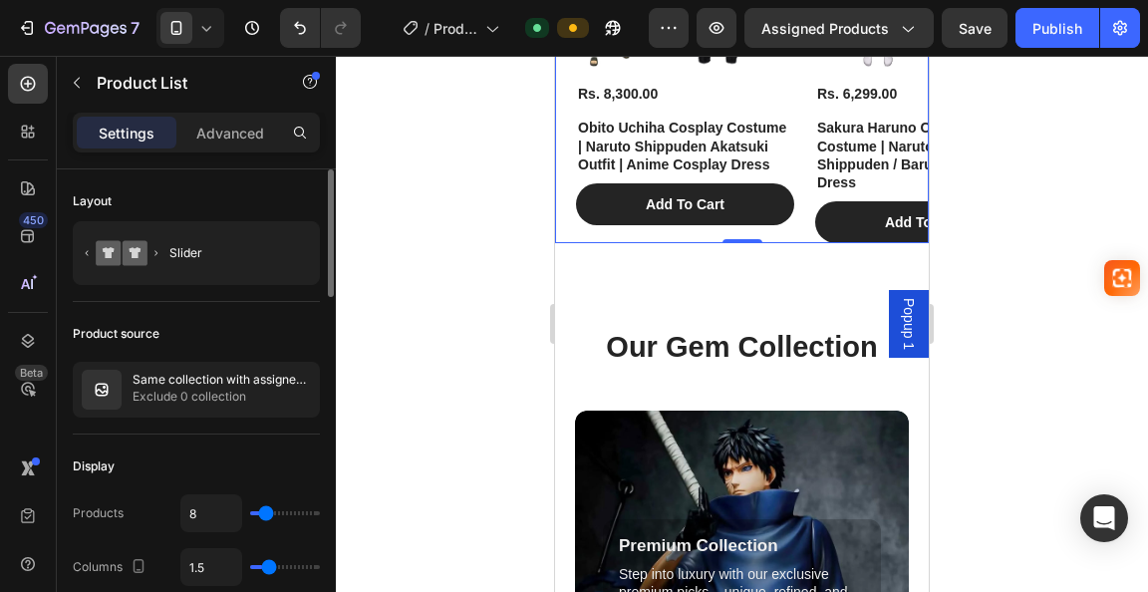
type input "3"
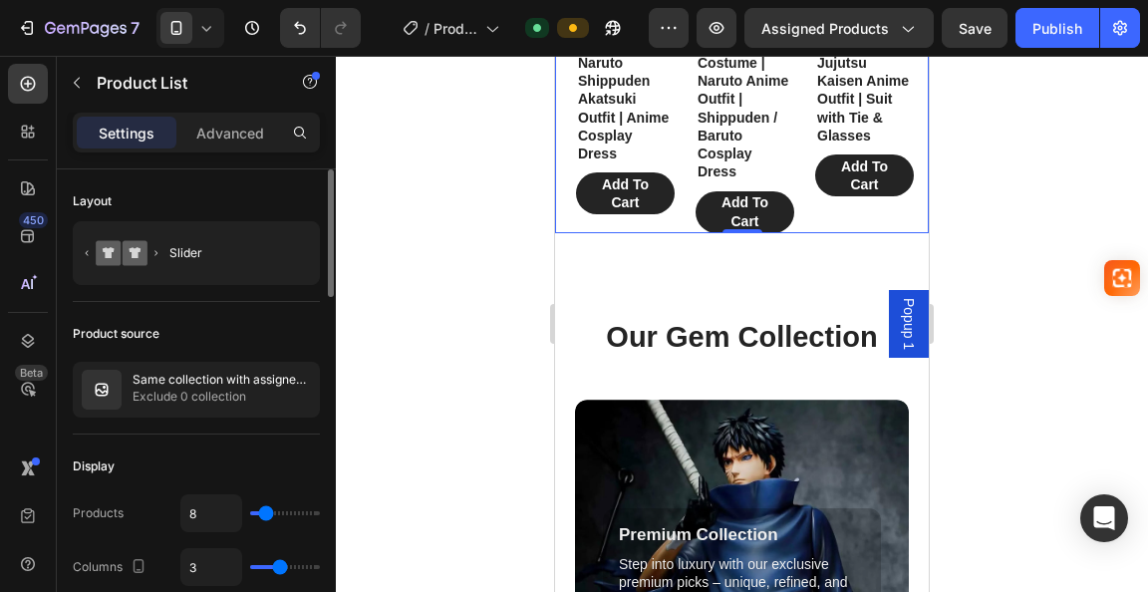
click at [275, 565] on input "range" at bounding box center [285, 567] width 70 height 4
type input "2"
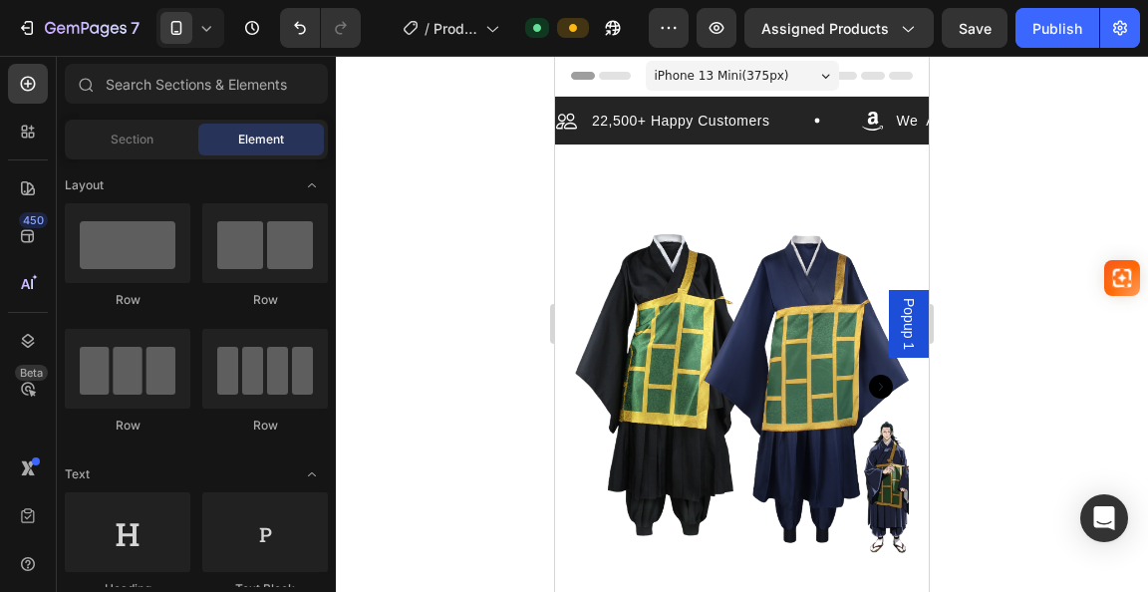
drag, startPoint x: 919, startPoint y: 308, endPoint x: 1484, endPoint y: 155, distance: 585.3
click at [813, 71] on div "iPhone 13 Mini ( 375 px)" at bounding box center [742, 76] width 193 height 30
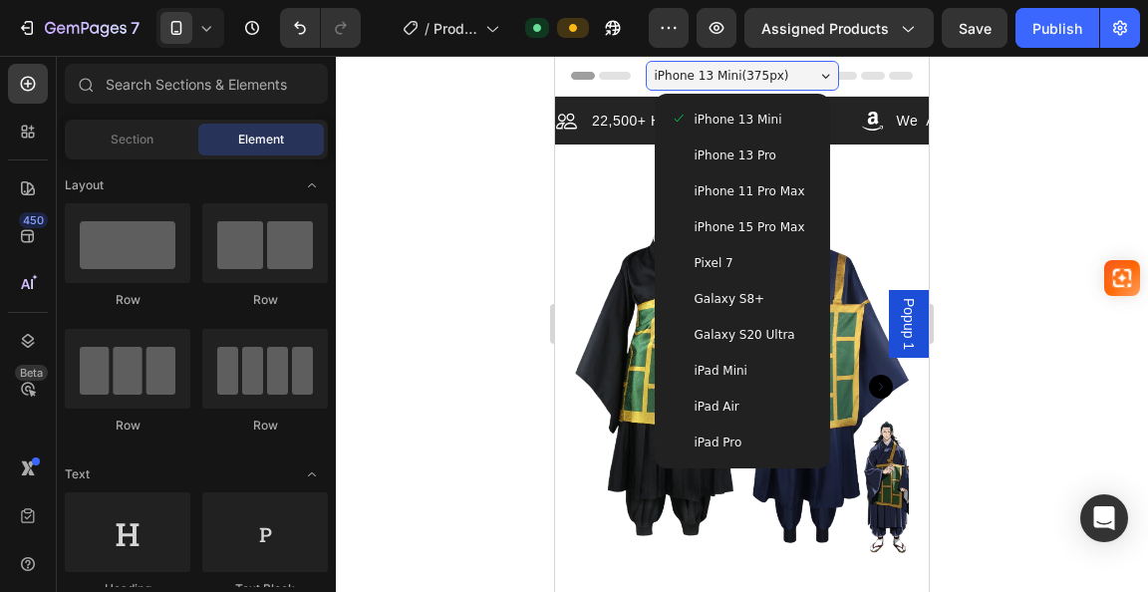
click at [741, 224] on span "iPhone 15 Pro Max" at bounding box center [750, 227] width 111 height 20
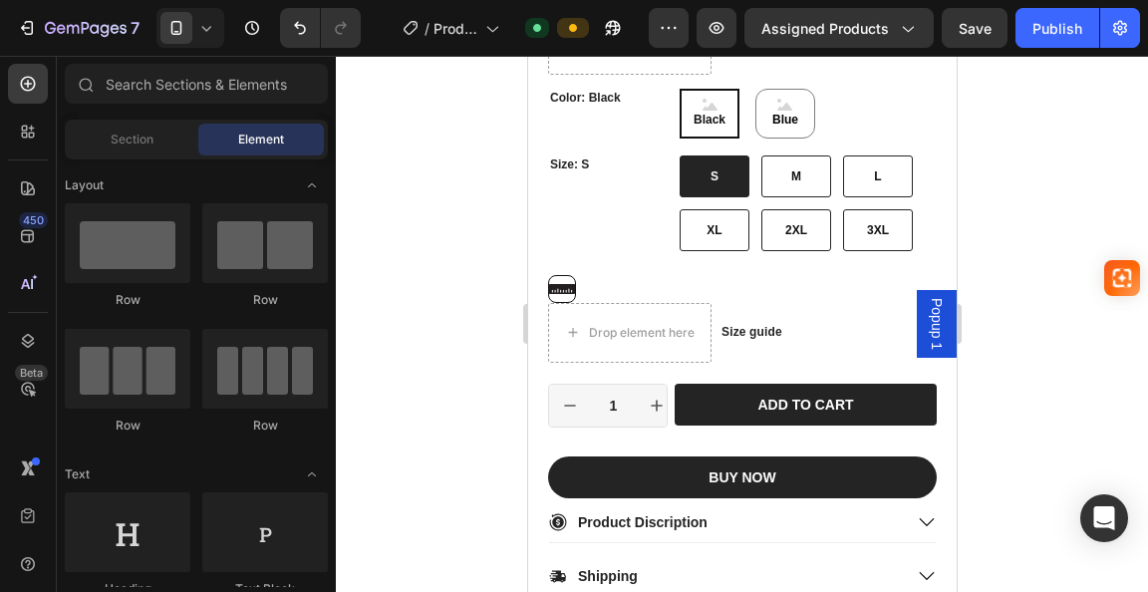
scroll to position [1096, 0]
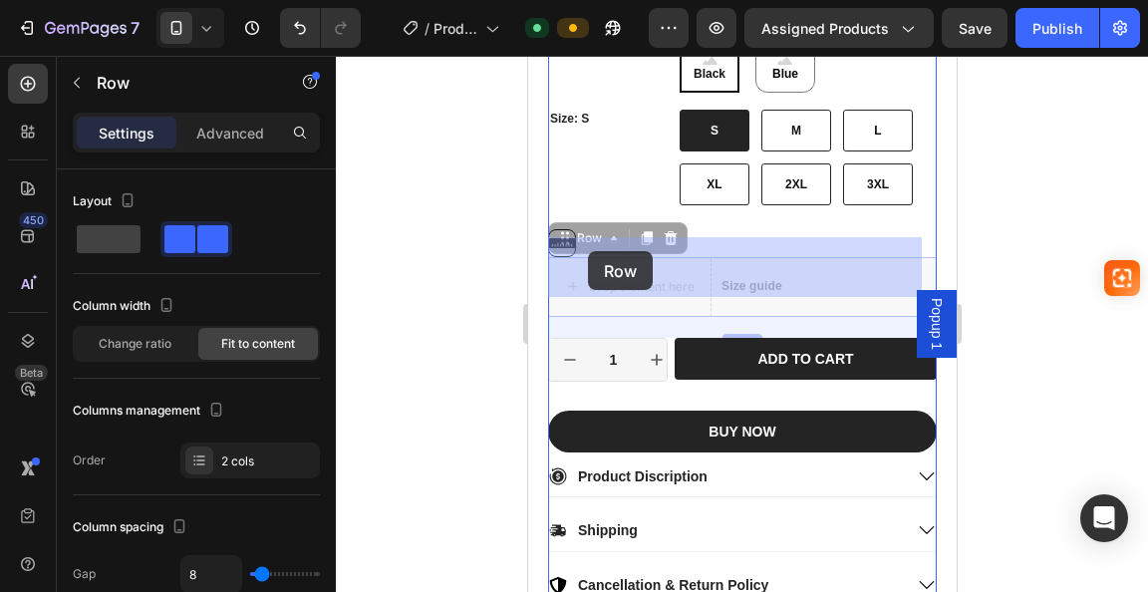
drag, startPoint x: 564, startPoint y: 218, endPoint x: 587, endPoint y: 251, distance: 40.1
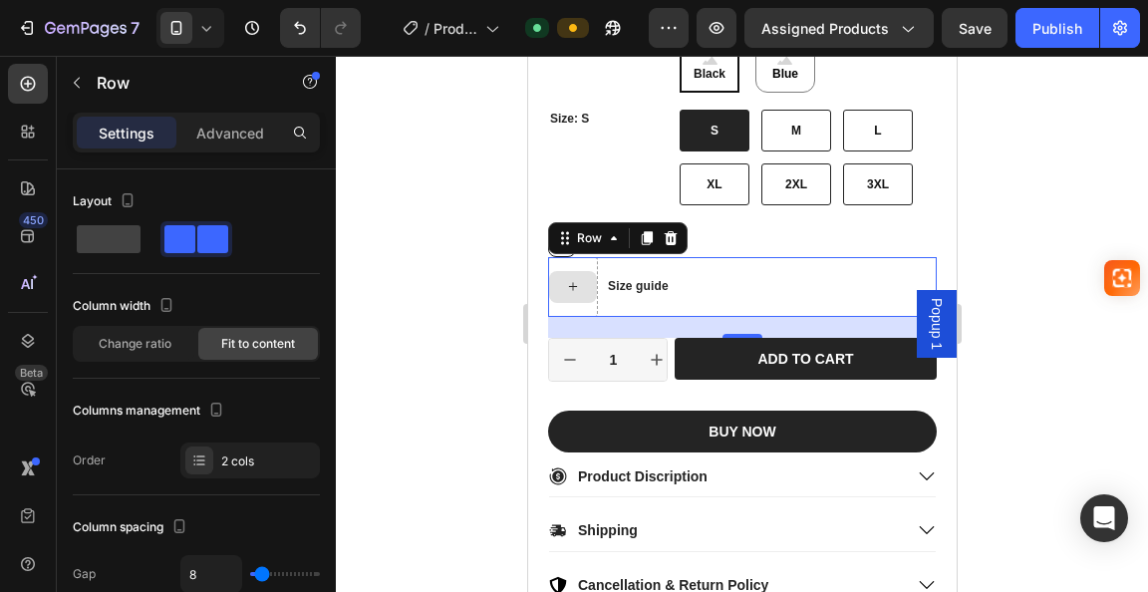
click at [563, 271] on div at bounding box center [572, 287] width 48 height 32
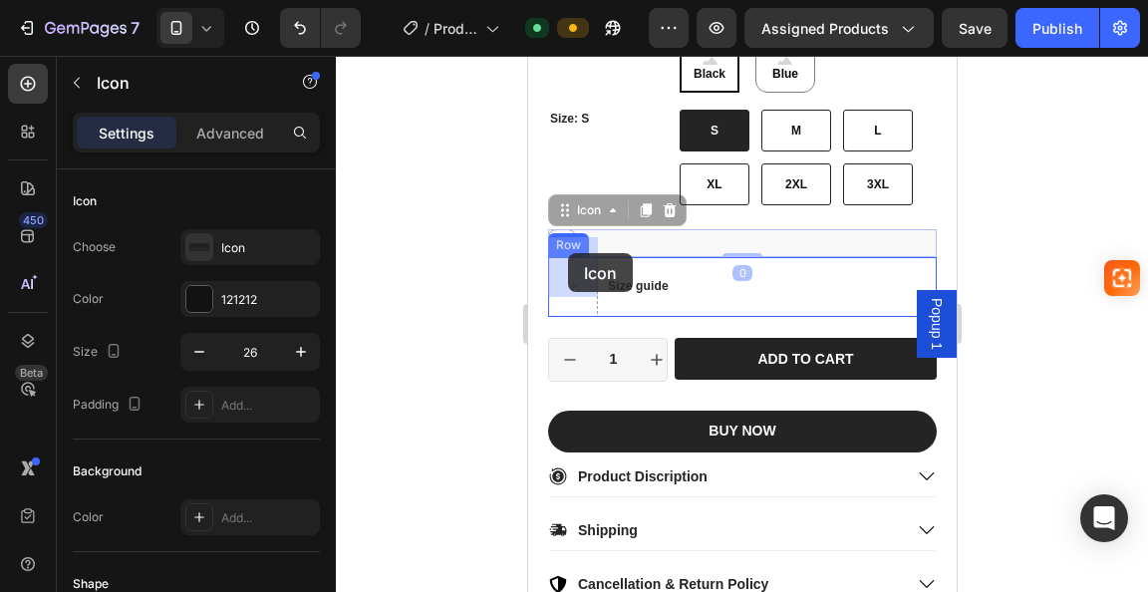
drag, startPoint x: 560, startPoint y: 220, endPoint x: 567, endPoint y: 253, distance: 33.6
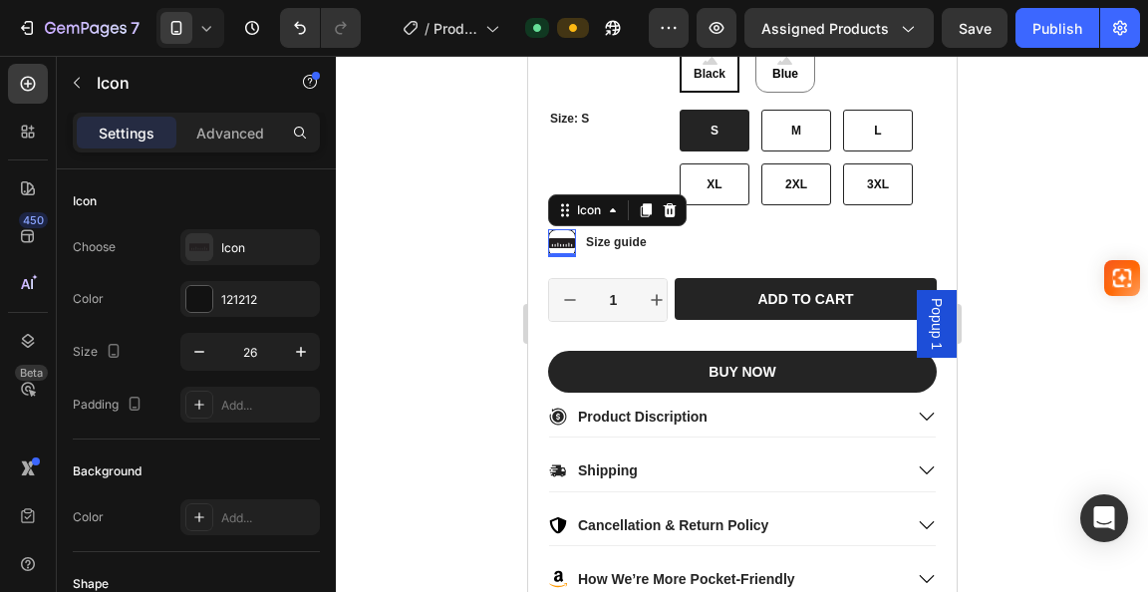
click at [498, 244] on div at bounding box center [742, 324] width 812 height 536
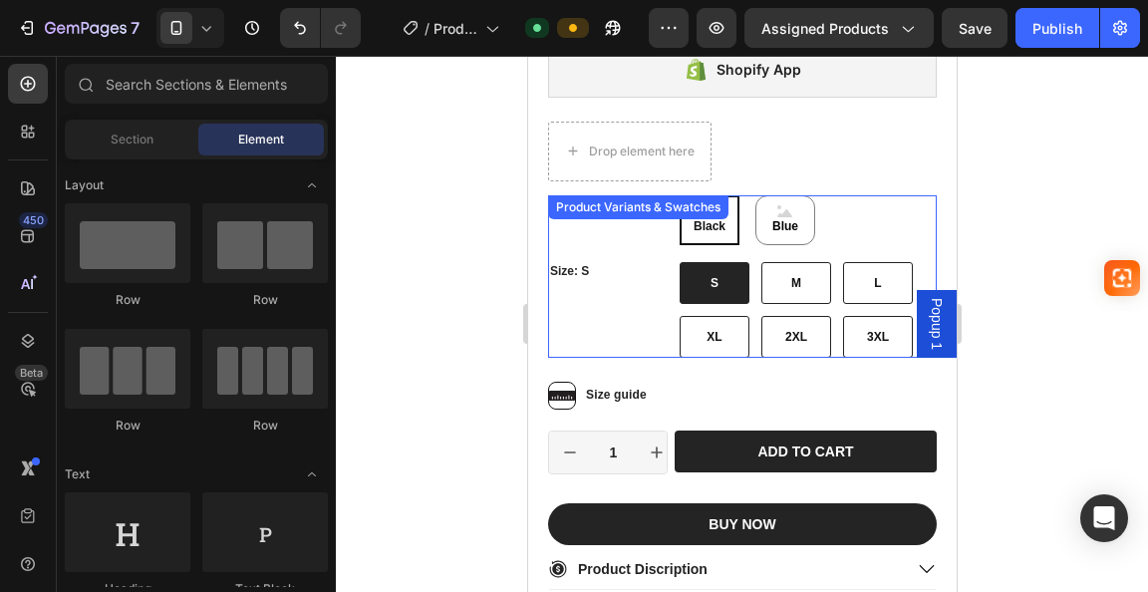
scroll to position [897, 0]
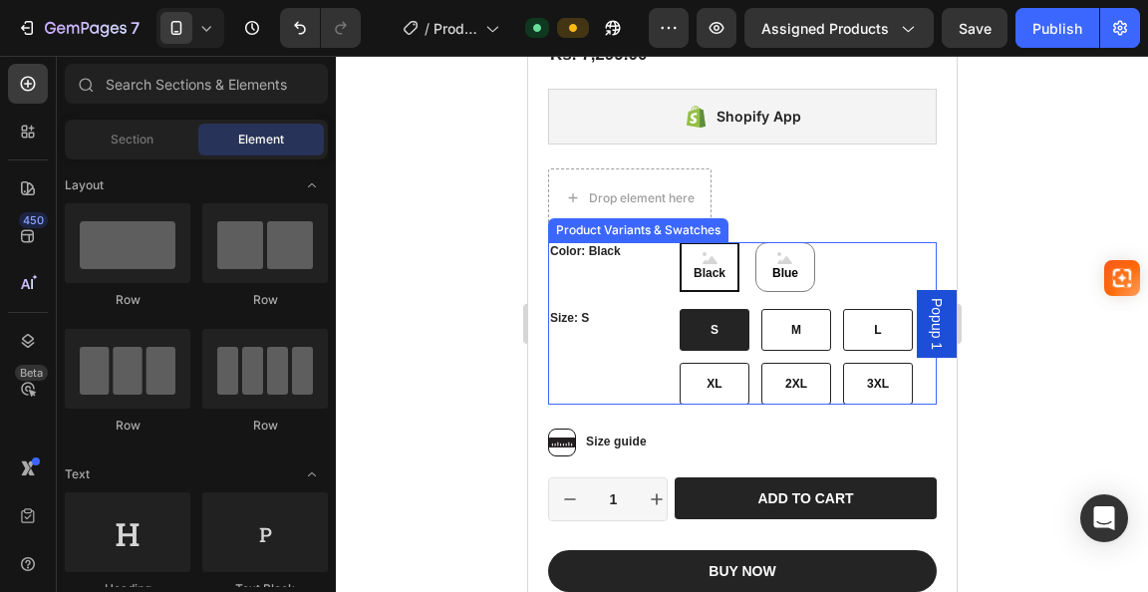
click at [620, 282] on div "Color: Black Black Black Black Blue Blue Blue Size: S S S S M M M L L L XL XL X…" at bounding box center [741, 323] width 389 height 162
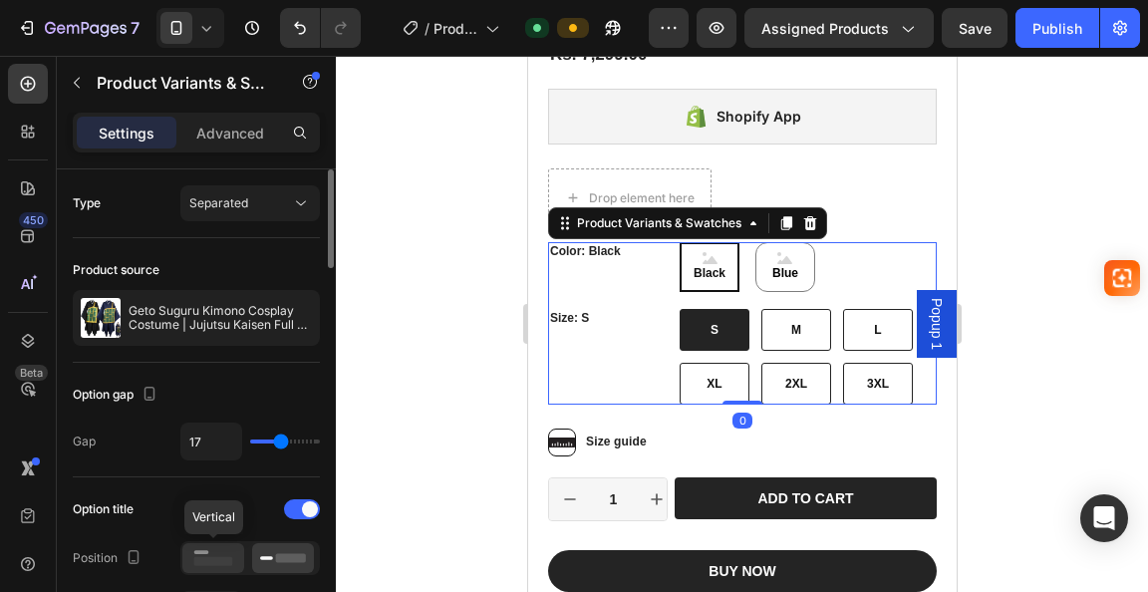
click at [219, 551] on icon at bounding box center [213, 558] width 46 height 22
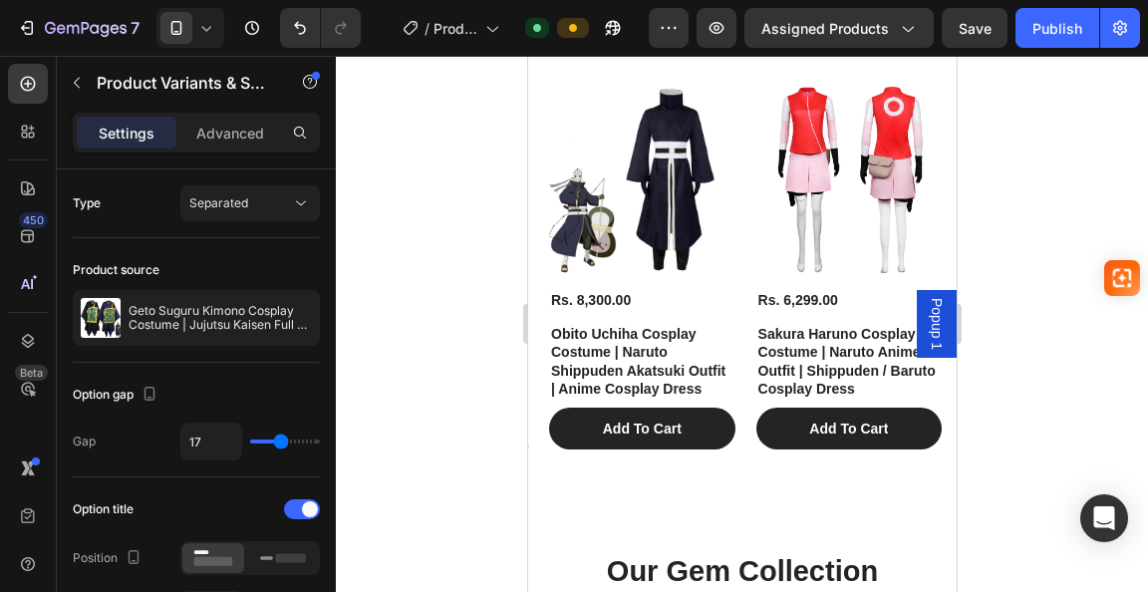
scroll to position [1993, 0]
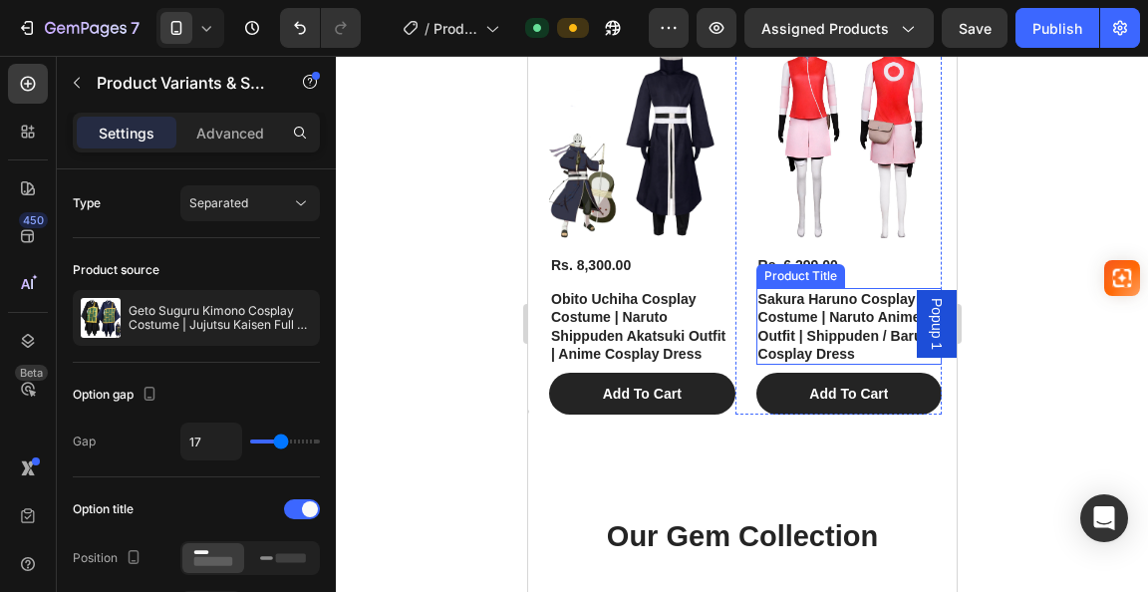
click at [791, 330] on h1 "Sakura Haruno Cosplay Costume | Naruto Anime Outfit | Shippuden / Baruto Cospla…" at bounding box center [848, 326] width 186 height 77
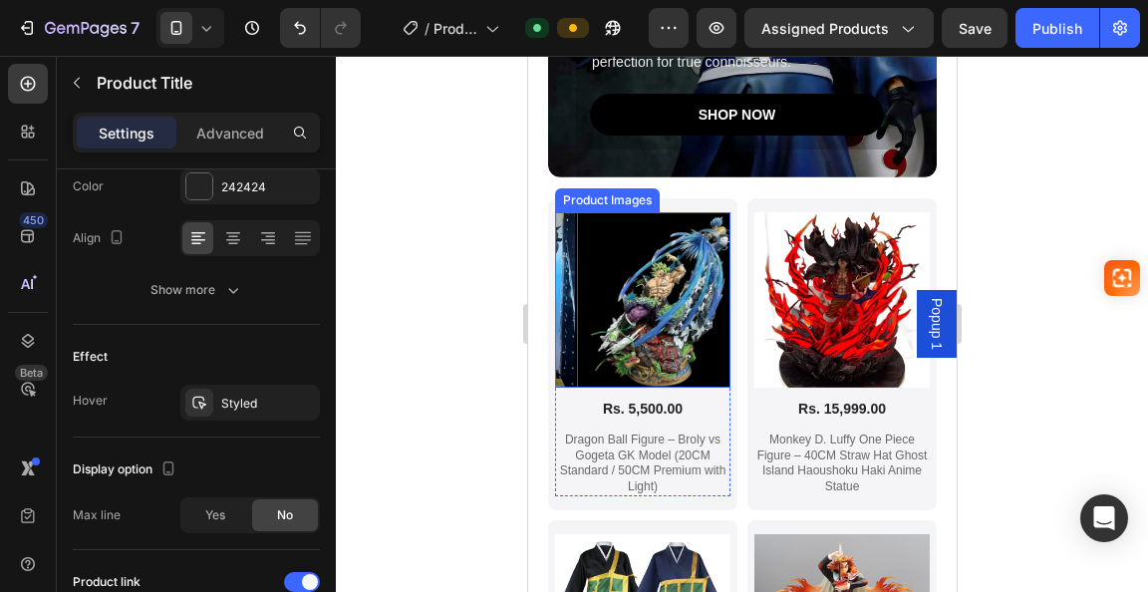
scroll to position [2890, 0]
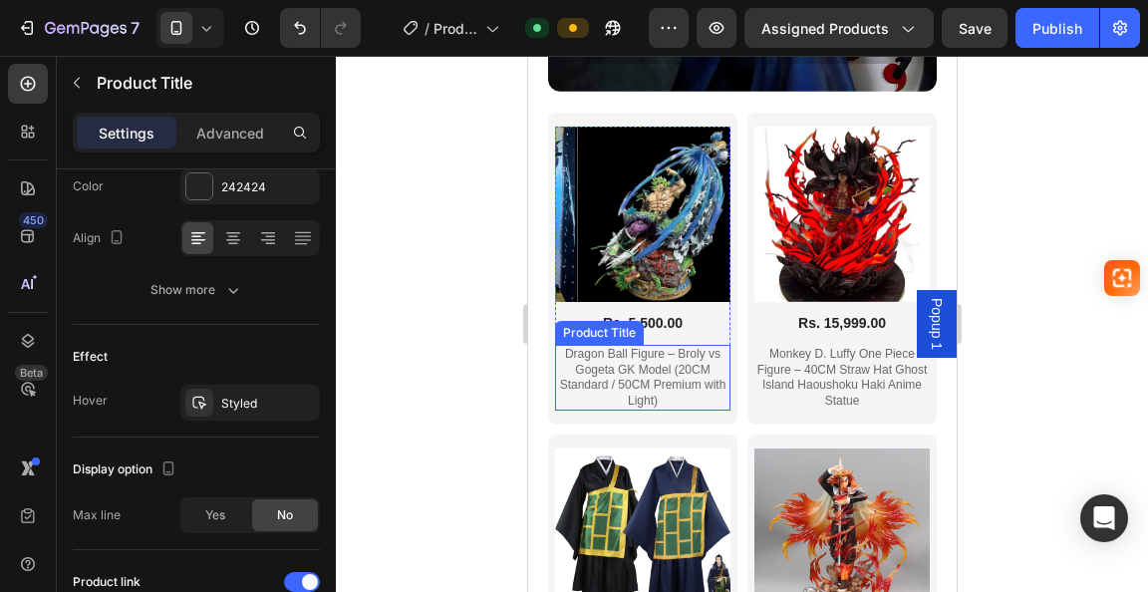
click at [635, 345] on h1 "Dragon Ball Figure – Broly vs Gogeta GK Model (20CM Standard / 50CM Premium wit…" at bounding box center [641, 378] width 175 height 66
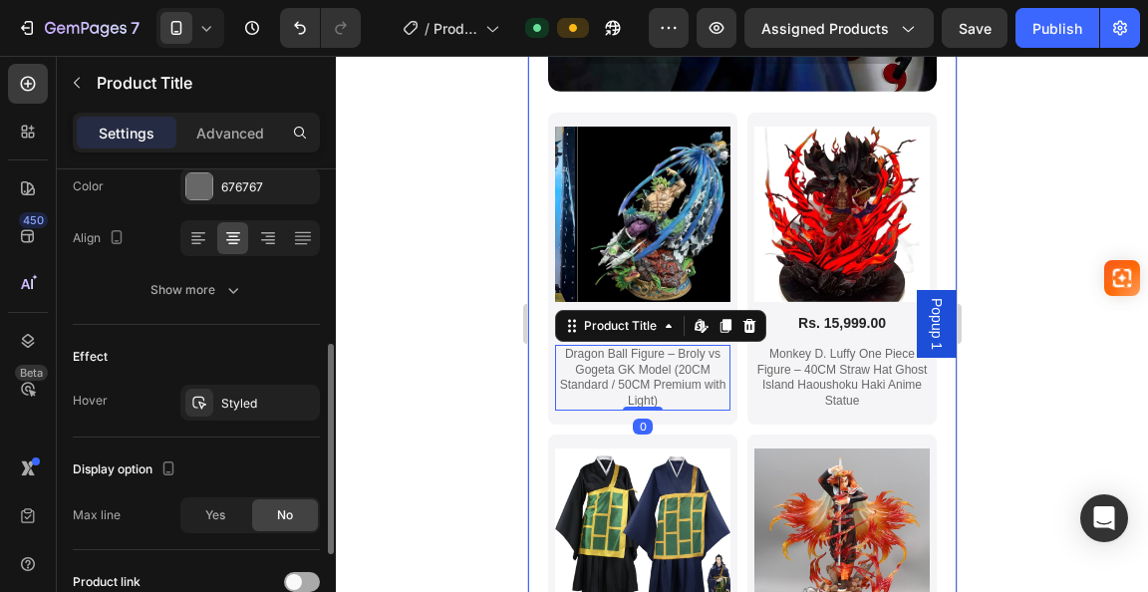
drag, startPoint x: 295, startPoint y: 582, endPoint x: 436, endPoint y: 503, distance: 161.1
click at [295, 579] on span at bounding box center [294, 582] width 16 height 16
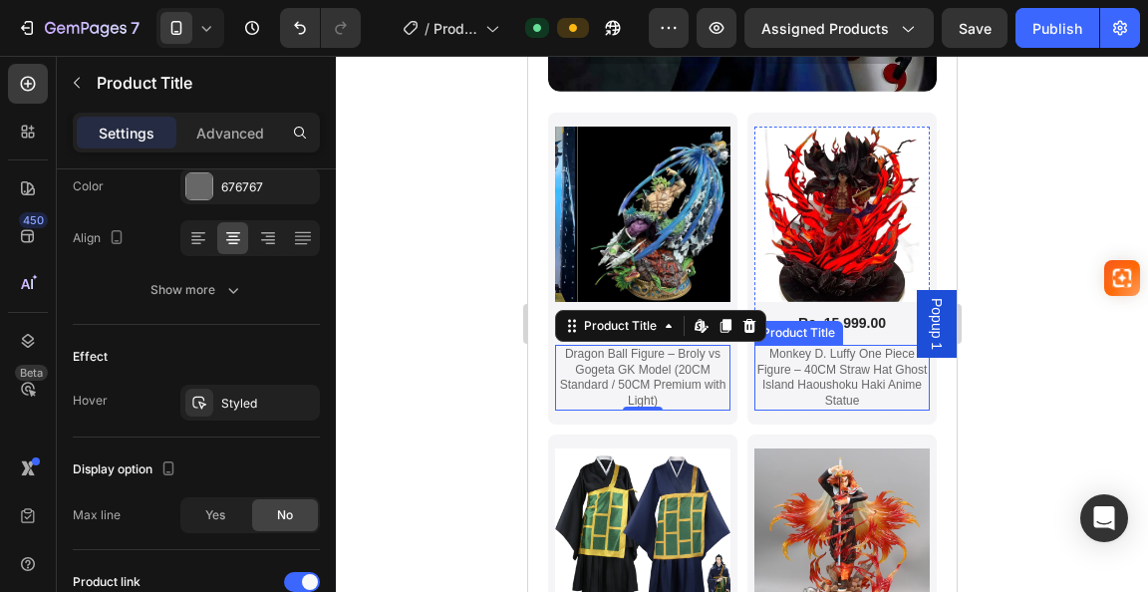
drag, startPoint x: 817, startPoint y: 370, endPoint x: 782, endPoint y: 377, distance: 35.6
click at [806, 372] on h1 "Monkey D. Luffy One Piece Figure – 40CM Straw Hat Ghost Island Haoushoku Haki A…" at bounding box center [840, 378] width 175 height 66
click at [623, 351] on h1 "Dragon Ball Figure – Broly vs Gogeta GK Model (20CM Standard / 50CM Premium wit…" at bounding box center [641, 378] width 175 height 66
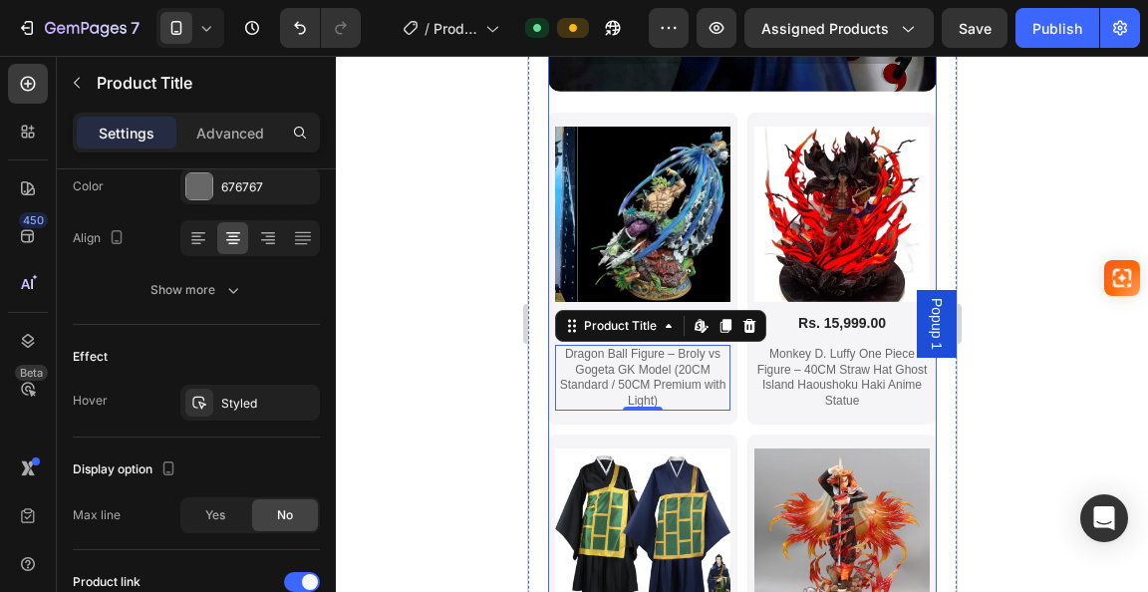
click at [728, 404] on div "Product Images Rs. 5,500.00 Product Price Product Price Dragon Ball Figure – Br…" at bounding box center [741, 423] width 389 height 620
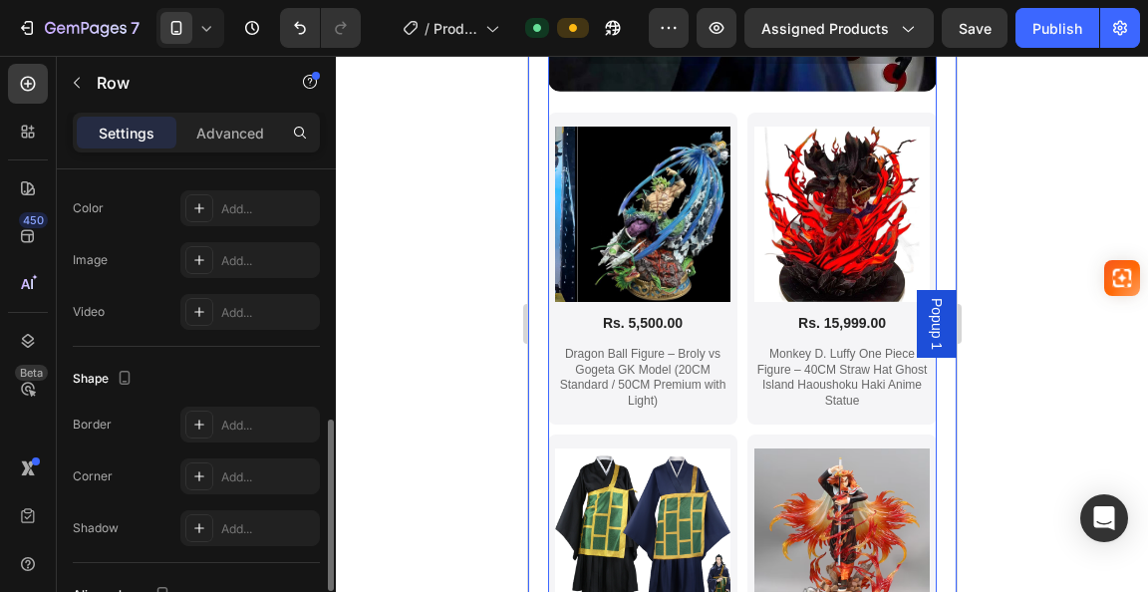
scroll to position [857, 0]
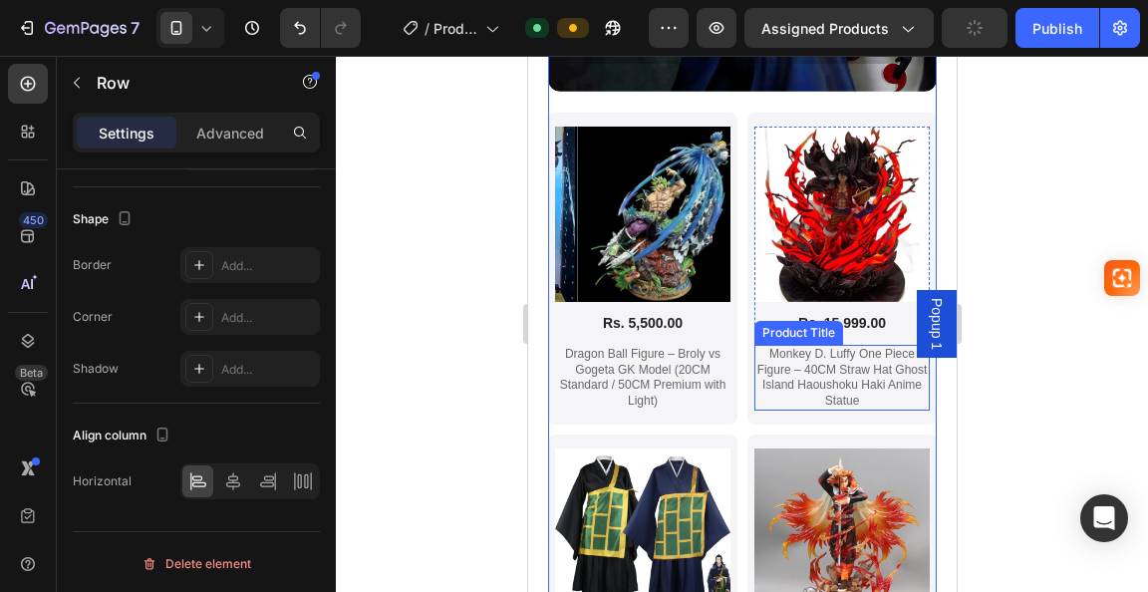
click at [764, 345] on h1 "Monkey D. Luffy One Piece Figure – 40CM Straw Hat Ghost Island Haoushoku Haki A…" at bounding box center [840, 378] width 175 height 66
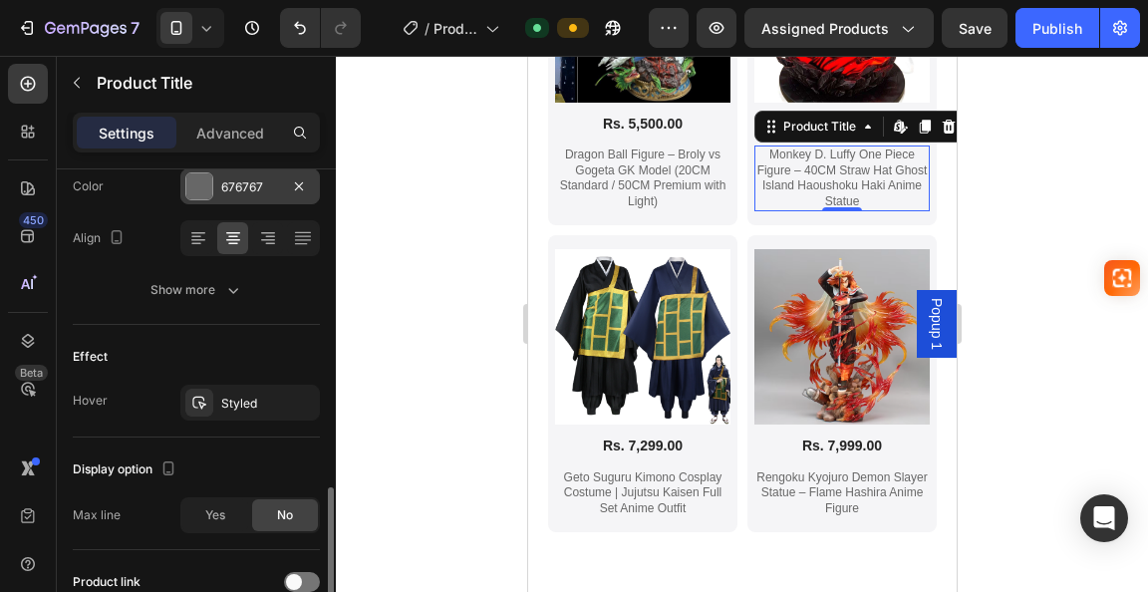
scroll to position [498, 0]
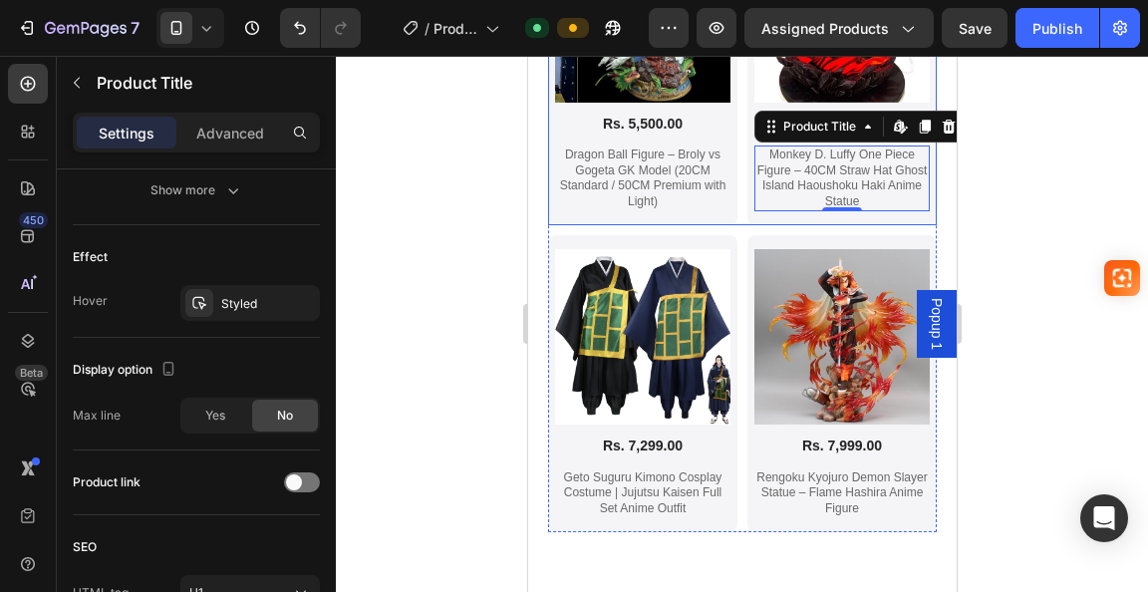
click at [737, 177] on div "Product Images Rs. 5,500.00 Product Price Product Price Dragon Ball Figure – Br…" at bounding box center [741, 69] width 389 height 313
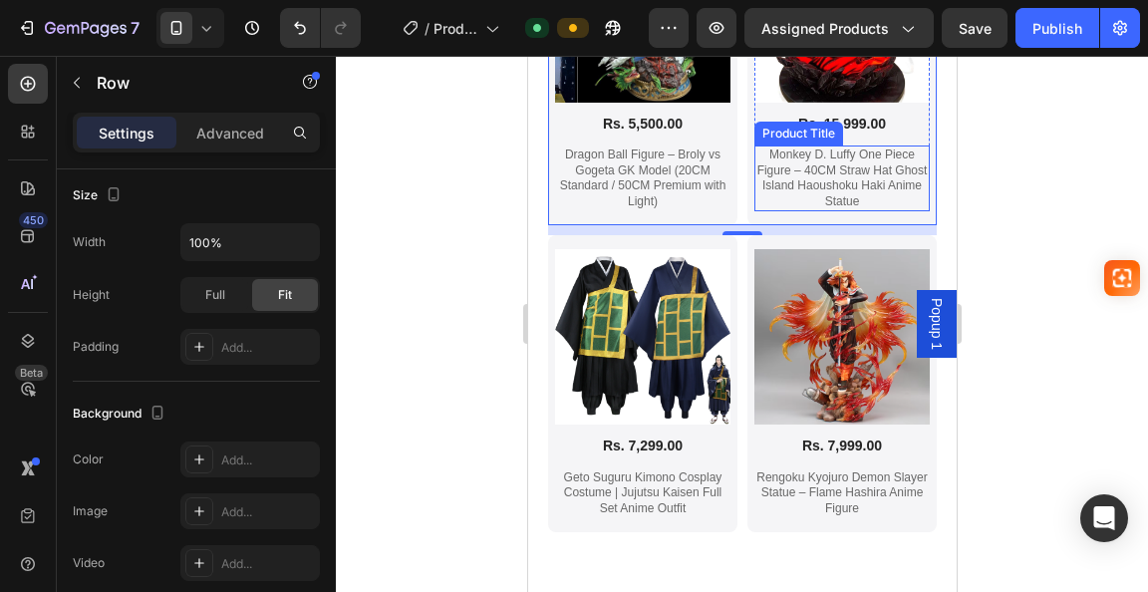
click at [766, 167] on h1 "Monkey D. Luffy One Piece Figure – 40CM Straw Hat Ghost Island Haoushoku Haki A…" at bounding box center [840, 179] width 175 height 66
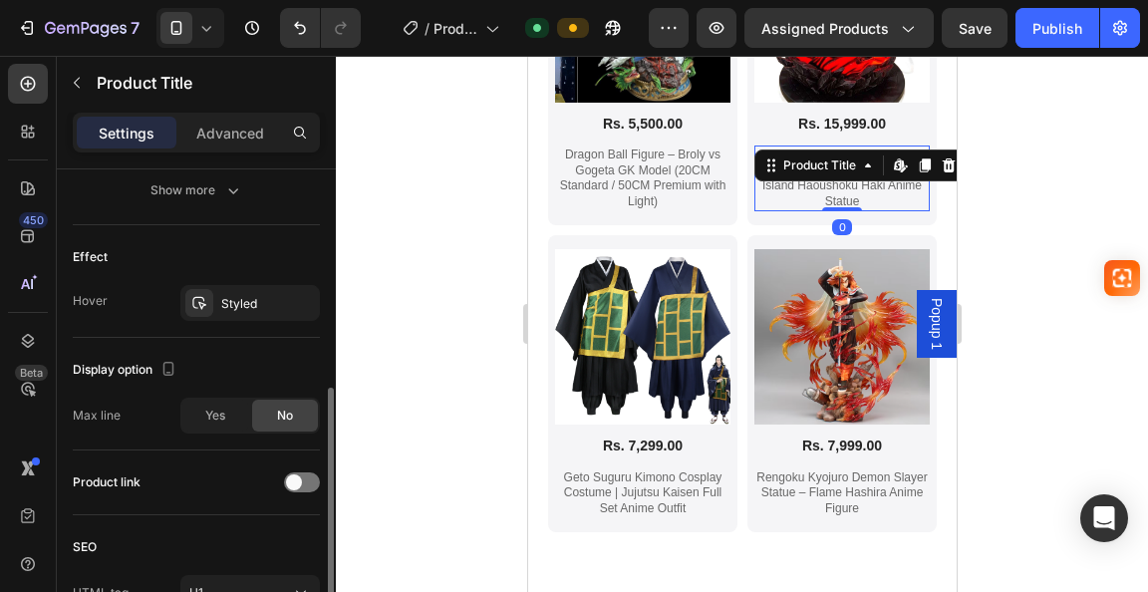
drag, startPoint x: 286, startPoint y: 476, endPoint x: 302, endPoint y: 468, distance: 17.8
click at [296, 474] on div at bounding box center [302, 482] width 36 height 16
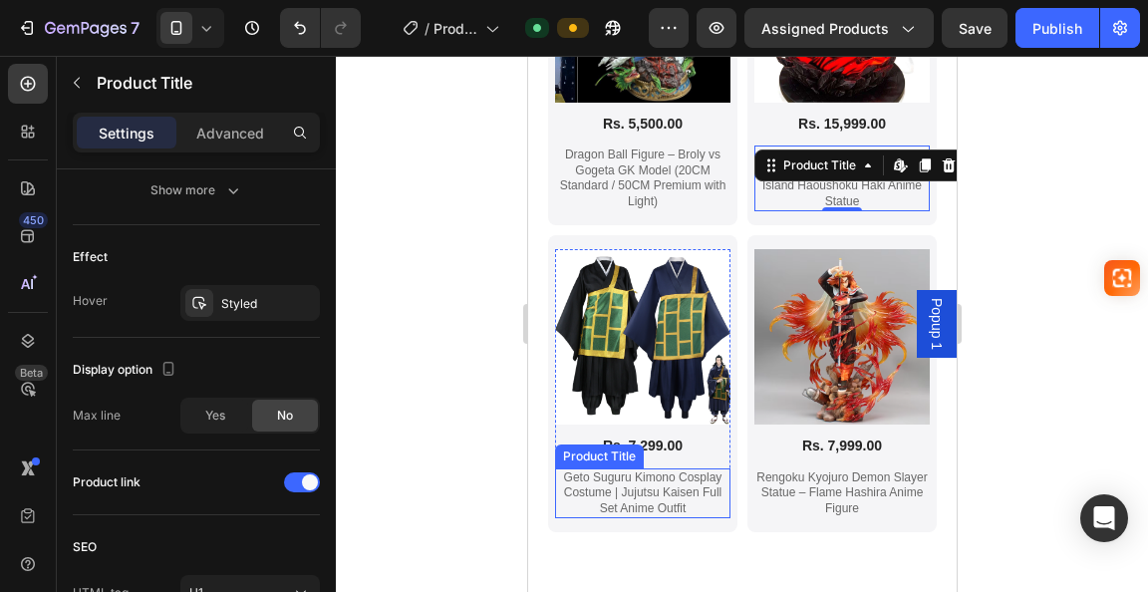
click at [619, 468] on h1 "Geto Suguru Kimono Cosplay Costume | Jujutsu Kaisen Full Set Anime Outfit" at bounding box center [641, 493] width 175 height 51
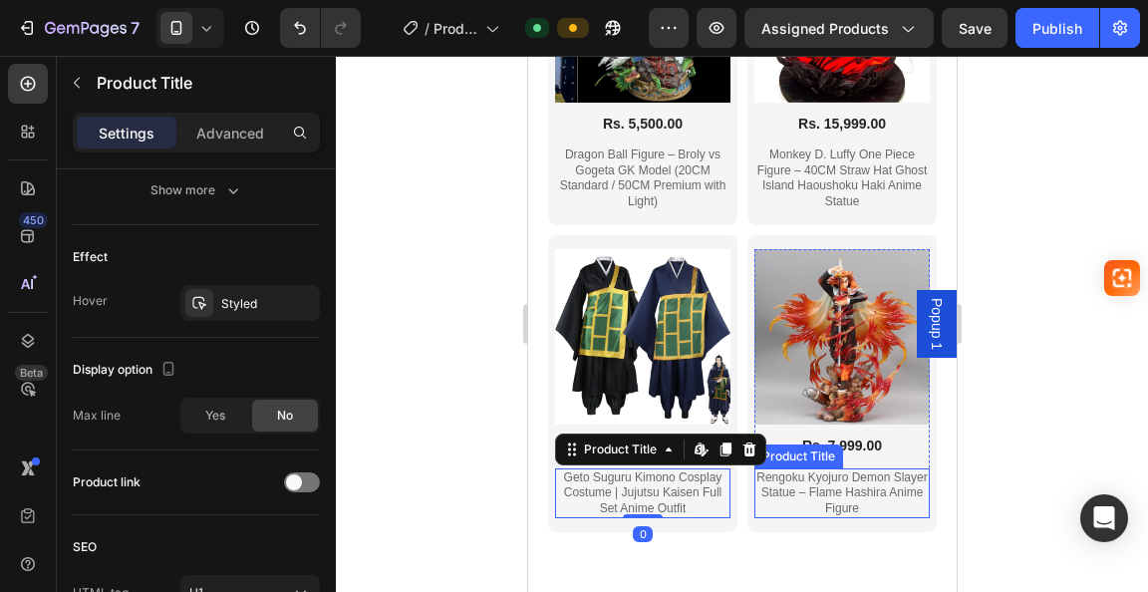
click at [823, 468] on h1 "Rengoku Kyojuro Demon Slayer Statue – Flame Hashira Anime Figure" at bounding box center [840, 493] width 175 height 51
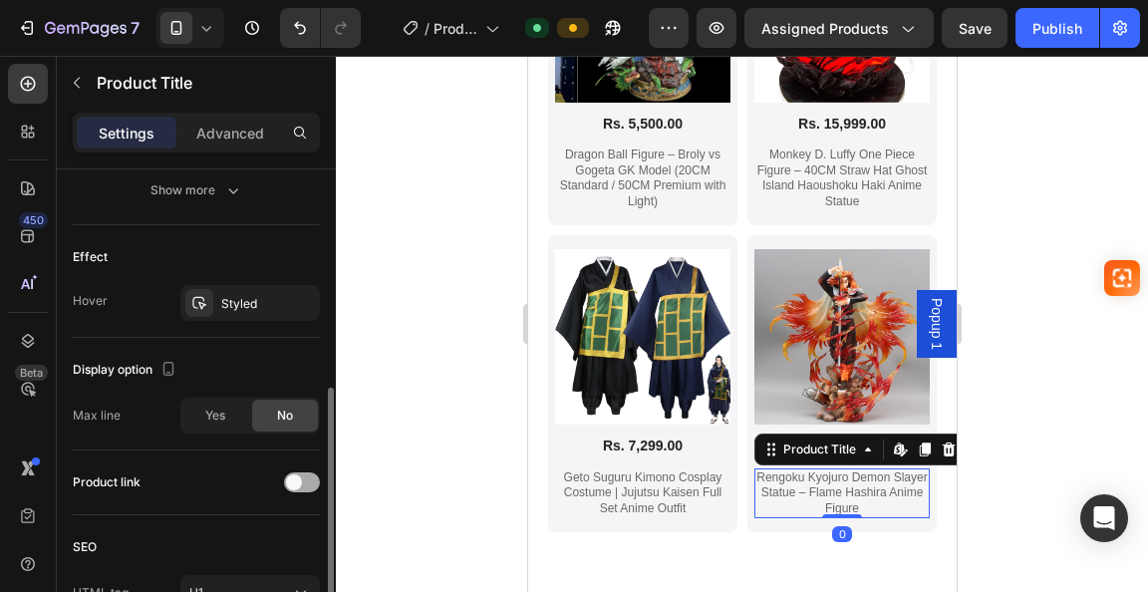
click at [303, 483] on div at bounding box center [302, 482] width 36 height 20
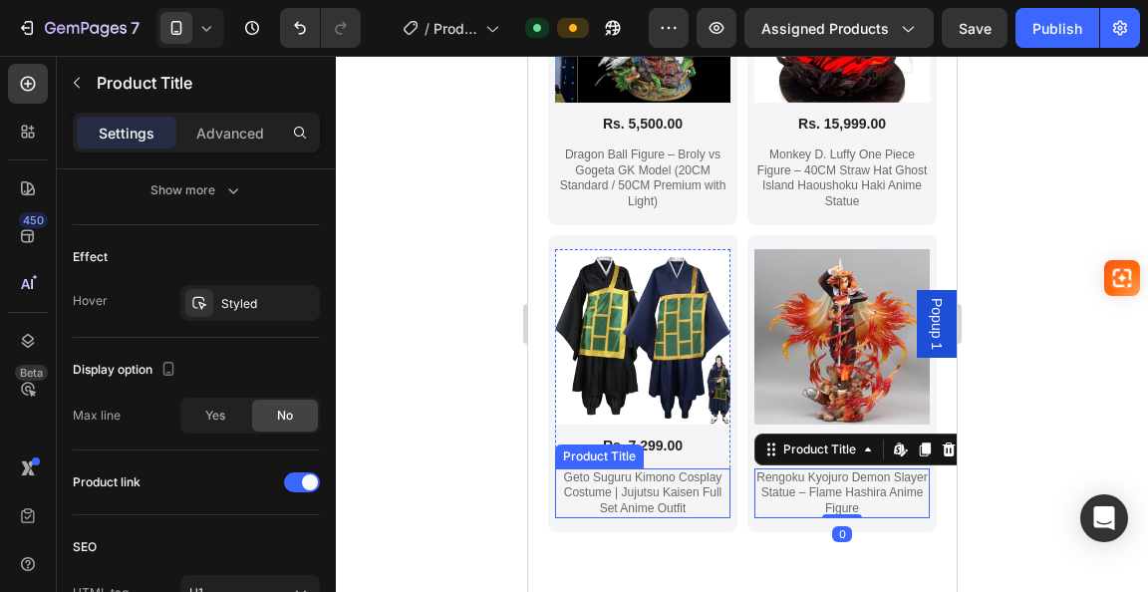
click at [595, 469] on h1 "Geto Suguru Kimono Cosplay Costume | Jujutsu Kaisen Full Set Anime Outfit" at bounding box center [641, 493] width 175 height 51
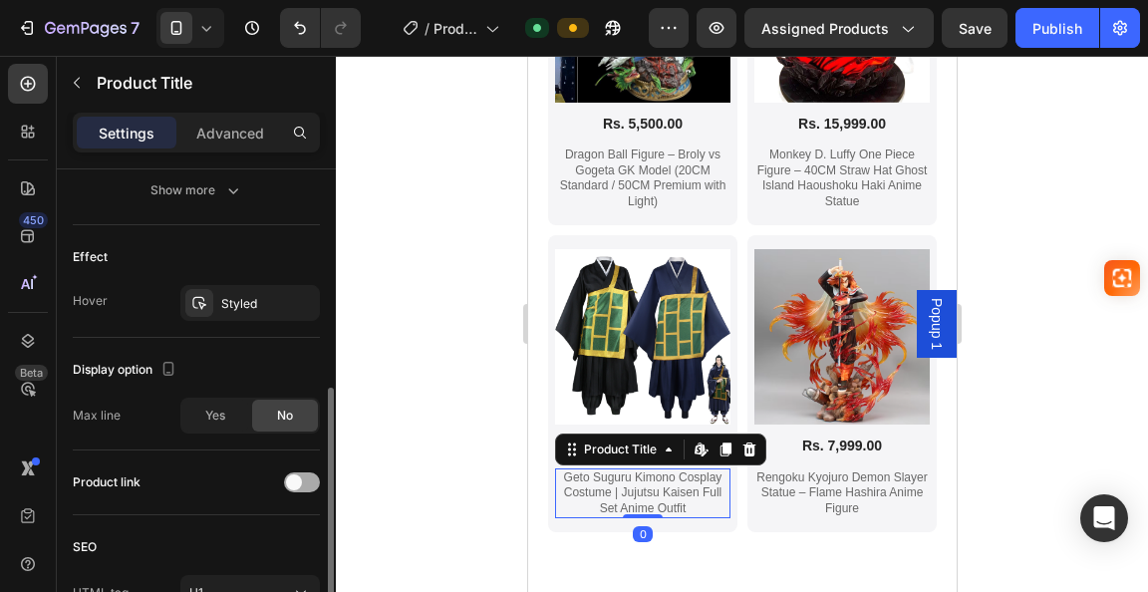
click at [307, 479] on div at bounding box center [302, 482] width 36 height 20
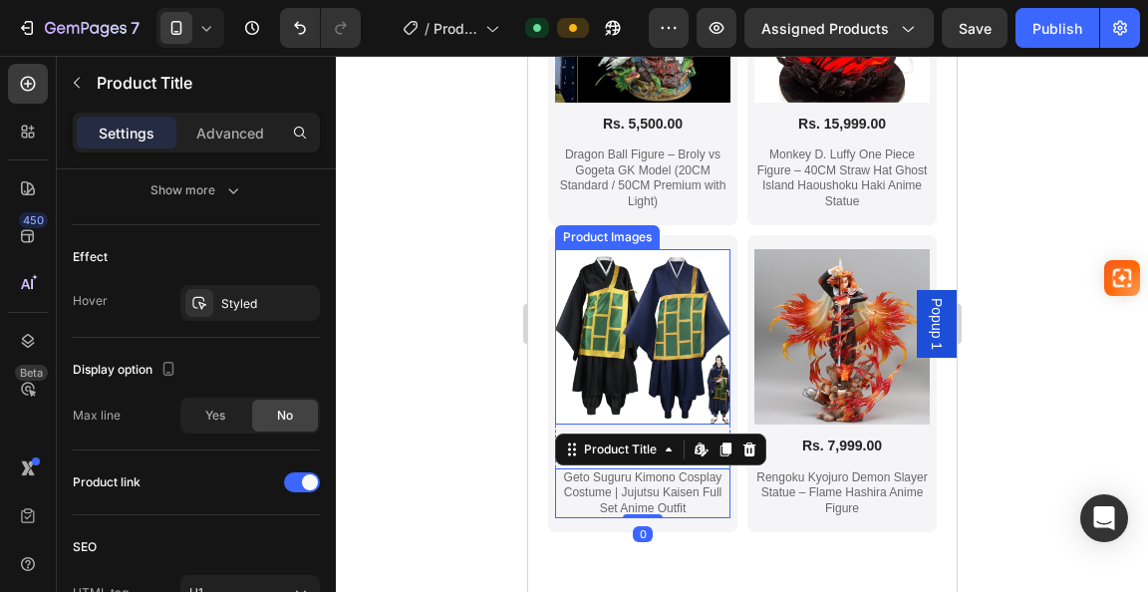
click at [631, 341] on img at bounding box center [641, 336] width 175 height 175
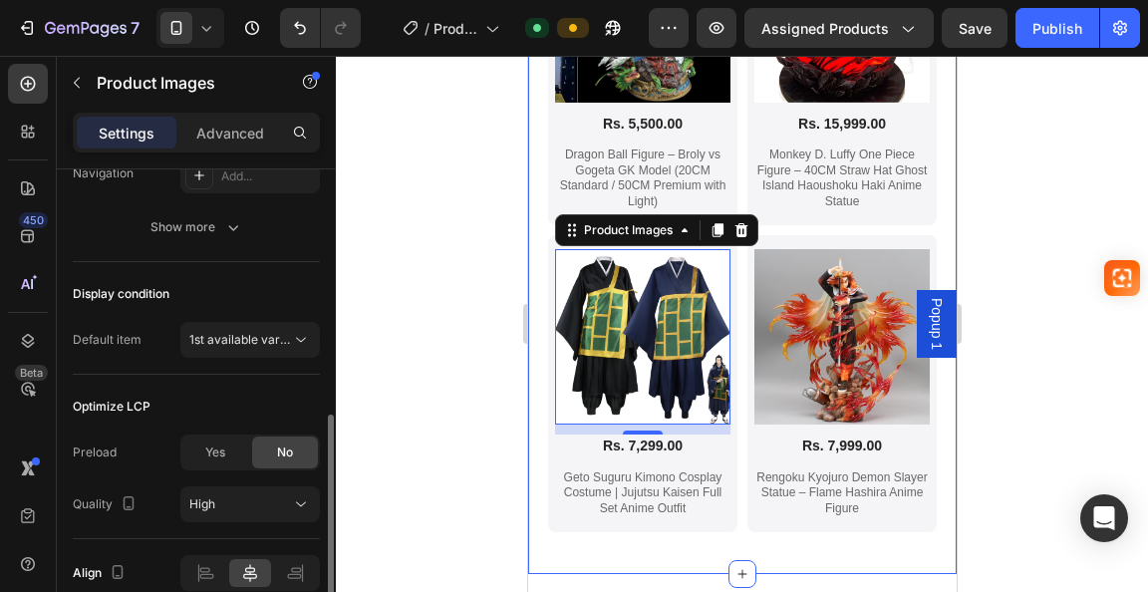
scroll to position [692, 0]
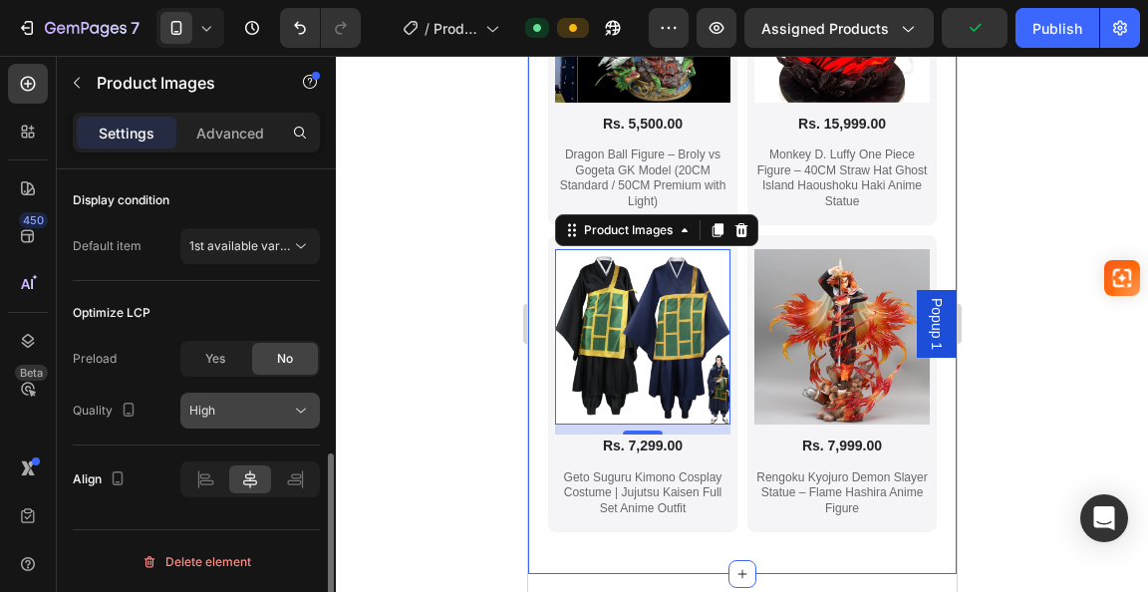
click at [290, 408] on div "High" at bounding box center [240, 411] width 102 height 18
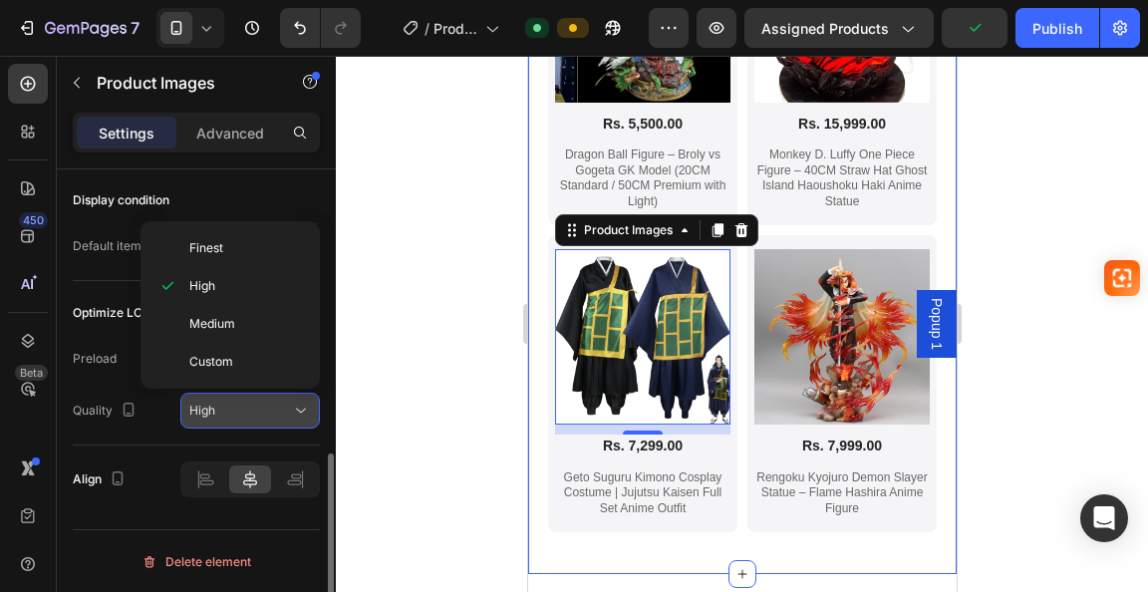
click at [290, 408] on div "High" at bounding box center [240, 411] width 102 height 18
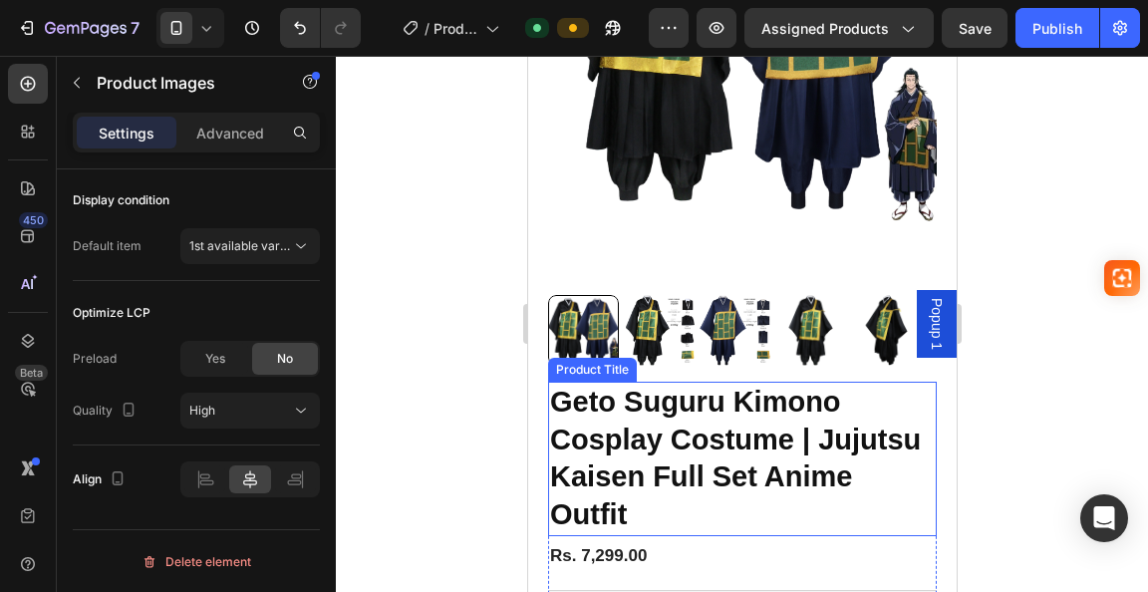
scroll to position [199, 0]
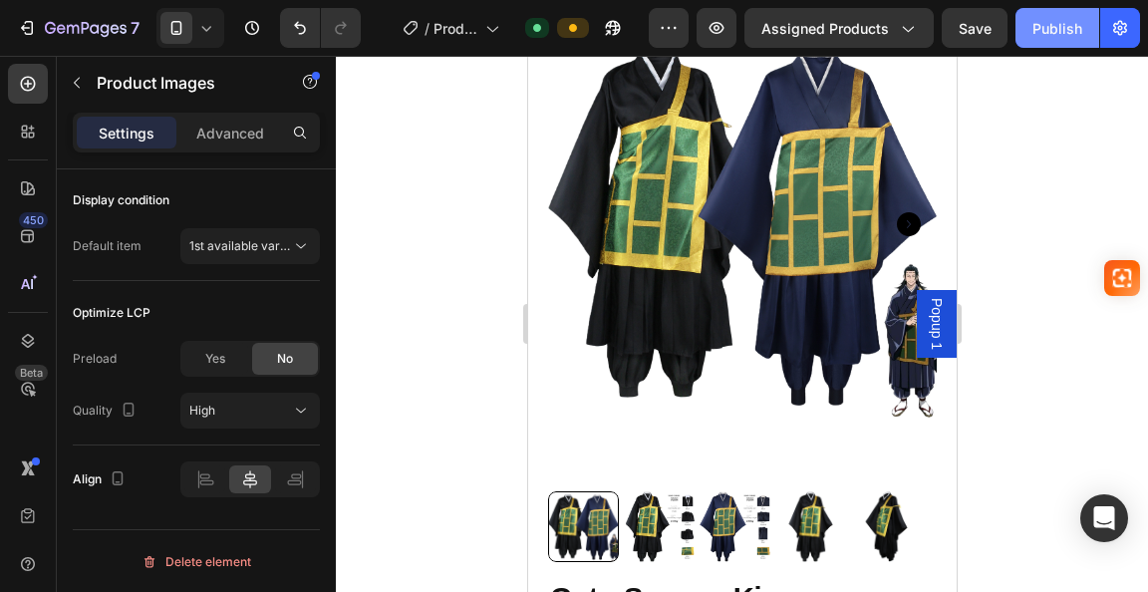
click at [1026, 36] on button "Publish" at bounding box center [1058, 28] width 84 height 40
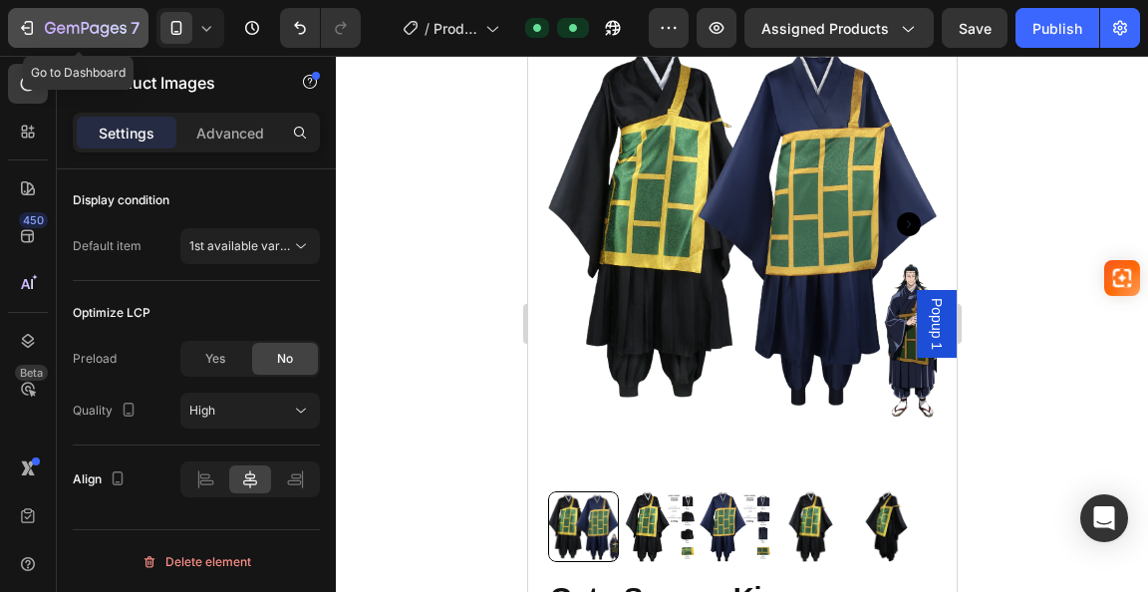
click at [18, 29] on icon "button" at bounding box center [27, 28] width 20 height 20
